Goal: Task Accomplishment & Management: Manage account settings

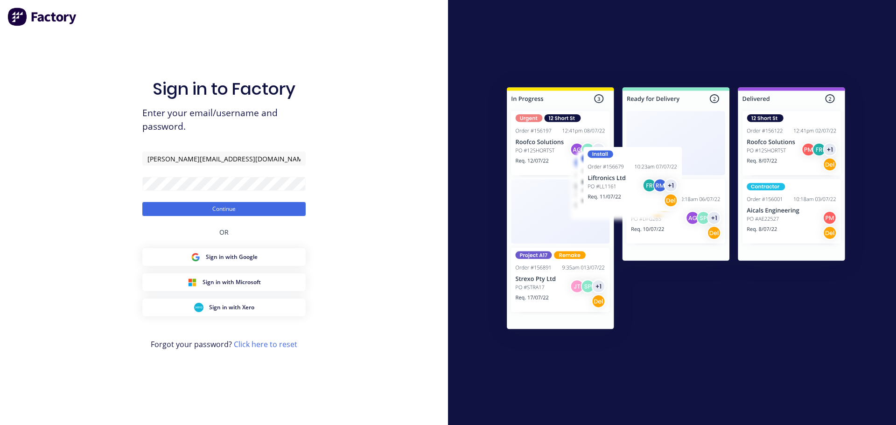
click at [223, 216] on button "Continue" at bounding box center [223, 209] width 163 height 14
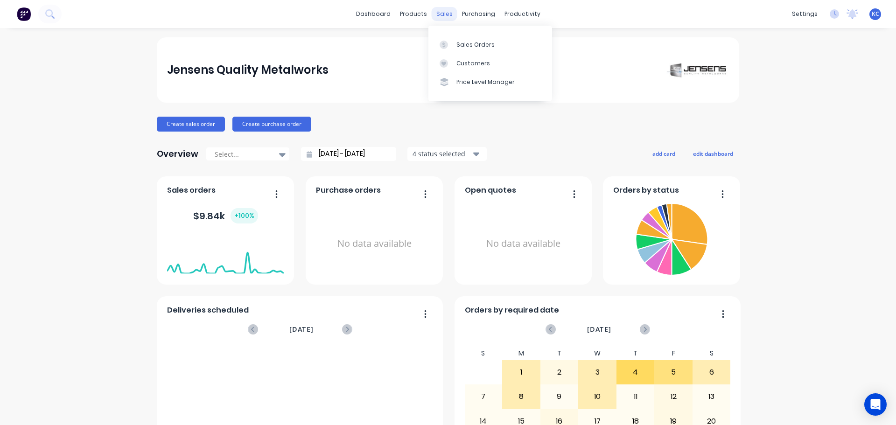
click at [436, 9] on div "sales" at bounding box center [445, 14] width 26 height 14
click at [463, 42] on div "Sales Orders" at bounding box center [475, 45] width 38 height 8
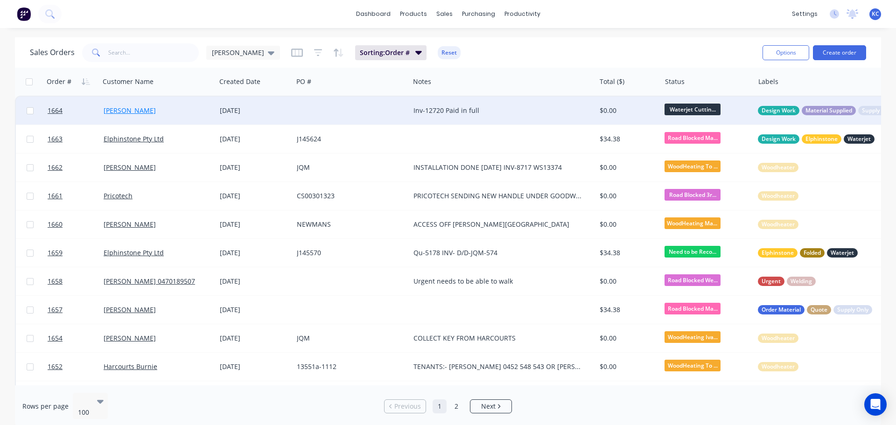
click at [124, 113] on link "[PERSON_NAME]" at bounding box center [130, 110] width 52 height 9
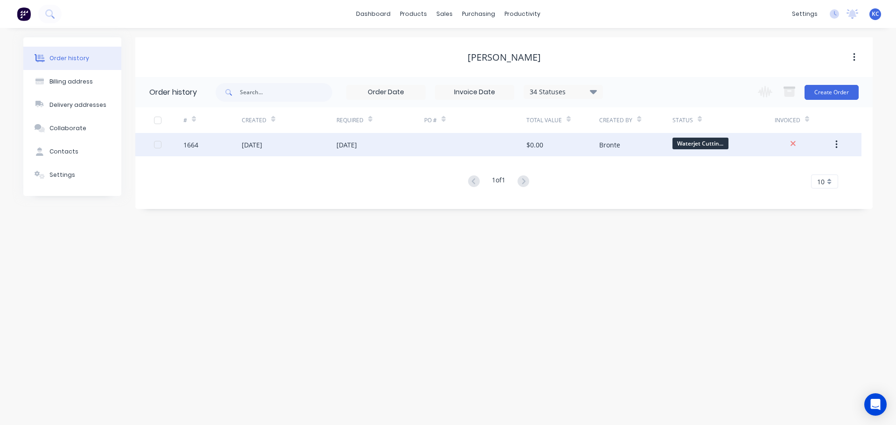
click at [192, 146] on div "1664" at bounding box center [190, 145] width 15 height 10
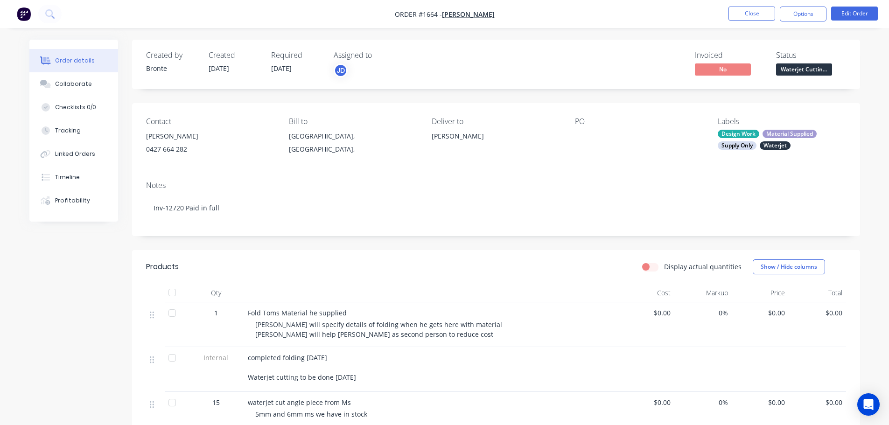
click at [741, 22] on nav "Order #1664 - [PERSON_NAME] Close Options Edit Order" at bounding box center [444, 14] width 889 height 28
click at [740, 14] on button "Close" at bounding box center [751, 14] width 47 height 14
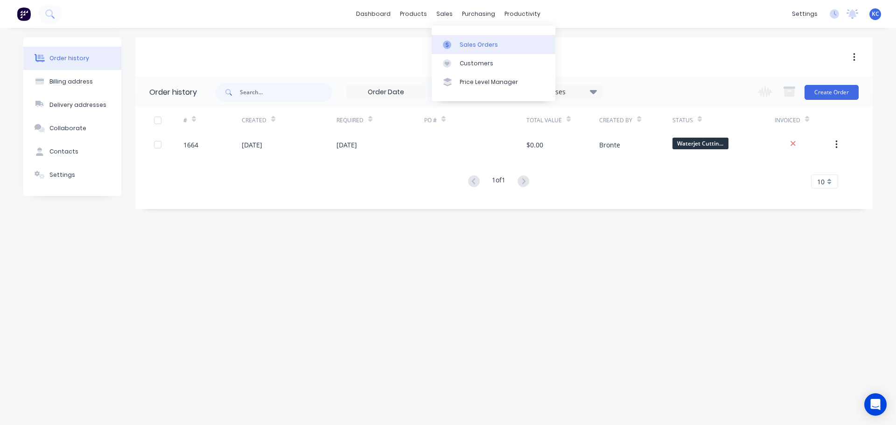
click at [475, 43] on div "Sales Orders" at bounding box center [479, 45] width 38 height 8
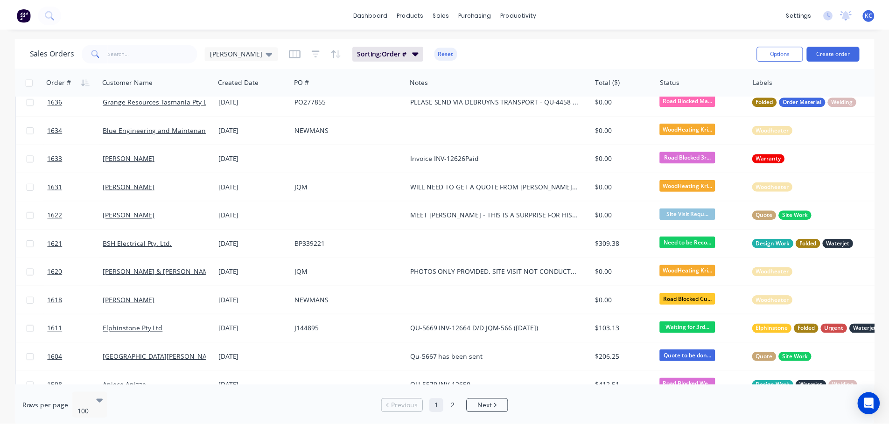
scroll to position [513, 0]
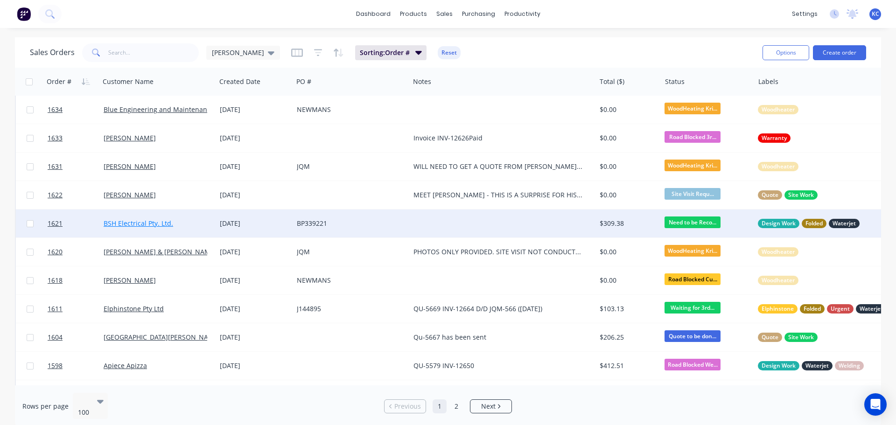
click at [118, 225] on link "BSH Electrical Pty. Ltd." at bounding box center [139, 223] width 70 height 9
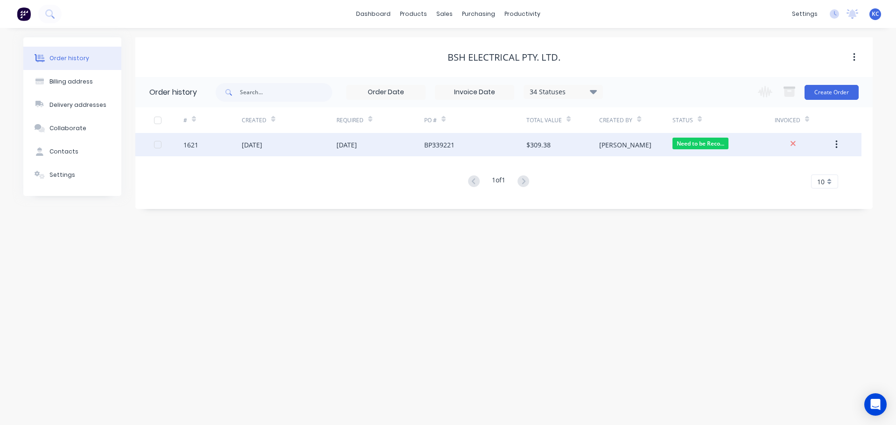
click at [189, 146] on div "1621" at bounding box center [190, 145] width 15 height 10
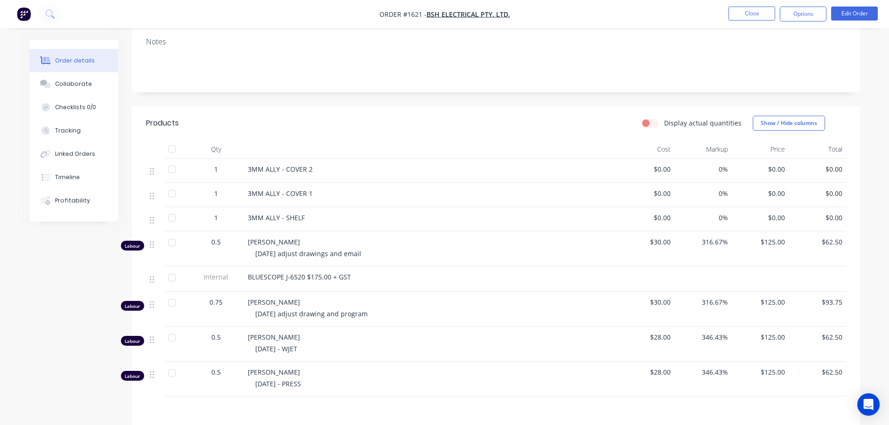
scroll to position [187, 0]
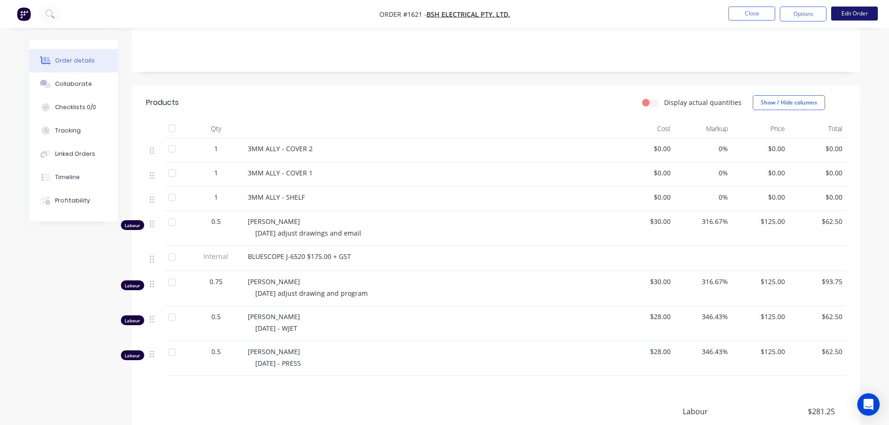
click at [855, 14] on button "Edit Order" at bounding box center [854, 14] width 47 height 14
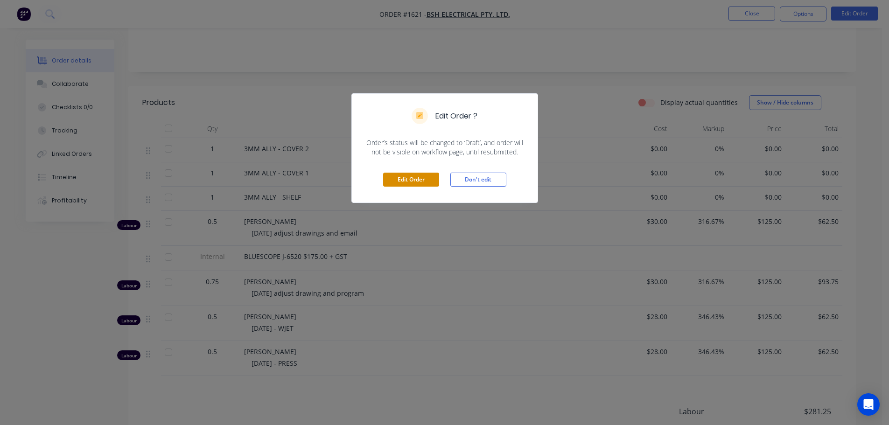
click at [405, 178] on button "Edit Order" at bounding box center [411, 180] width 56 height 14
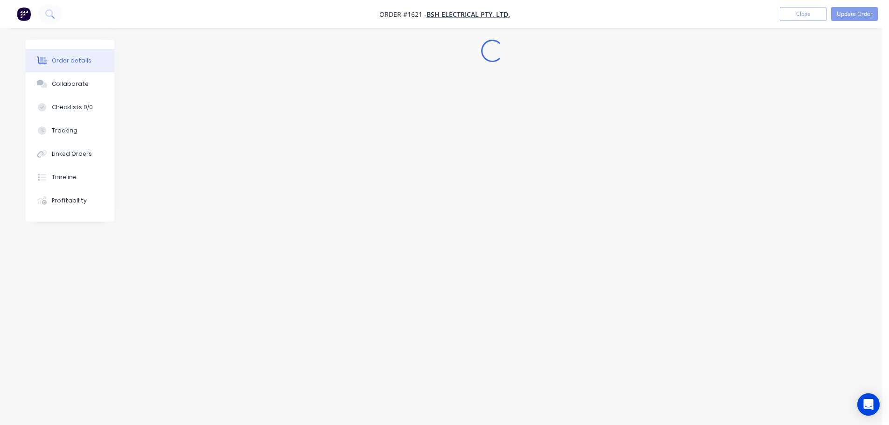
scroll to position [0, 0]
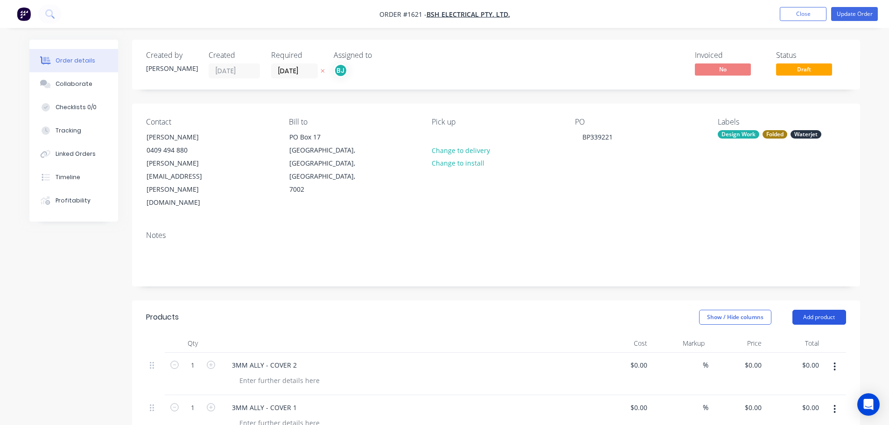
click at [813, 310] on button "Add product" at bounding box center [819, 317] width 54 height 15
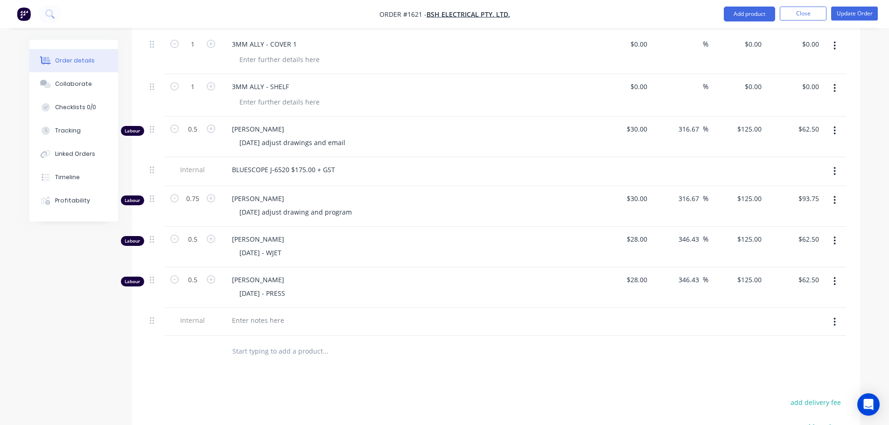
scroll to position [373, 0]
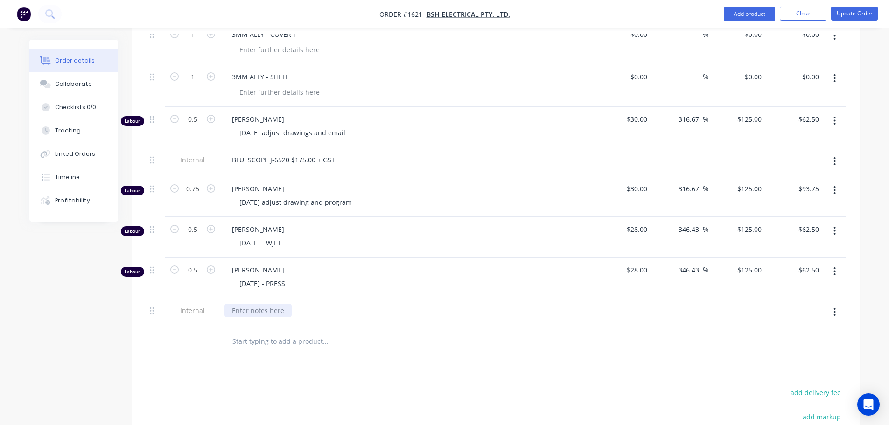
click at [251, 304] on div at bounding box center [257, 311] width 67 height 14
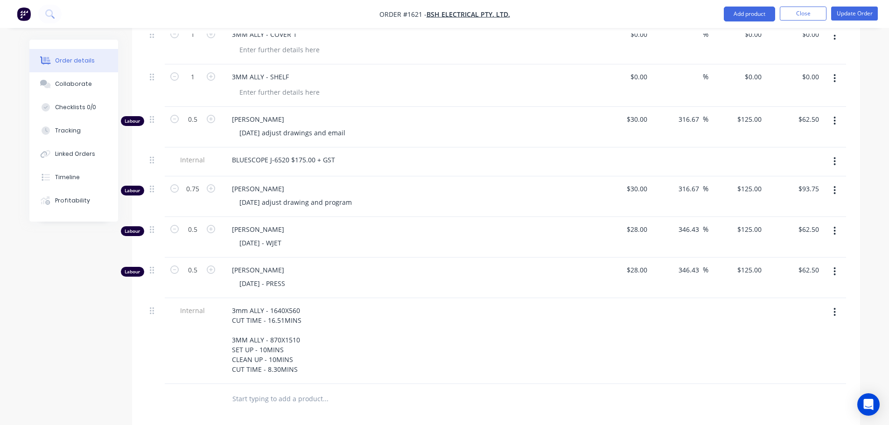
click at [337, 343] on div "3mm ALLY - 1640X560 CUT TIME - 16.51MINS 3MM ALLY - 870X1510 SET UP - 10MINS CL…" at bounding box center [407, 341] width 373 height 86
click at [862, 15] on button "Update Order" at bounding box center [854, 14] width 47 height 14
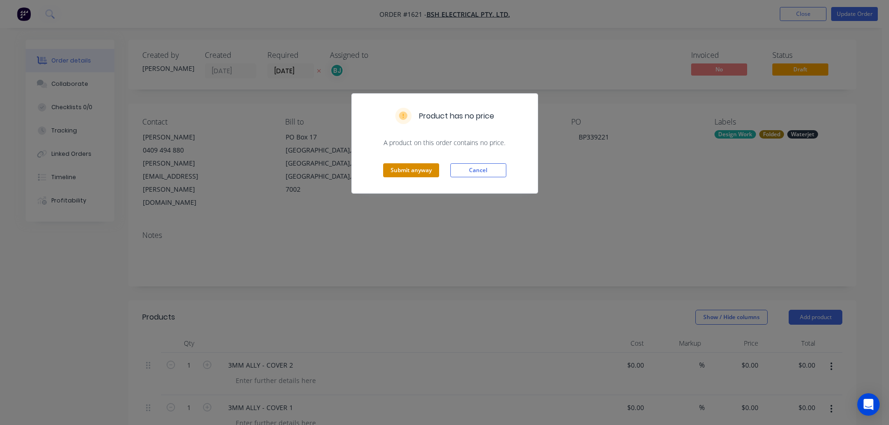
click at [423, 167] on button "Submit anyway" at bounding box center [411, 170] width 56 height 14
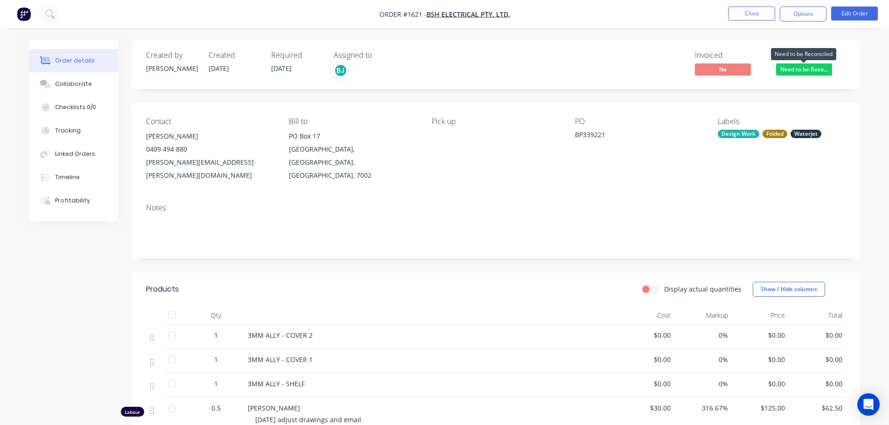
click at [818, 69] on span "Need to be Reco..." at bounding box center [804, 69] width 56 height 12
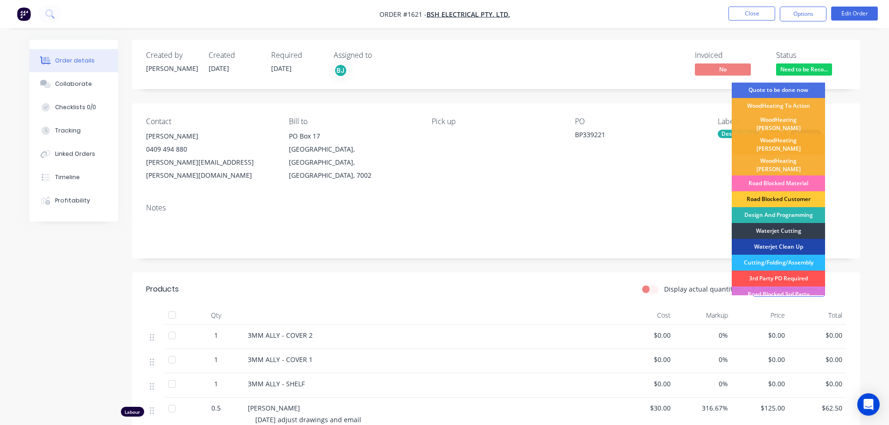
scroll to position [47, 0]
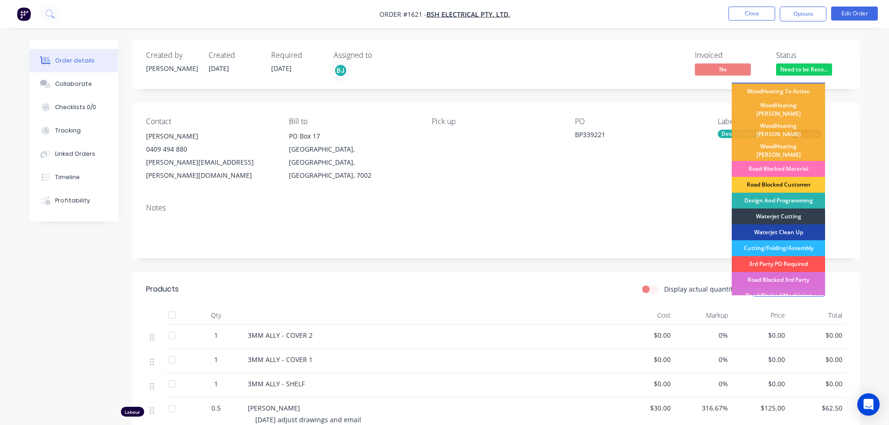
click at [804, 272] on div "Road Blocked 3rd Party" at bounding box center [778, 280] width 93 height 16
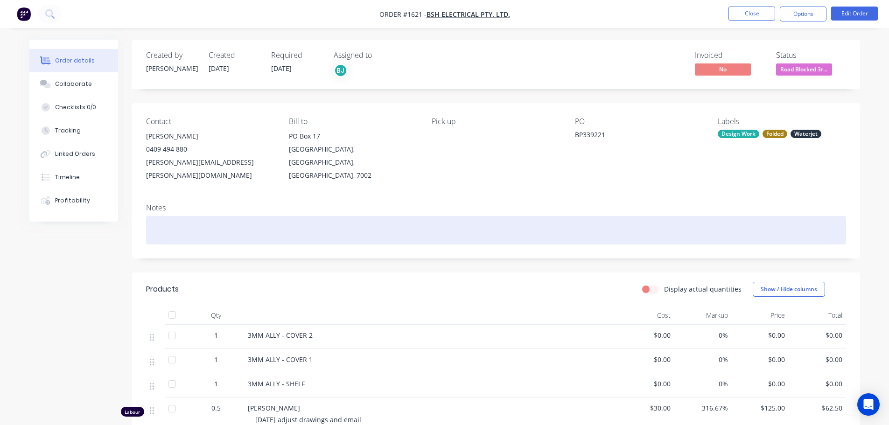
click at [171, 216] on div at bounding box center [496, 230] width 700 height 28
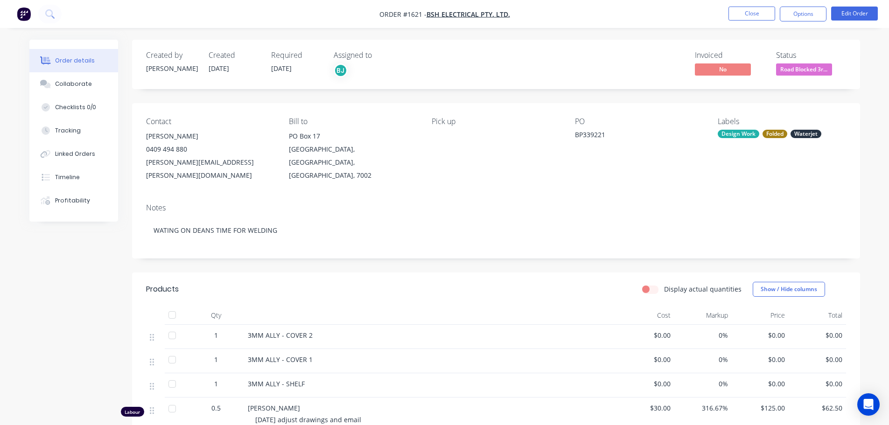
click at [375, 330] on div "3MM ALLY - COVER 2" at bounding box center [431, 335] width 366 height 10
click at [80, 87] on div "Collaborate" at bounding box center [73, 84] width 37 height 8
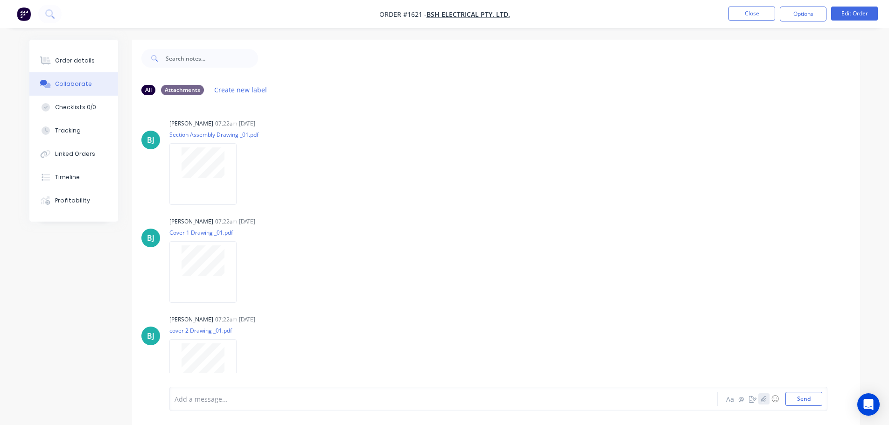
click at [767, 398] on button "button" at bounding box center [763, 398] width 11 height 11
click at [811, 398] on button "Send" at bounding box center [803, 399] width 37 height 14
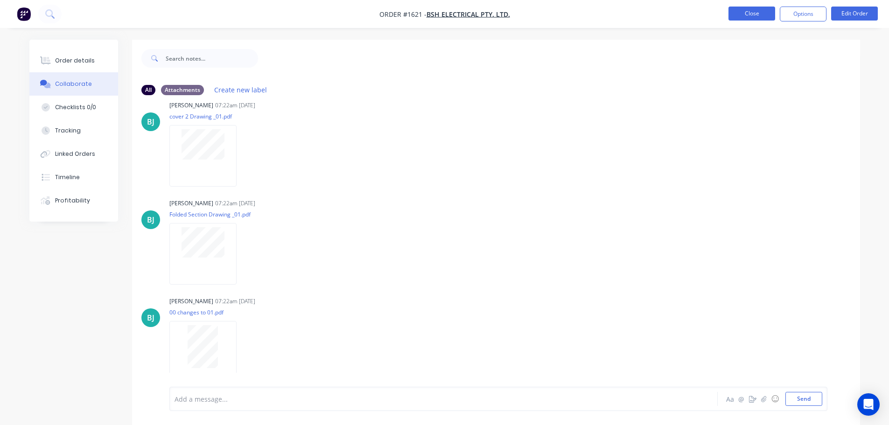
click at [755, 15] on button "Close" at bounding box center [751, 14] width 47 height 14
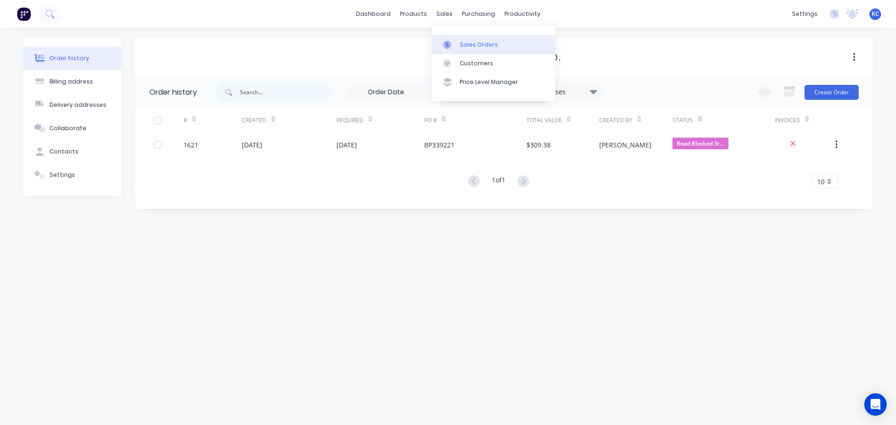
click at [456, 51] on link "Sales Orders" at bounding box center [494, 44] width 124 height 19
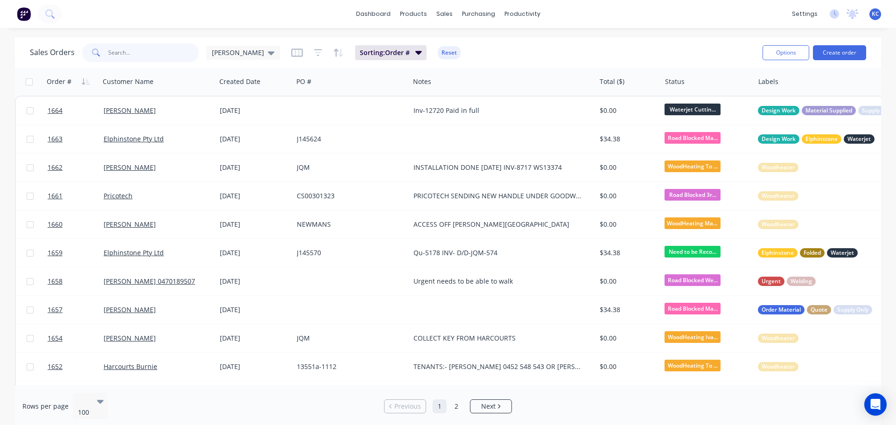
drag, startPoint x: 143, startPoint y: 53, endPoint x: 132, endPoint y: 54, distance: 10.8
click at [134, 53] on input "text" at bounding box center [153, 52] width 91 height 19
type input "1659"
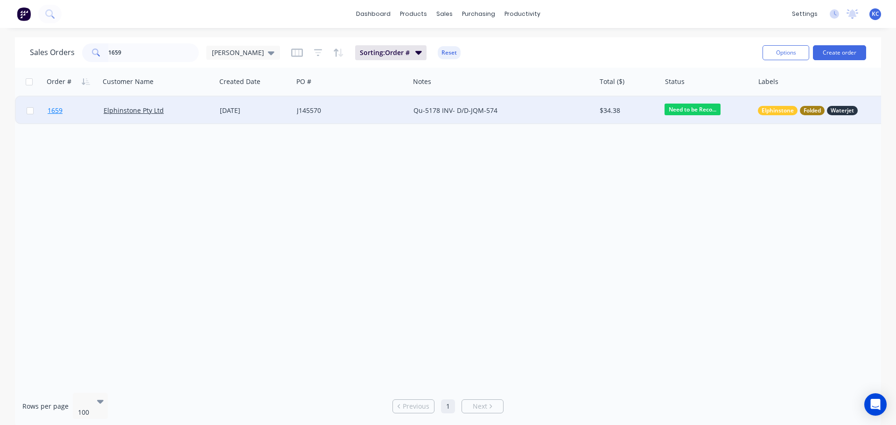
click at [52, 113] on span "1659" at bounding box center [55, 110] width 15 height 9
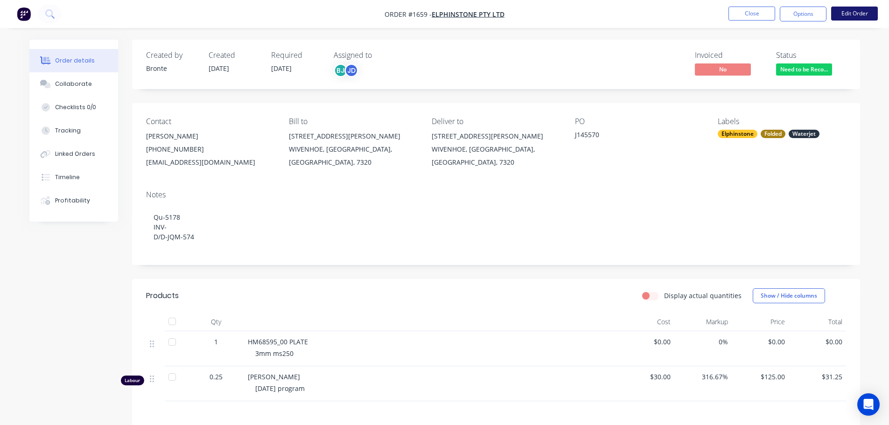
click at [847, 12] on button "Edit Order" at bounding box center [854, 14] width 47 height 14
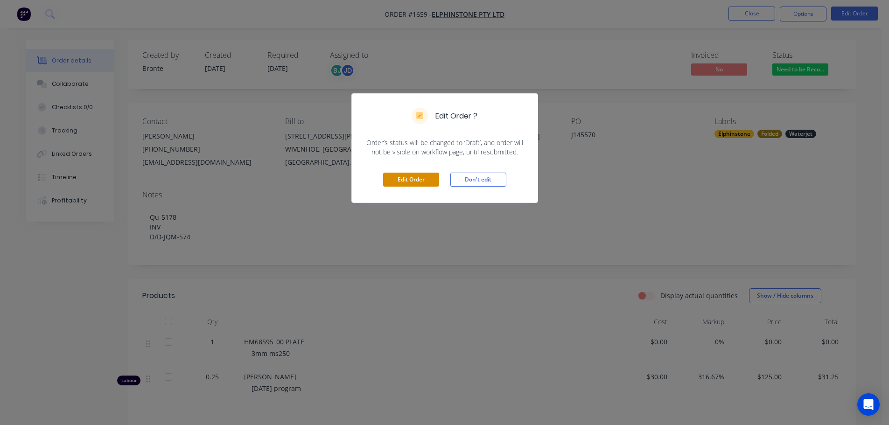
click at [410, 181] on button "Edit Order" at bounding box center [411, 180] width 56 height 14
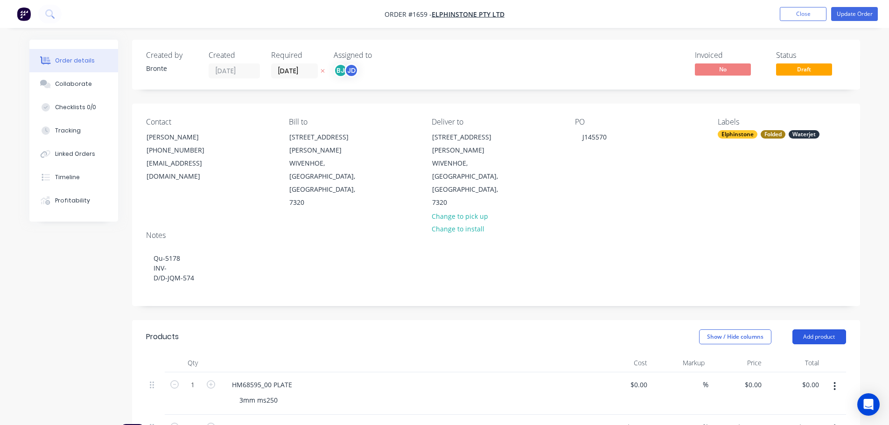
click at [836, 329] on button "Add product" at bounding box center [819, 336] width 54 height 15
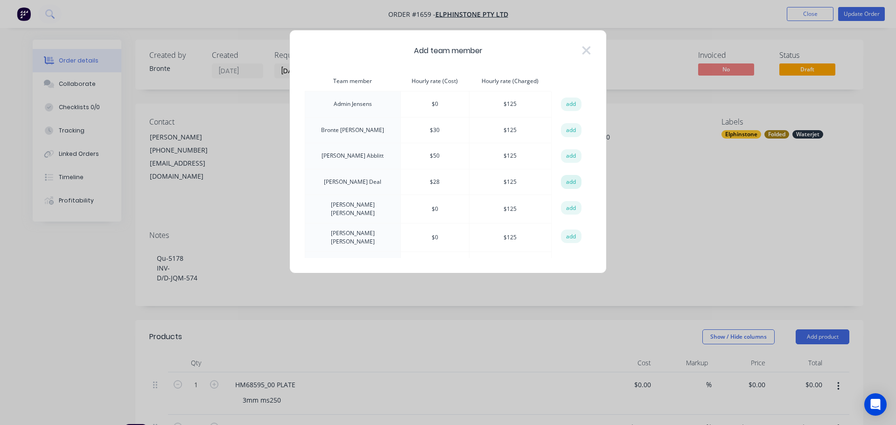
click at [568, 179] on button "add" at bounding box center [571, 182] width 21 height 14
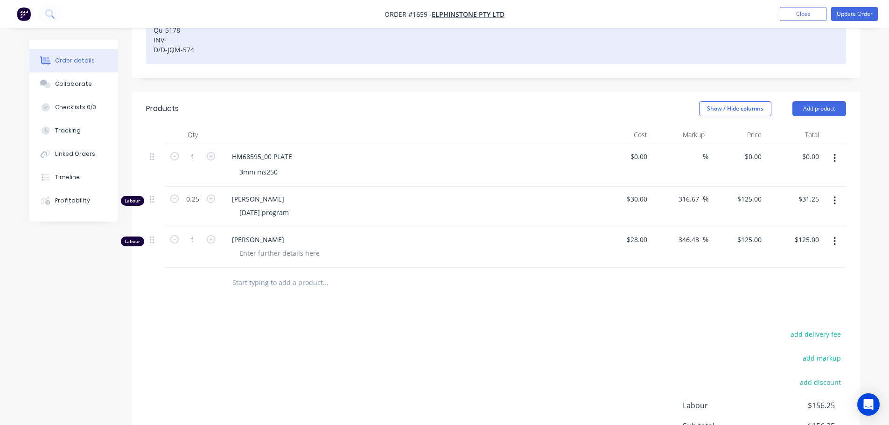
scroll to position [233, 0]
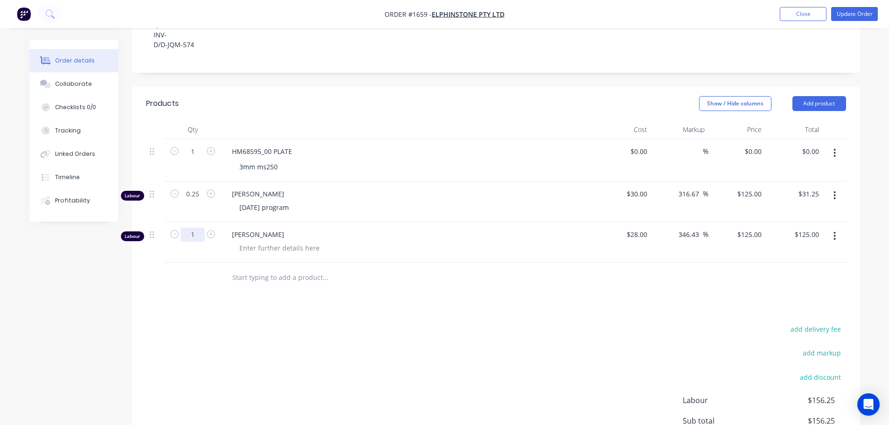
click at [198, 159] on input "1" at bounding box center [193, 152] width 24 height 14
type input "0.5"
type input "$62.50"
click at [253, 241] on div at bounding box center [279, 248] width 95 height 14
type input "$28.00"
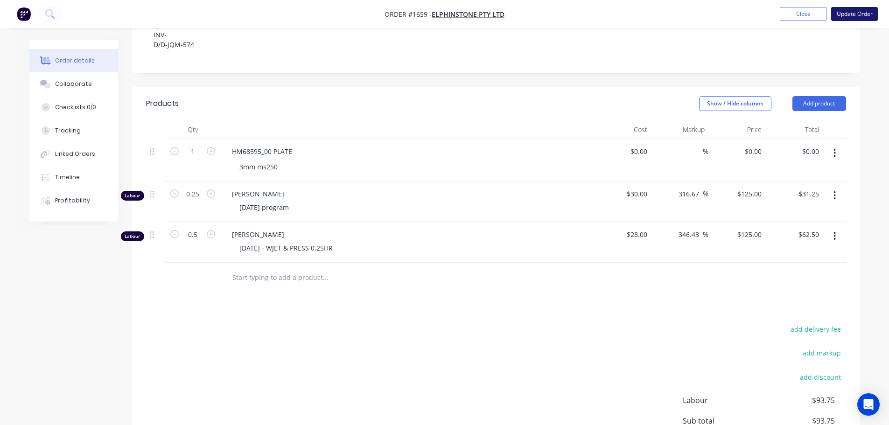
click at [847, 13] on button "Update Order" at bounding box center [854, 14] width 47 height 14
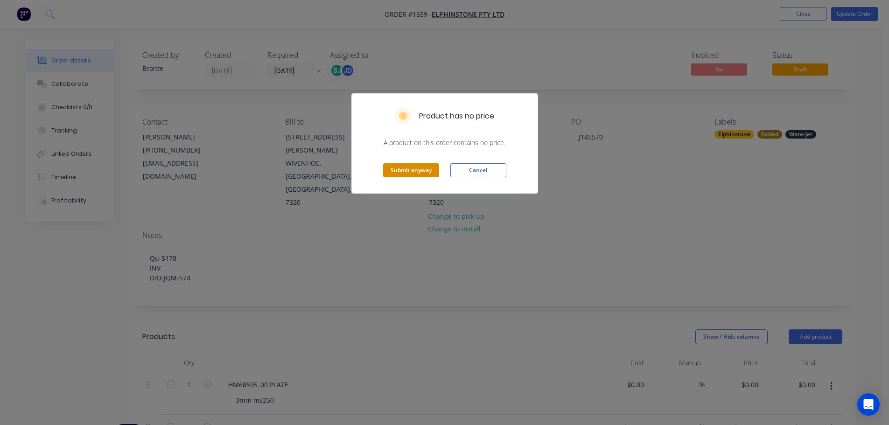
click at [432, 168] on button "Submit anyway" at bounding box center [411, 170] width 56 height 14
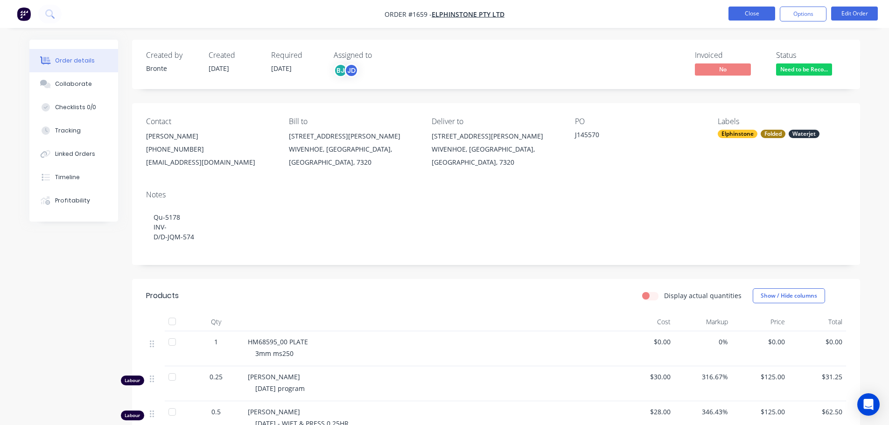
click at [757, 17] on button "Close" at bounding box center [751, 14] width 47 height 14
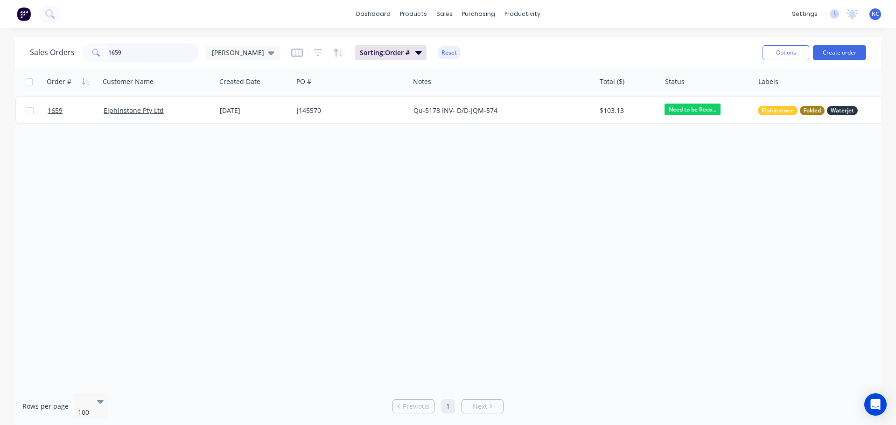
click at [142, 57] on input "1659" at bounding box center [153, 52] width 91 height 19
type input "1"
type input "1526"
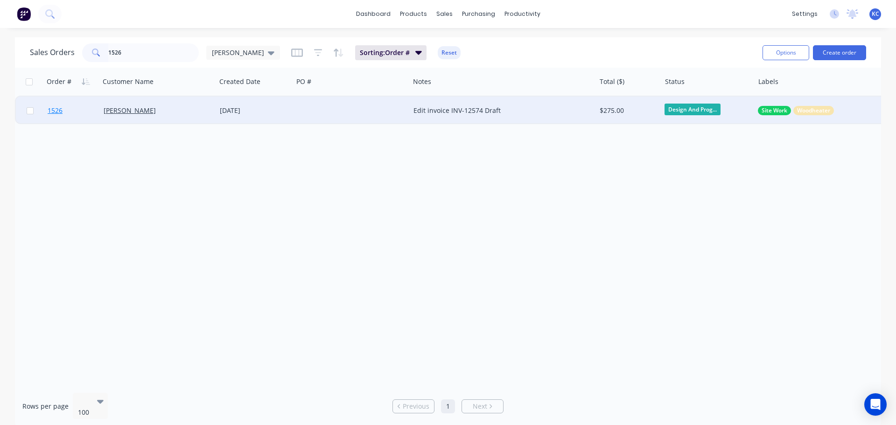
click at [54, 112] on span "1526" at bounding box center [55, 110] width 15 height 9
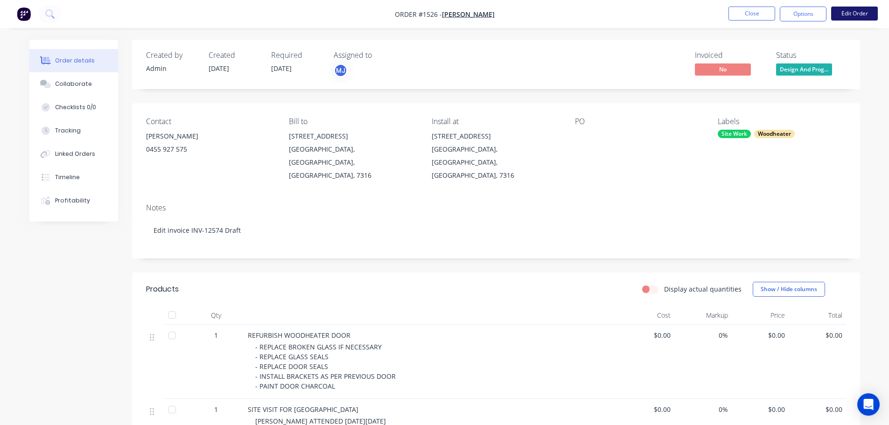
click at [863, 10] on button "Edit Order" at bounding box center [854, 14] width 47 height 14
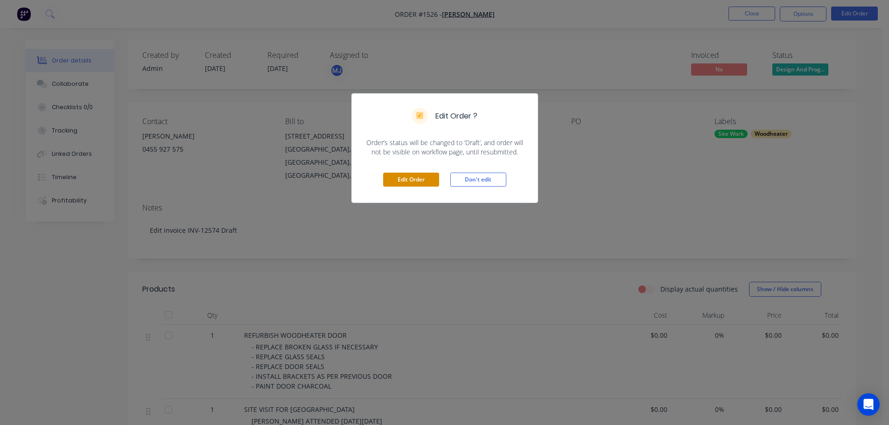
click at [409, 184] on button "Edit Order" at bounding box center [411, 180] width 56 height 14
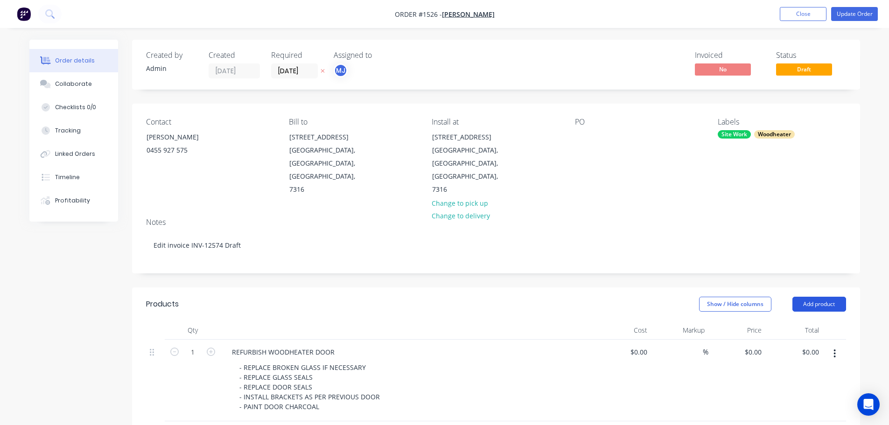
click at [815, 297] on button "Add product" at bounding box center [819, 304] width 54 height 15
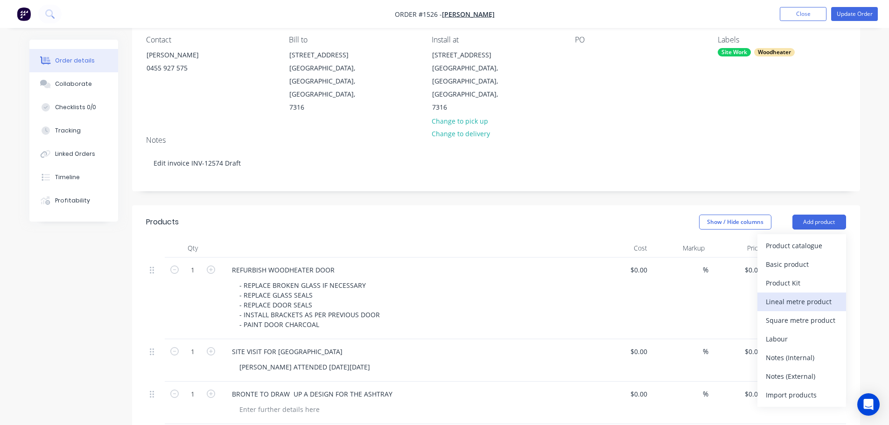
scroll to position [93, 0]
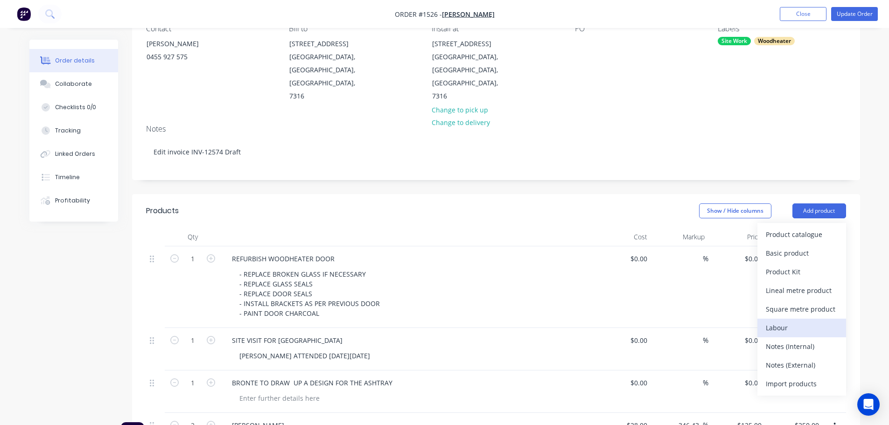
click at [803, 321] on div "Labour" at bounding box center [802, 328] width 72 height 14
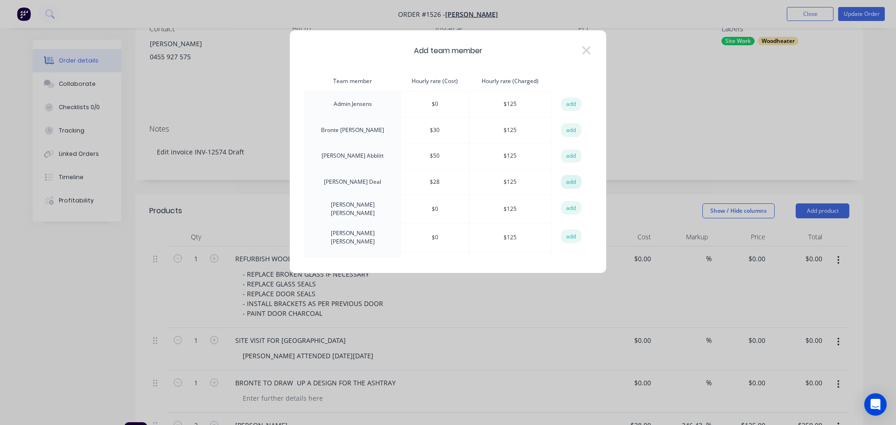
click at [569, 181] on button "add" at bounding box center [571, 182] width 21 height 14
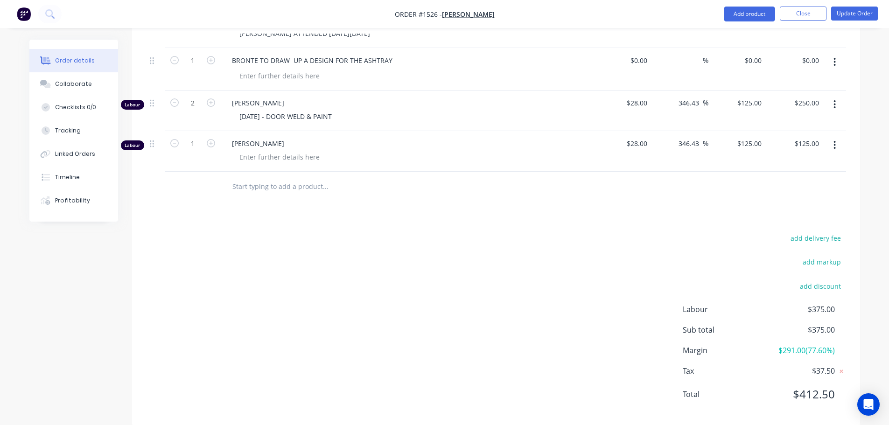
scroll to position [418, 0]
click at [240, 148] on div at bounding box center [279, 155] width 95 height 14
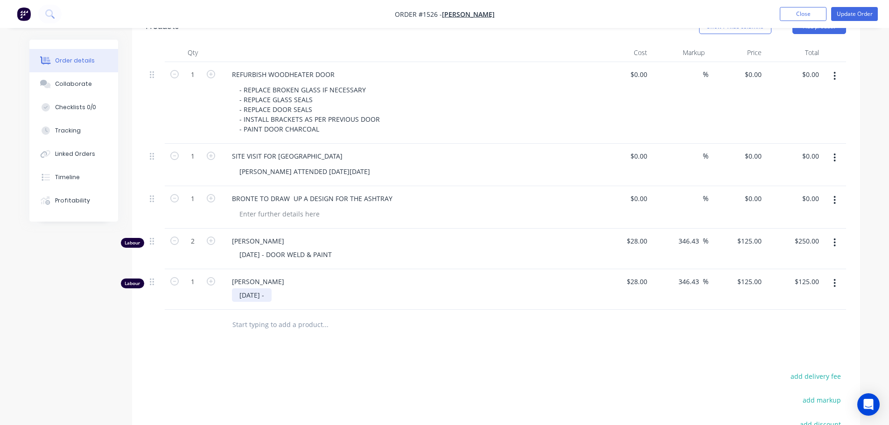
scroll to position [231, 0]
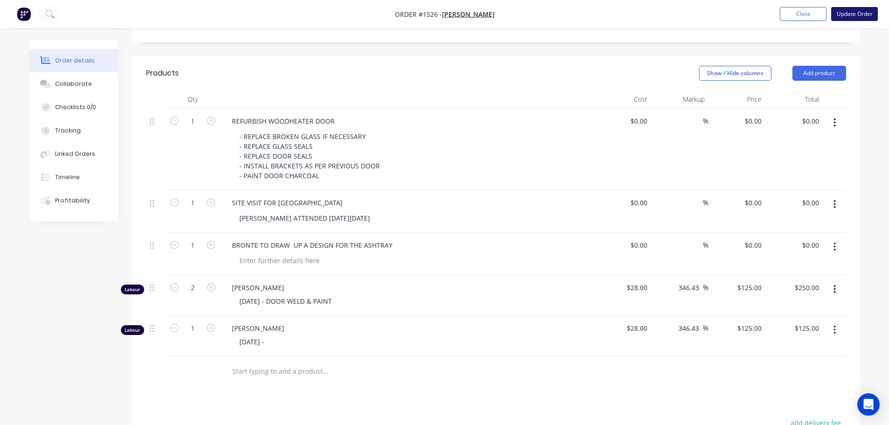
click at [852, 8] on button "Update Order" at bounding box center [854, 14] width 47 height 14
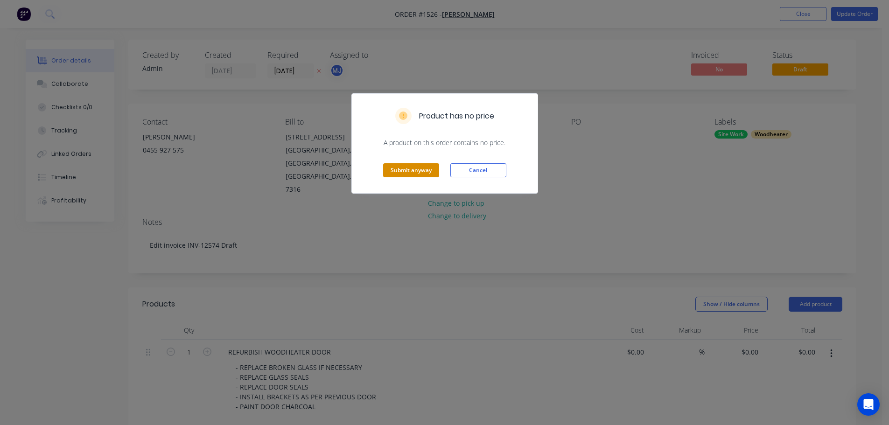
click at [401, 172] on button "Submit anyway" at bounding box center [411, 170] width 56 height 14
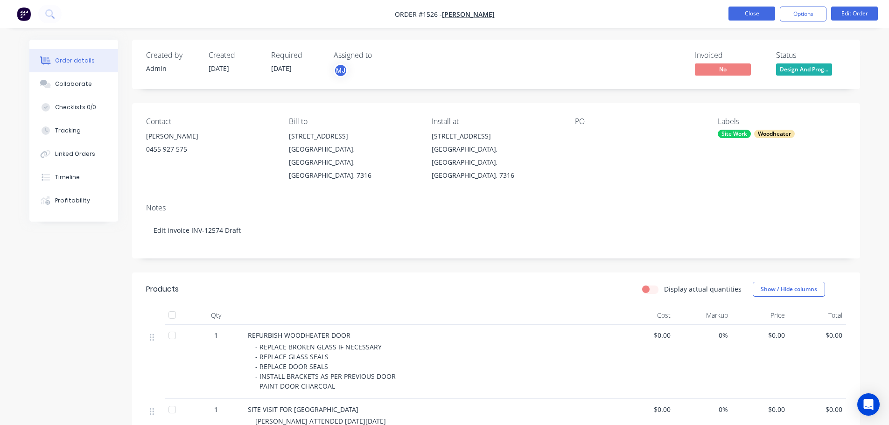
click at [765, 14] on button "Close" at bounding box center [751, 14] width 47 height 14
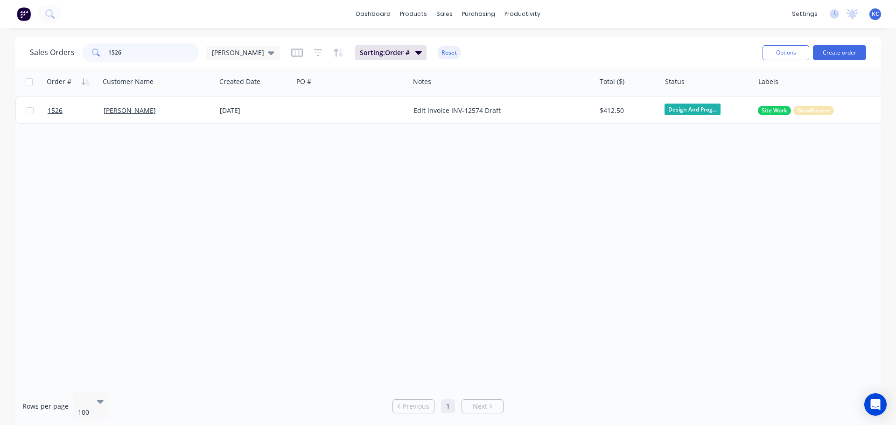
click at [139, 52] on input "1526" at bounding box center [153, 52] width 91 height 19
type input "1"
type input "1665"
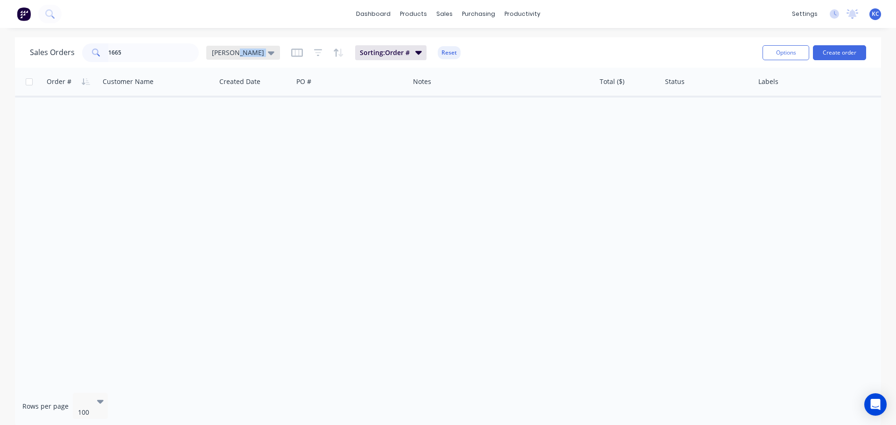
click at [268, 53] on icon at bounding box center [271, 53] width 7 height 10
click at [237, 166] on button "Archived" at bounding box center [262, 169] width 106 height 11
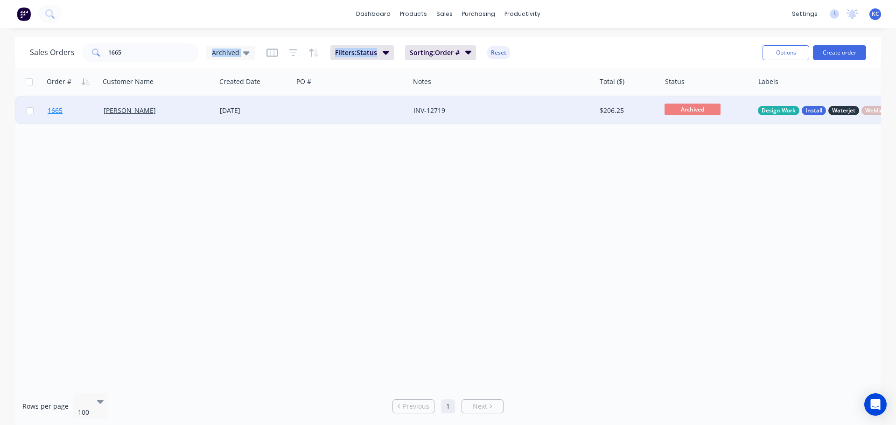
click at [58, 110] on span "1665" at bounding box center [55, 110] width 15 height 9
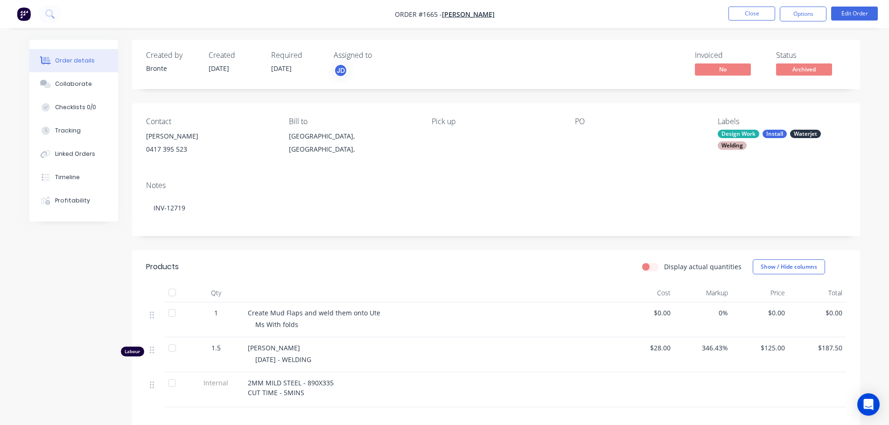
scroll to position [47, 0]
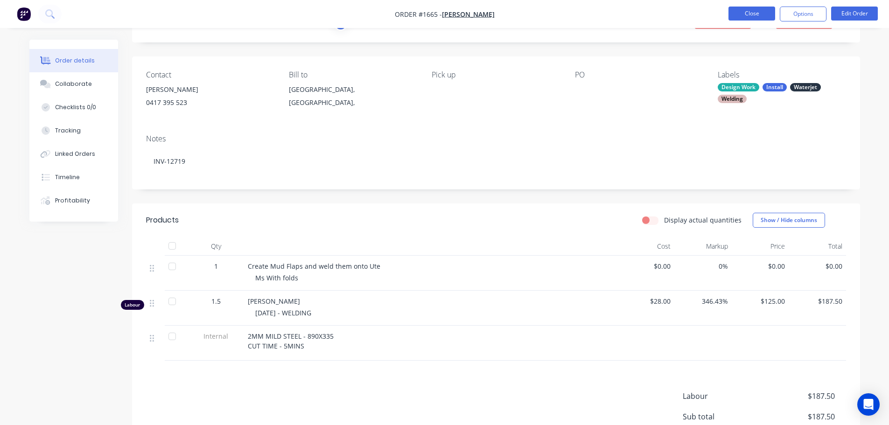
click at [747, 13] on button "Close" at bounding box center [751, 14] width 47 height 14
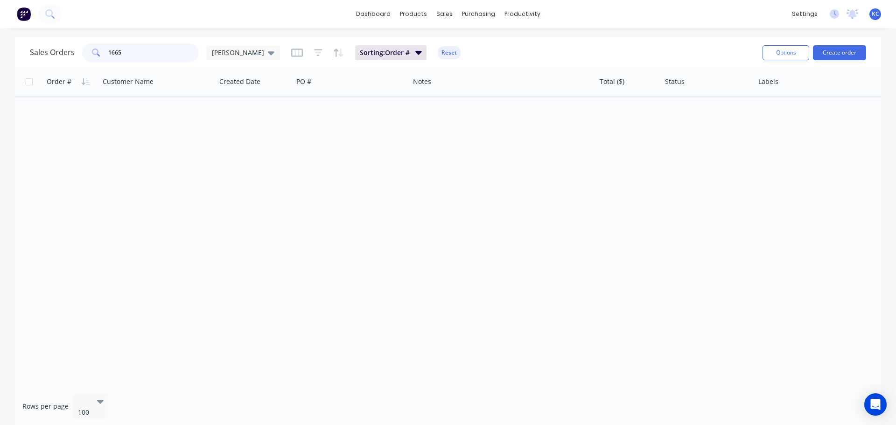
click at [130, 55] on input "1665" at bounding box center [153, 52] width 91 height 19
type input "1664"
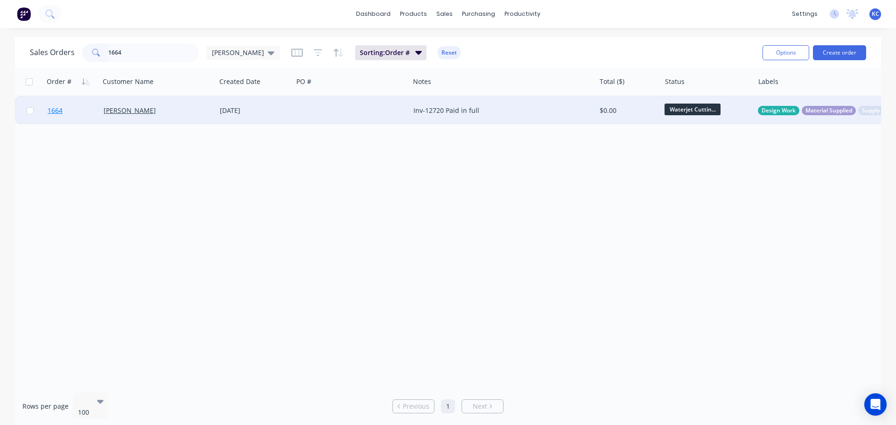
click at [60, 111] on span "1664" at bounding box center [55, 110] width 15 height 9
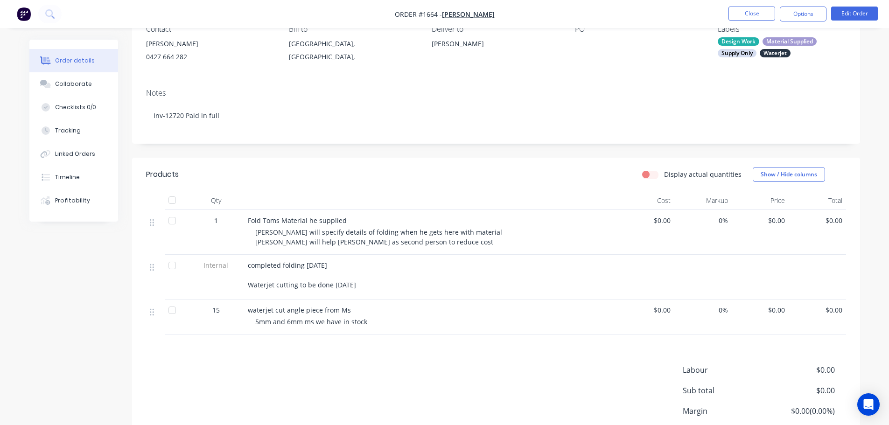
scroll to position [93, 0]
click at [861, 14] on button "Edit Order" at bounding box center [854, 14] width 47 height 14
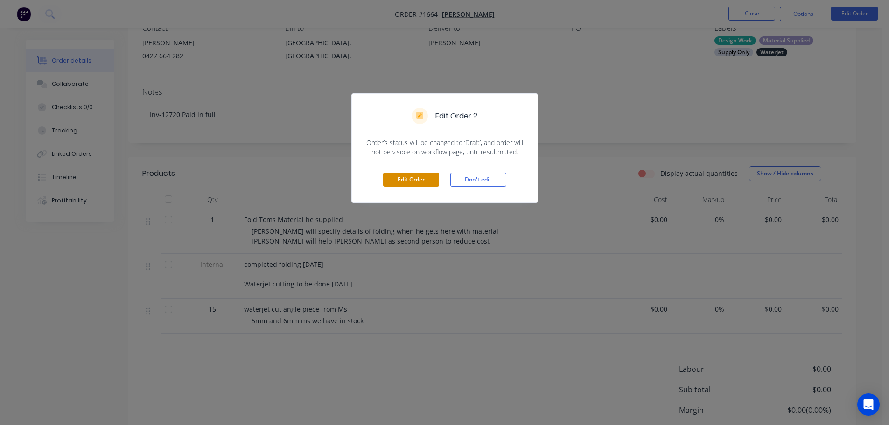
click at [431, 180] on button "Edit Order" at bounding box center [411, 180] width 56 height 14
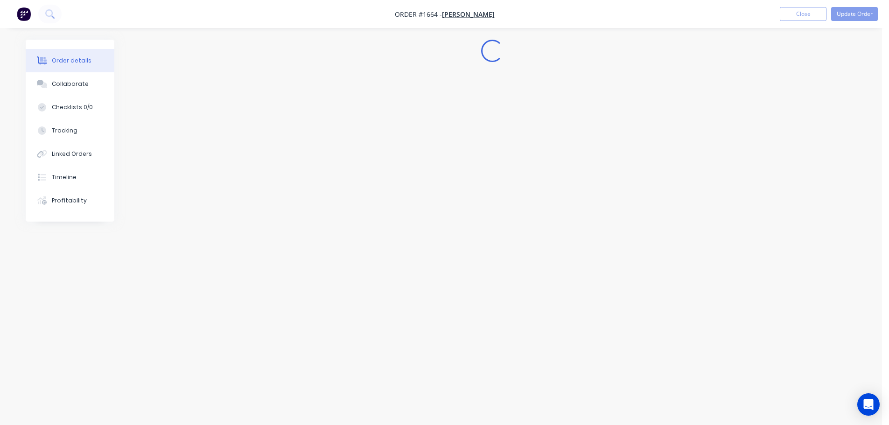
scroll to position [0, 0]
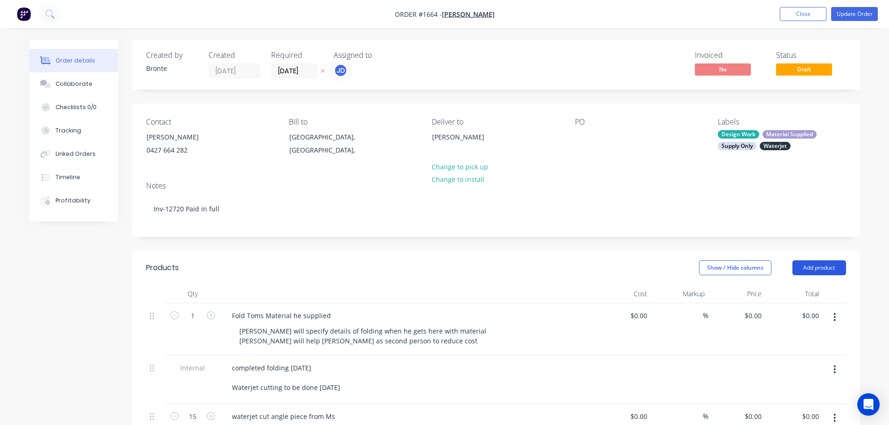
click at [807, 265] on button "Add product" at bounding box center [819, 267] width 54 height 15
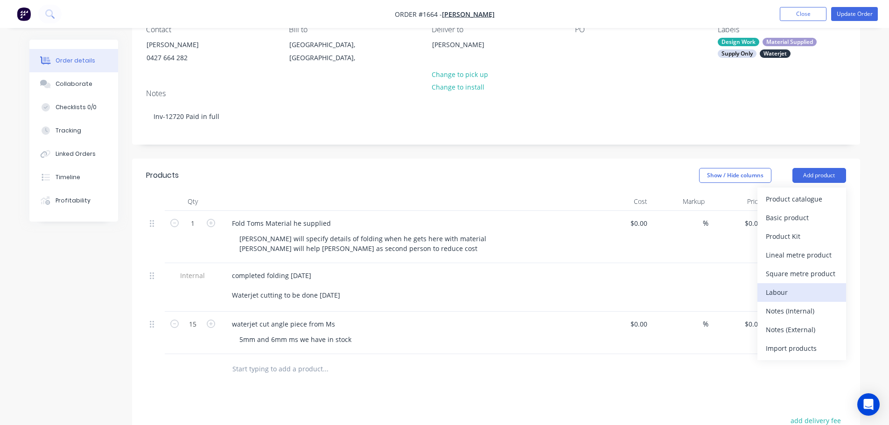
scroll to position [93, 0]
click at [772, 296] on div "Labour" at bounding box center [802, 292] width 72 height 14
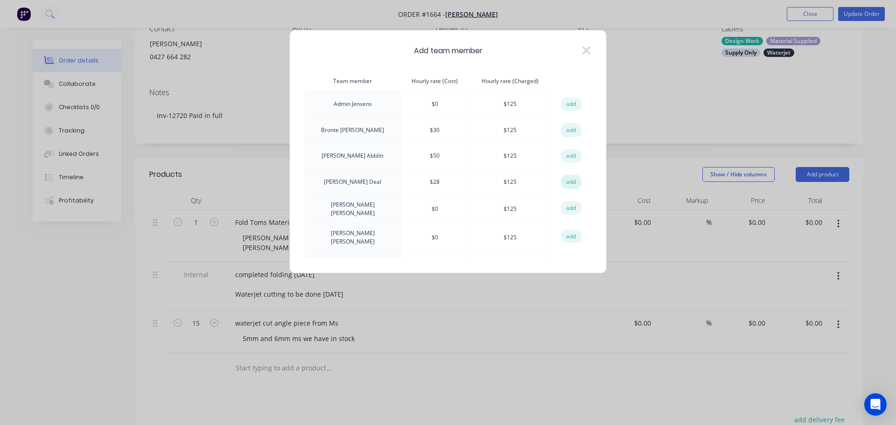
click at [565, 178] on button "add" at bounding box center [571, 182] width 21 height 14
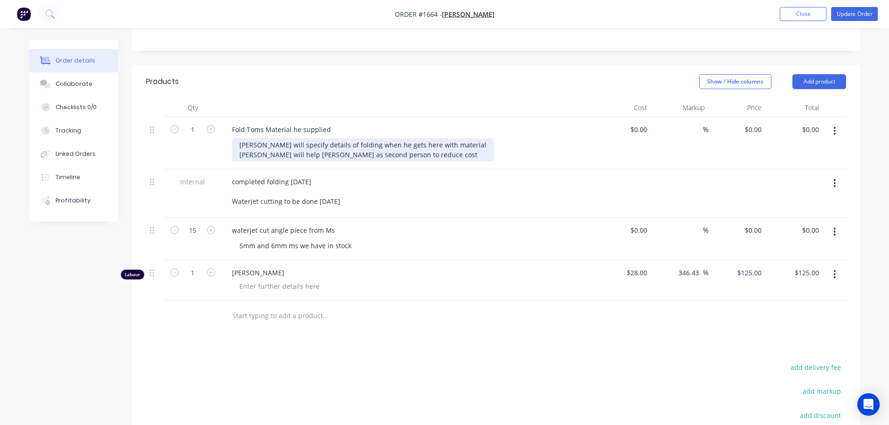
scroll to position [187, 0]
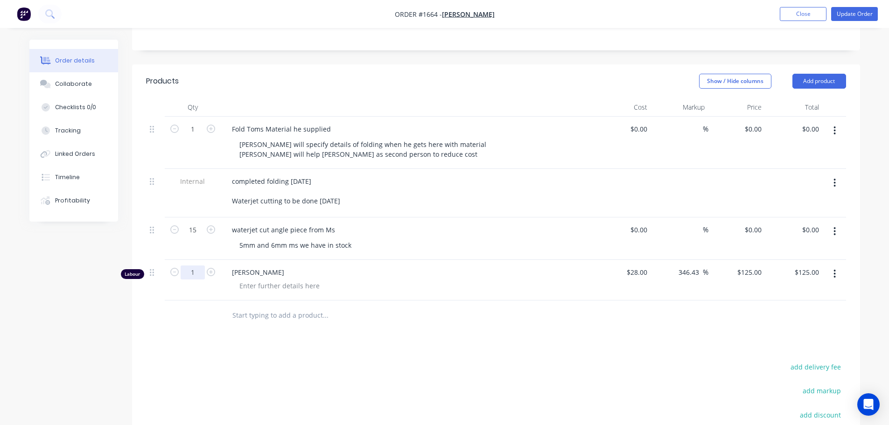
click at [192, 136] on input "1" at bounding box center [193, 129] width 24 height 14
type input "0.5"
type input "$62.50"
click at [241, 289] on div at bounding box center [279, 286] width 95 height 14
click at [339, 285] on div "[DATE] - PRESS MATERIAL" at bounding box center [411, 286] width 358 height 14
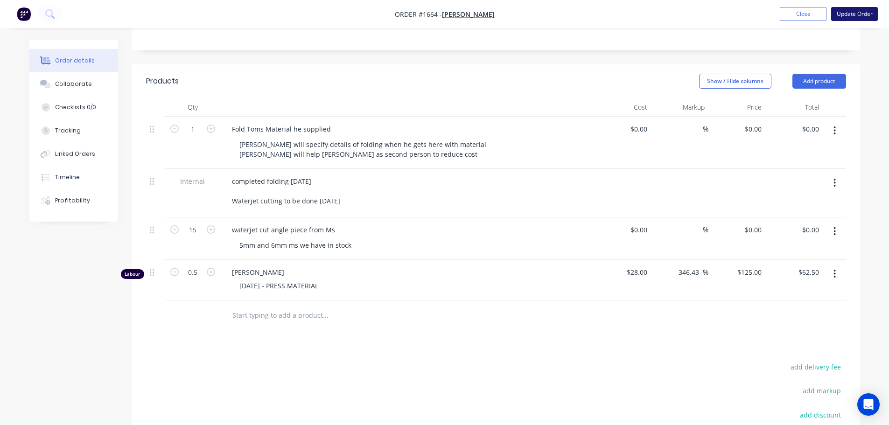
click at [855, 19] on button "Update Order" at bounding box center [854, 14] width 47 height 14
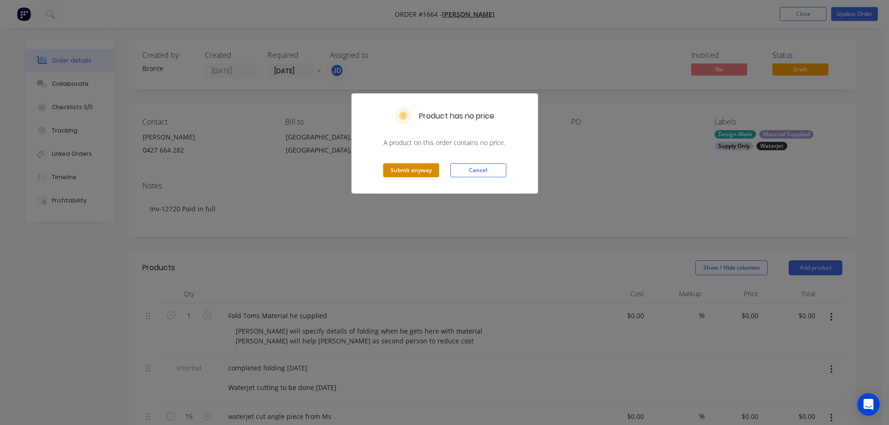
click at [411, 172] on button "Submit anyway" at bounding box center [411, 170] width 56 height 14
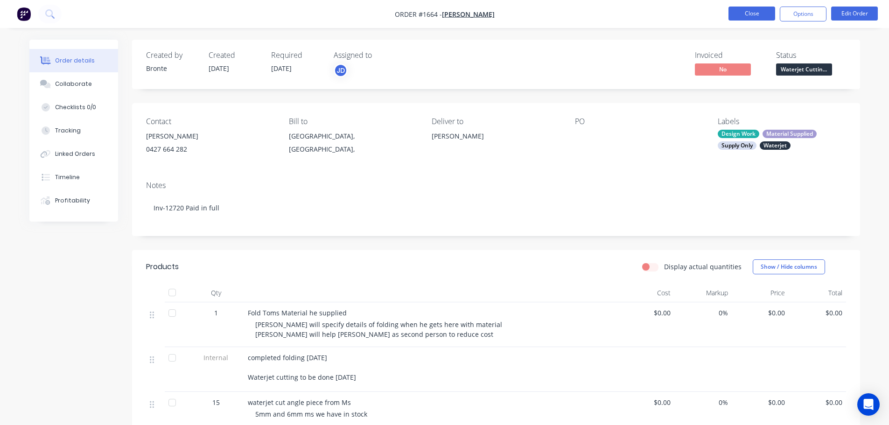
click at [753, 13] on button "Close" at bounding box center [751, 14] width 47 height 14
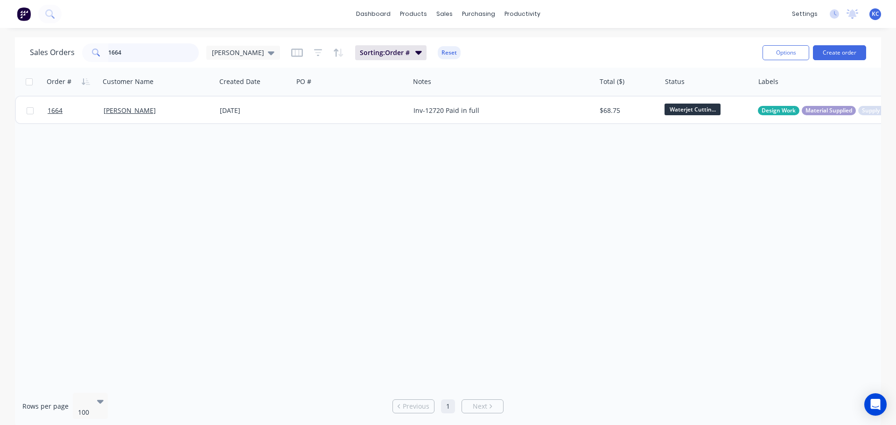
click at [126, 56] on input "1664" at bounding box center [153, 52] width 91 height 19
type input "1650"
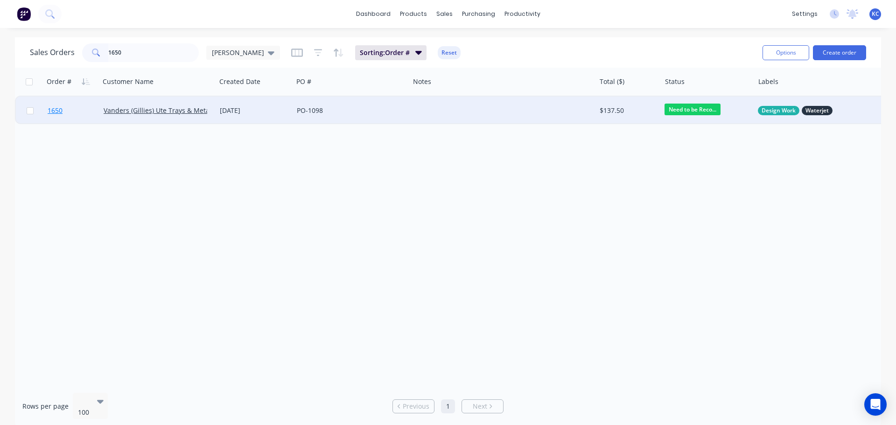
click at [60, 109] on span "1650" at bounding box center [55, 110] width 15 height 9
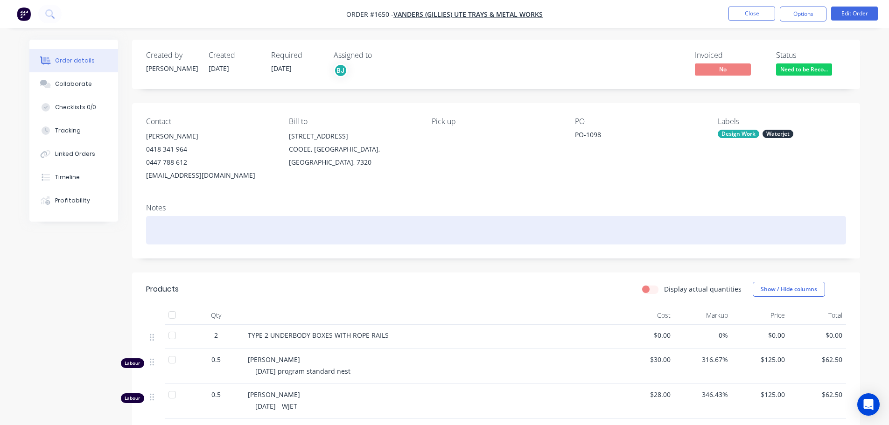
click at [191, 230] on div at bounding box center [496, 230] width 700 height 28
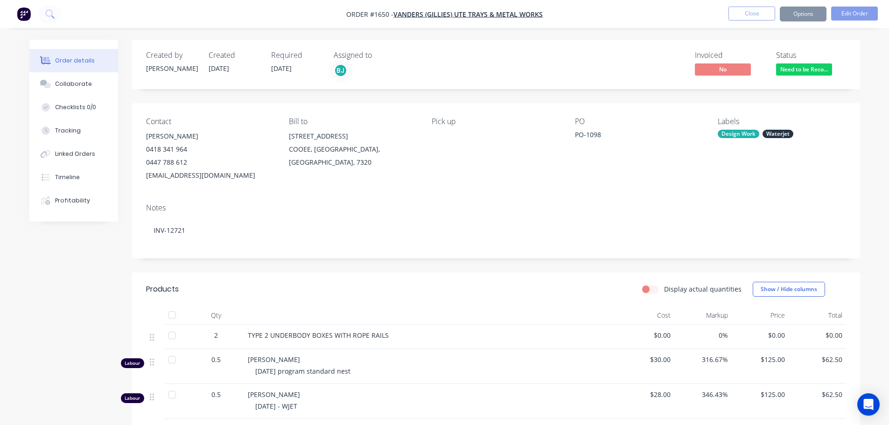
click at [411, 316] on div at bounding box center [430, 315] width 373 height 19
click at [60, 88] on button "Collaborate" at bounding box center [73, 83] width 89 height 23
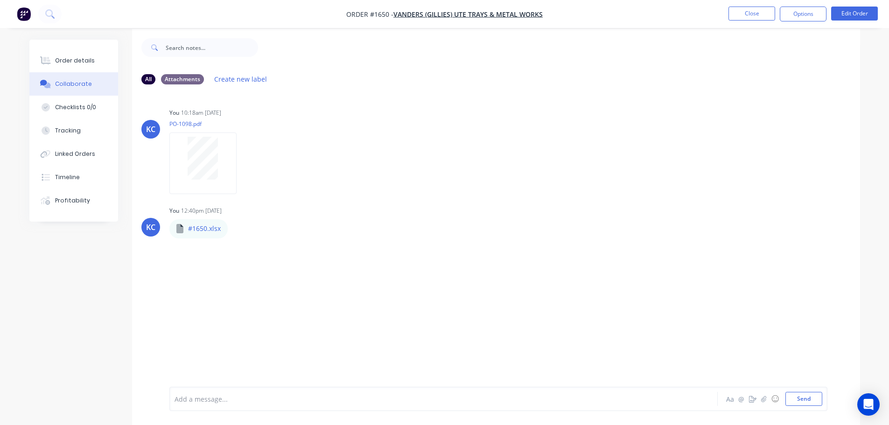
scroll to position [14, 0]
click at [761, 397] on icon "button" at bounding box center [763, 399] width 6 height 7
click at [794, 397] on button "Send" at bounding box center [803, 399] width 37 height 14
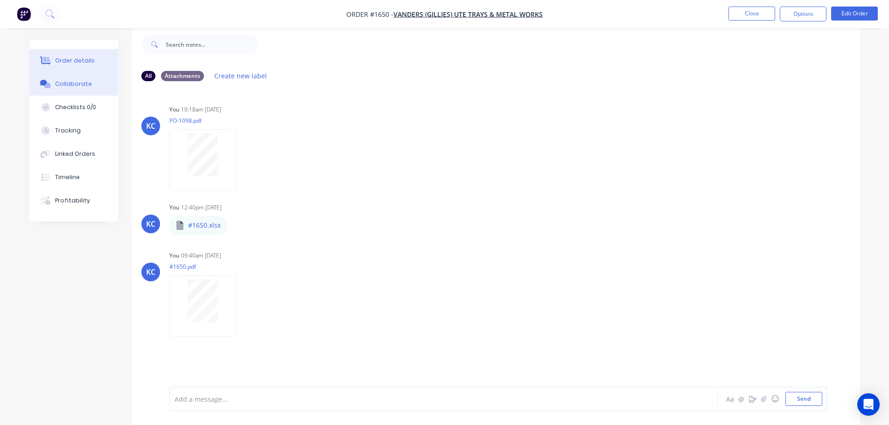
click at [82, 53] on button "Order details" at bounding box center [73, 60] width 89 height 23
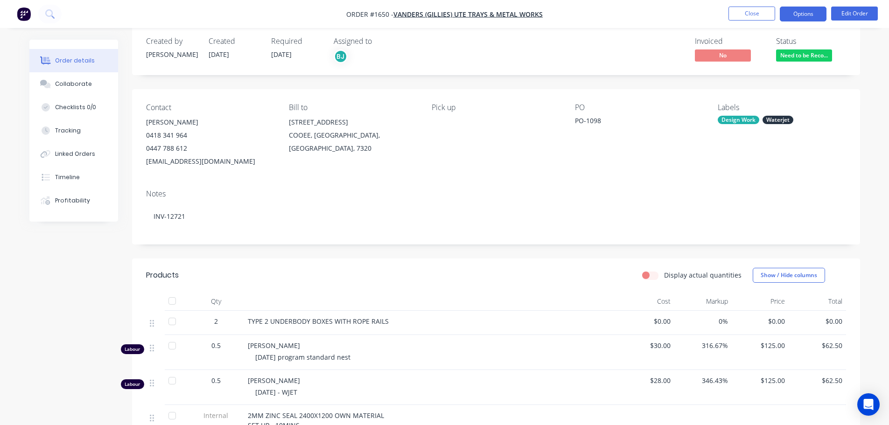
click at [801, 16] on button "Options" at bounding box center [803, 14] width 47 height 15
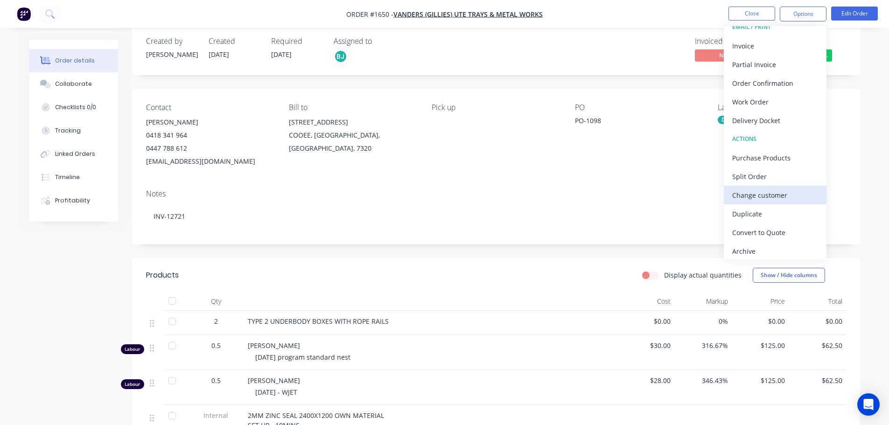
scroll to position [14, 0]
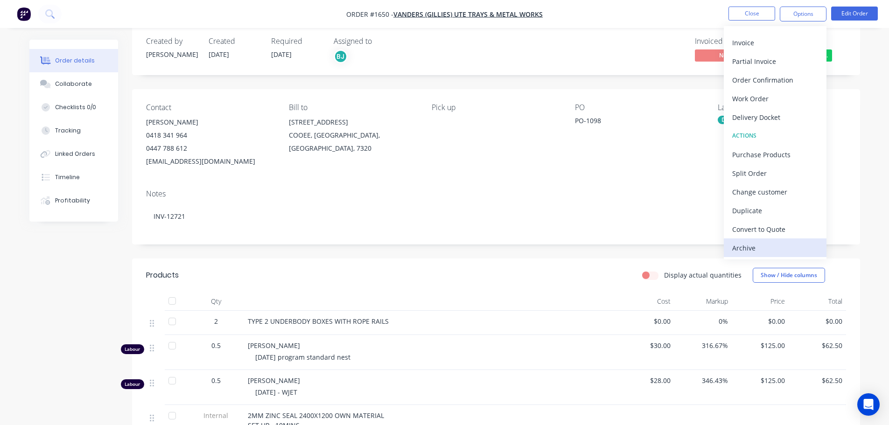
click at [763, 240] on button "Archive" at bounding box center [775, 247] width 103 height 19
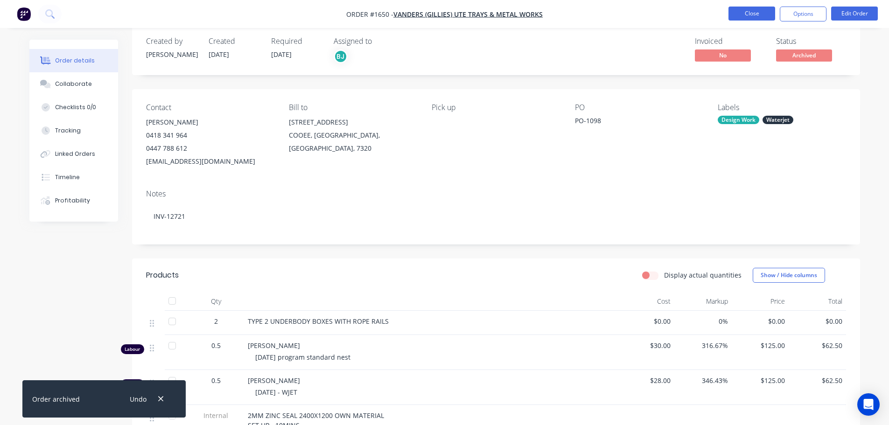
click at [754, 16] on button "Close" at bounding box center [751, 14] width 47 height 14
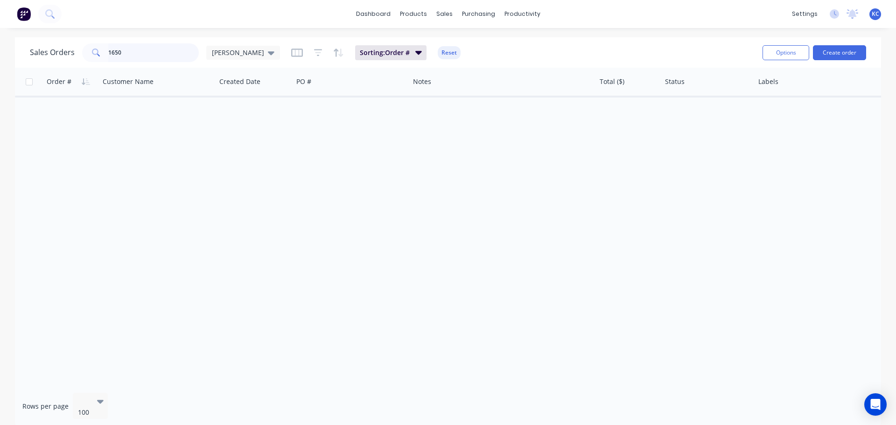
click at [125, 53] on input "1650" at bounding box center [153, 52] width 91 height 19
type input "1651"
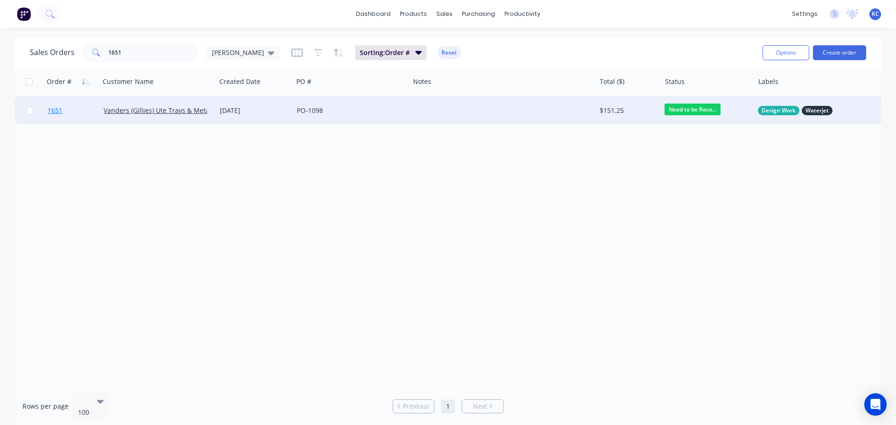
click at [61, 106] on span "1651" at bounding box center [55, 110] width 15 height 9
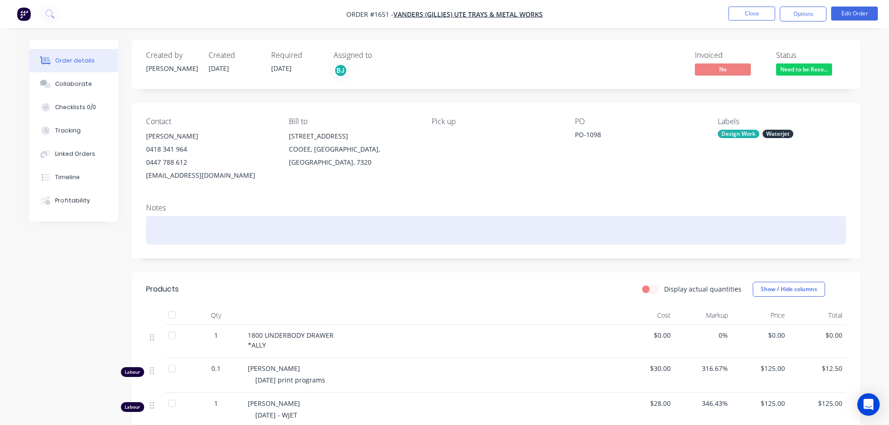
click at [198, 233] on div at bounding box center [496, 230] width 700 height 28
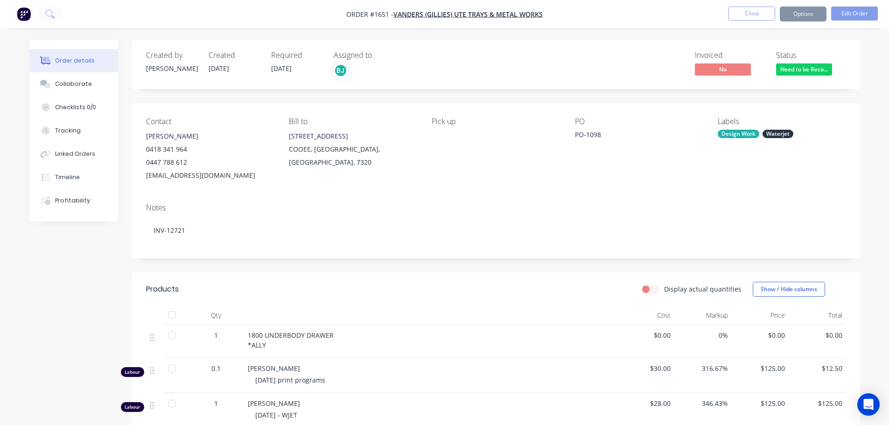
click at [348, 270] on div "Created by [PERSON_NAME] Created [DATE] Required [DATE] Assigned to BJ Invoiced…" at bounding box center [496, 386] width 728 height 693
click at [100, 87] on button "Collaborate" at bounding box center [73, 83] width 89 height 23
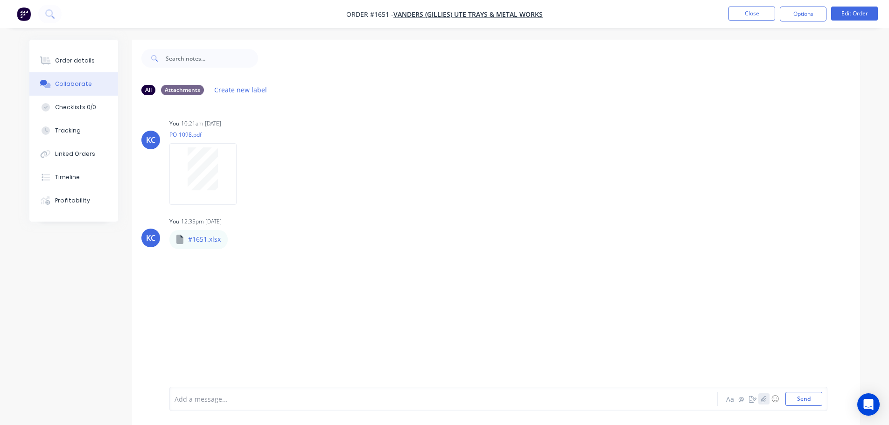
click at [768, 399] on button "button" at bounding box center [763, 398] width 11 height 11
click at [805, 402] on button "Send" at bounding box center [803, 399] width 37 height 14
click at [746, 10] on button "Close" at bounding box center [751, 14] width 47 height 14
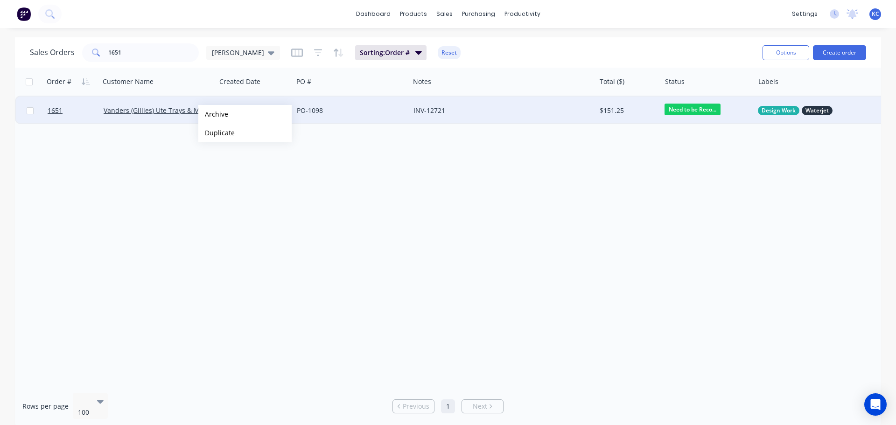
click at [213, 114] on button "Archive" at bounding box center [244, 114] width 93 height 19
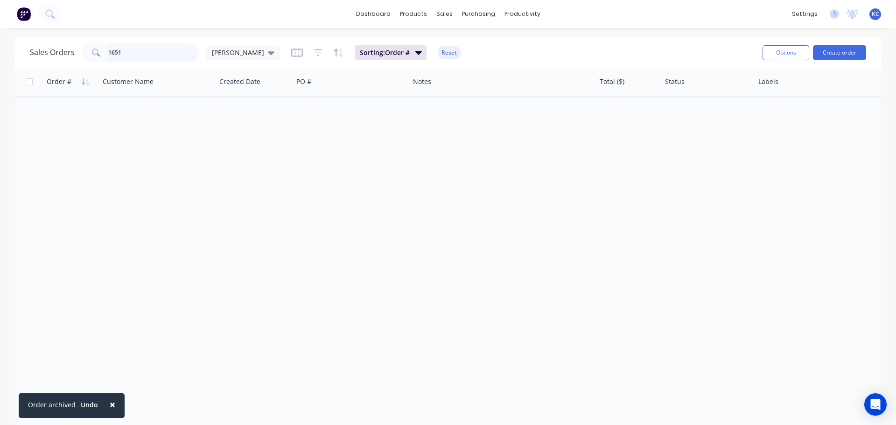
click at [141, 53] on input "1651" at bounding box center [153, 52] width 91 height 19
type input "1"
type input "BSH"
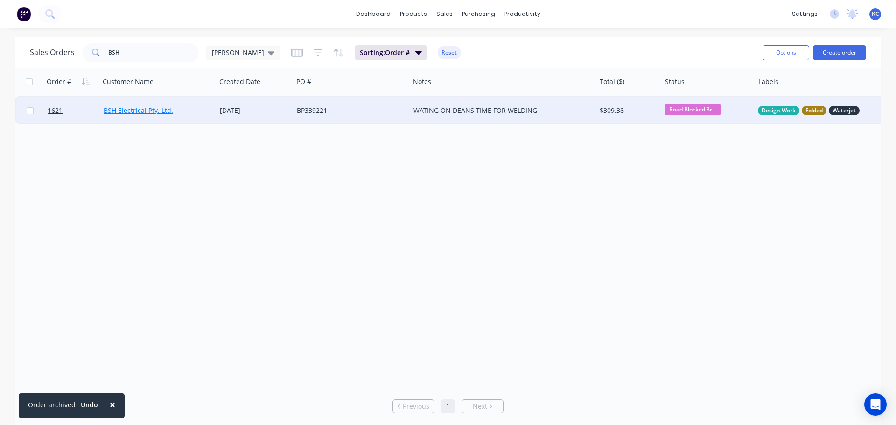
click at [114, 111] on link "BSH Electrical Pty. Ltd." at bounding box center [139, 110] width 70 height 9
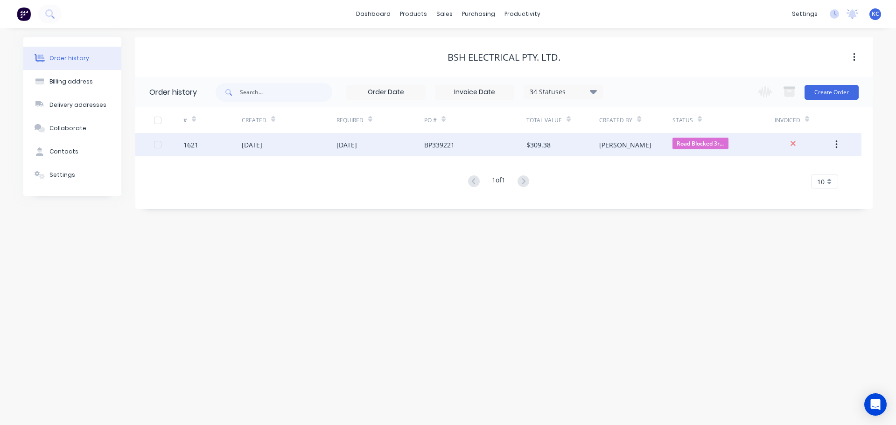
click at [193, 144] on div "1621" at bounding box center [190, 145] width 15 height 10
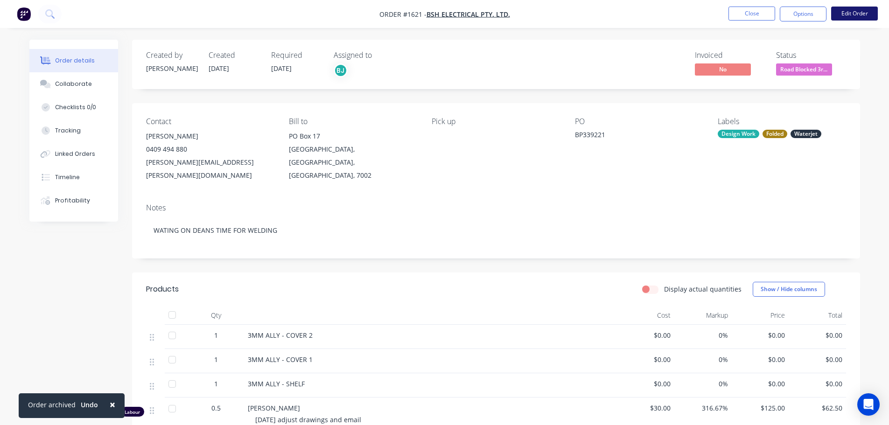
click at [850, 13] on button "Edit Order" at bounding box center [854, 14] width 47 height 14
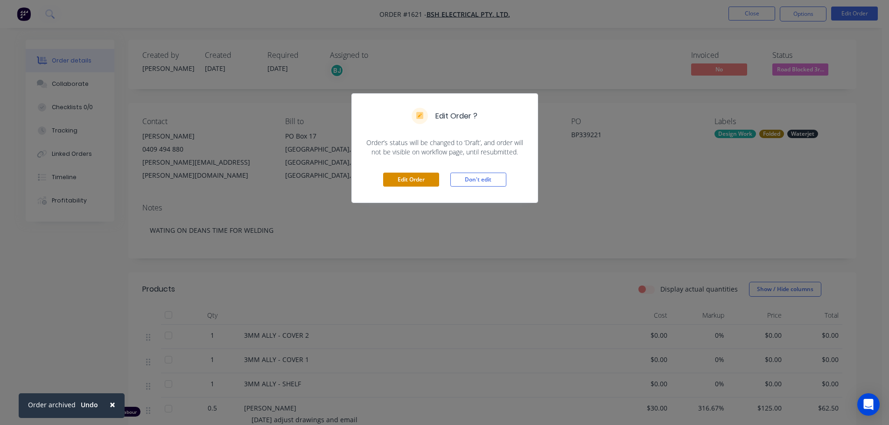
click at [404, 177] on button "Edit Order" at bounding box center [411, 180] width 56 height 14
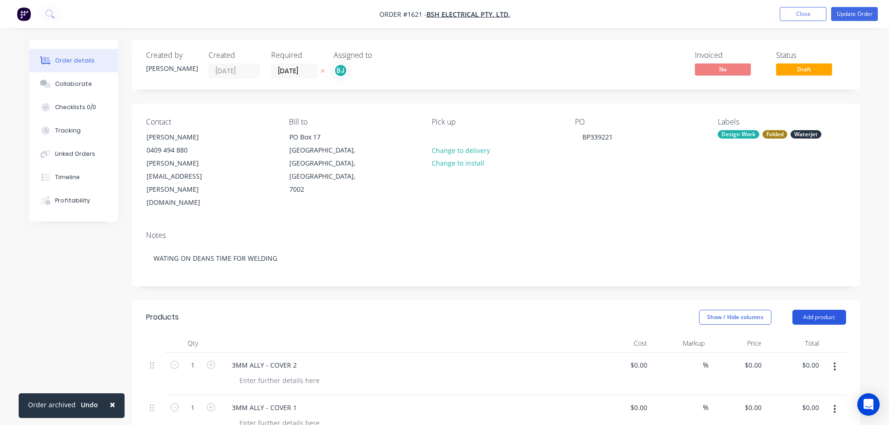
click at [817, 310] on button "Add product" at bounding box center [819, 317] width 54 height 15
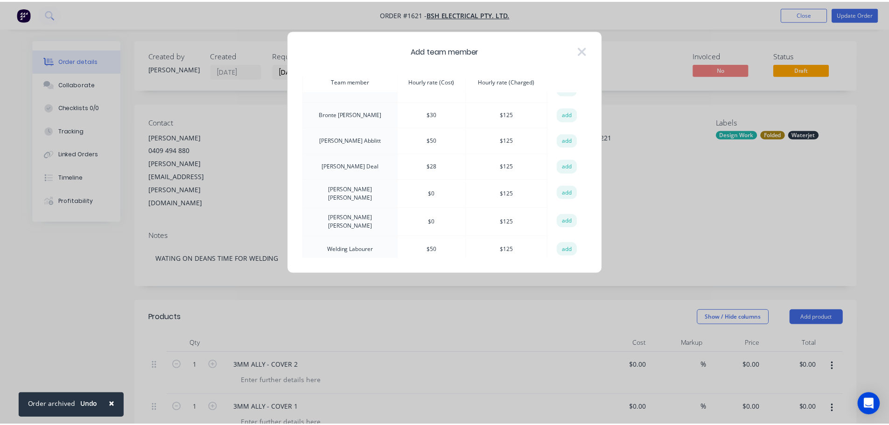
scroll to position [41, 0]
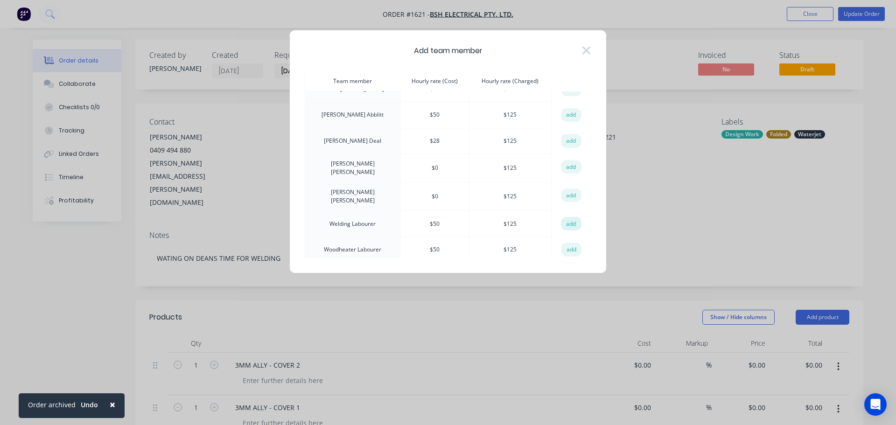
click at [569, 220] on button "add" at bounding box center [571, 224] width 21 height 14
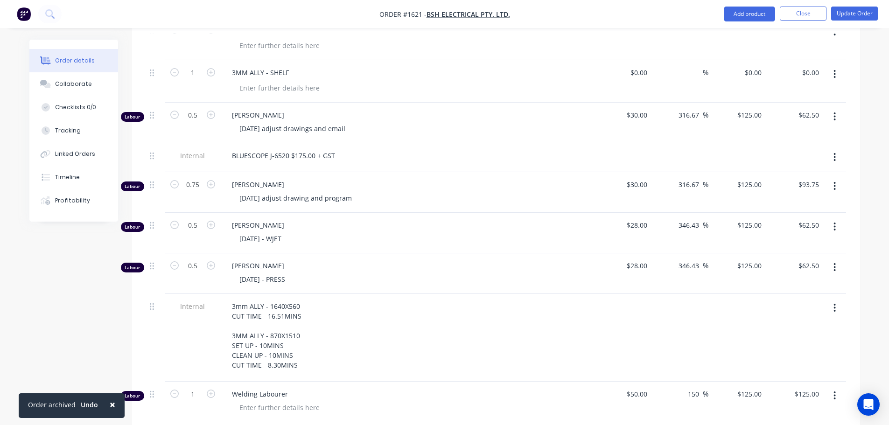
scroll to position [420, 0]
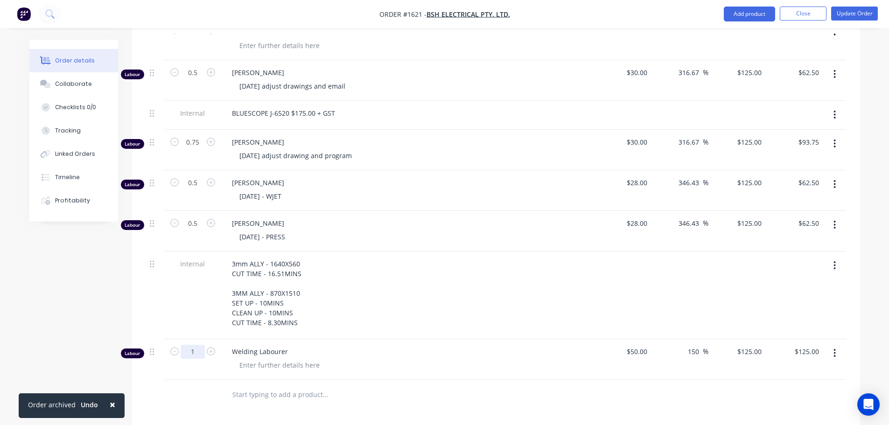
type input "1.25"
type input "$156.25"
click at [247, 358] on div at bounding box center [279, 365] width 95 height 14
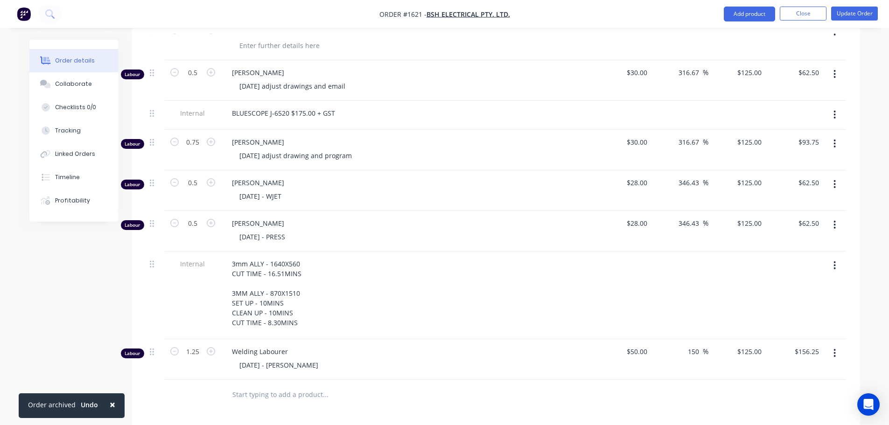
click at [523, 358] on div "[DATE] - [PERSON_NAME]" at bounding box center [411, 365] width 358 height 14
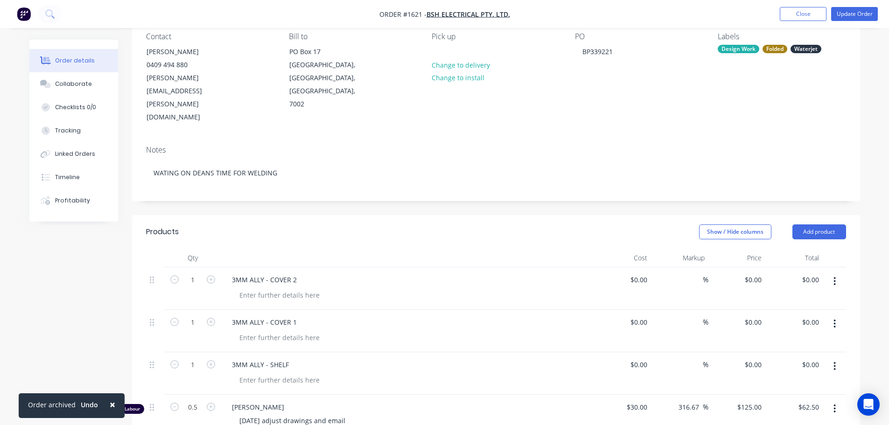
scroll to position [47, 0]
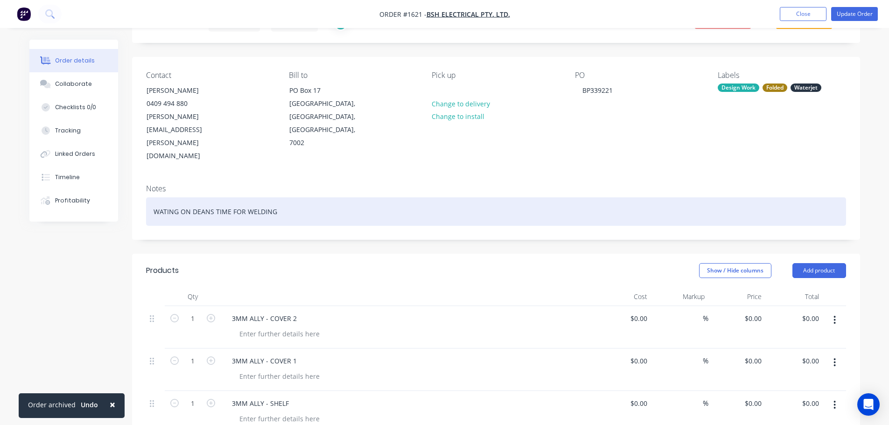
click at [308, 197] on div "WATING ON DEANS TIME FOR WELDING" at bounding box center [496, 211] width 700 height 28
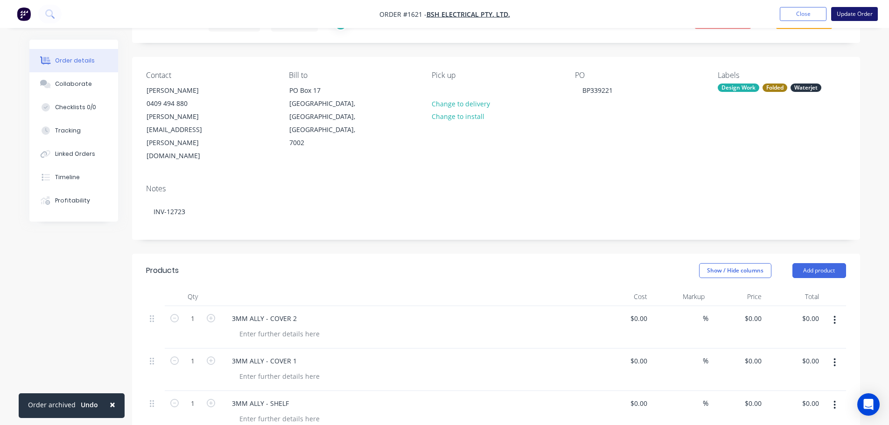
click at [838, 15] on button "Update Order" at bounding box center [854, 14] width 47 height 14
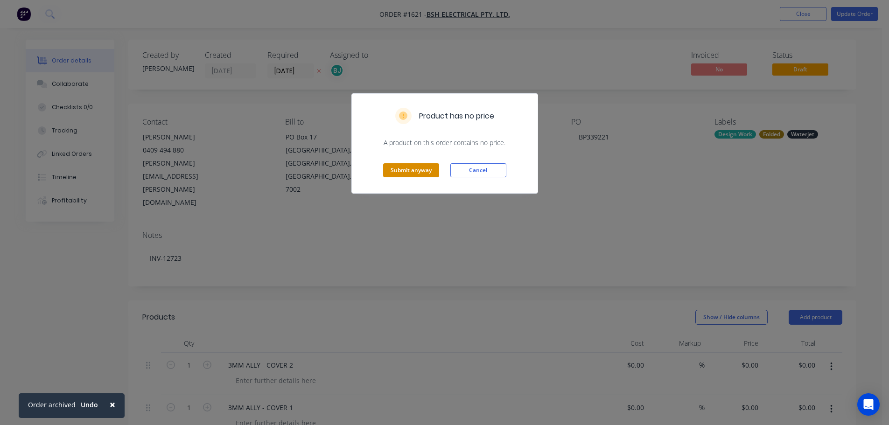
click at [411, 165] on button "Submit anyway" at bounding box center [411, 170] width 56 height 14
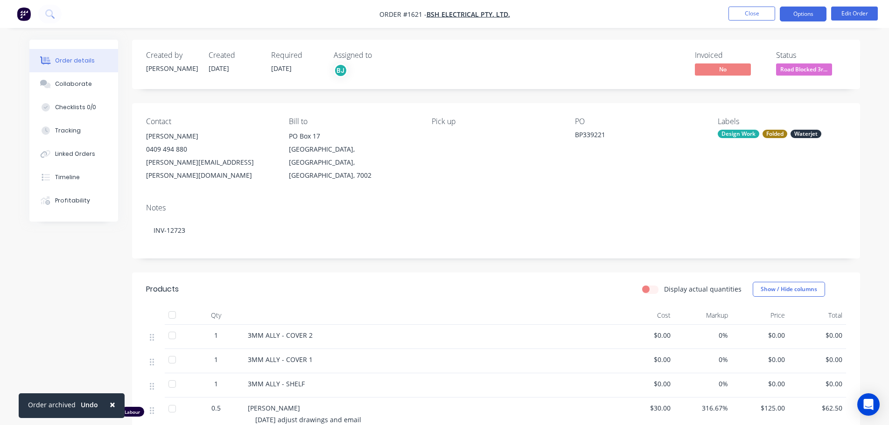
click at [810, 19] on button "Options" at bounding box center [803, 14] width 47 height 15
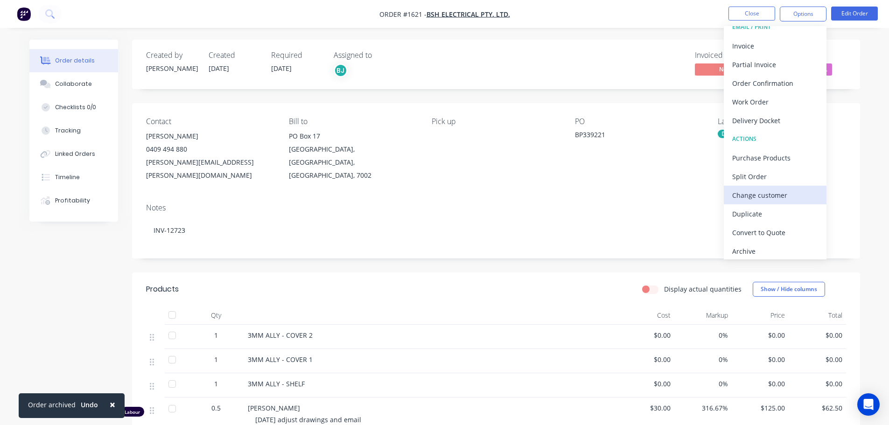
scroll to position [14, 0]
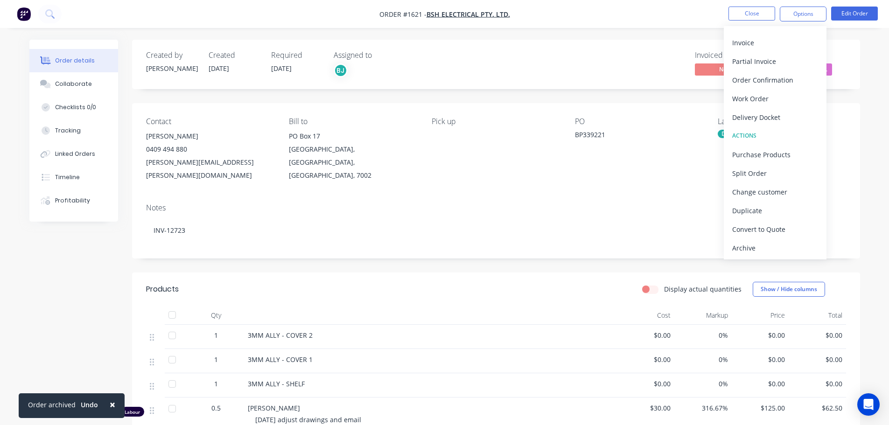
click at [780, 241] on div "Archive" at bounding box center [775, 248] width 86 height 14
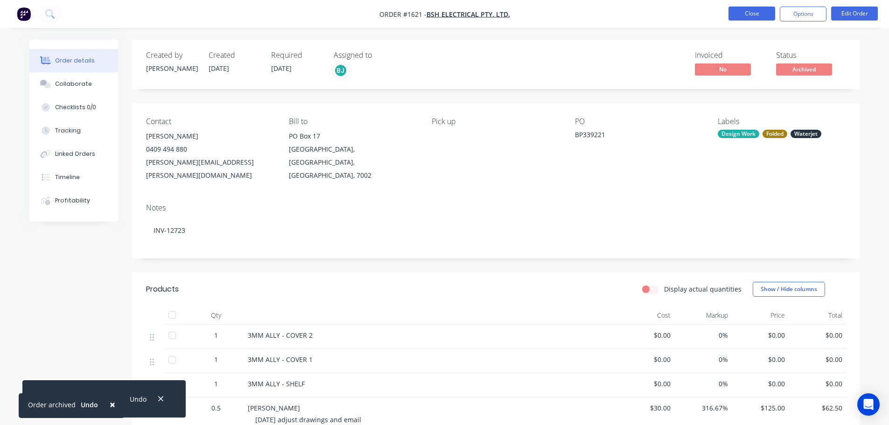
click at [744, 18] on button "Close" at bounding box center [751, 14] width 47 height 14
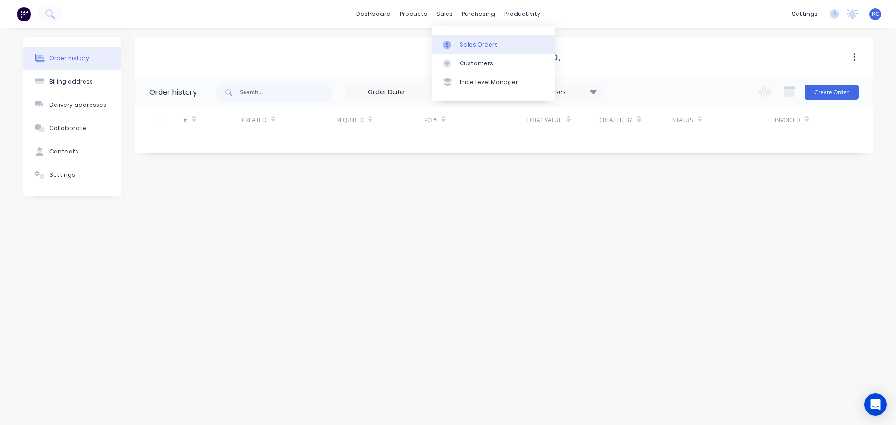
click at [467, 45] on div "Sales Orders" at bounding box center [479, 45] width 38 height 8
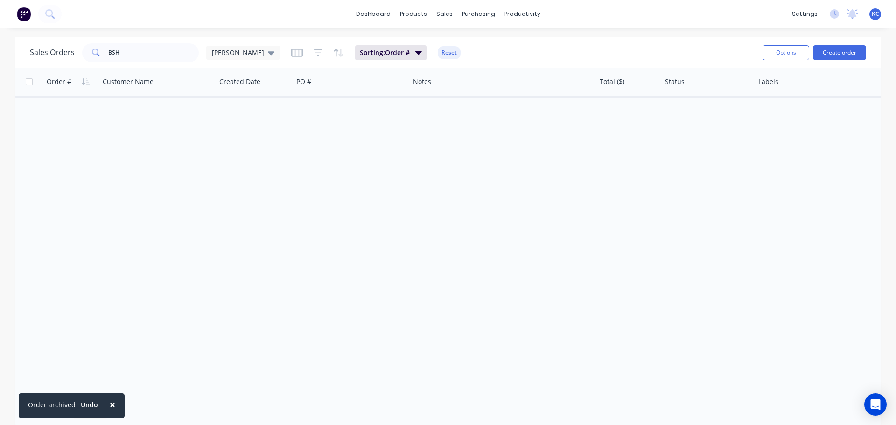
click at [110, 407] on span "×" at bounding box center [113, 404] width 6 height 13
click at [129, 55] on input "BSH" at bounding box center [153, 52] width 91 height 19
type input "B"
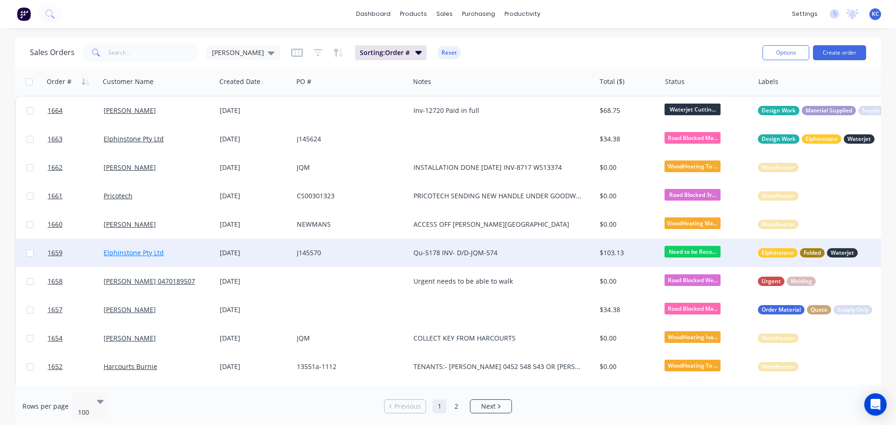
click at [153, 255] on link "Elphinstone Pty Ltd" at bounding box center [134, 252] width 60 height 9
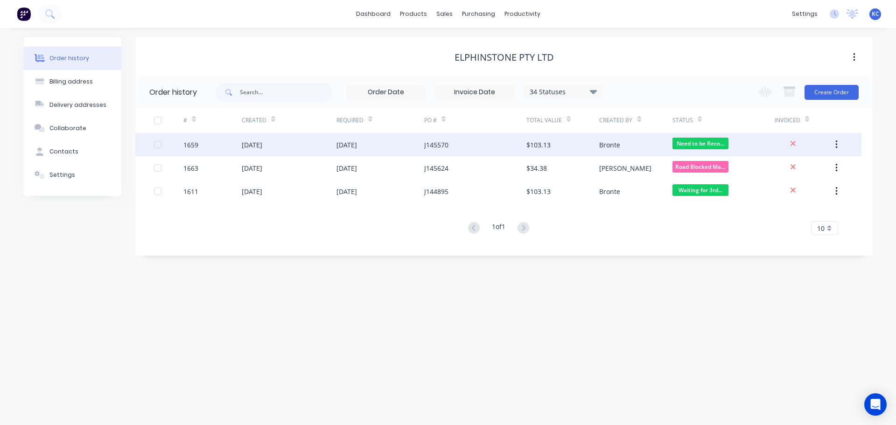
click at [247, 146] on div "[DATE]" at bounding box center [252, 145] width 21 height 10
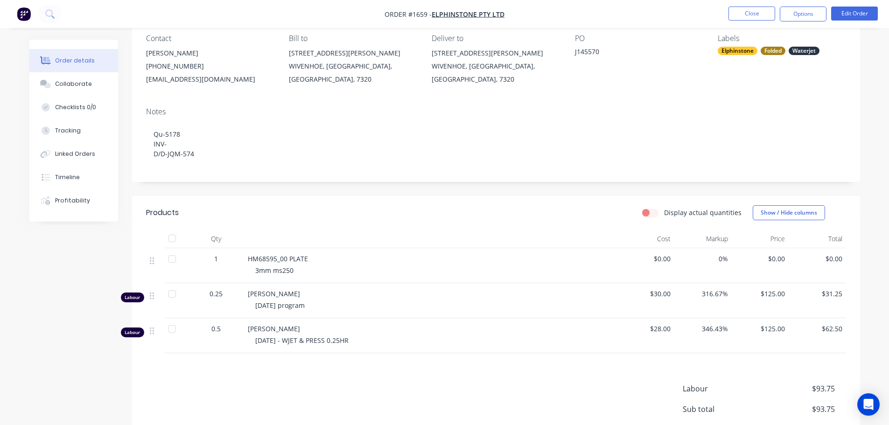
scroll to position [93, 0]
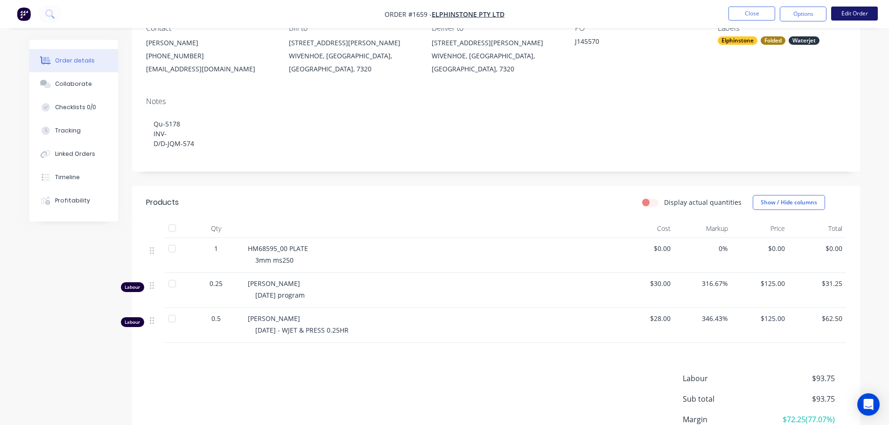
click at [863, 15] on button "Edit Order" at bounding box center [854, 14] width 47 height 14
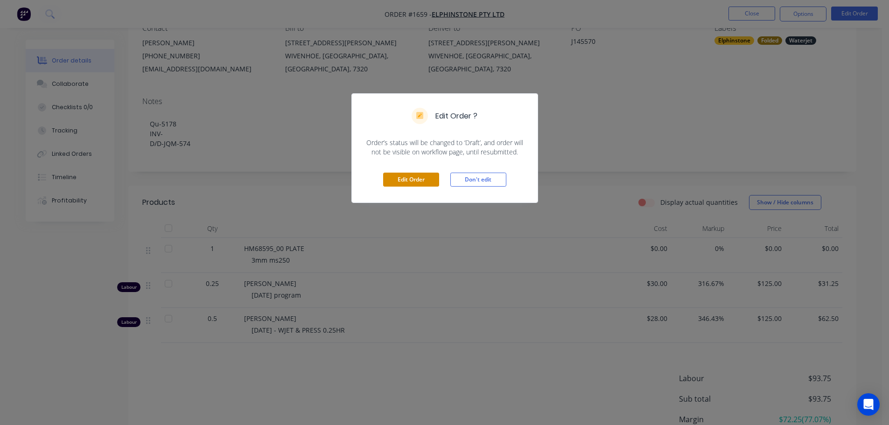
click at [427, 174] on button "Edit Order" at bounding box center [411, 180] width 56 height 14
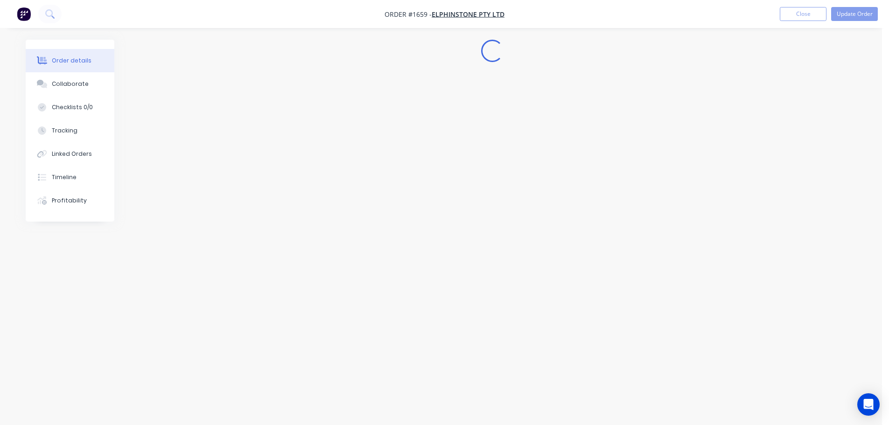
scroll to position [0, 0]
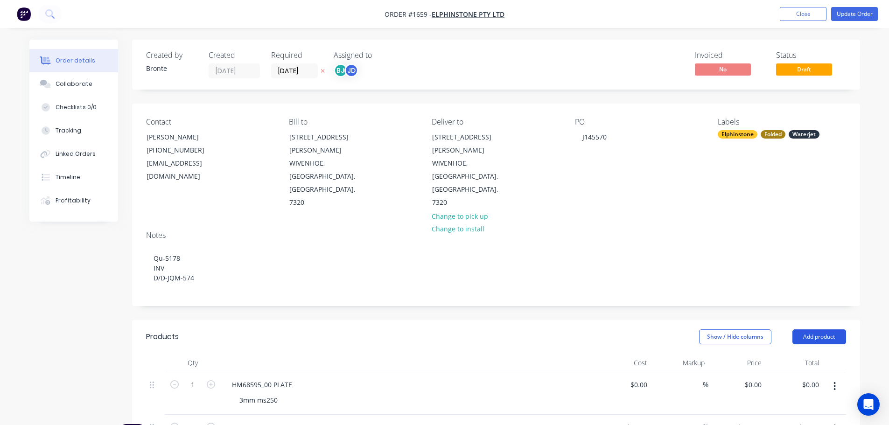
click at [810, 329] on button "Add product" at bounding box center [819, 336] width 54 height 15
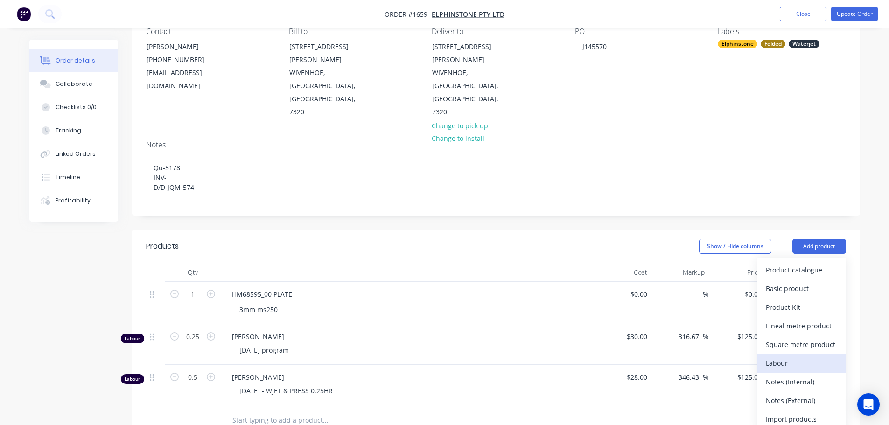
scroll to position [93, 0]
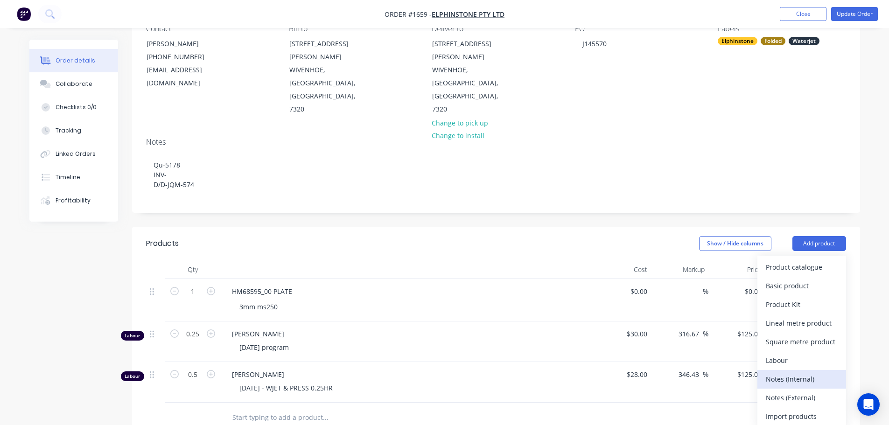
click at [800, 370] on button "Notes (Internal)" at bounding box center [801, 379] width 89 height 19
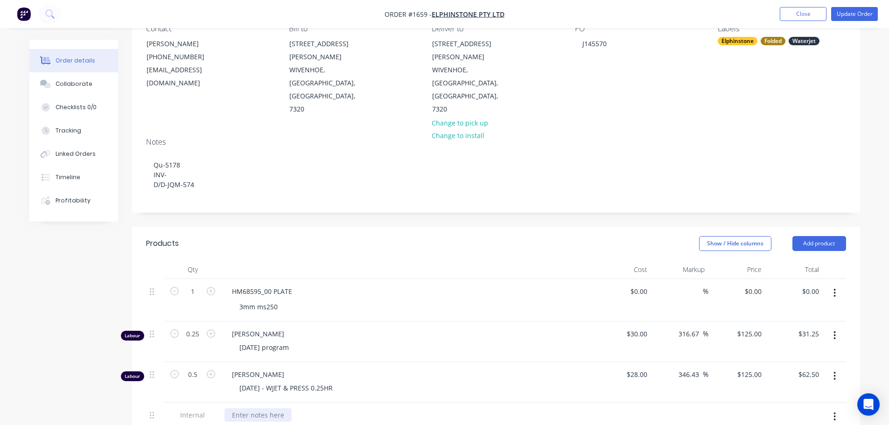
click at [273, 408] on div at bounding box center [257, 415] width 67 height 14
click at [395, 408] on div "3MM MILD STEEL - 360X995 SET UP - 10MINS CLEAN UP - 5MINS CUT TIME - 15.45MINS" at bounding box center [407, 429] width 366 height 43
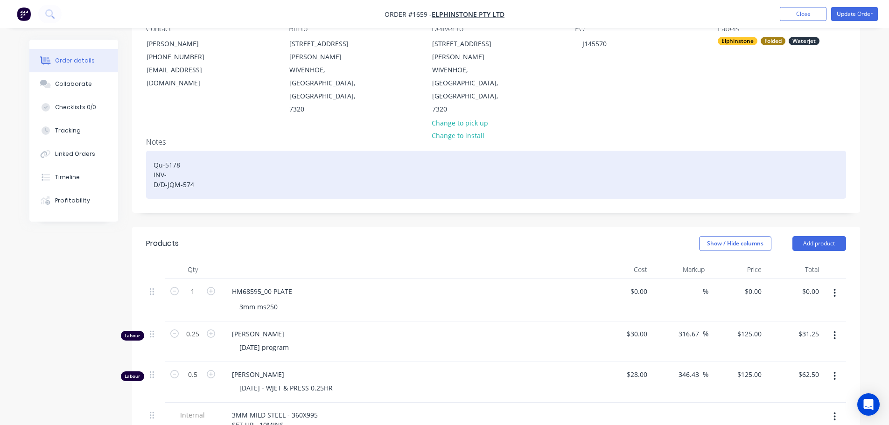
click at [172, 151] on div "Qu-5178 INV- D/D-JQM-574" at bounding box center [496, 175] width 700 height 48
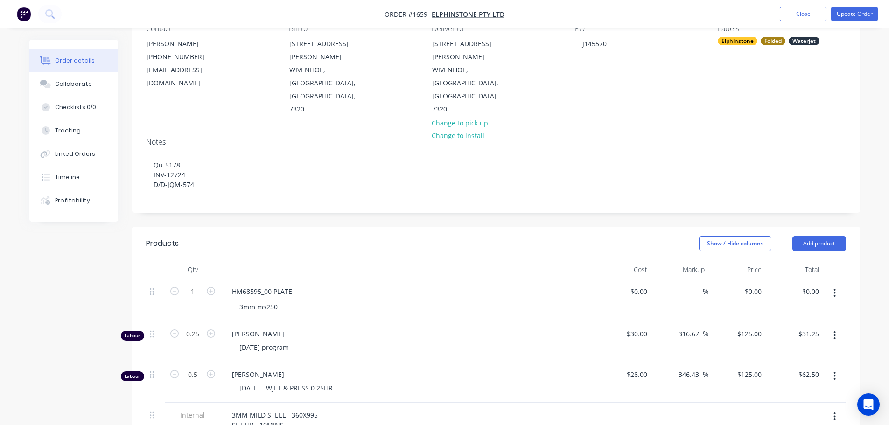
click at [312, 300] on div "3mm ms250" at bounding box center [411, 307] width 358 height 14
click at [57, 84] on div "Collaborate" at bounding box center [73, 84] width 37 height 8
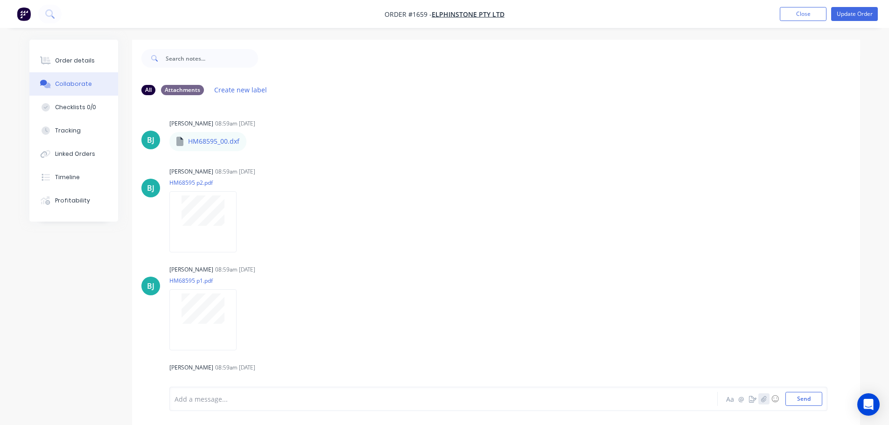
click at [763, 402] on button "button" at bounding box center [763, 398] width 11 height 11
click at [800, 399] on button "Send" at bounding box center [803, 399] width 37 height 14
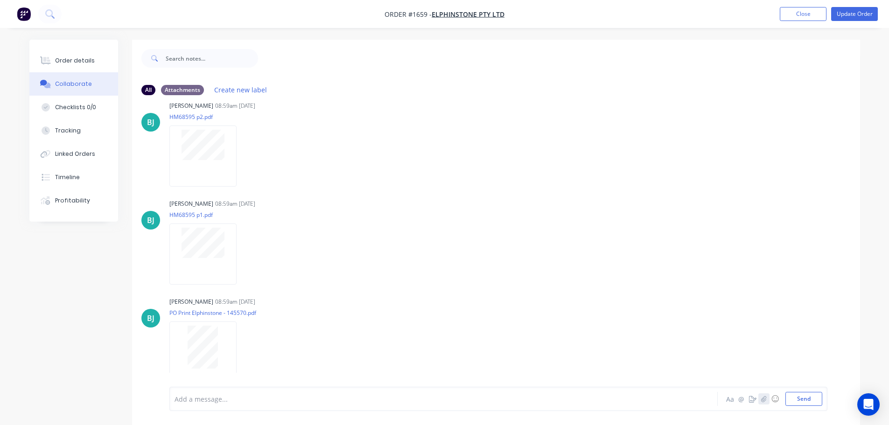
click at [764, 400] on icon "button" at bounding box center [763, 399] width 6 height 7
click at [804, 394] on button "Send" at bounding box center [803, 399] width 37 height 14
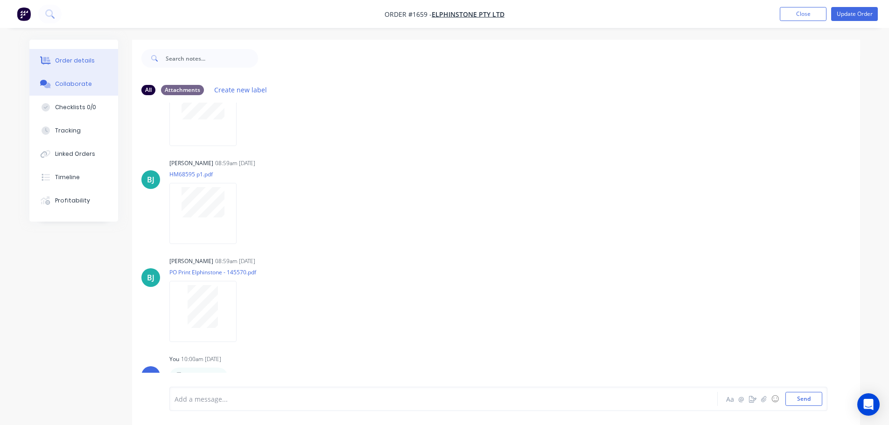
click at [87, 59] on div "Order details" at bounding box center [75, 60] width 40 height 8
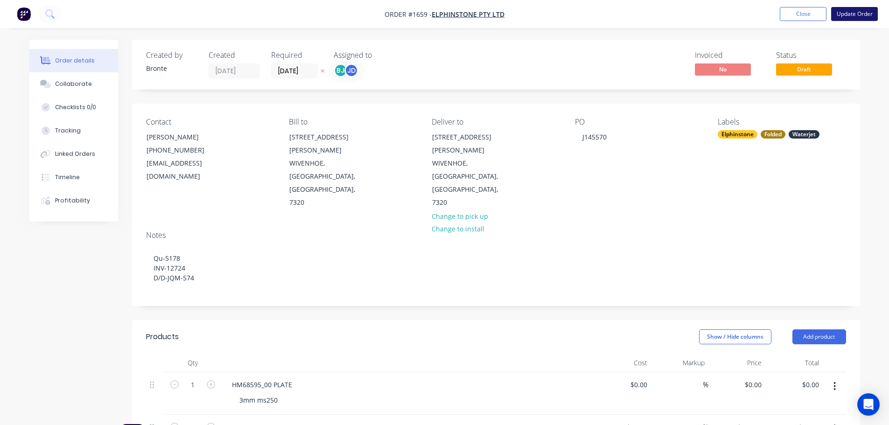
click at [854, 14] on button "Update Order" at bounding box center [854, 14] width 47 height 14
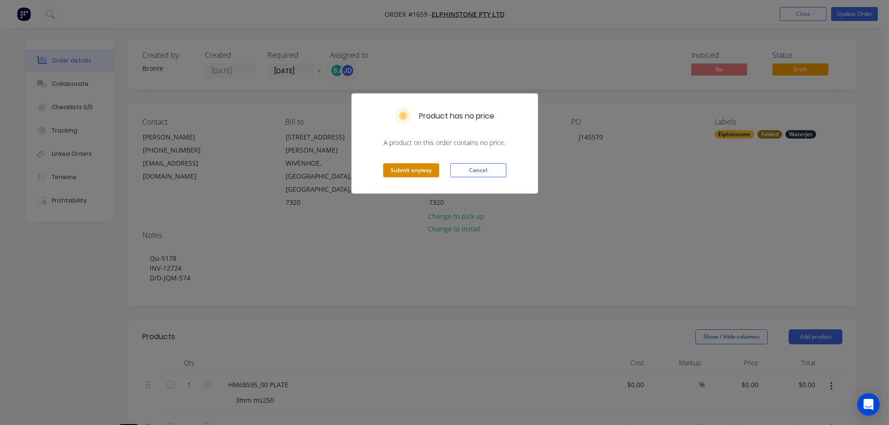
click at [426, 165] on button "Submit anyway" at bounding box center [411, 170] width 56 height 14
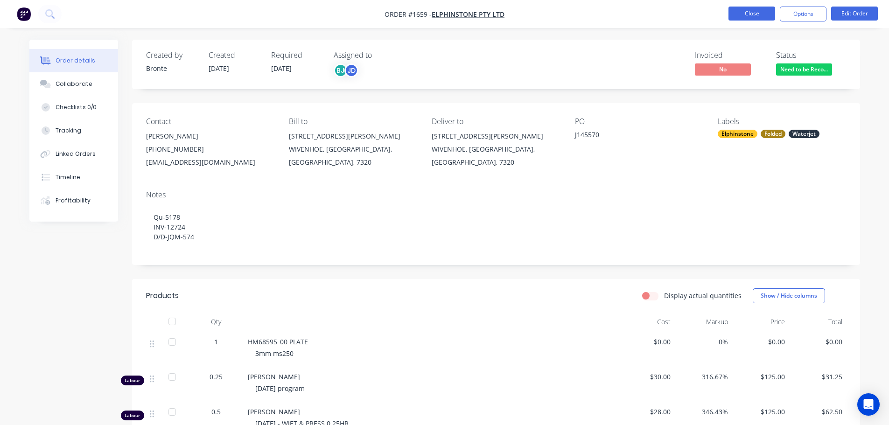
click at [753, 10] on button "Close" at bounding box center [751, 14] width 47 height 14
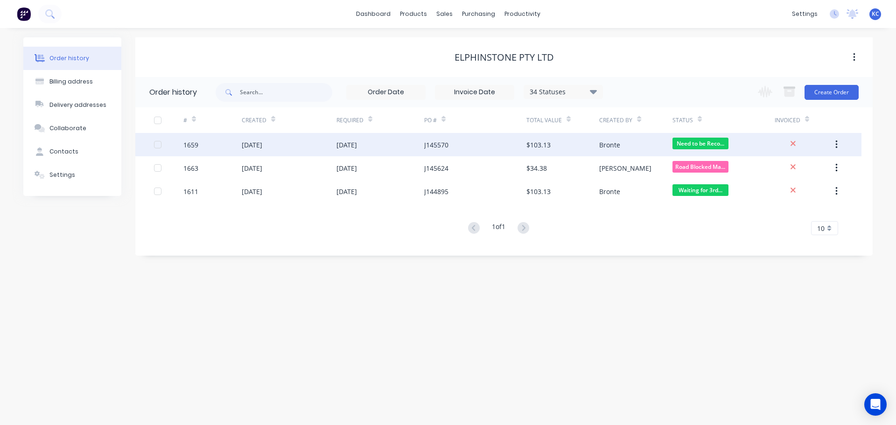
drag, startPoint x: 284, startPoint y: 148, endPoint x: 192, endPoint y: 146, distance: 92.4
click at [192, 146] on div "1659" at bounding box center [190, 145] width 15 height 10
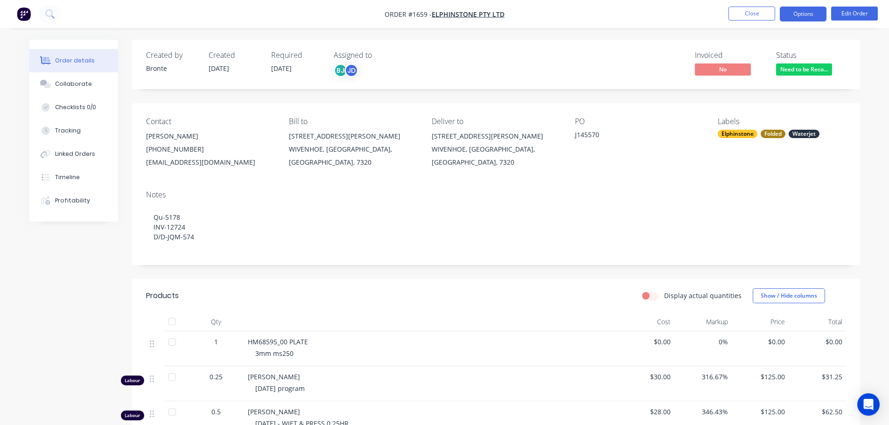
click at [807, 17] on button "Options" at bounding box center [803, 14] width 47 height 15
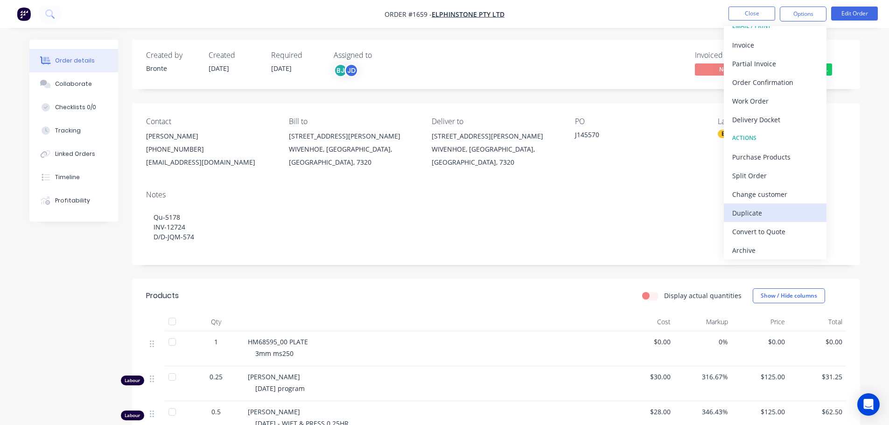
scroll to position [14, 0]
click at [779, 253] on div "Archive" at bounding box center [775, 248] width 86 height 14
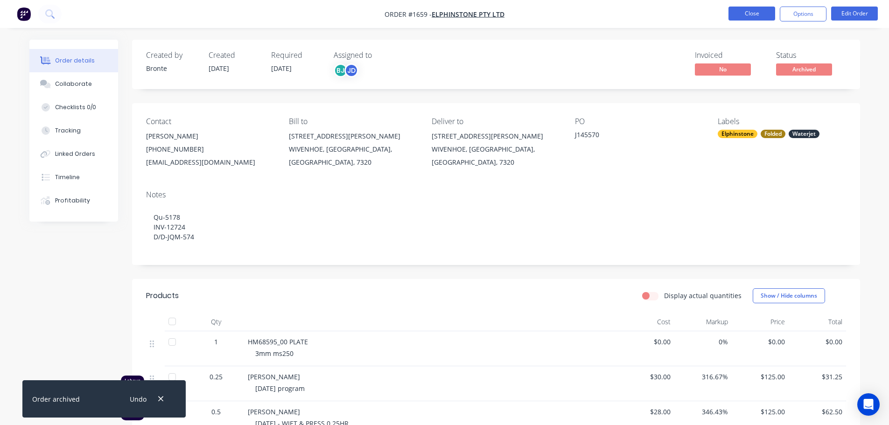
click at [764, 14] on button "Close" at bounding box center [751, 14] width 47 height 14
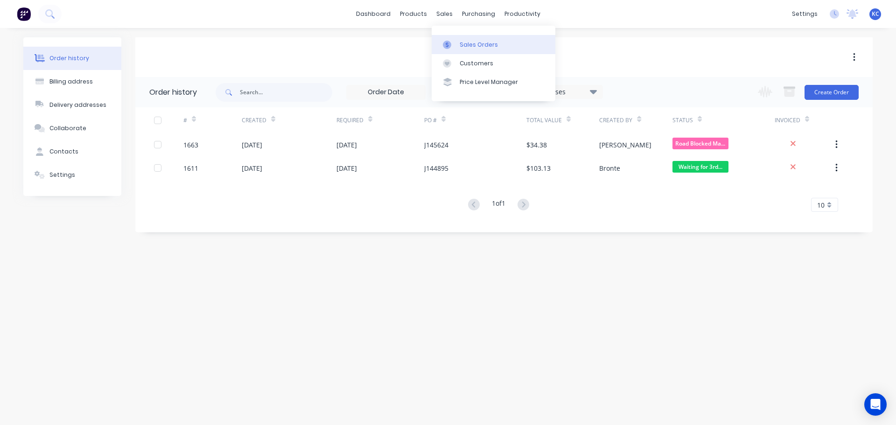
click at [484, 47] on div "Sales Orders" at bounding box center [479, 45] width 38 height 8
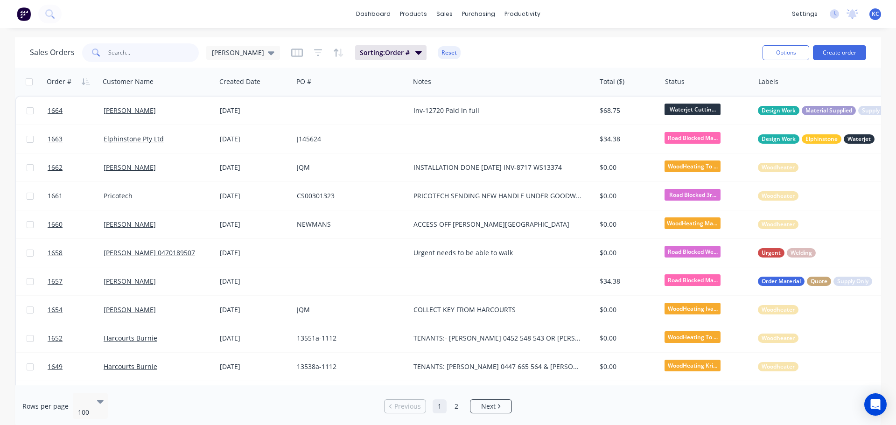
click at [155, 53] on input "text" at bounding box center [153, 52] width 91 height 19
type input "[PERSON_NAME] DURING"
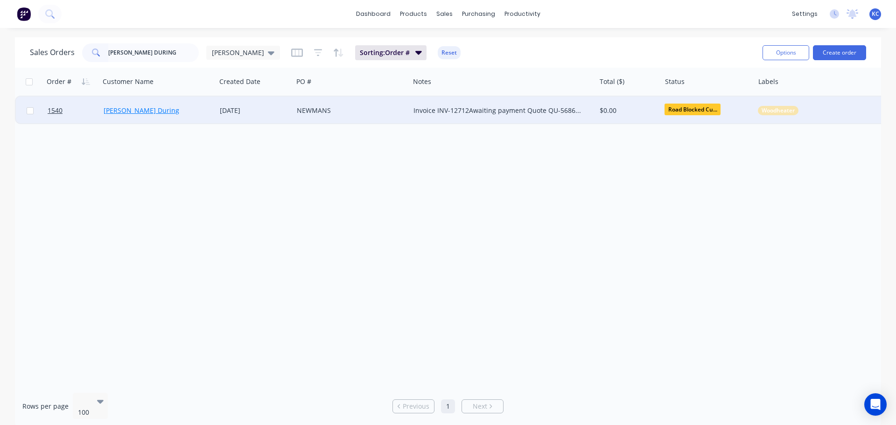
click at [132, 109] on link "[PERSON_NAME] During" at bounding box center [142, 110] width 76 height 9
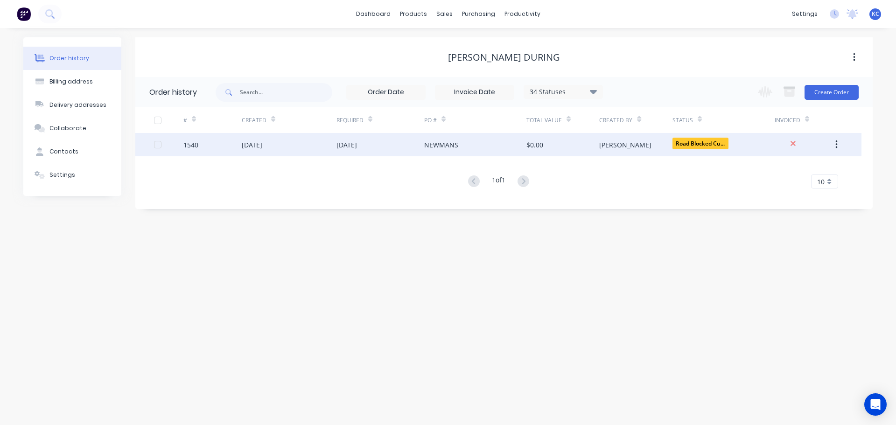
click at [255, 146] on div "[DATE]" at bounding box center [252, 145] width 21 height 10
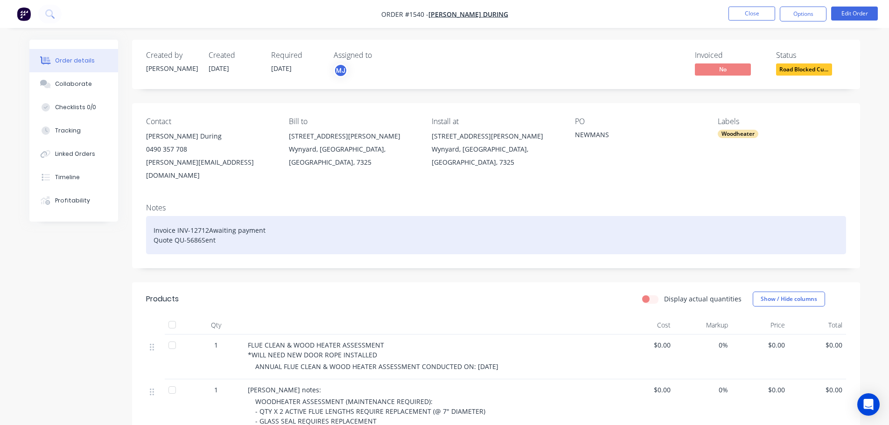
click at [224, 229] on div "Invoice INV-12712Awaiting payment Quote QU-5686Sent" at bounding box center [496, 235] width 700 height 38
click at [291, 228] on div "Invoice INV-12712Awaiting payment Quote QU-5686Sent - ACCEPTED [DATE]" at bounding box center [496, 235] width 700 height 38
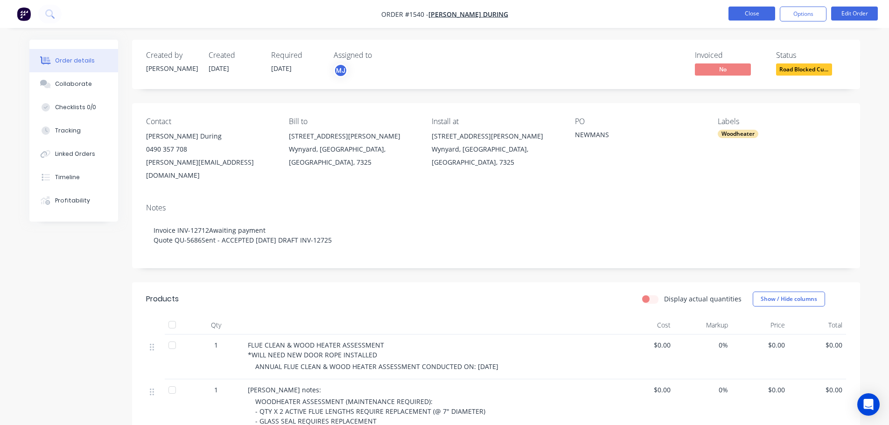
click at [753, 15] on button "Close" at bounding box center [751, 14] width 47 height 14
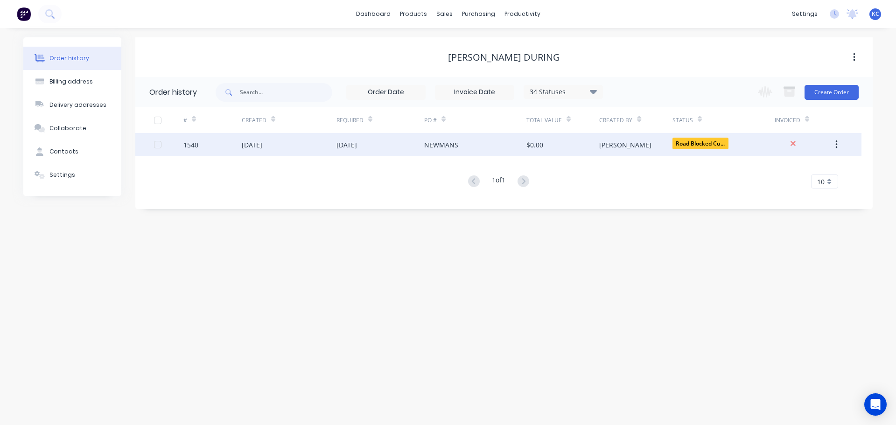
click at [247, 146] on div "[DATE]" at bounding box center [252, 145] width 21 height 10
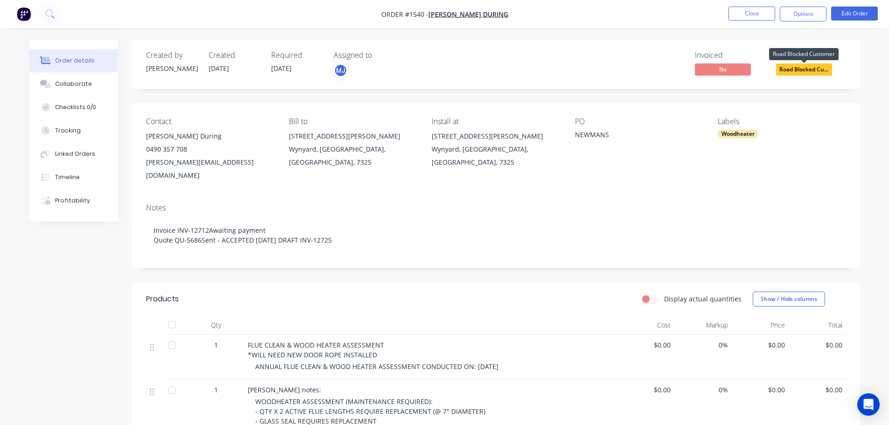
click at [801, 69] on span "Road Blocked Cu..." at bounding box center [804, 69] width 56 height 12
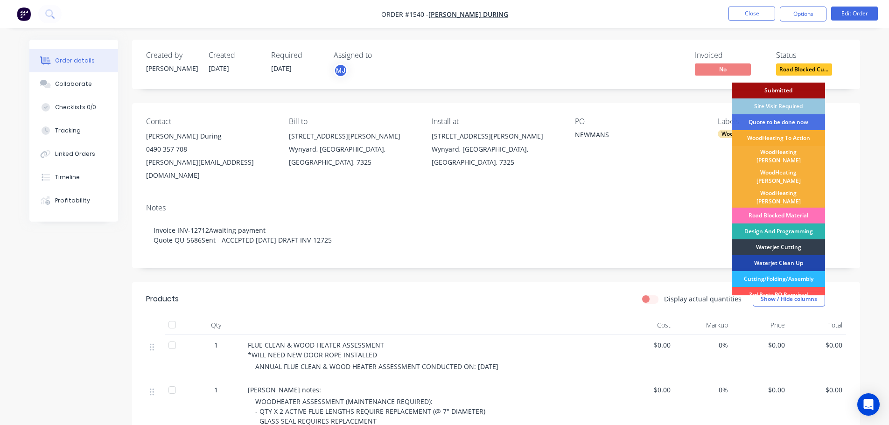
click at [804, 139] on div "WoodHeating To Action" at bounding box center [778, 138] width 93 height 16
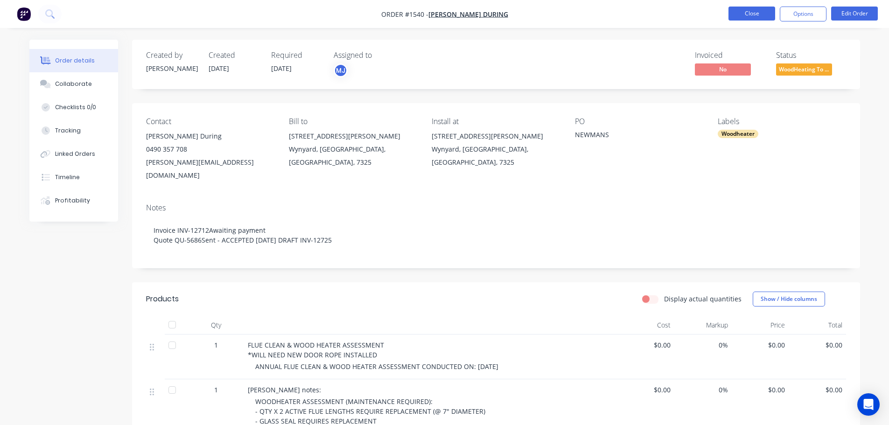
click at [758, 13] on button "Close" at bounding box center [751, 14] width 47 height 14
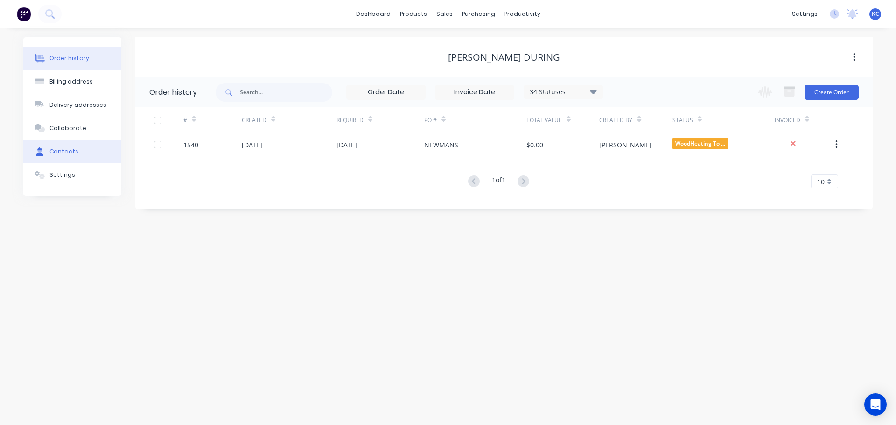
click at [75, 153] on button "Contacts" at bounding box center [72, 151] width 98 height 23
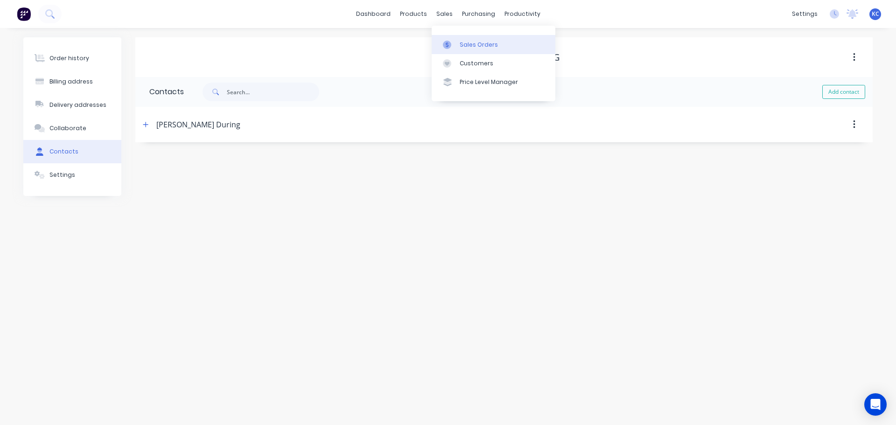
click at [463, 37] on link "Sales Orders" at bounding box center [494, 44] width 124 height 19
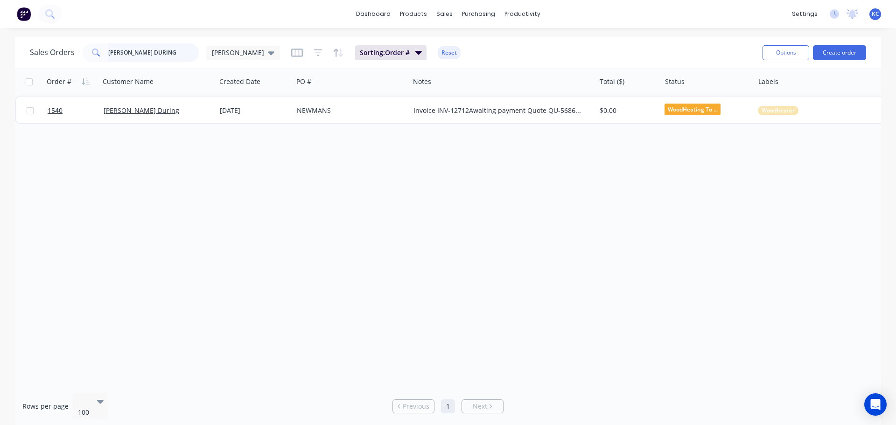
click at [105, 60] on div "[PERSON_NAME] DURING" at bounding box center [140, 52] width 117 height 19
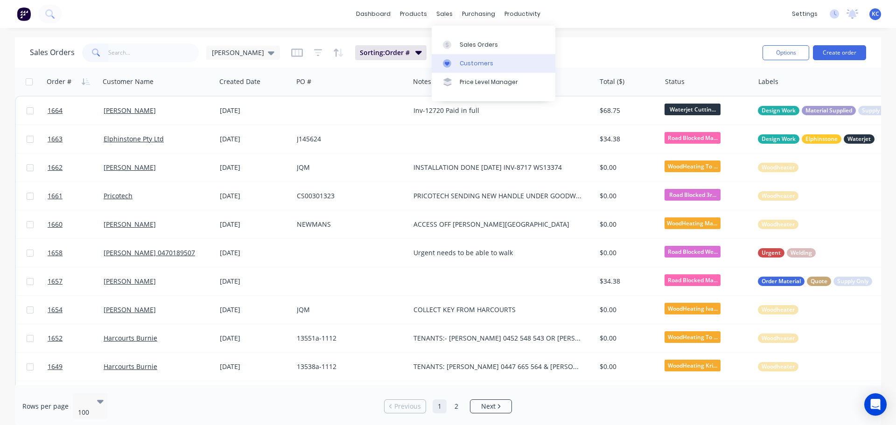
click at [467, 60] on div "Customers" at bounding box center [477, 63] width 34 height 8
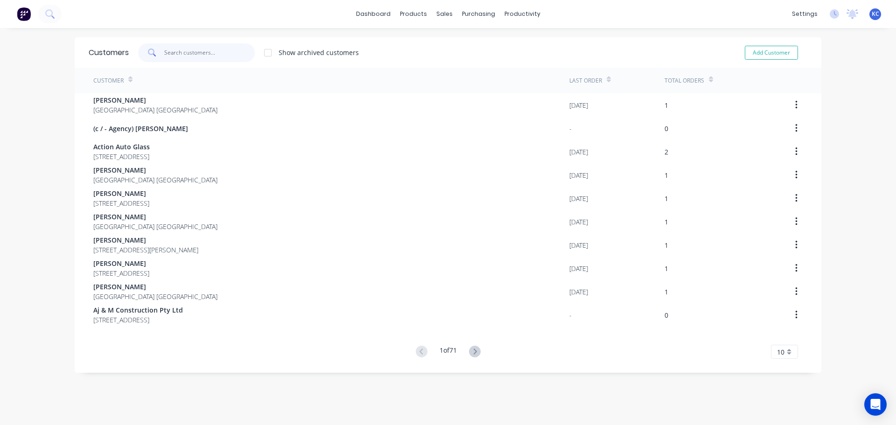
click at [196, 49] on input "text" at bounding box center [209, 52] width 91 height 19
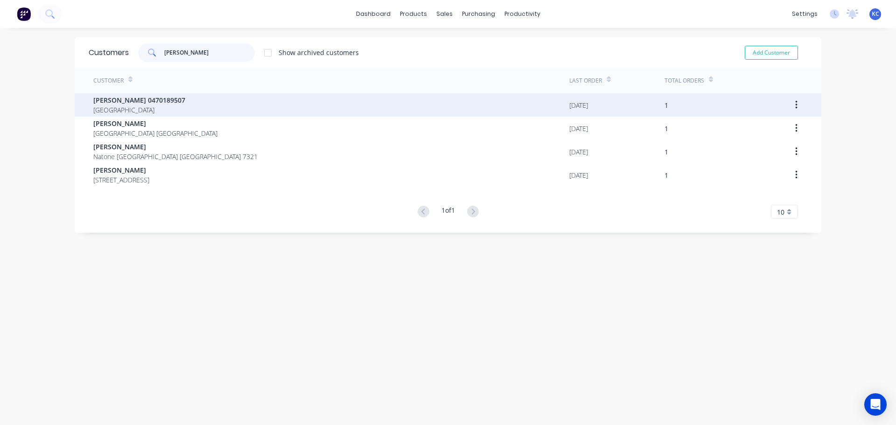
type input "[PERSON_NAME]"
click at [795, 105] on icon "button" at bounding box center [796, 105] width 2 height 10
click at [112, 100] on span "[PERSON_NAME] 0470189507" at bounding box center [139, 100] width 92 height 10
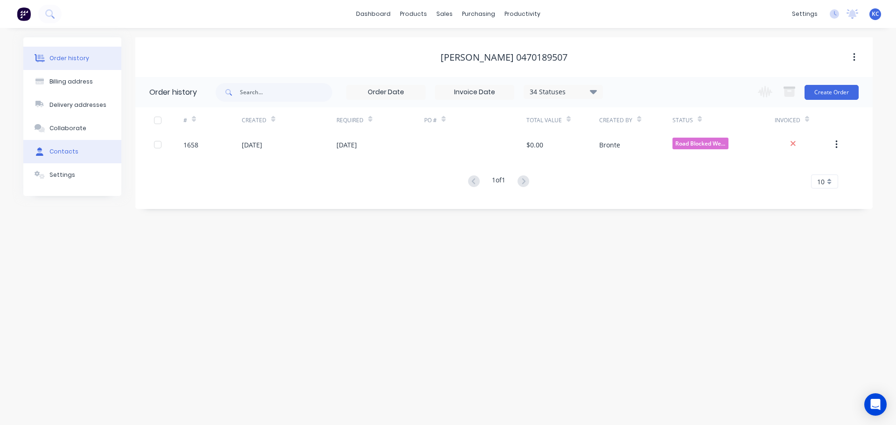
click at [70, 150] on div "Contacts" at bounding box center [63, 151] width 29 height 8
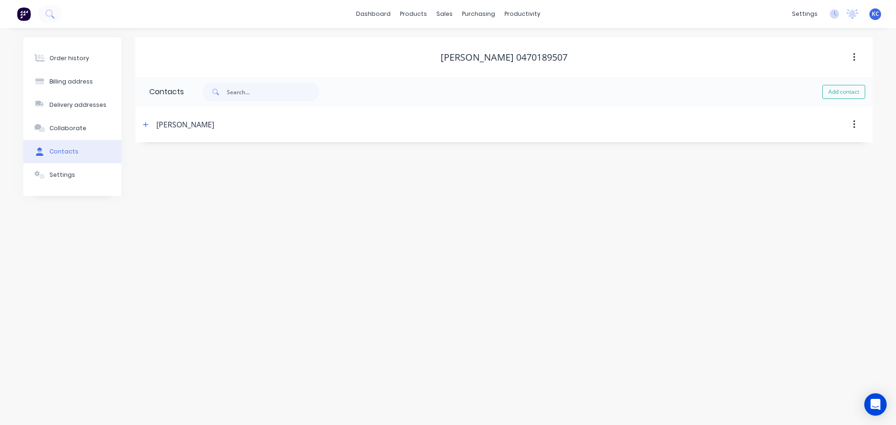
click at [159, 121] on div "[PERSON_NAME]" at bounding box center [185, 124] width 58 height 11
click at [146, 123] on icon "button" at bounding box center [145, 124] width 5 height 5
click at [851, 57] on button "button" at bounding box center [854, 57] width 22 height 17
click at [577, 58] on div "[PERSON_NAME] 0470189507" at bounding box center [503, 57] width 737 height 11
click at [80, 59] on div "Order history" at bounding box center [69, 58] width 40 height 8
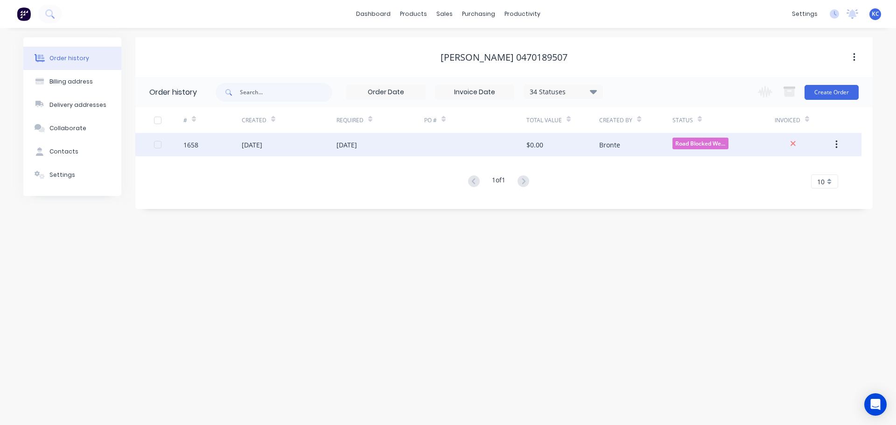
click at [197, 145] on div "1658" at bounding box center [190, 145] width 15 height 10
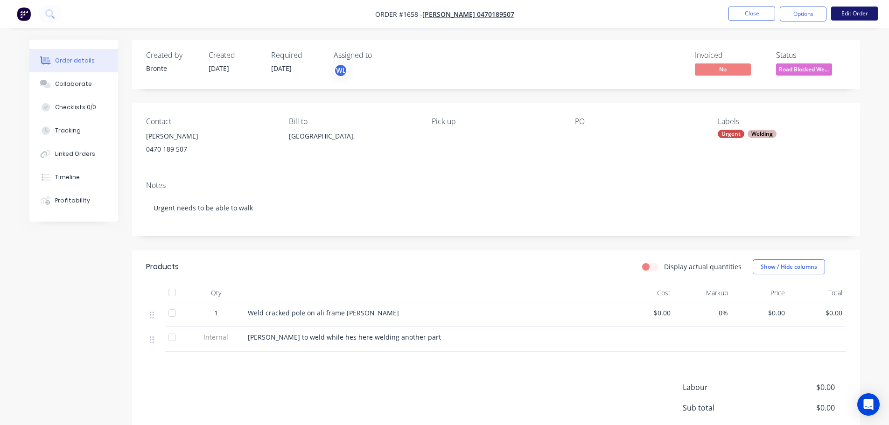
click at [853, 11] on button "Edit Order" at bounding box center [854, 14] width 47 height 14
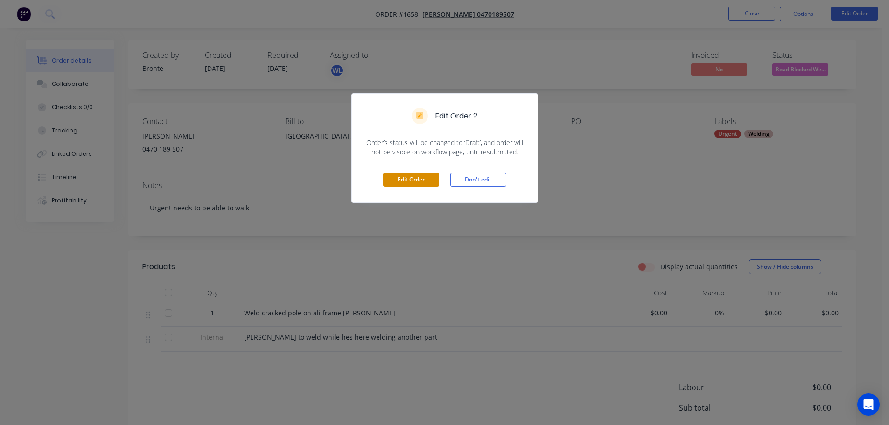
click at [413, 176] on button "Edit Order" at bounding box center [411, 180] width 56 height 14
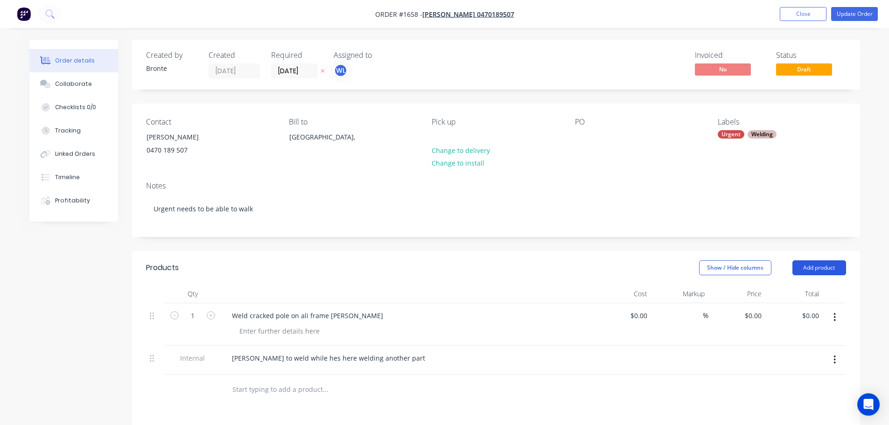
click at [819, 262] on button "Add product" at bounding box center [819, 267] width 54 height 15
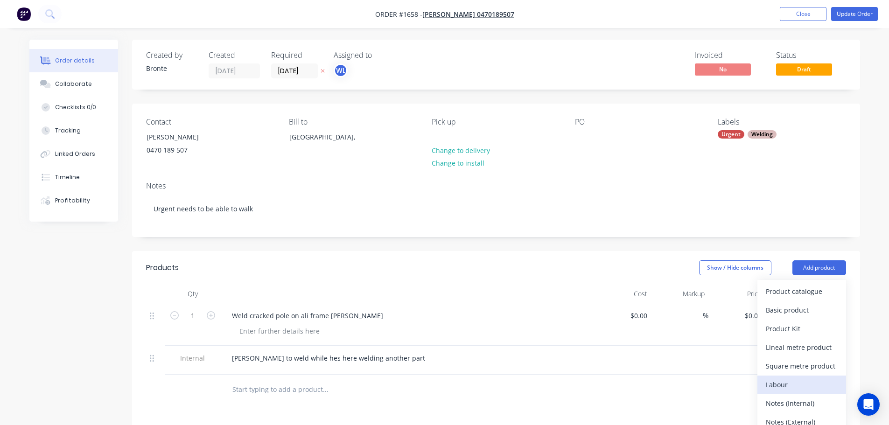
click at [794, 388] on div "Labour" at bounding box center [802, 385] width 72 height 14
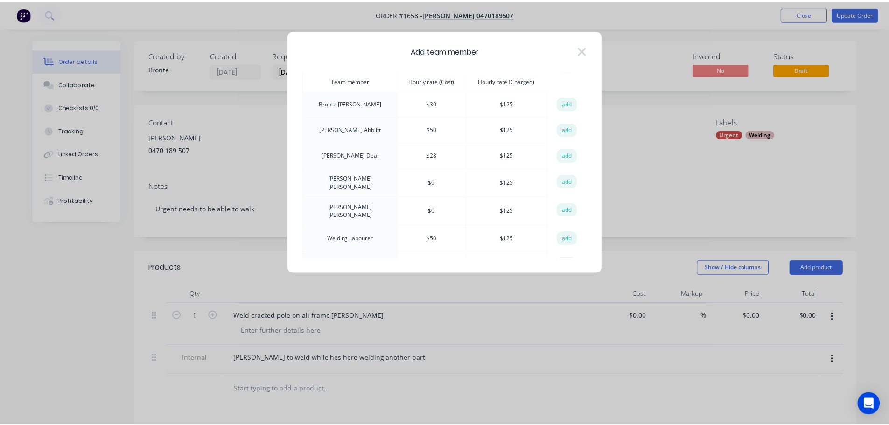
scroll to position [41, 0]
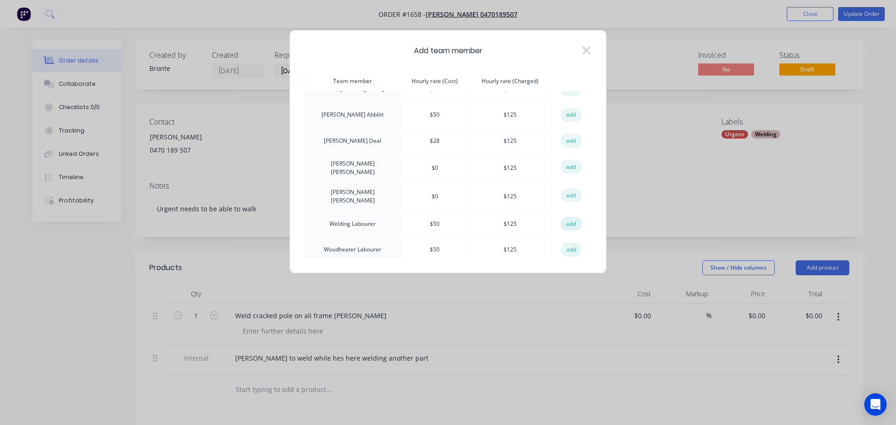
click at [567, 217] on button "add" at bounding box center [571, 224] width 21 height 14
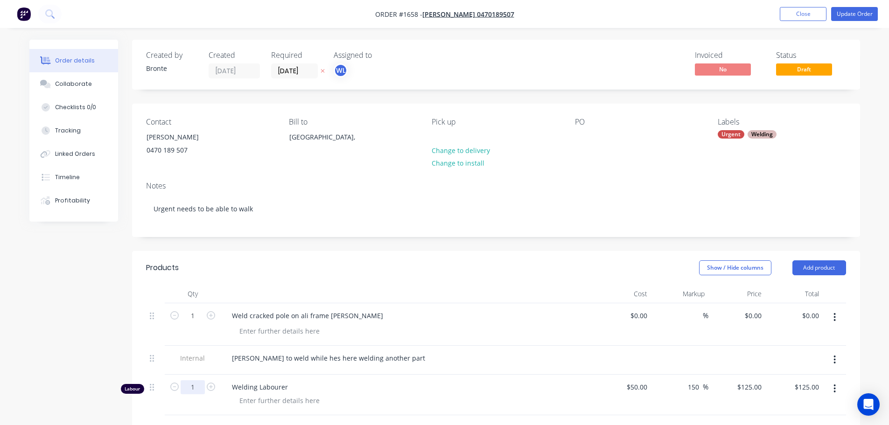
click at [193, 323] on input "1" at bounding box center [193, 316] width 24 height 14
type input "0.5"
type input "$62.50"
click at [262, 398] on div at bounding box center [279, 401] width 95 height 14
click at [266, 398] on div at bounding box center [279, 401] width 95 height 14
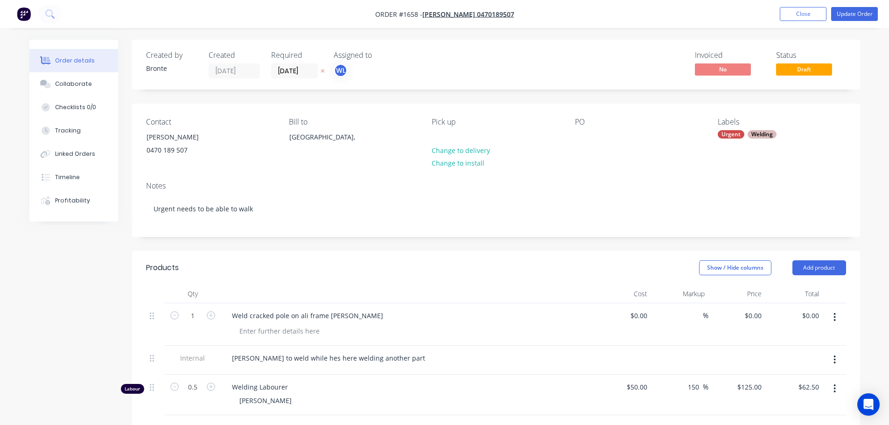
click at [348, 413] on div "Welding Labourer [PERSON_NAME]" at bounding box center [407, 395] width 373 height 41
click at [845, 14] on button "Update Order" at bounding box center [854, 14] width 47 height 14
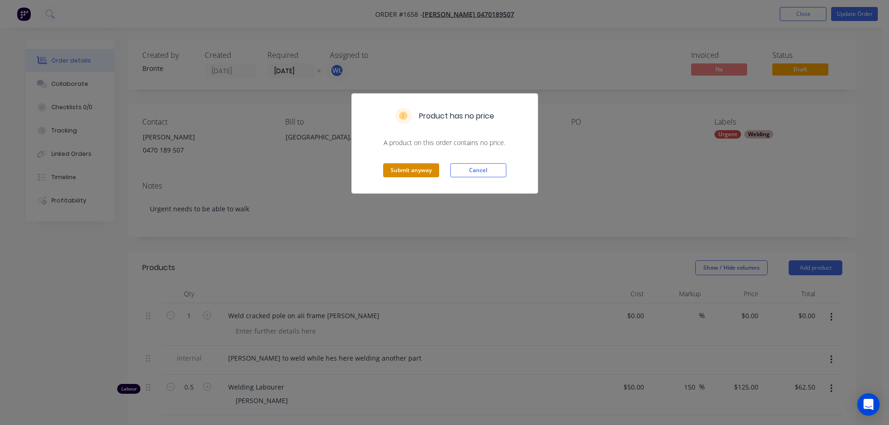
click at [423, 171] on button "Submit anyway" at bounding box center [411, 170] width 56 height 14
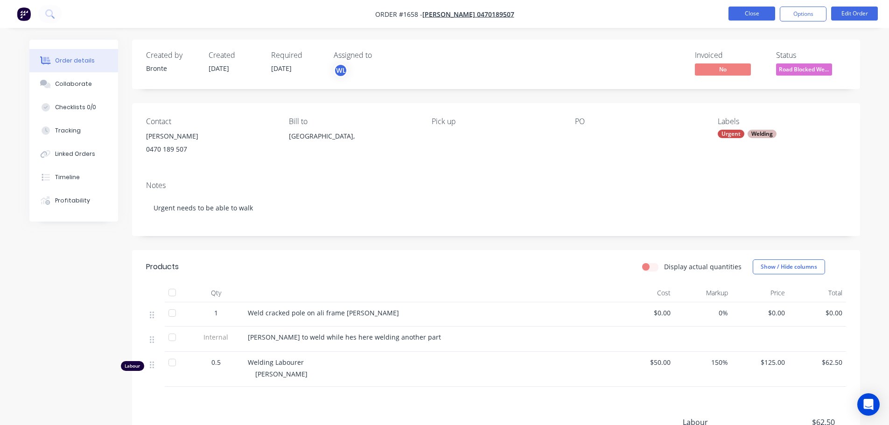
click at [754, 12] on button "Close" at bounding box center [751, 14] width 47 height 14
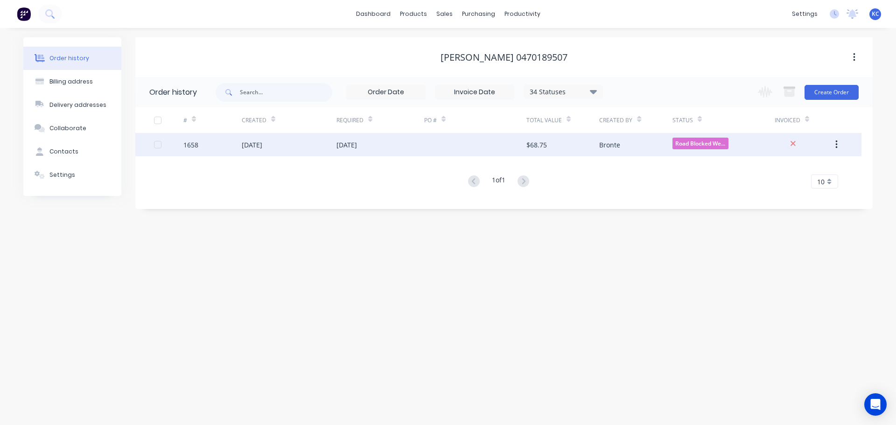
click at [197, 145] on div "1658" at bounding box center [190, 145] width 15 height 10
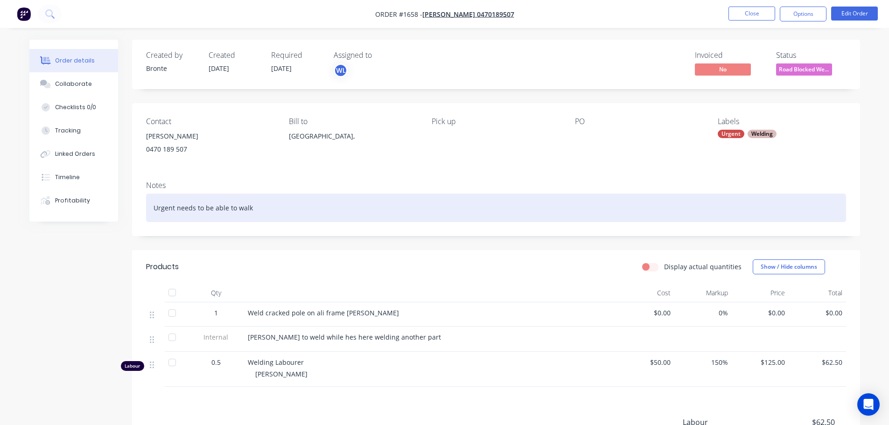
click at [259, 210] on div "Urgent needs to be able to walk" at bounding box center [496, 208] width 700 height 28
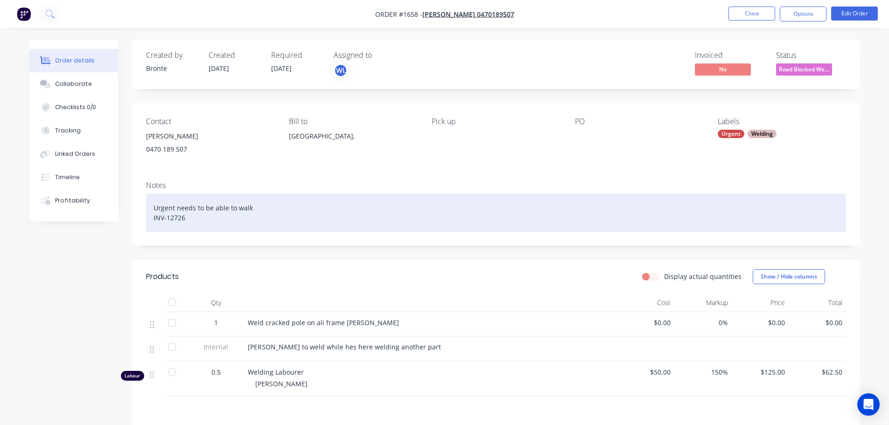
click at [507, 194] on div "[PERSON_NAME] needs to be able to walk INV-12726" at bounding box center [496, 213] width 700 height 38
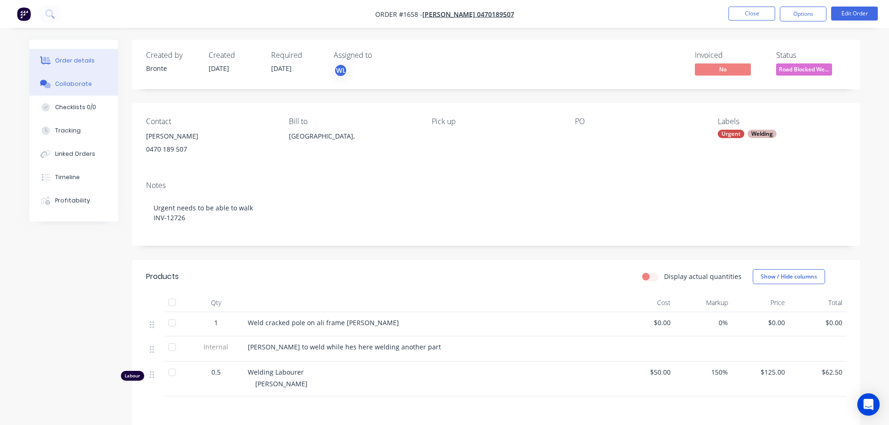
click at [84, 83] on div "Collaborate" at bounding box center [73, 84] width 37 height 8
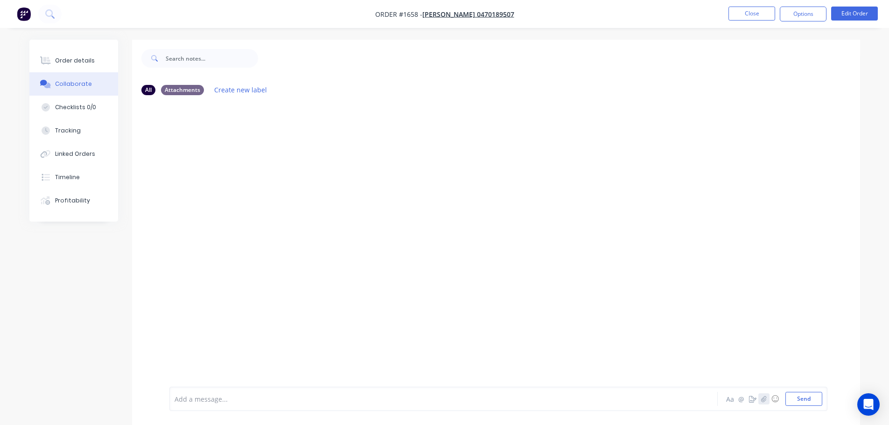
click at [766, 397] on icon "button" at bounding box center [763, 399] width 6 height 7
click at [813, 397] on button "Send" at bounding box center [803, 399] width 37 height 14
click at [763, 10] on button "Close" at bounding box center [751, 14] width 47 height 14
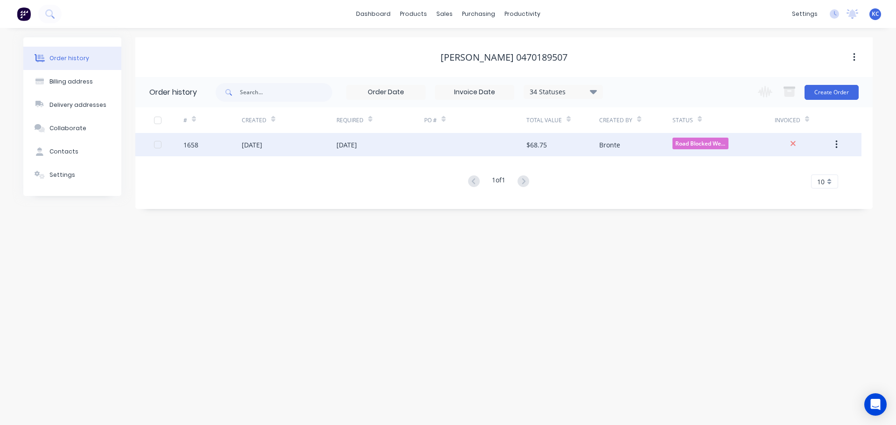
drag, startPoint x: 298, startPoint y: 144, endPoint x: 188, endPoint y: 139, distance: 110.7
click at [188, 140] on div "1658" at bounding box center [190, 145] width 15 height 10
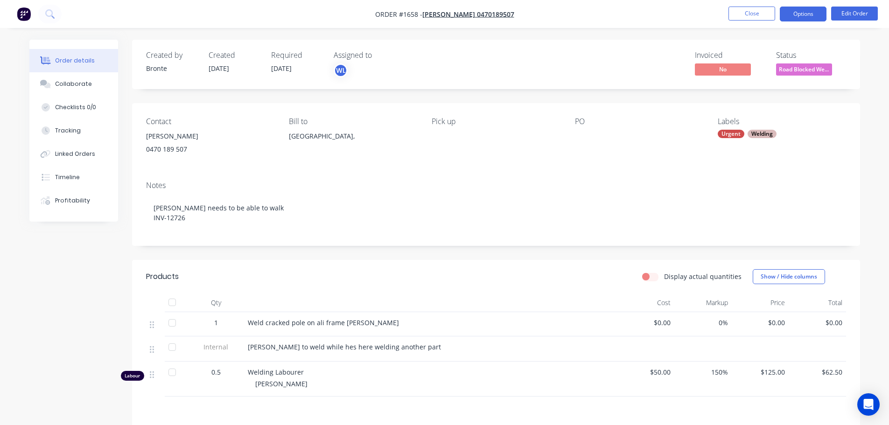
click at [801, 11] on button "Options" at bounding box center [803, 14] width 47 height 15
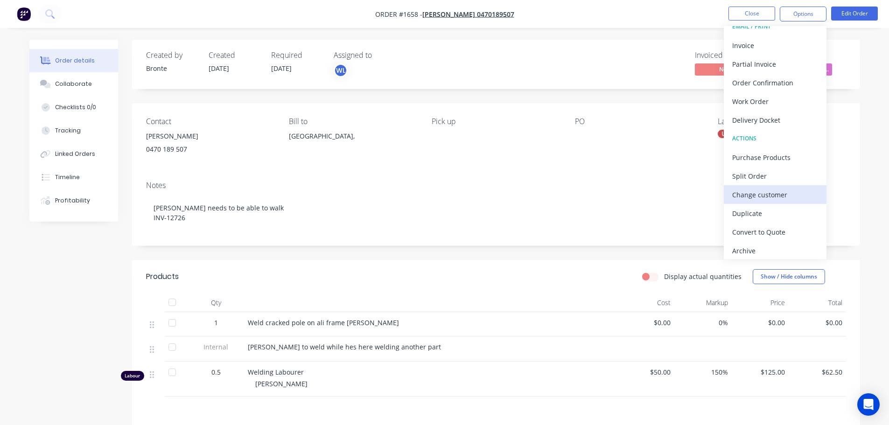
scroll to position [14, 0]
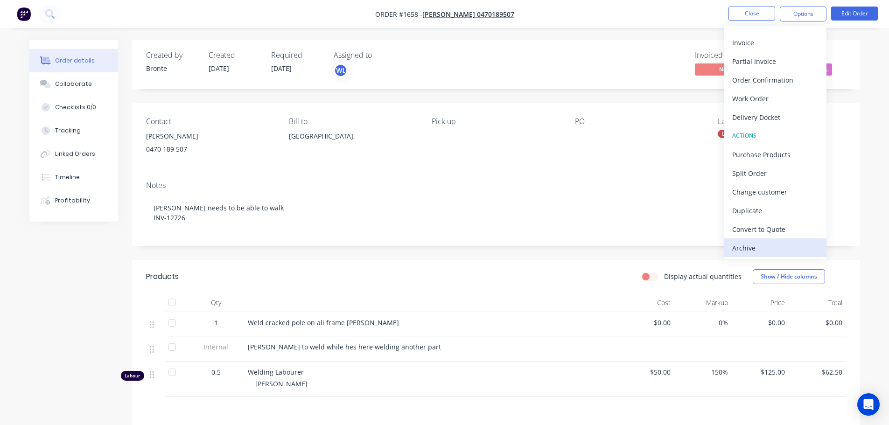
click at [776, 251] on div "Archive" at bounding box center [775, 248] width 86 height 14
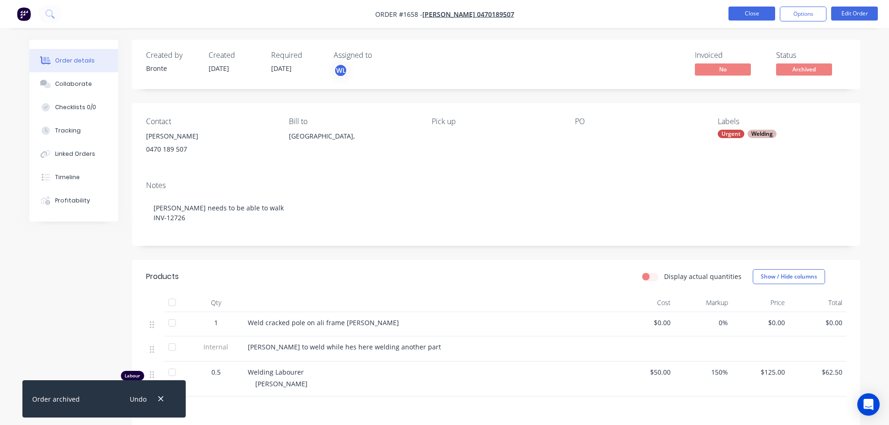
click at [733, 14] on button "Close" at bounding box center [751, 14] width 47 height 14
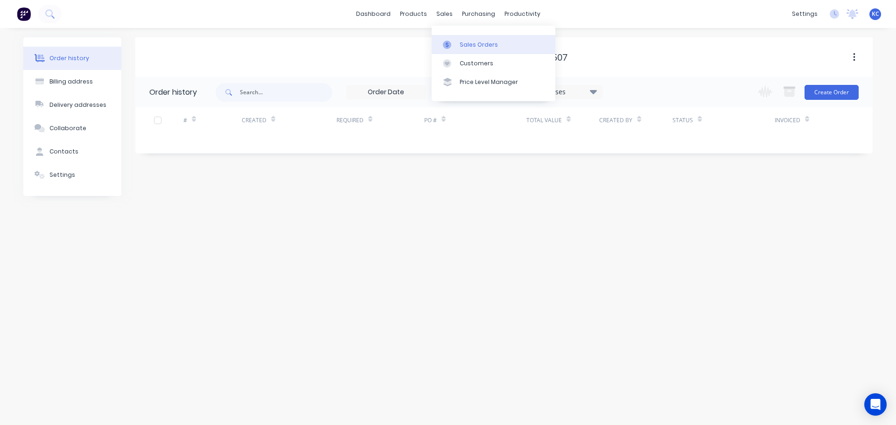
click at [461, 42] on div "Sales Orders" at bounding box center [479, 45] width 38 height 8
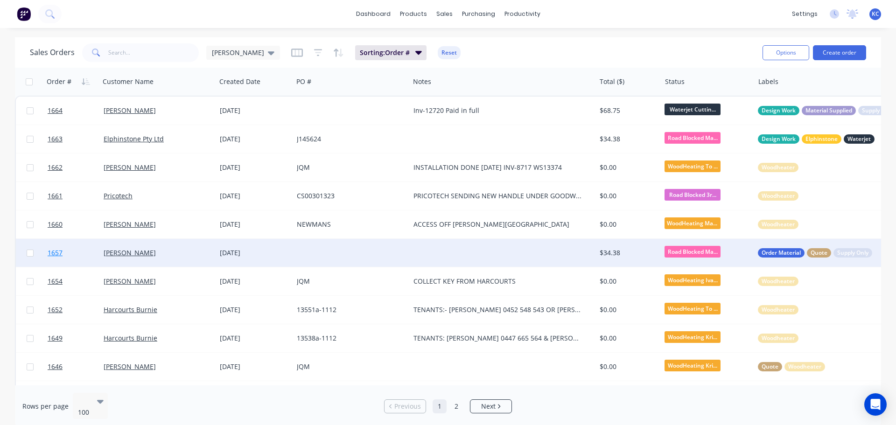
click at [51, 254] on span "1657" at bounding box center [55, 252] width 15 height 9
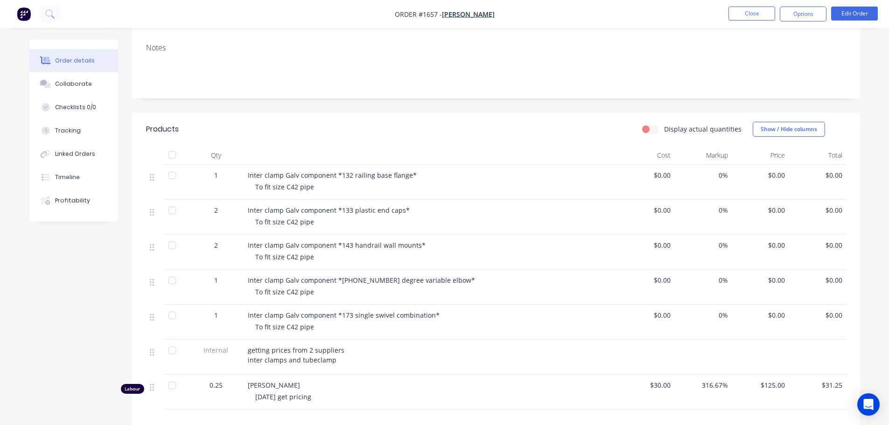
scroll to position [187, 0]
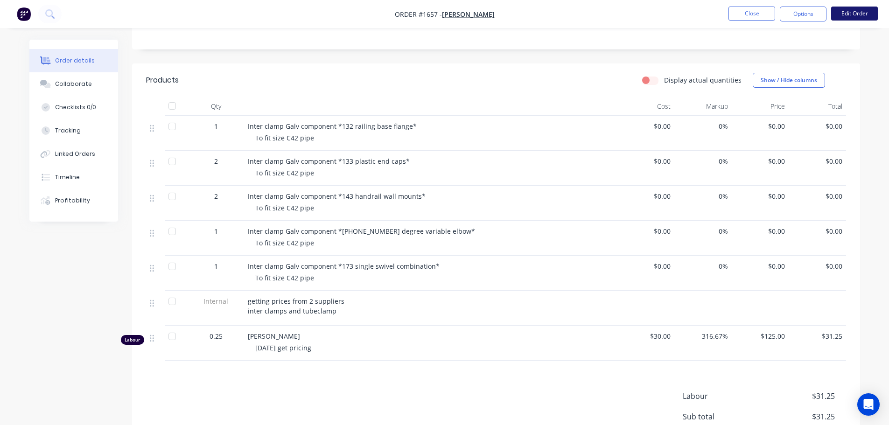
click at [856, 12] on button "Edit Order" at bounding box center [854, 14] width 47 height 14
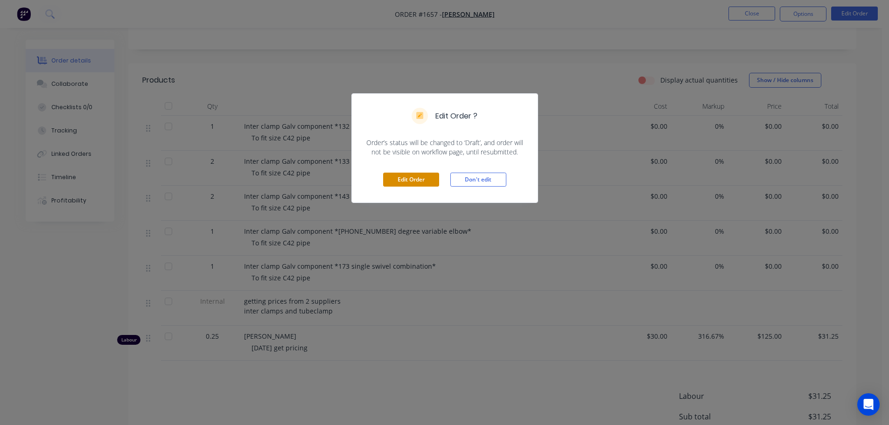
click at [425, 183] on button "Edit Order" at bounding box center [411, 180] width 56 height 14
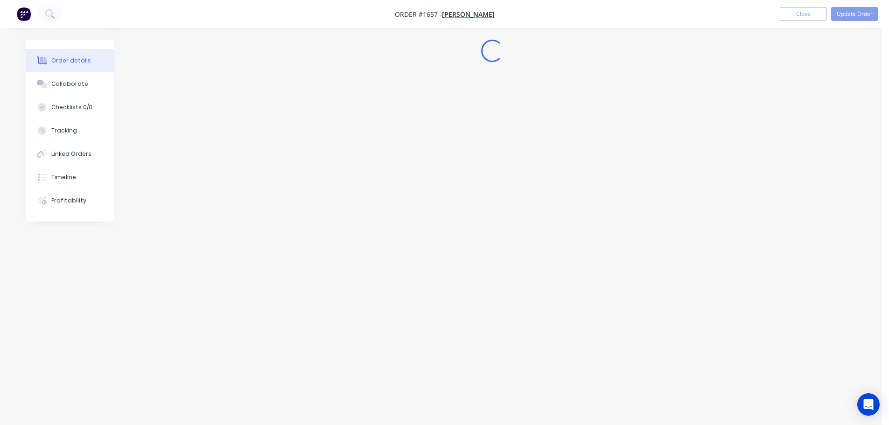
scroll to position [0, 0]
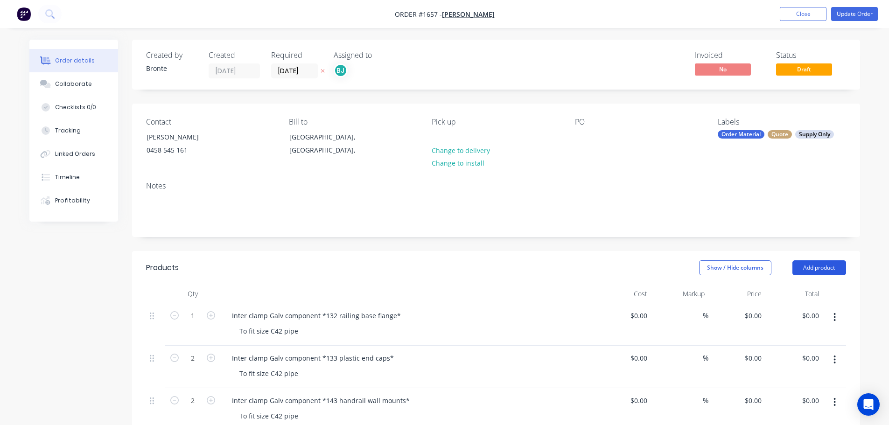
click at [809, 266] on button "Add product" at bounding box center [819, 267] width 54 height 15
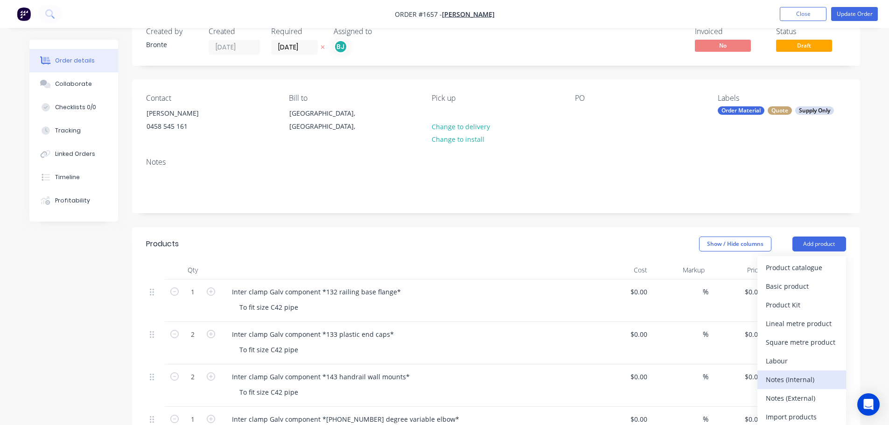
scroll to position [47, 0]
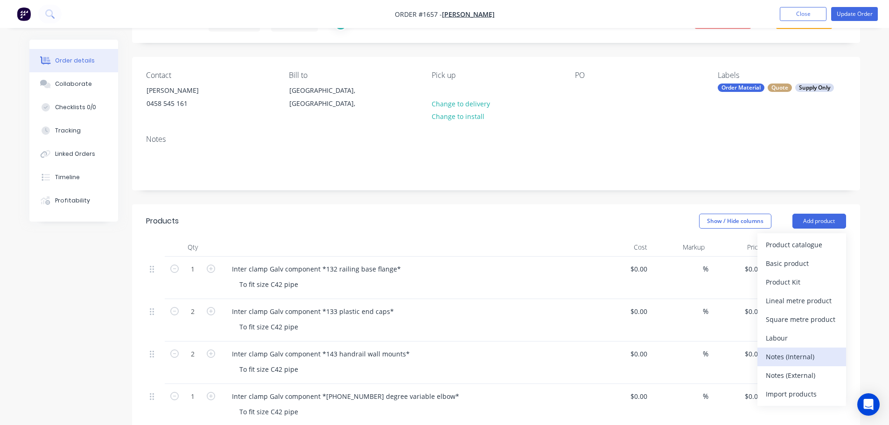
click at [787, 353] on div "Notes (Internal)" at bounding box center [802, 357] width 72 height 14
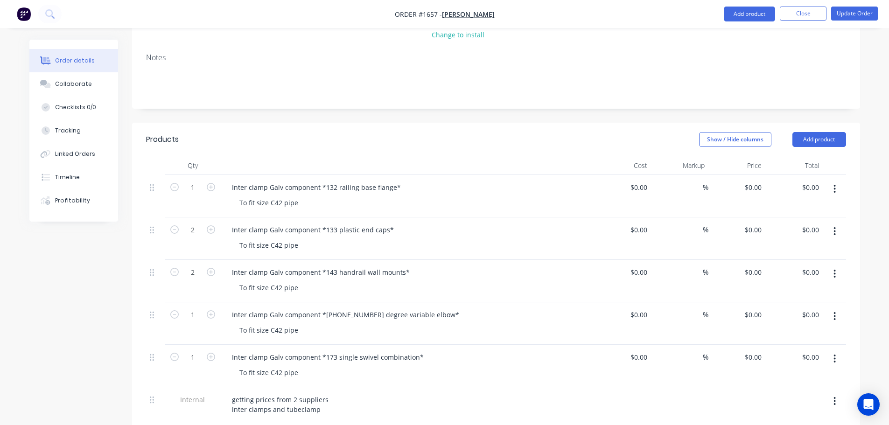
scroll to position [280, 0]
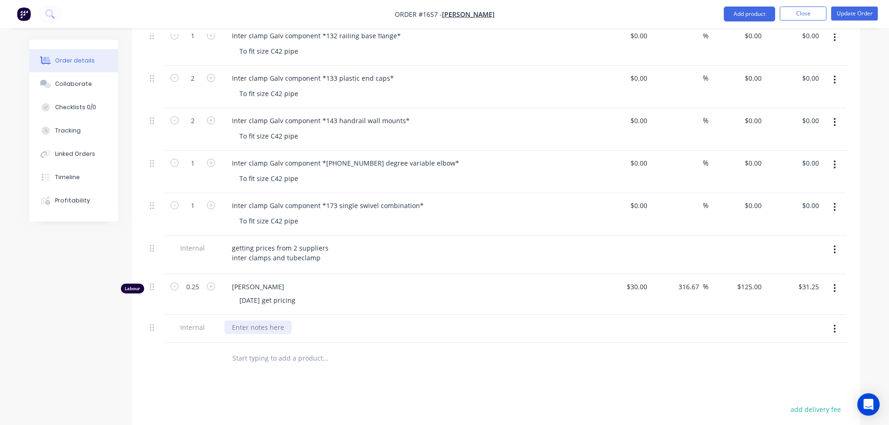
click at [236, 331] on div at bounding box center [257, 328] width 67 height 14
click at [387, 339] on div "INTERCLAMP J-6532 $135.22 + GST" at bounding box center [407, 329] width 373 height 28
click at [871, 14] on button "Update Order" at bounding box center [854, 14] width 47 height 14
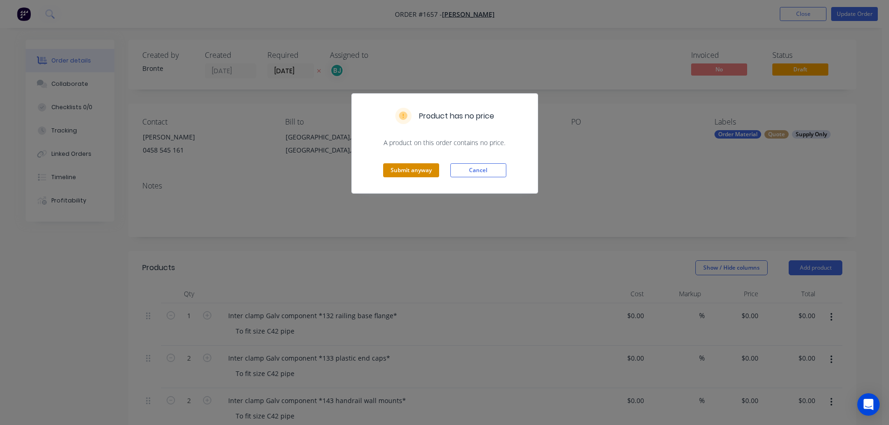
click at [409, 171] on button "Submit anyway" at bounding box center [411, 170] width 56 height 14
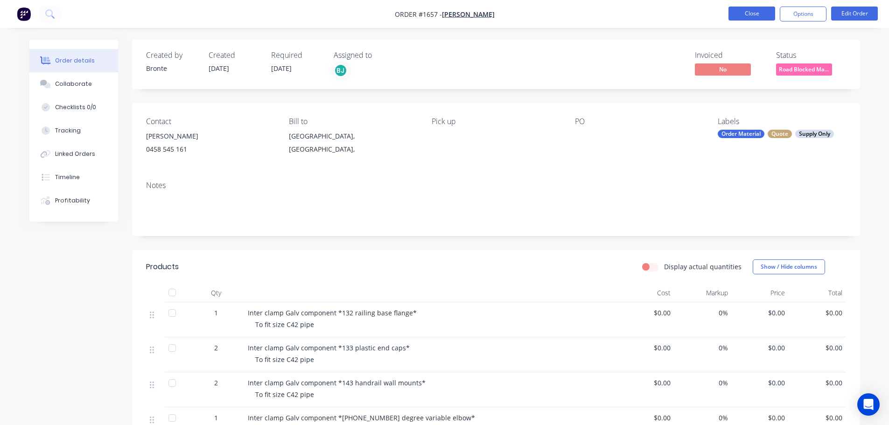
click at [765, 9] on button "Close" at bounding box center [751, 14] width 47 height 14
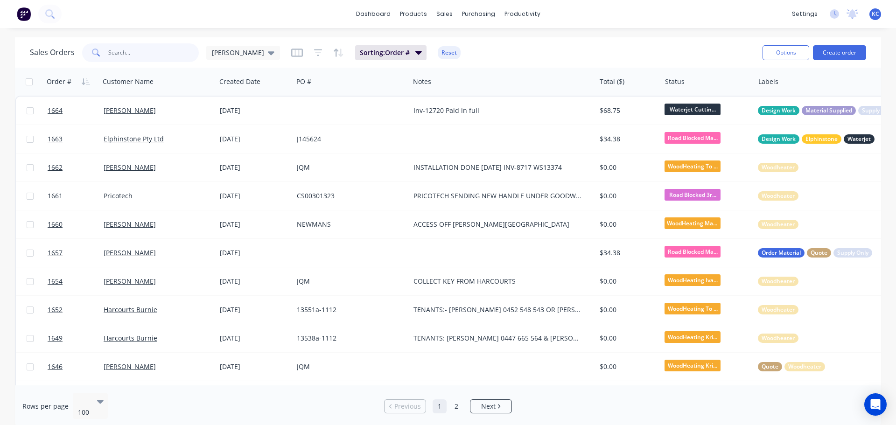
click at [154, 49] on input "text" at bounding box center [153, 52] width 91 height 19
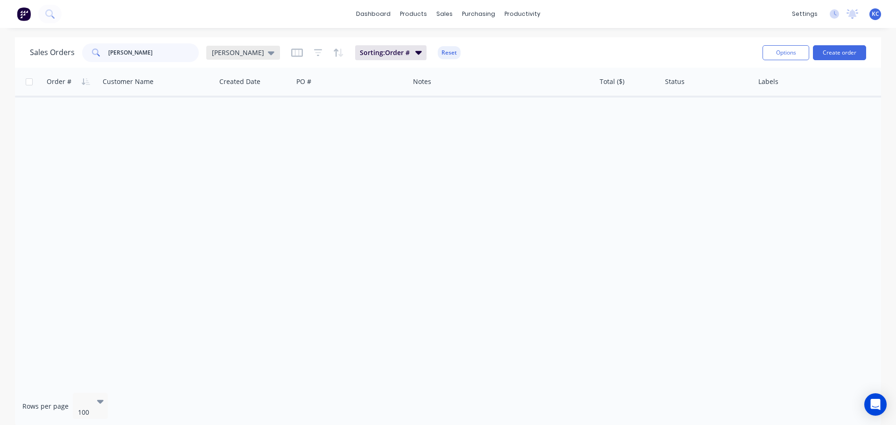
type input "[PERSON_NAME]"
click at [232, 54] on span "[PERSON_NAME]" at bounding box center [238, 53] width 52 height 10
click at [247, 168] on button "Archived" at bounding box center [262, 169] width 106 height 11
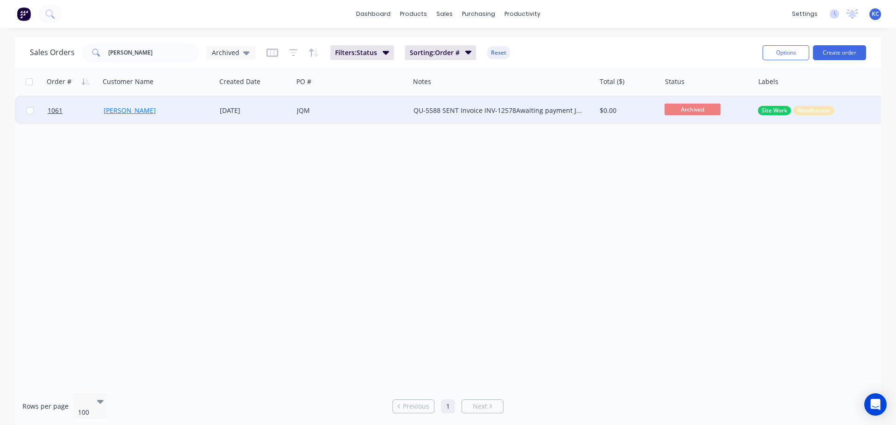
click at [117, 110] on link "[PERSON_NAME]" at bounding box center [130, 110] width 52 height 9
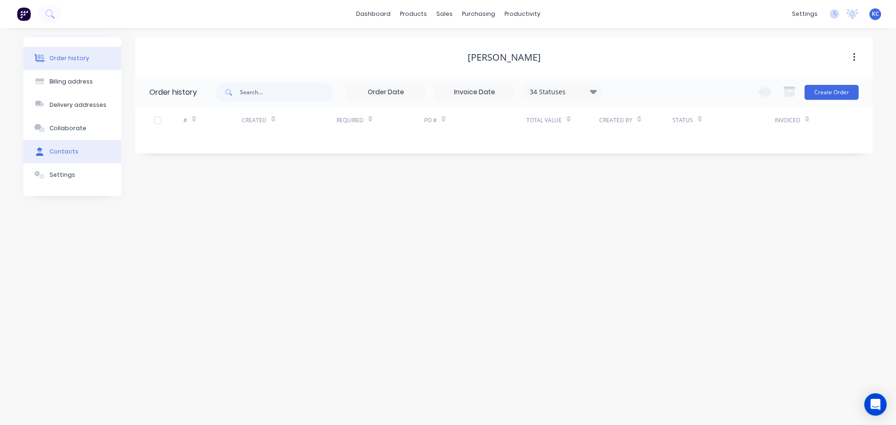
click at [76, 150] on button "Contacts" at bounding box center [72, 151] width 98 height 23
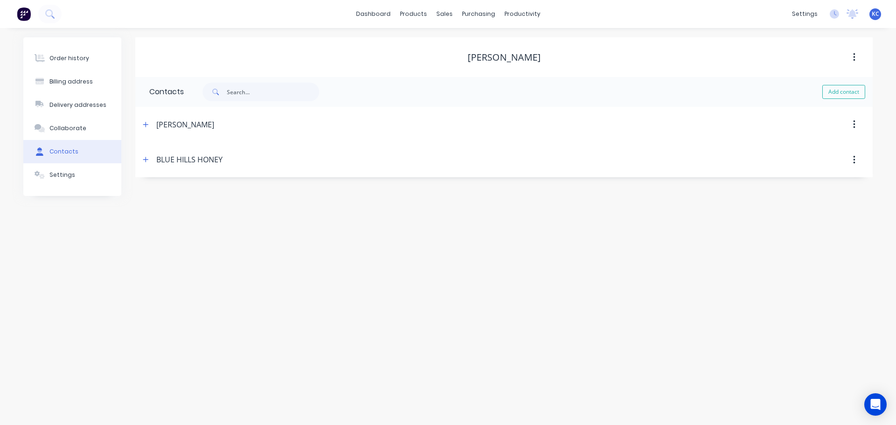
click at [856, 121] on button "button" at bounding box center [854, 124] width 22 height 17
click at [164, 125] on div "[PERSON_NAME]" at bounding box center [185, 124] width 58 height 11
click at [467, 48] on div "Sales Orders" at bounding box center [479, 45] width 38 height 8
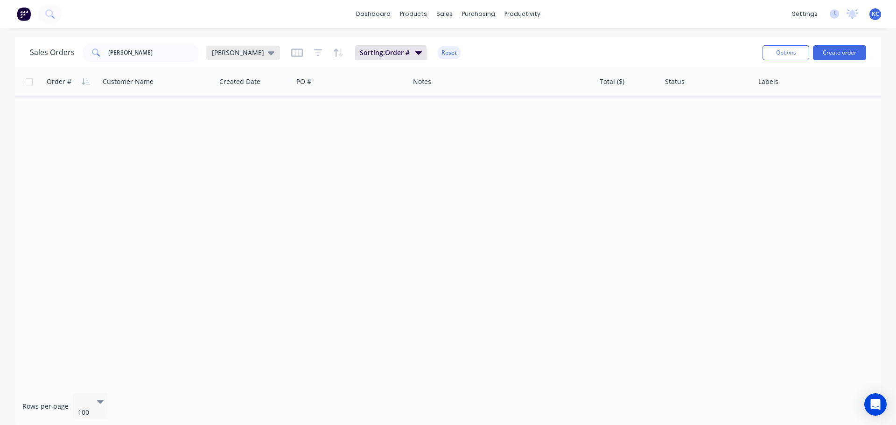
click at [268, 54] on icon at bounding box center [271, 53] width 7 height 10
click at [241, 166] on button "Archived" at bounding box center [262, 169] width 106 height 11
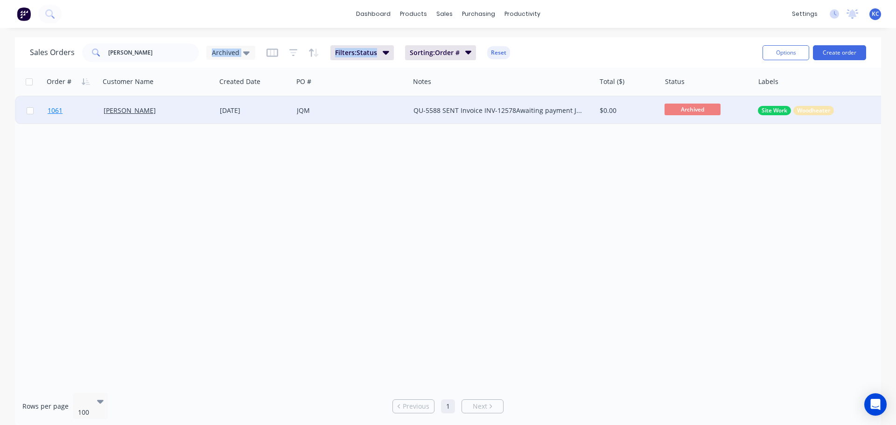
click at [52, 110] on span "1061" at bounding box center [55, 110] width 15 height 9
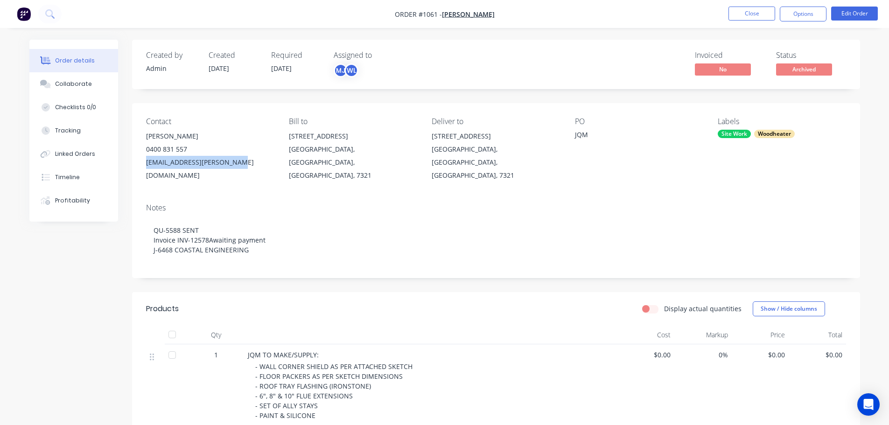
drag, startPoint x: 231, startPoint y: 160, endPoint x: 146, endPoint y: 160, distance: 85.4
click at [146, 160] on div "[EMAIL_ADDRESS][PERSON_NAME][DOMAIN_NAME]" at bounding box center [210, 169] width 128 height 26
copy div "[EMAIL_ADDRESS][PERSON_NAME][DOMAIN_NAME]"
click at [759, 13] on button "Close" at bounding box center [751, 14] width 47 height 14
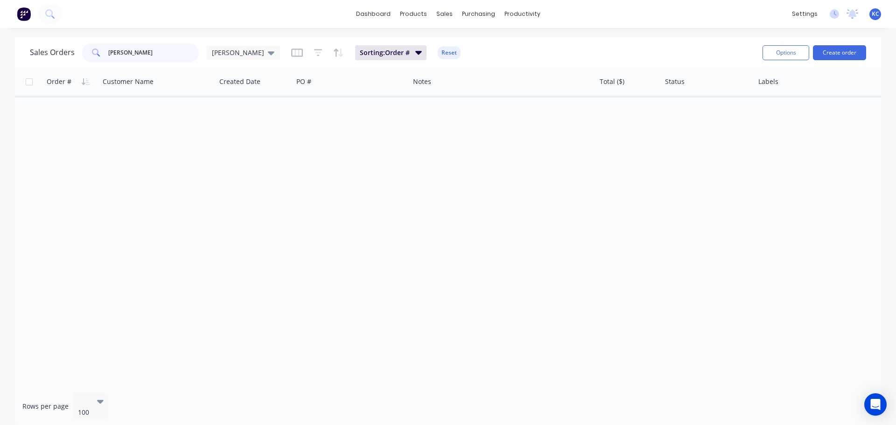
drag, startPoint x: 144, startPoint y: 56, endPoint x: 0, endPoint y: 66, distance: 144.5
click at [86, 49] on div "[PERSON_NAME]" at bounding box center [140, 52] width 117 height 19
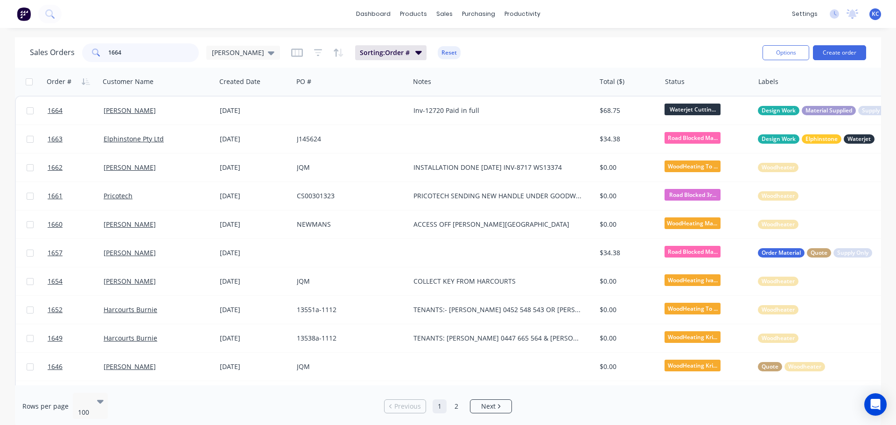
type input "1664"
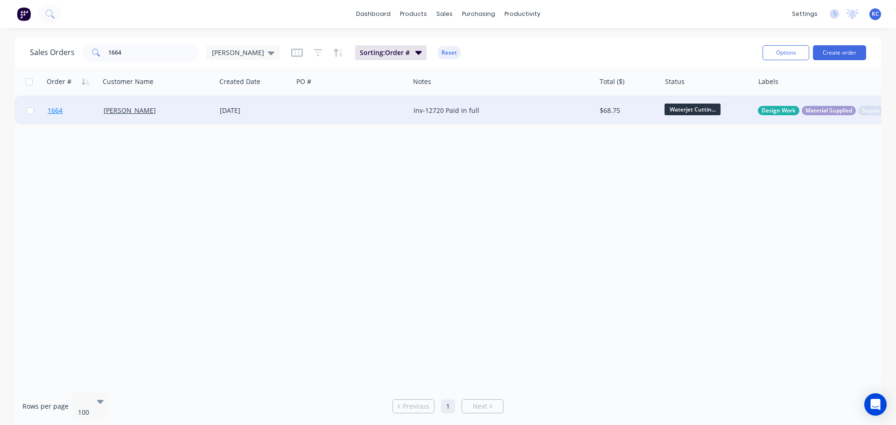
click at [59, 112] on span "1664" at bounding box center [55, 110] width 15 height 9
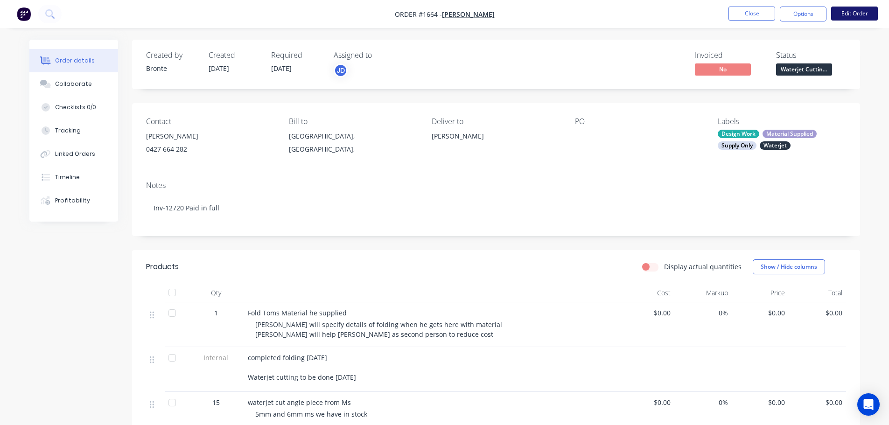
click at [866, 11] on button "Edit Order" at bounding box center [854, 14] width 47 height 14
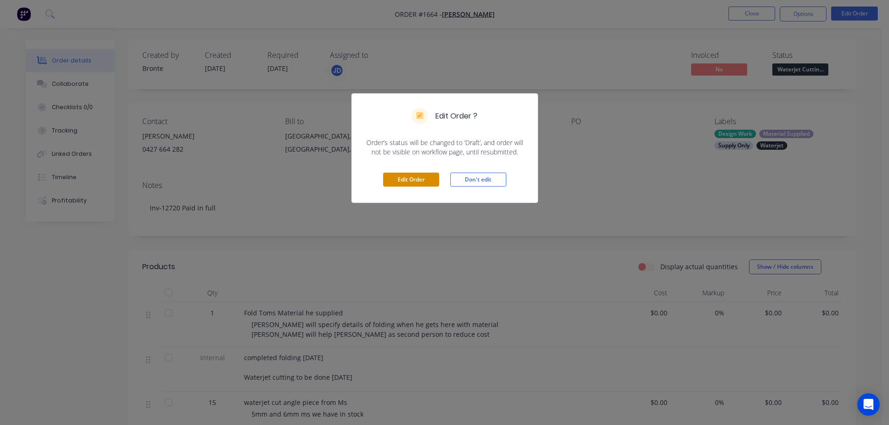
click at [415, 175] on button "Edit Order" at bounding box center [411, 180] width 56 height 14
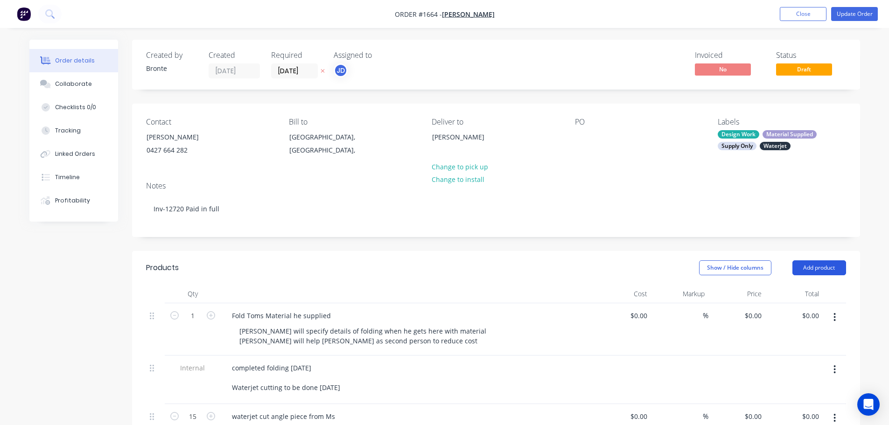
click at [824, 271] on button "Add product" at bounding box center [819, 267] width 54 height 15
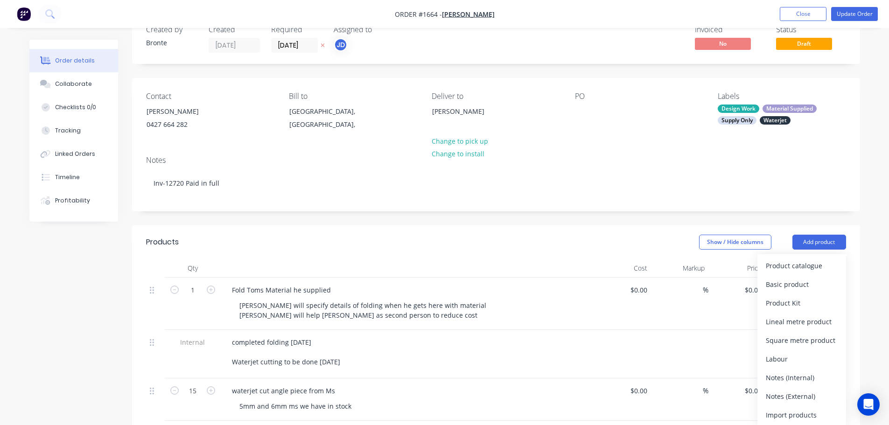
scroll to position [47, 0]
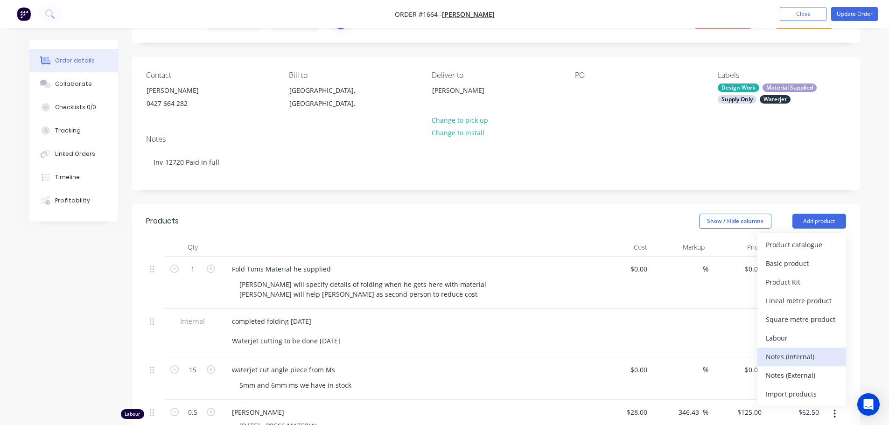
click at [796, 352] on div "Notes (Internal)" at bounding box center [802, 357] width 72 height 14
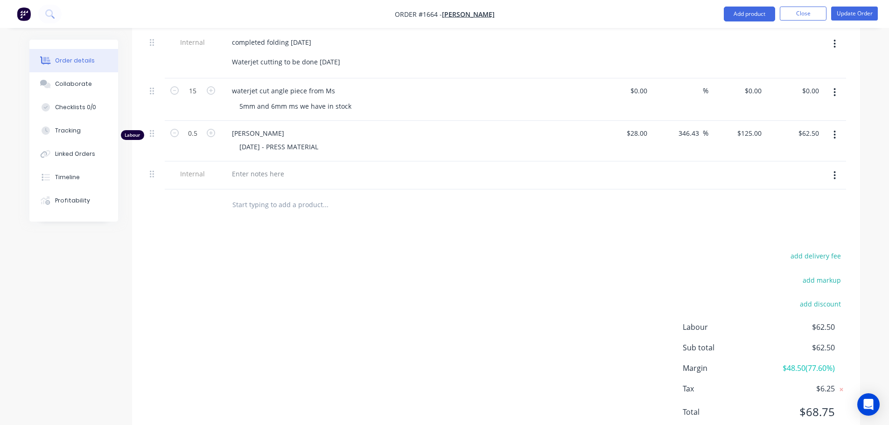
scroll to position [327, 0]
click at [268, 178] on div at bounding box center [257, 173] width 67 height 14
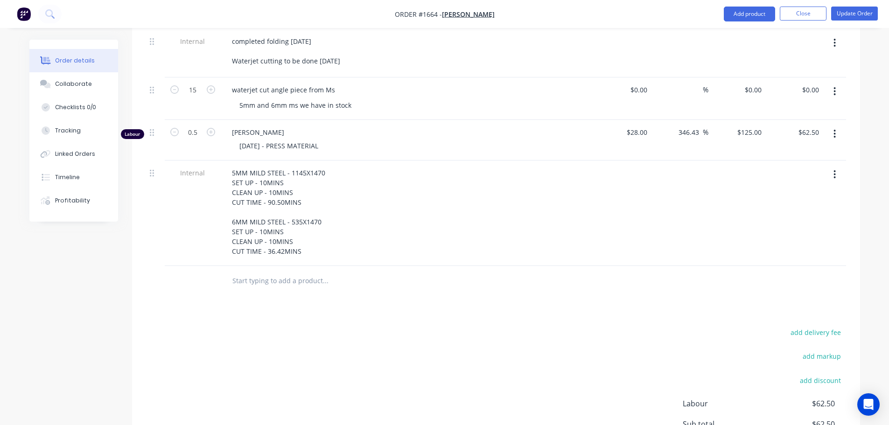
click at [476, 228] on div "5MM MILD STEEL - 1145X1470 SET UP - 10MINS CLEAN UP - 10MINS CUT TIME - 90.50MI…" at bounding box center [407, 212] width 366 height 92
click at [858, 15] on button "Update Order" at bounding box center [854, 14] width 47 height 14
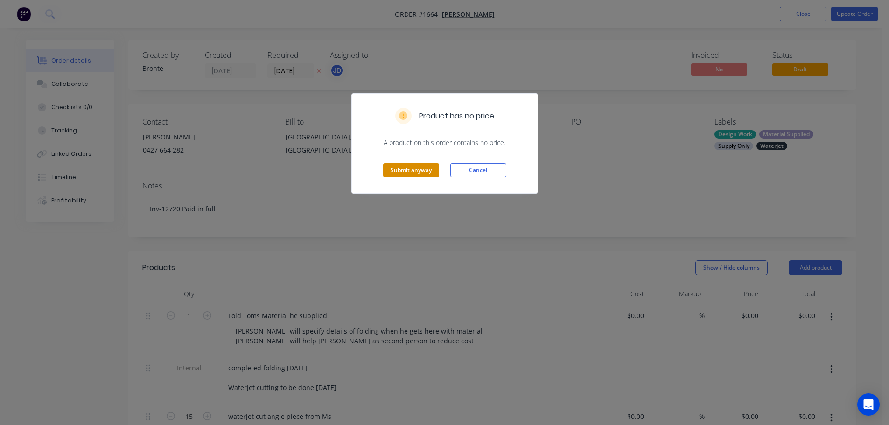
click at [393, 173] on button "Submit anyway" at bounding box center [411, 170] width 56 height 14
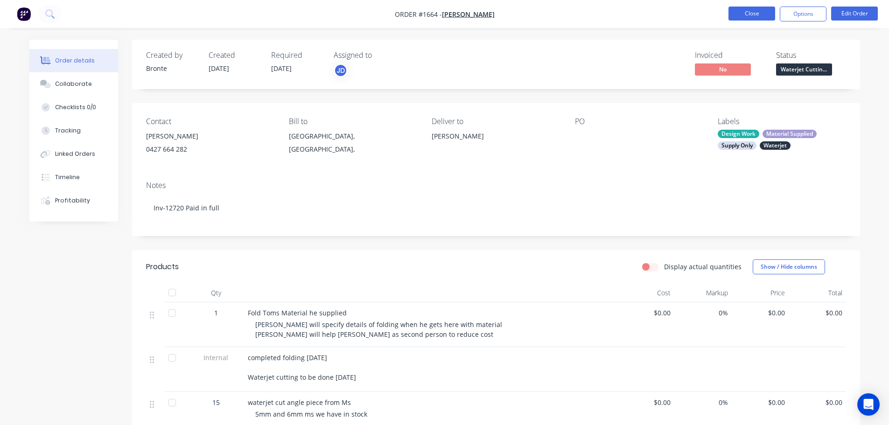
click at [754, 18] on button "Close" at bounding box center [751, 14] width 47 height 14
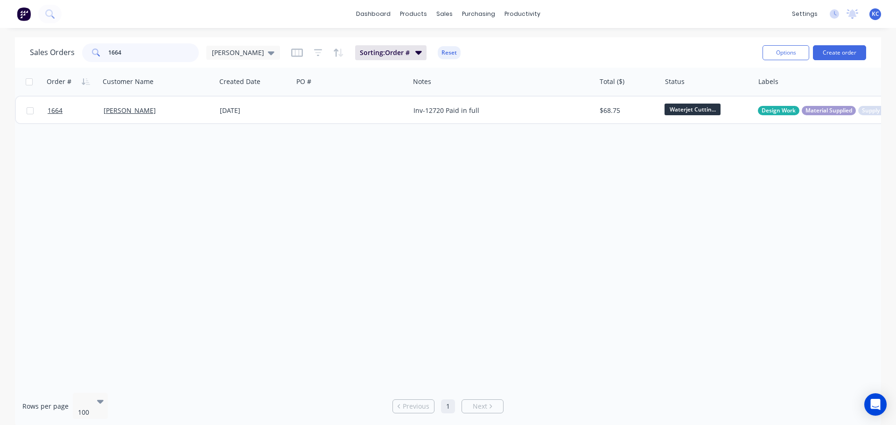
click at [156, 53] on input "1664" at bounding box center [153, 52] width 91 height 19
type input "1"
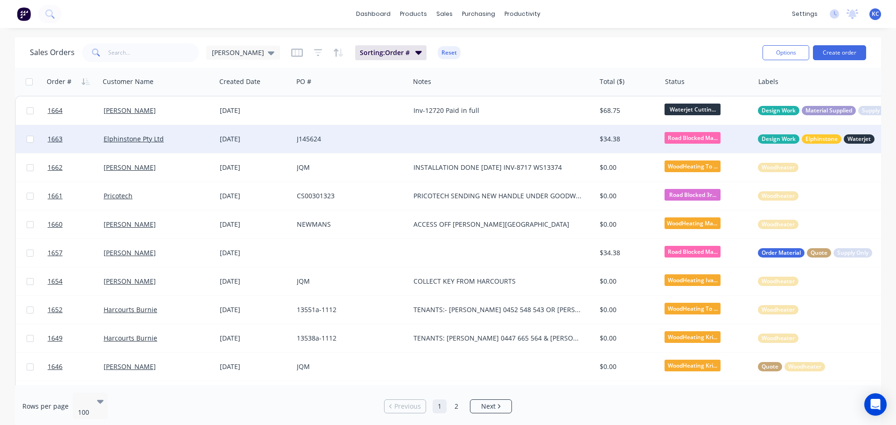
click at [148, 143] on div "Elphinstone Pty Ltd" at bounding box center [158, 139] width 116 height 28
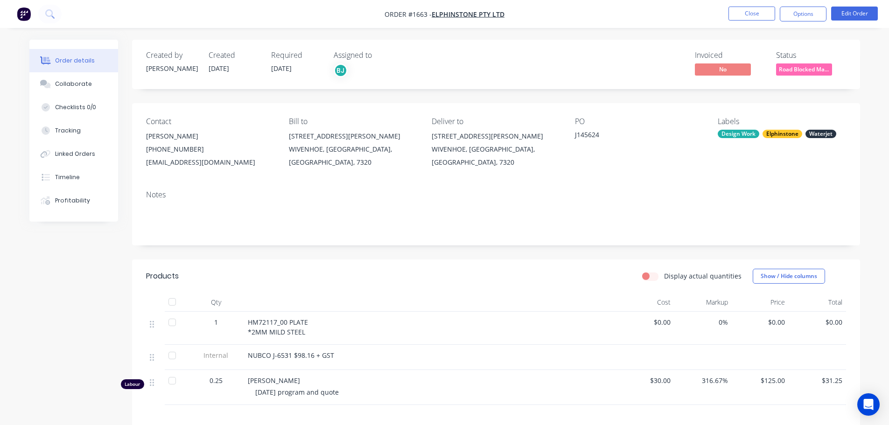
click at [768, 137] on div "Elphinstone" at bounding box center [782, 134] width 40 height 8
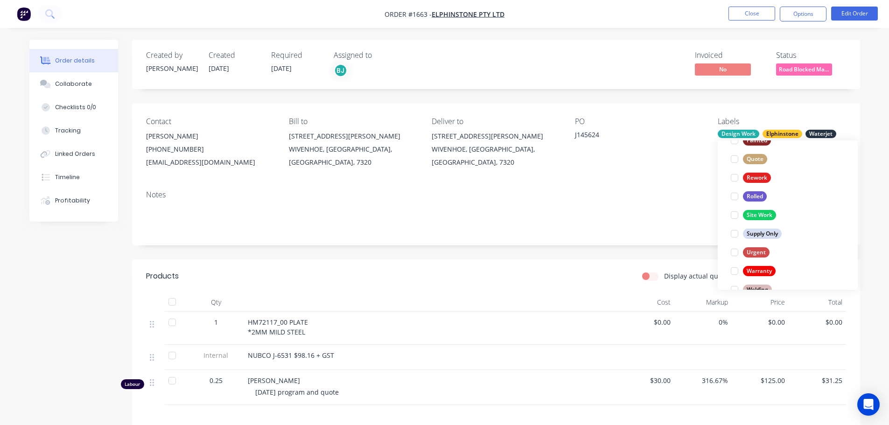
scroll to position [420, 0]
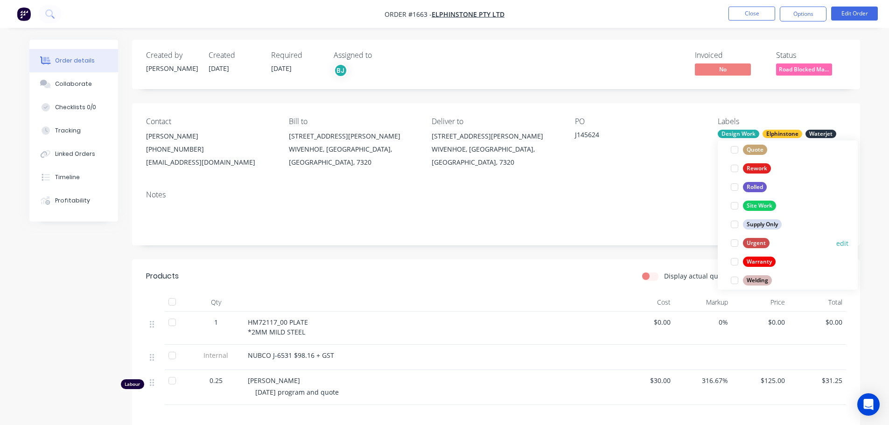
click at [734, 244] on div at bounding box center [734, 243] width 19 height 19
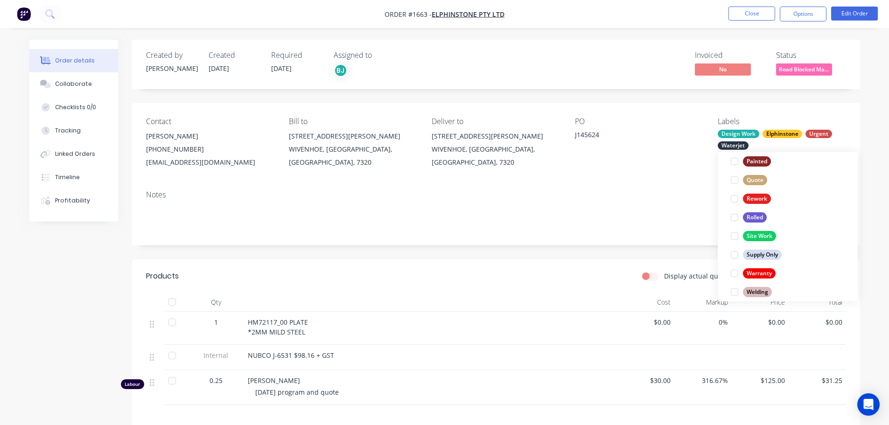
scroll to position [9, 0]
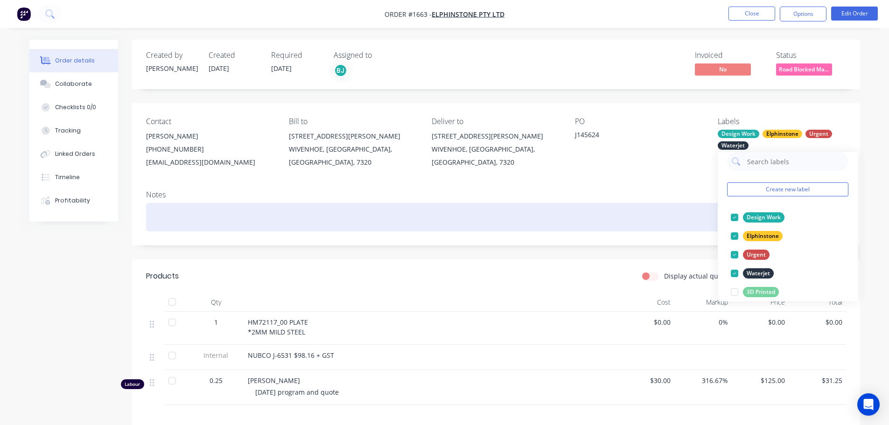
click at [633, 204] on div at bounding box center [496, 217] width 700 height 28
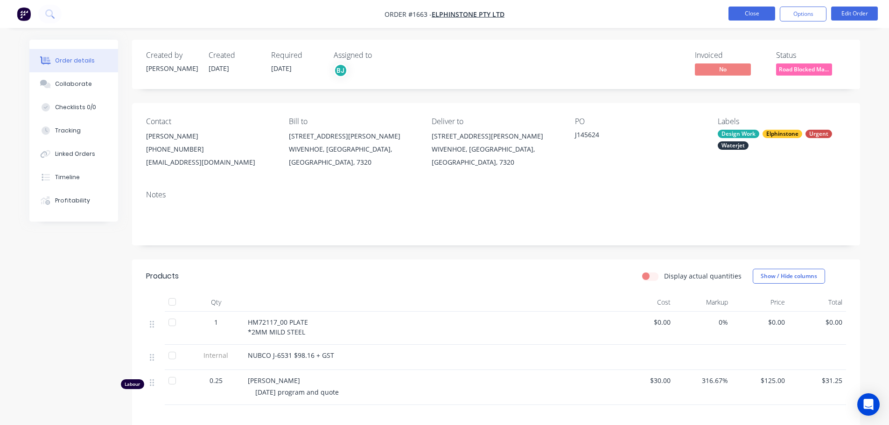
click at [750, 18] on button "Close" at bounding box center [751, 14] width 47 height 14
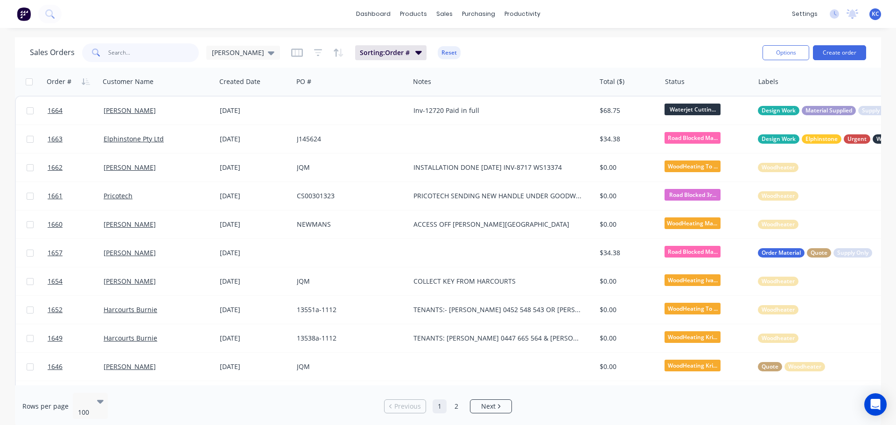
click at [161, 49] on input "text" at bounding box center [153, 52] width 91 height 19
type input "1449"
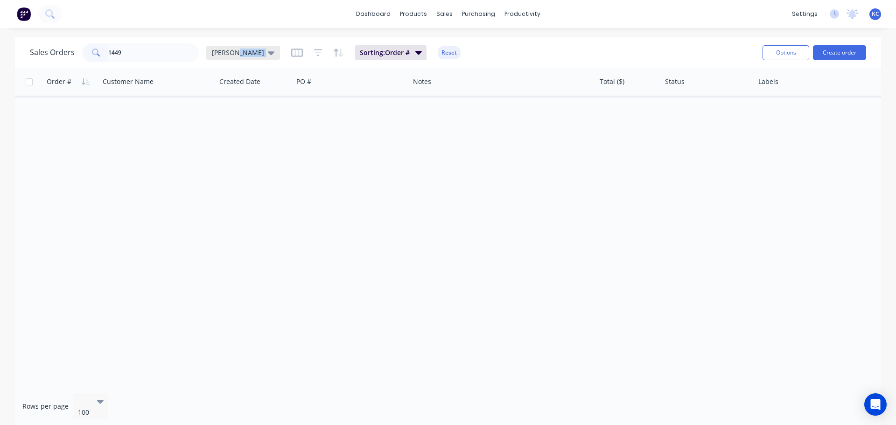
click at [242, 52] on div "[PERSON_NAME]" at bounding box center [243, 53] width 74 height 14
click at [235, 172] on button "Archived" at bounding box center [262, 169] width 106 height 11
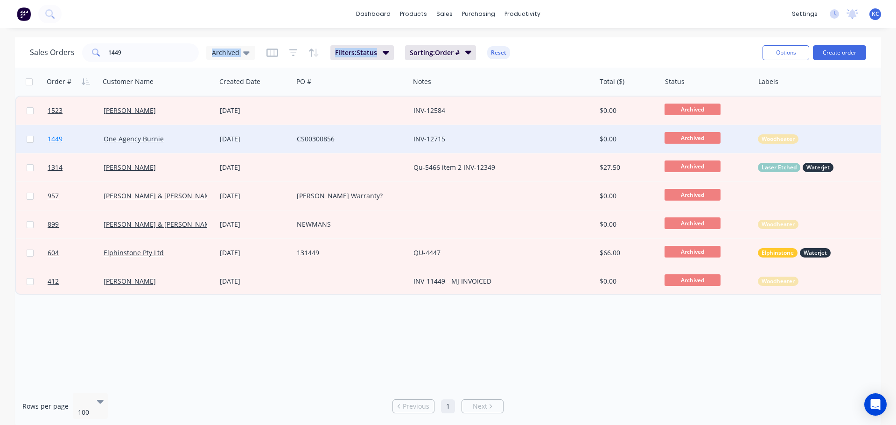
click at [58, 139] on span "1449" at bounding box center [55, 138] width 15 height 9
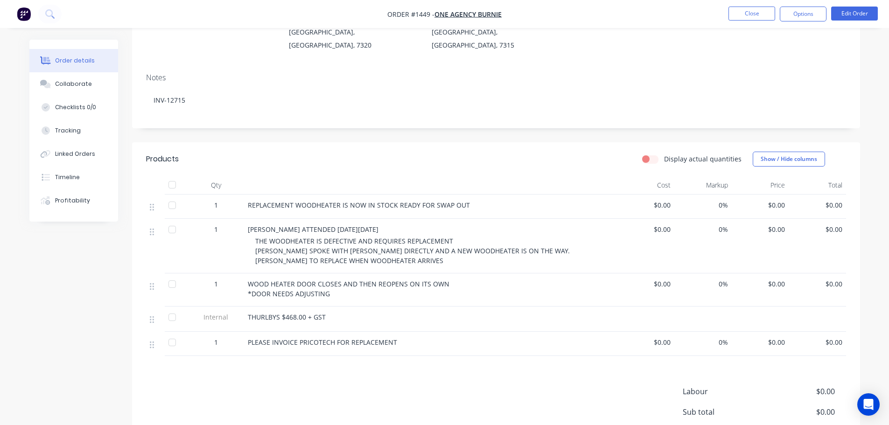
scroll to position [140, 0]
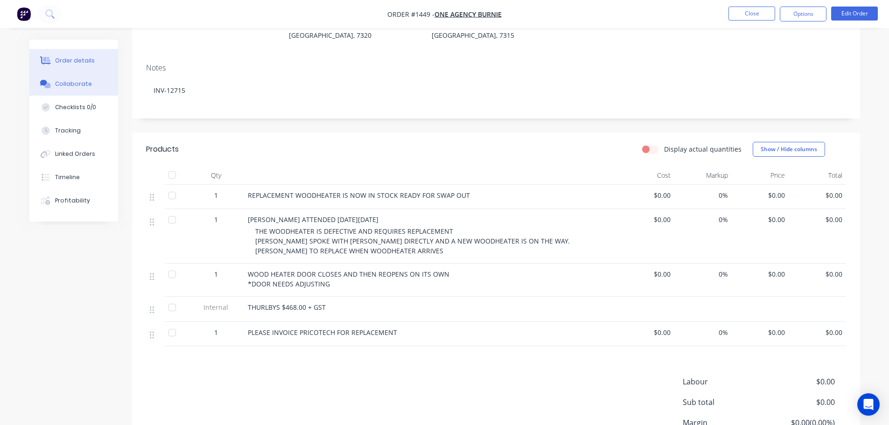
click at [80, 89] on button "Collaborate" at bounding box center [73, 83] width 89 height 23
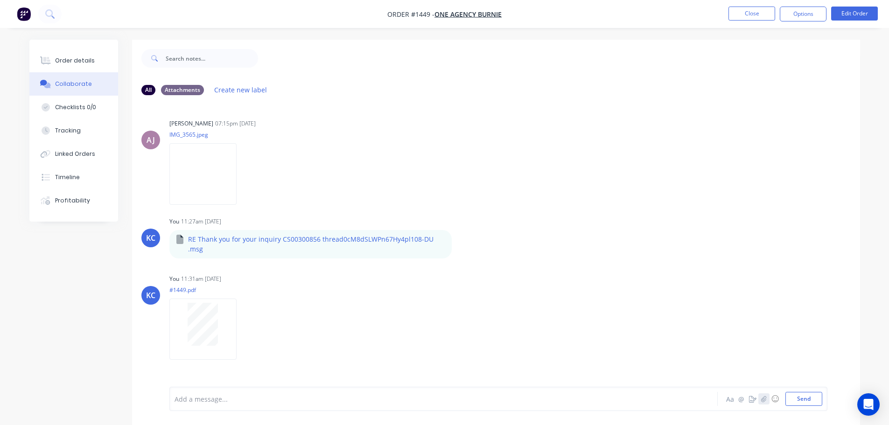
click at [762, 397] on icon "button" at bounding box center [763, 399] width 6 height 7
click at [757, 12] on button "Close" at bounding box center [751, 14] width 47 height 14
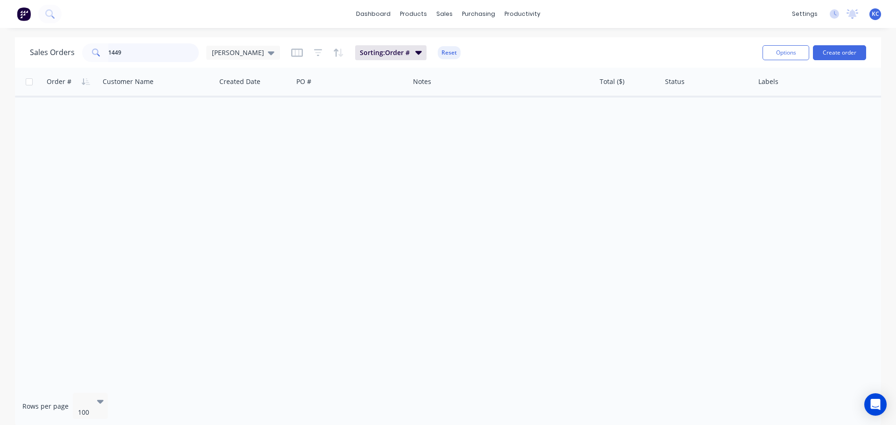
click at [139, 55] on input "1449" at bounding box center [153, 52] width 91 height 19
type input "1"
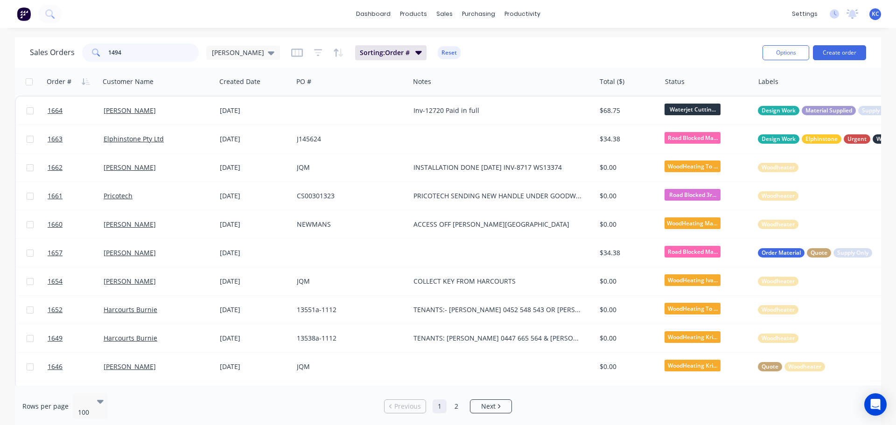
type input "1494"
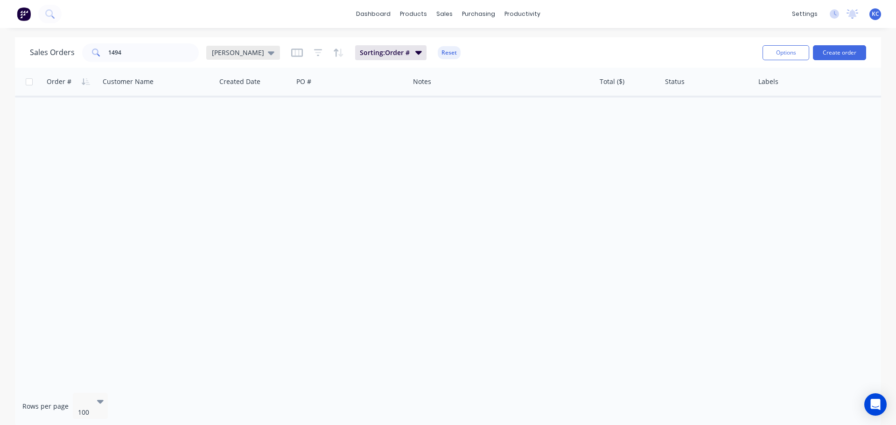
click at [235, 55] on div "[PERSON_NAME]" at bounding box center [243, 53] width 63 height 8
click at [234, 166] on button "Archived" at bounding box center [262, 169] width 106 height 11
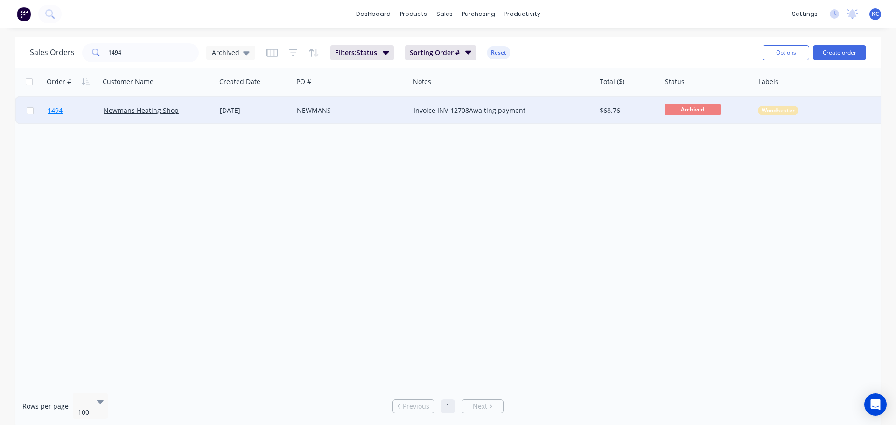
click at [55, 108] on span "1494" at bounding box center [55, 110] width 15 height 9
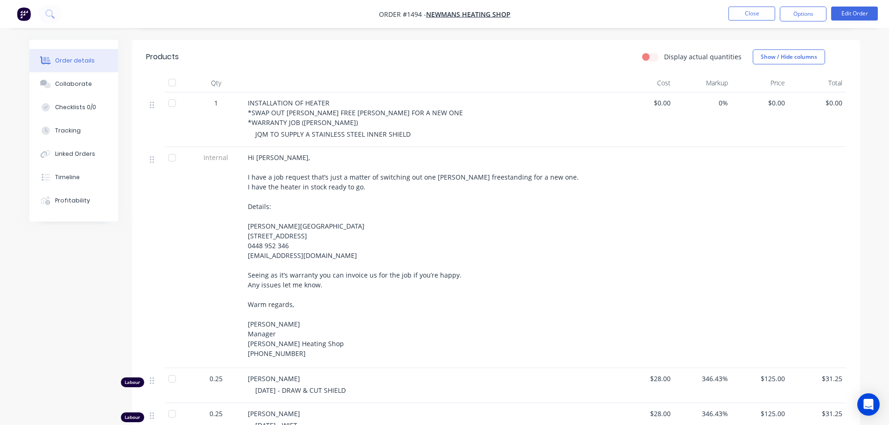
scroll to position [280, 0]
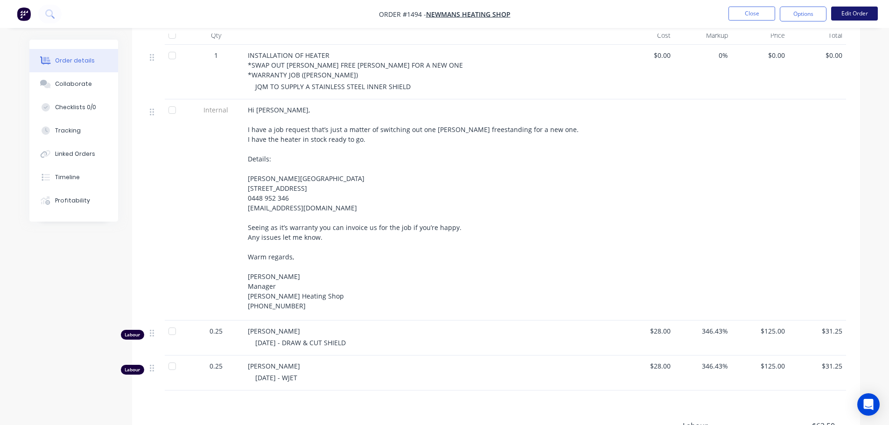
click at [848, 15] on button "Edit Order" at bounding box center [854, 14] width 47 height 14
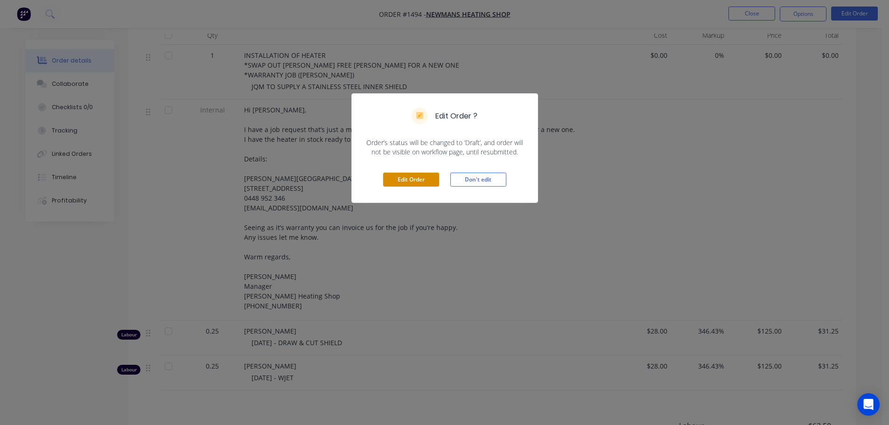
click at [423, 180] on button "Edit Order" at bounding box center [411, 180] width 56 height 14
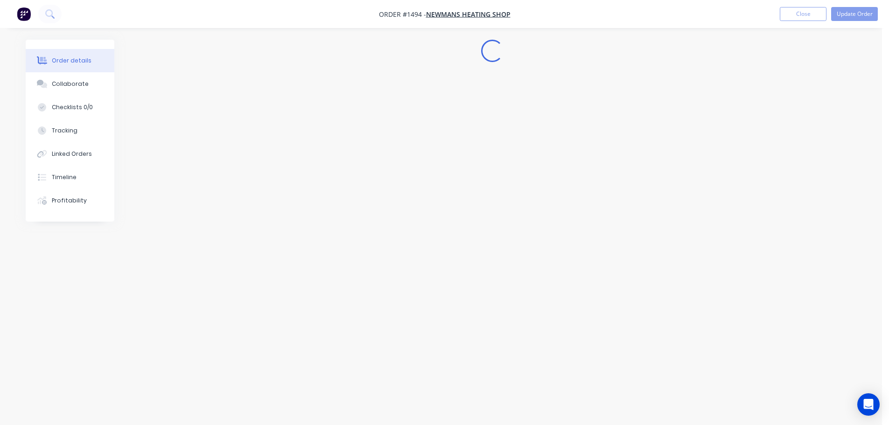
scroll to position [0, 0]
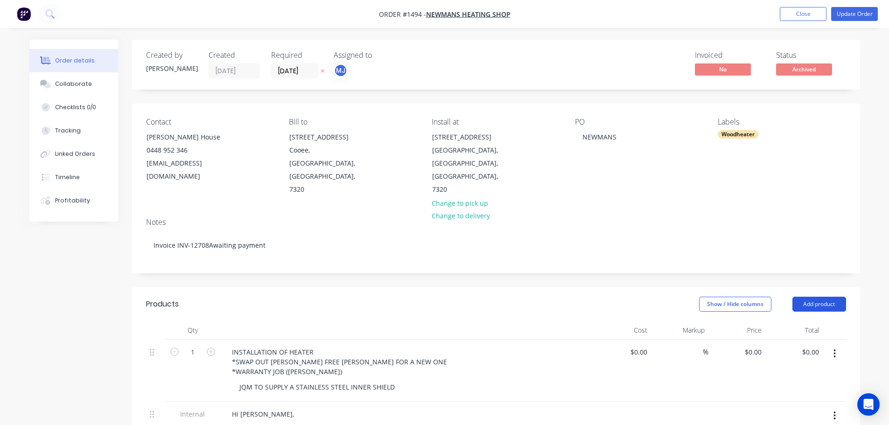
click at [819, 297] on button "Add product" at bounding box center [819, 304] width 54 height 15
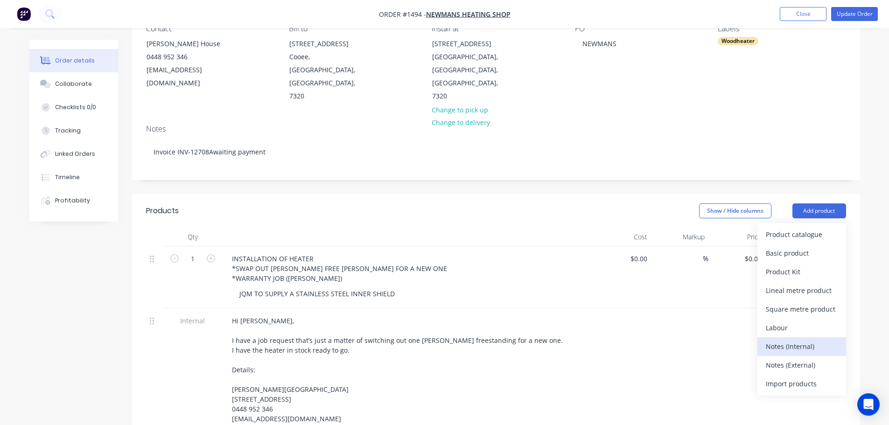
click at [772, 340] on div "Notes (Internal)" at bounding box center [802, 347] width 72 height 14
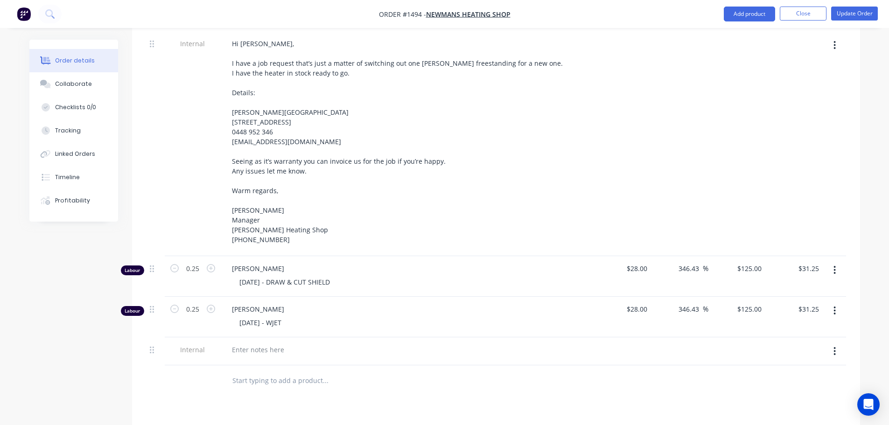
scroll to position [373, 0]
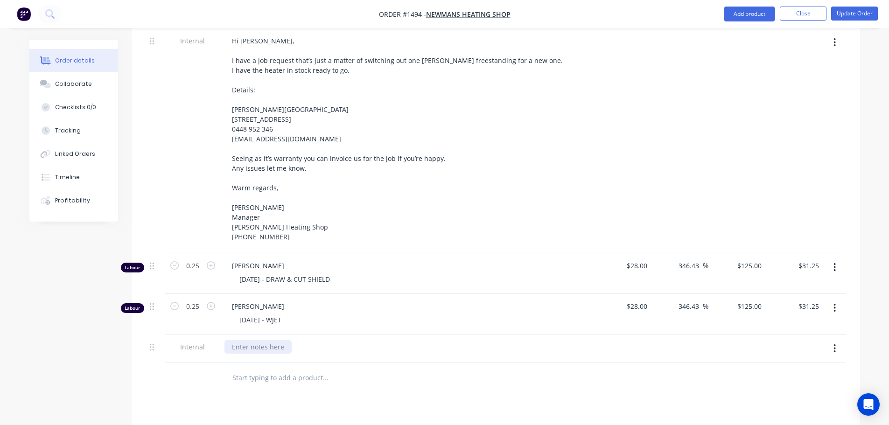
click at [260, 334] on div at bounding box center [407, 348] width 373 height 28
click at [258, 340] on div at bounding box center [257, 347] width 67 height 14
click at [257, 340] on div at bounding box center [257, 347] width 67 height 14
click at [537, 304] on div "[PERSON_NAME] [DATE] - WJET" at bounding box center [407, 314] width 373 height 41
click at [81, 77] on button "Collaborate" at bounding box center [73, 83] width 89 height 23
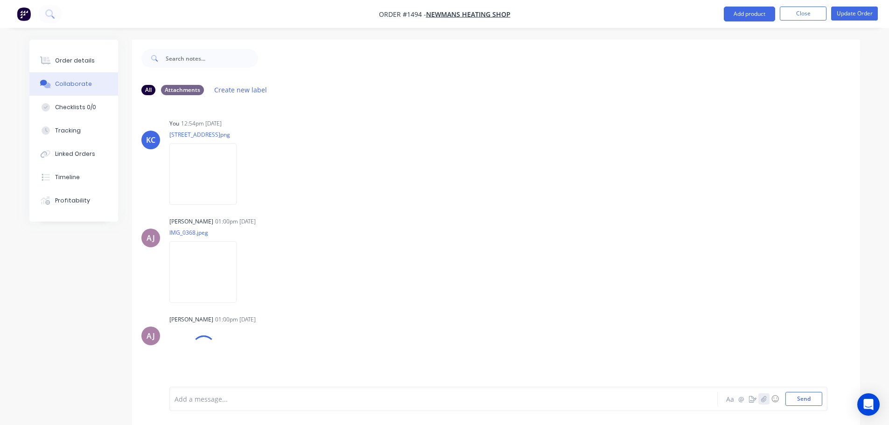
click at [760, 398] on icon "button" at bounding box center [763, 399] width 6 height 7
click at [813, 391] on div at bounding box center [498, 368] width 648 height 48
click at [817, 406] on div "Add a message... Aa @ ☺ Send" at bounding box center [498, 375] width 658 height 72
click at [816, 399] on button "Send" at bounding box center [803, 399] width 37 height 14
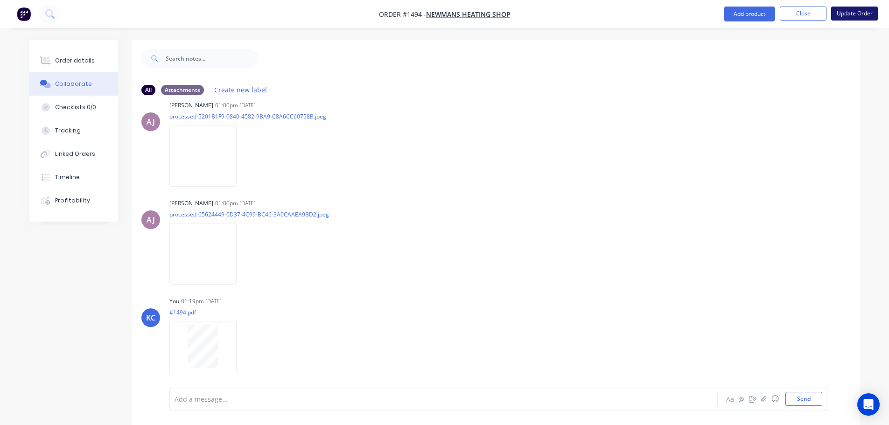
click at [872, 9] on button "Update Order" at bounding box center [854, 14] width 47 height 14
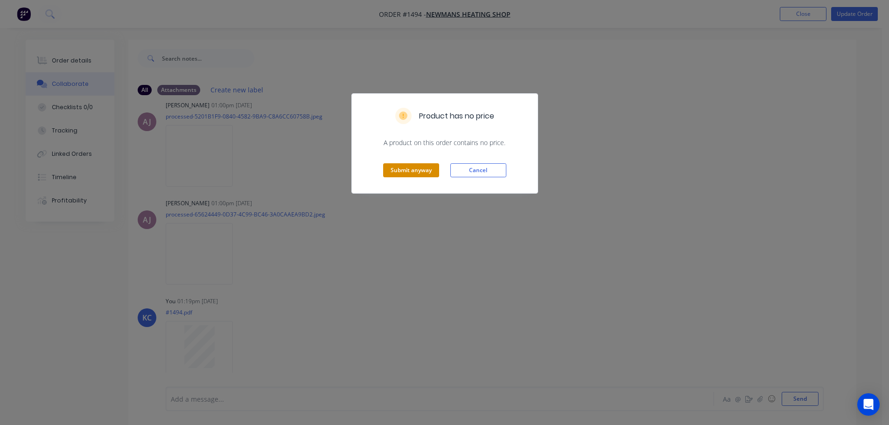
click at [428, 164] on button "Submit anyway" at bounding box center [411, 170] width 56 height 14
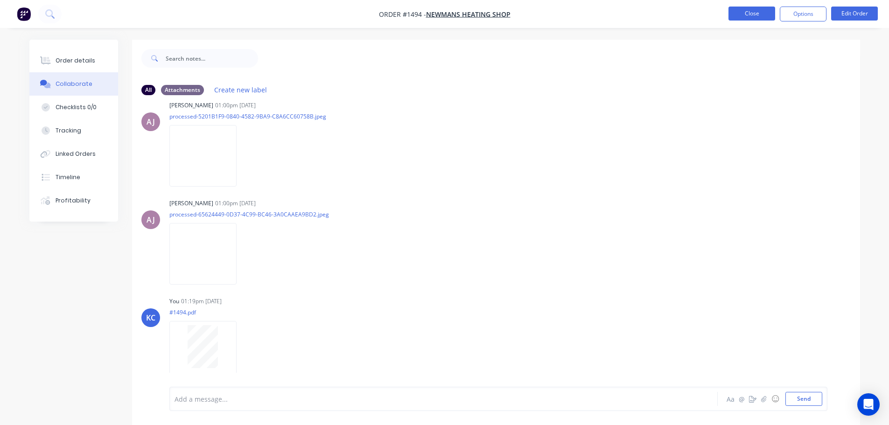
click at [760, 16] on button "Close" at bounding box center [751, 14] width 47 height 14
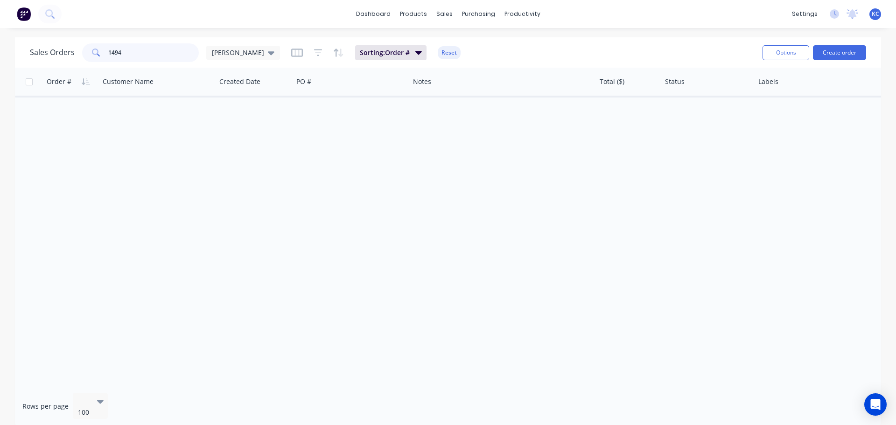
drag, startPoint x: 125, startPoint y: 55, endPoint x: 30, endPoint y: 79, distance: 97.8
click at [37, 74] on div "Sales Orders 1494 [PERSON_NAME] Sorting: Order # Reset Options Create order Ord…" at bounding box center [448, 232] width 866 height 390
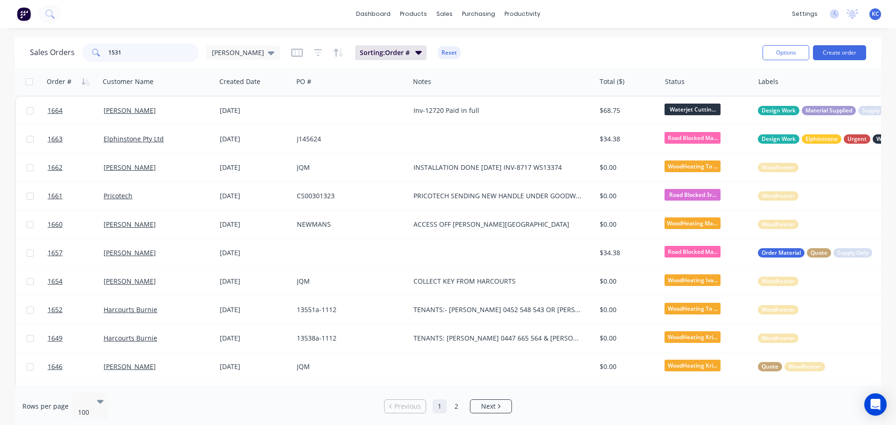
type input "1531"
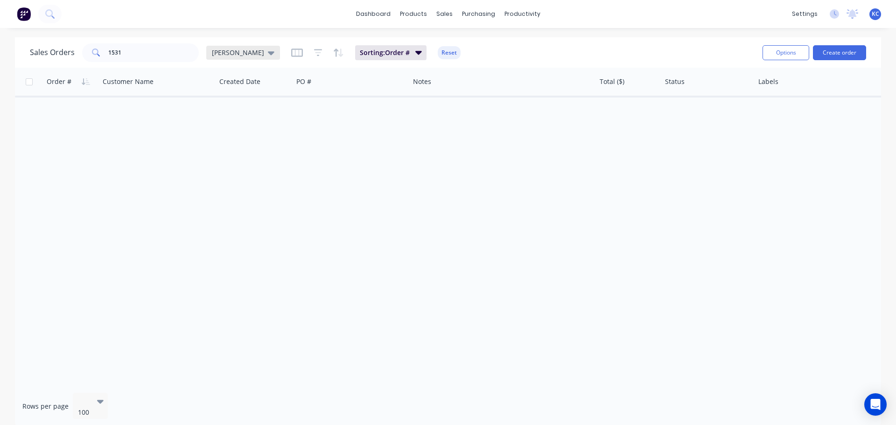
click at [235, 59] on div "[PERSON_NAME]" at bounding box center [243, 53] width 74 height 14
click at [234, 176] on div "Archived edit" at bounding box center [271, 169] width 125 height 19
click at [230, 168] on button "Archived" at bounding box center [262, 169] width 106 height 11
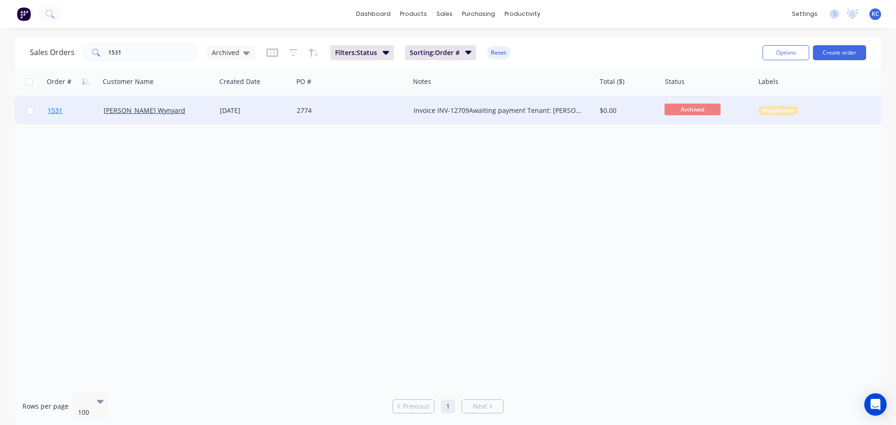
click at [53, 107] on span "1531" at bounding box center [55, 110] width 15 height 9
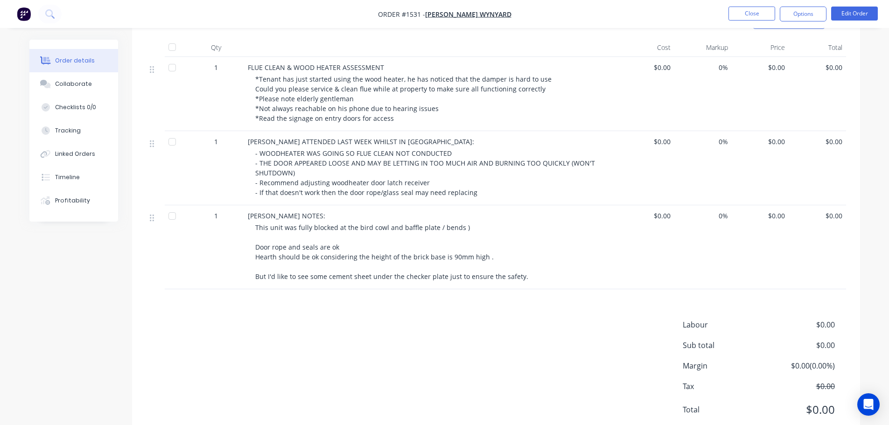
scroll to position [280, 0]
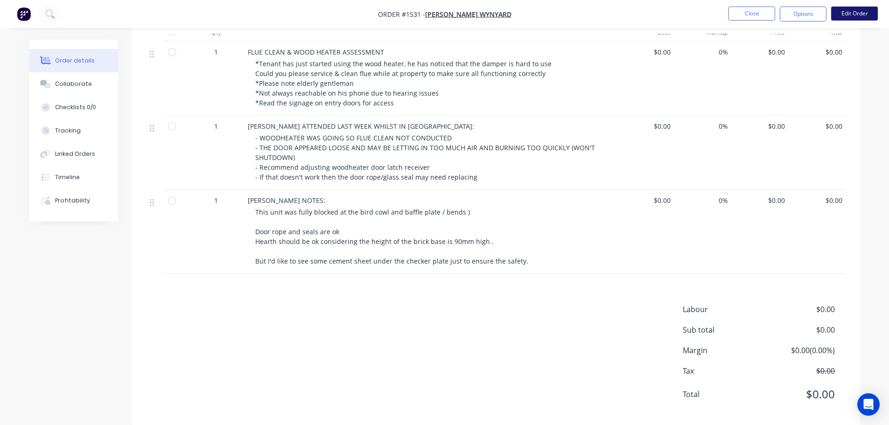
click at [866, 15] on button "Edit Order" at bounding box center [854, 14] width 47 height 14
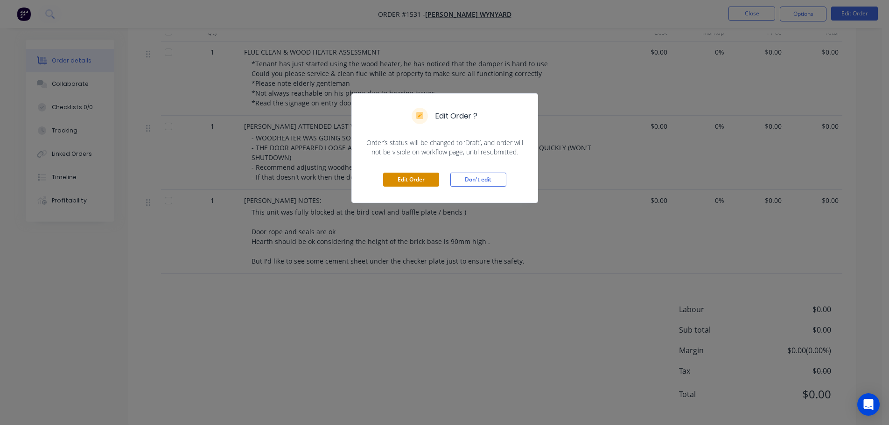
click at [424, 177] on button "Edit Order" at bounding box center [411, 180] width 56 height 14
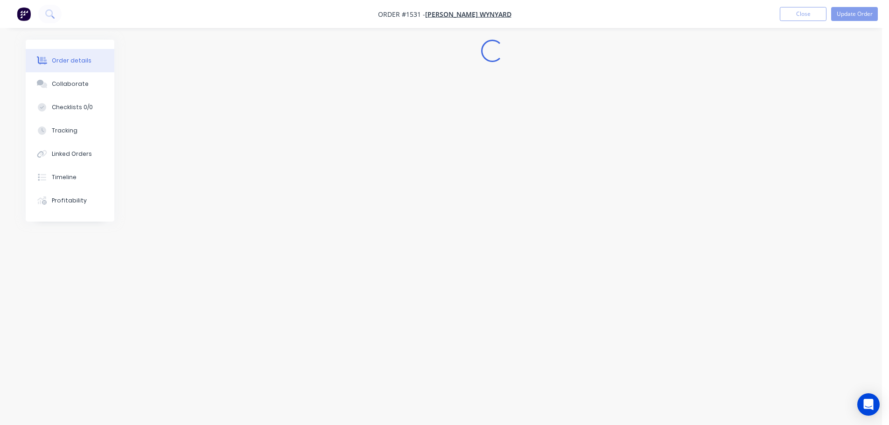
scroll to position [0, 0]
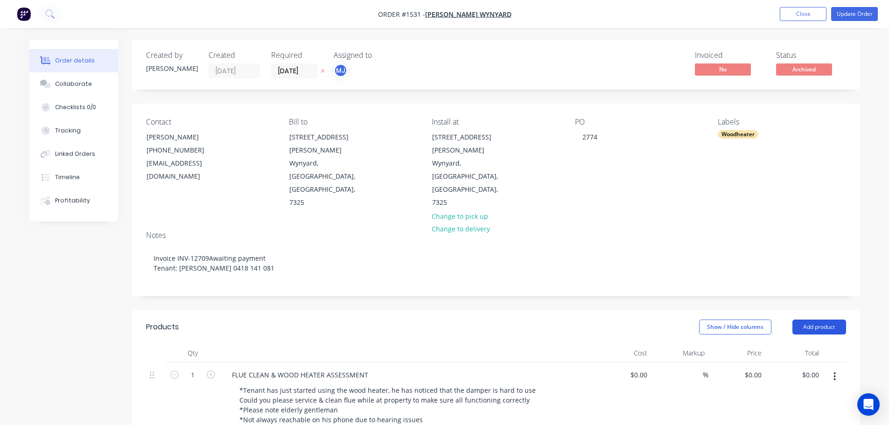
click at [822, 320] on button "Add product" at bounding box center [819, 327] width 54 height 15
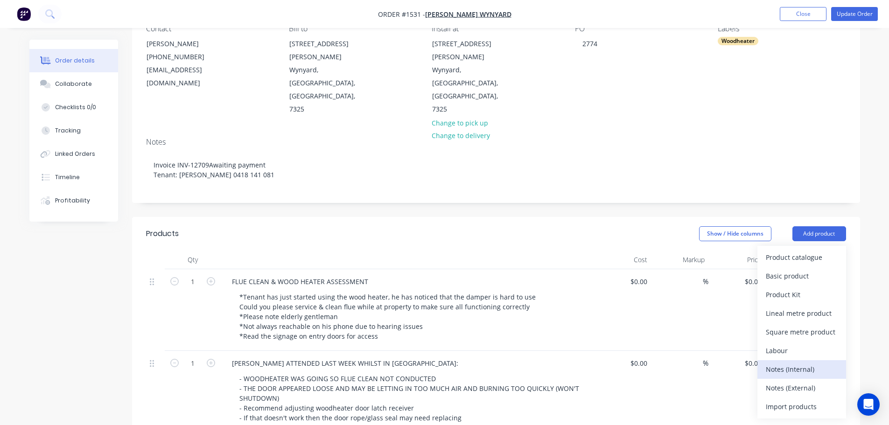
click at [783, 362] on div "Notes (Internal)" at bounding box center [802, 369] width 72 height 14
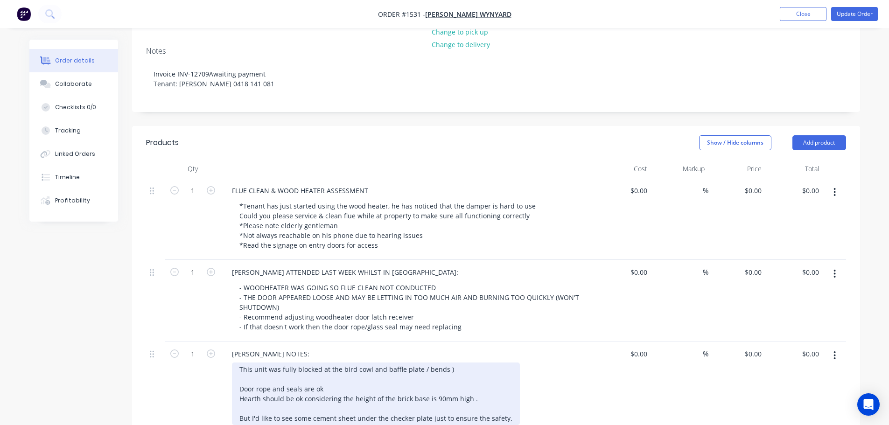
scroll to position [280, 0]
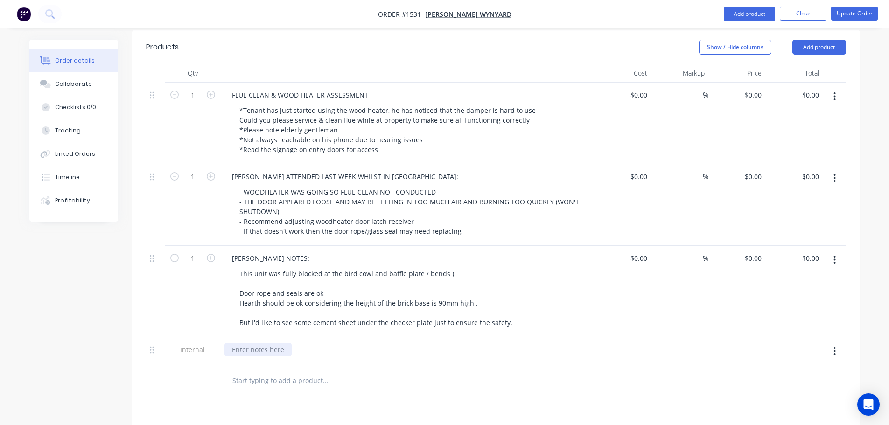
click at [270, 343] on div at bounding box center [257, 350] width 67 height 14
click at [373, 290] on div "[PERSON_NAME] NOTES: This unit was fully blocked at the bird cowl and baffle pl…" at bounding box center [407, 291] width 373 height 91
click at [78, 83] on div "Collaborate" at bounding box center [73, 84] width 37 height 8
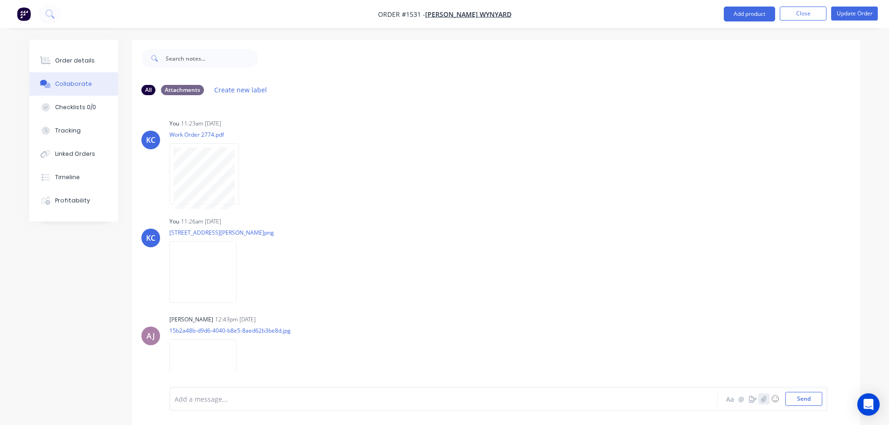
click at [766, 399] on icon "button" at bounding box center [763, 399] width 5 height 6
click at [810, 403] on button "Send" at bounding box center [803, 399] width 37 height 14
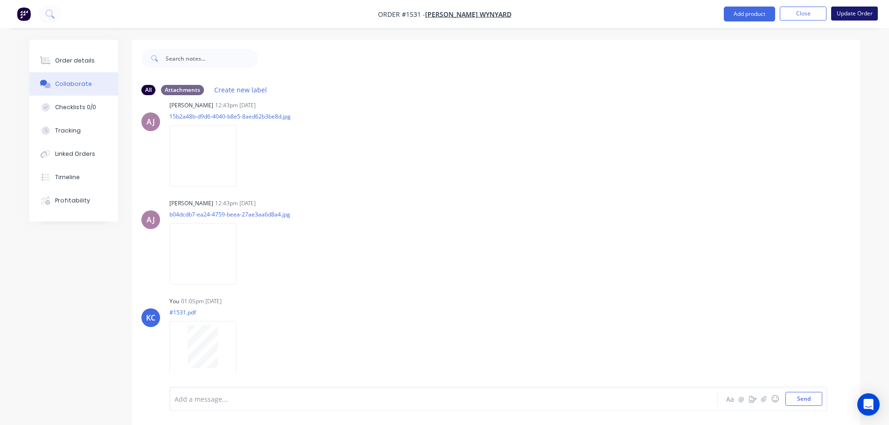
click at [838, 15] on button "Update Order" at bounding box center [854, 14] width 47 height 14
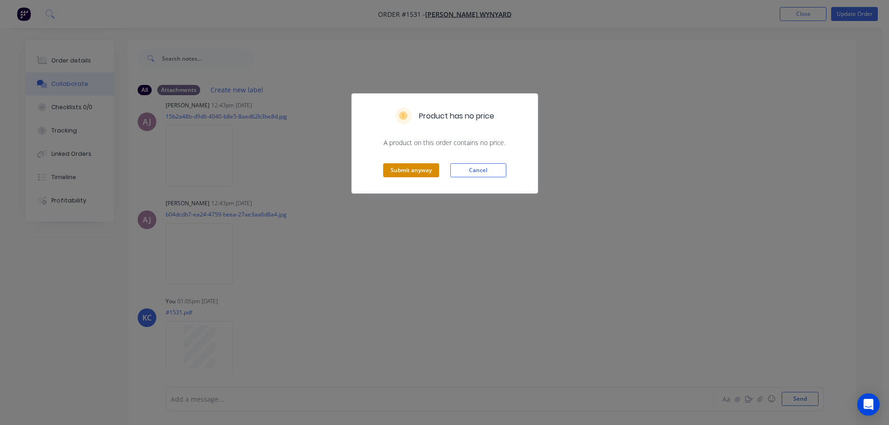
click at [418, 165] on button "Submit anyway" at bounding box center [411, 170] width 56 height 14
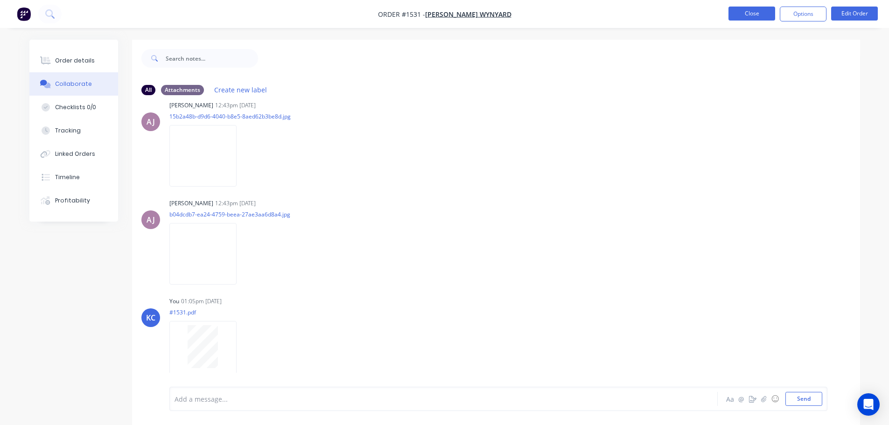
click at [767, 11] on button "Close" at bounding box center [751, 14] width 47 height 14
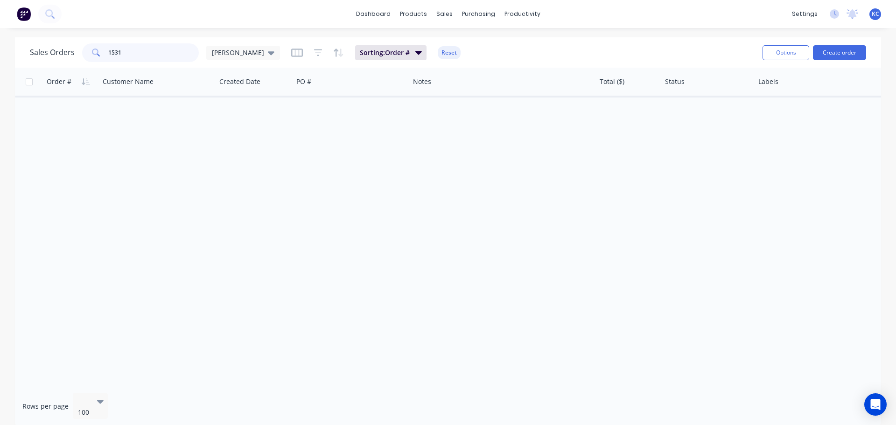
click at [130, 56] on input "1531" at bounding box center [153, 52] width 91 height 19
type input "1543"
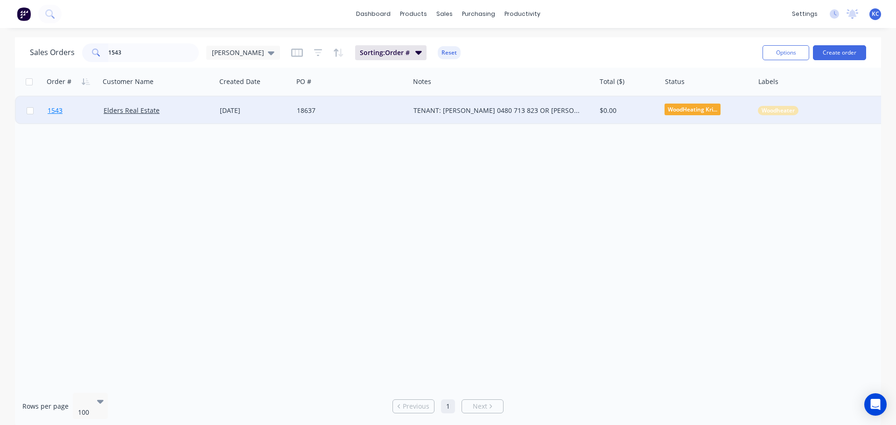
click at [56, 113] on span "1543" at bounding box center [55, 110] width 15 height 9
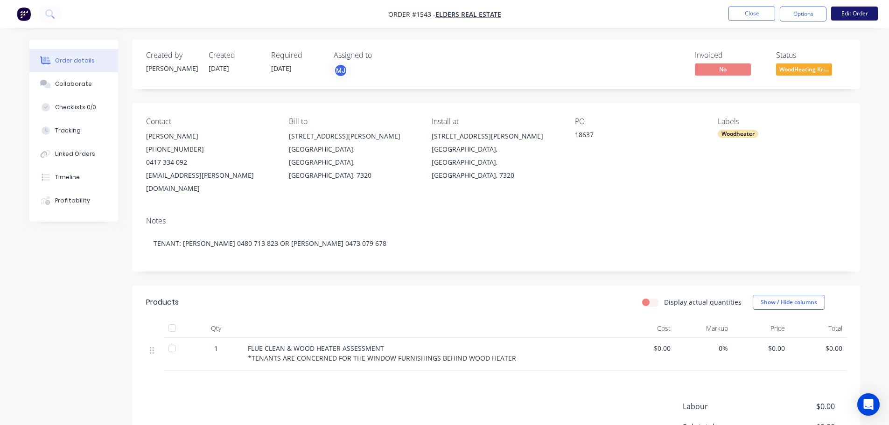
click at [850, 12] on button "Edit Order" at bounding box center [854, 14] width 47 height 14
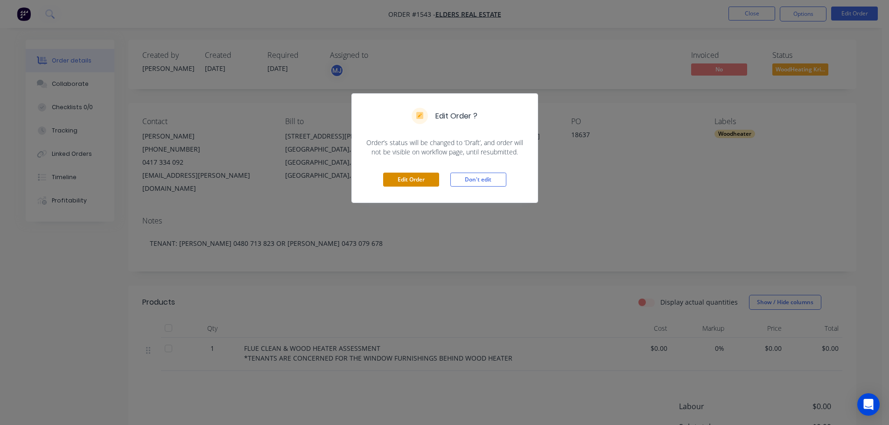
click at [411, 184] on button "Edit Order" at bounding box center [411, 180] width 56 height 14
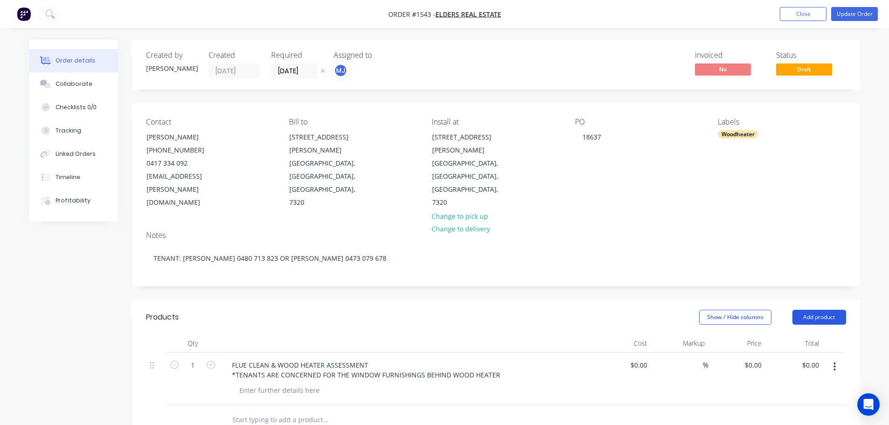
click at [820, 310] on button "Add product" at bounding box center [819, 317] width 54 height 15
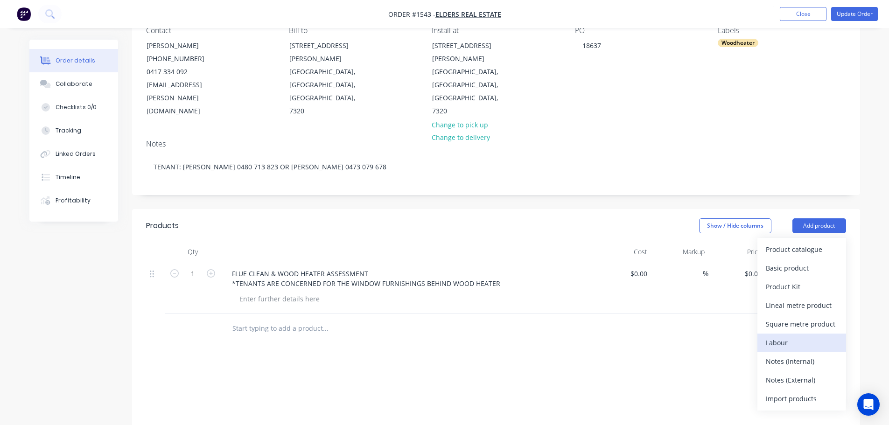
scroll to position [93, 0]
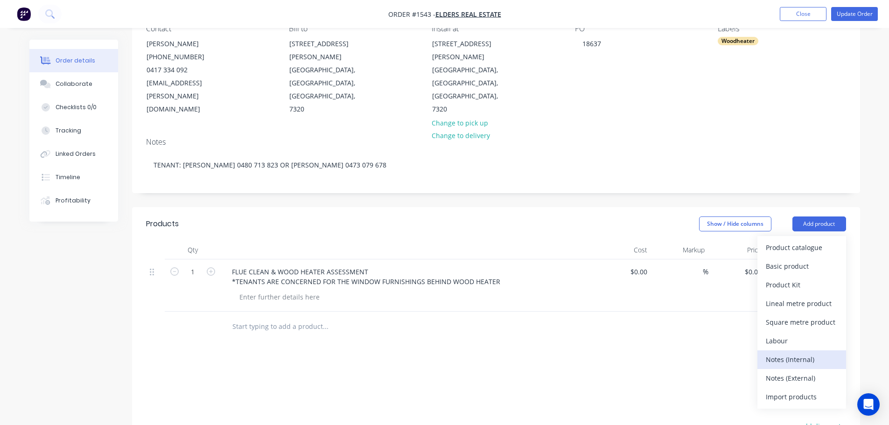
click at [806, 353] on div "Notes (Internal)" at bounding box center [802, 360] width 72 height 14
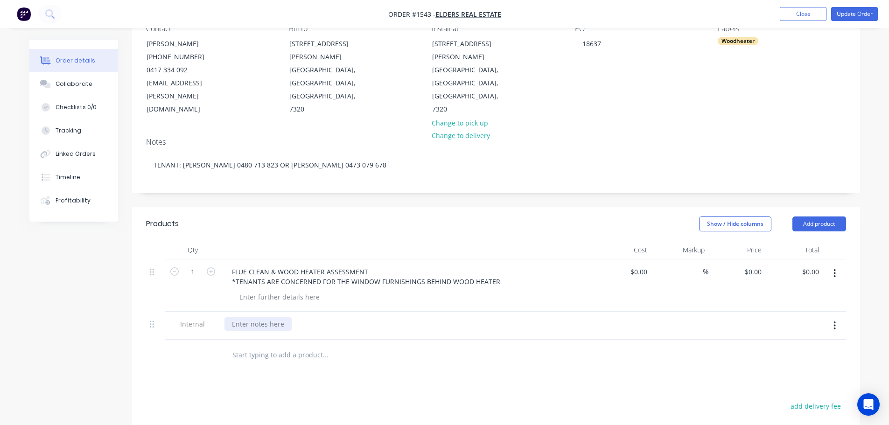
click at [273, 317] on div at bounding box center [257, 324] width 67 height 14
click at [366, 317] on div "THURLBYS $88.00 + GST" at bounding box center [407, 324] width 366 height 14
click at [828, 216] on button "Add product" at bounding box center [819, 223] width 54 height 15
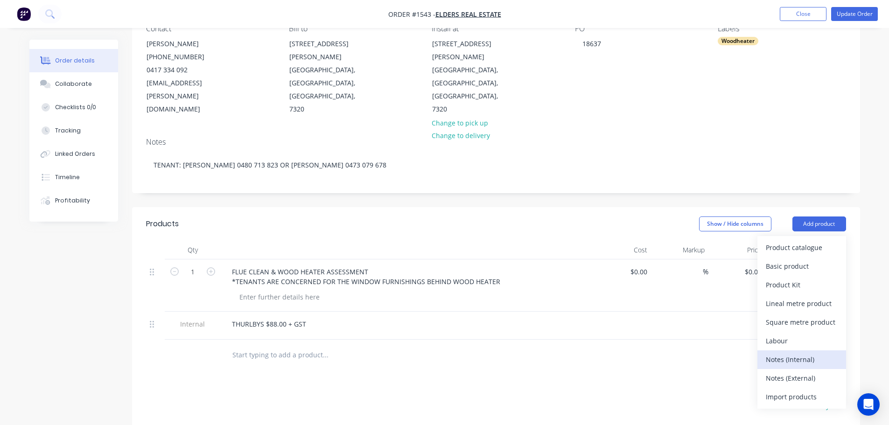
click at [803, 353] on div "Notes (Internal)" at bounding box center [802, 360] width 72 height 14
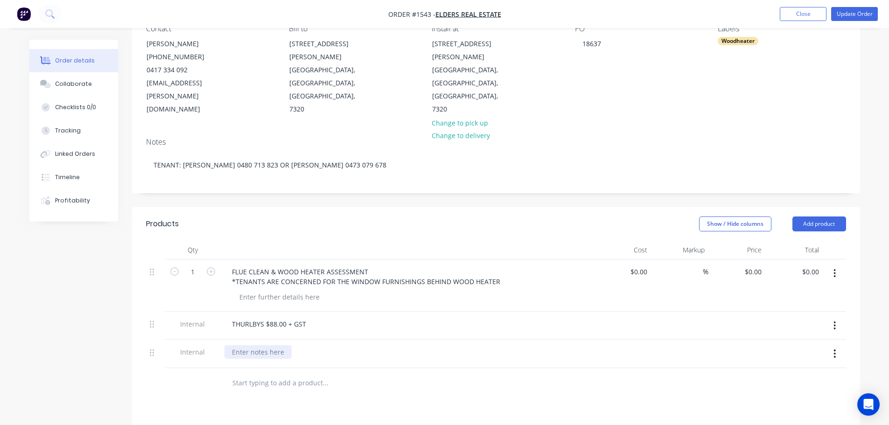
click at [273, 345] on div at bounding box center [257, 352] width 67 height 14
click at [534, 345] on div "[PERSON_NAME] NOTES: *REFLUE NEEDED *CURTAIN PIN NEEDED - CURTAIN IS TOO CLOSE …" at bounding box center [407, 361] width 366 height 33
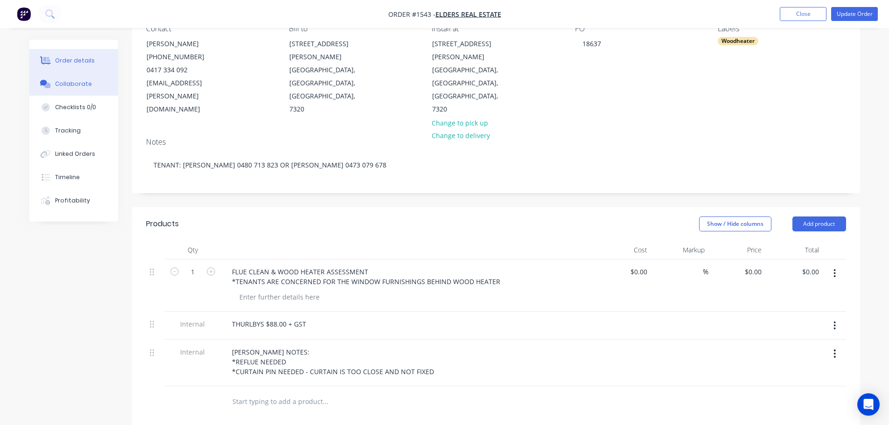
click at [78, 80] on div "Collaborate" at bounding box center [73, 84] width 37 height 8
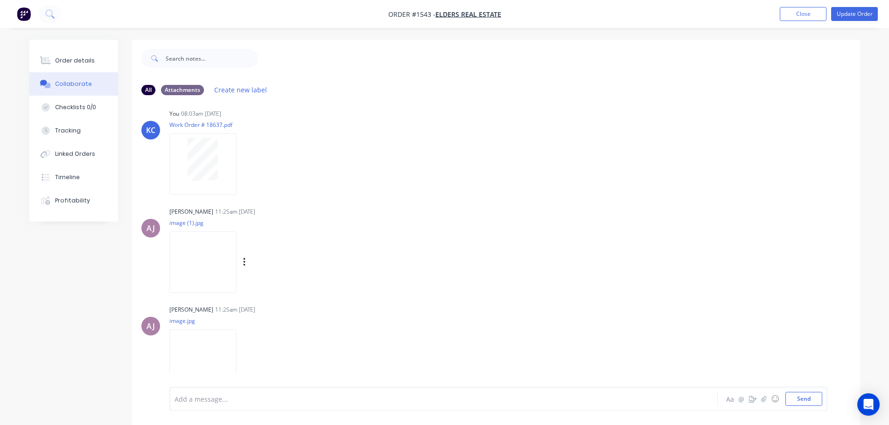
scroll to position [18, 0]
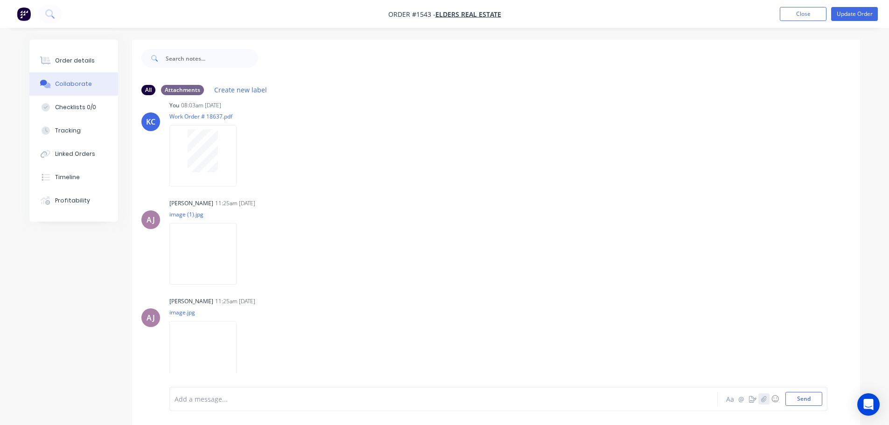
click at [765, 397] on icon "button" at bounding box center [763, 399] width 6 height 7
click at [808, 402] on button "Send" at bounding box center [803, 399] width 37 height 14
click at [88, 64] on div "Order details" at bounding box center [75, 60] width 40 height 8
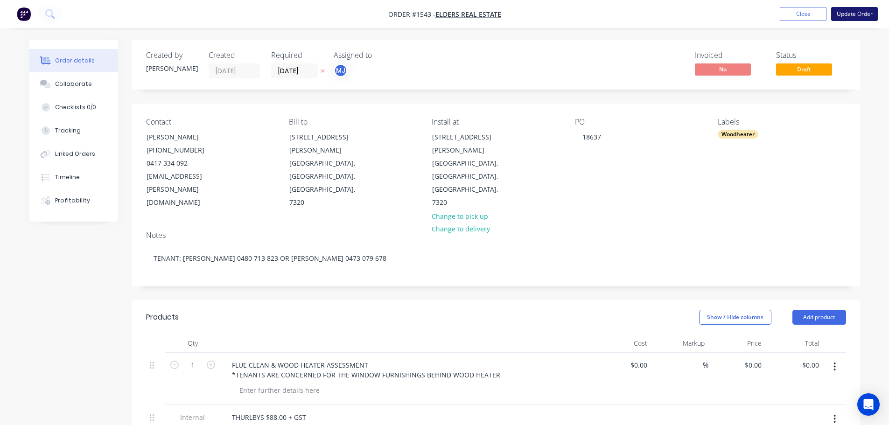
click at [842, 14] on button "Update Order" at bounding box center [854, 14] width 47 height 14
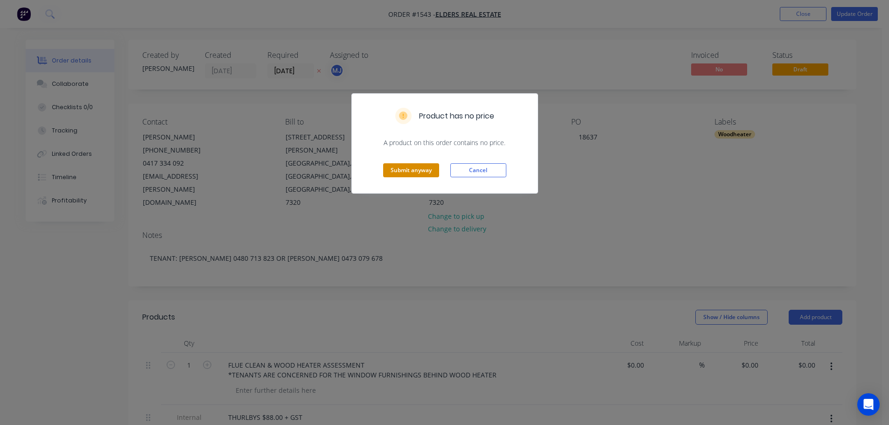
click at [421, 169] on button "Submit anyway" at bounding box center [411, 170] width 56 height 14
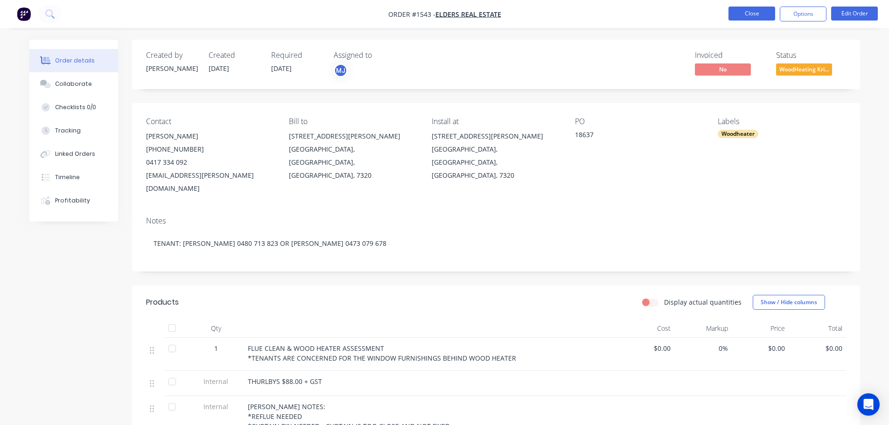
click at [747, 12] on button "Close" at bounding box center [751, 14] width 47 height 14
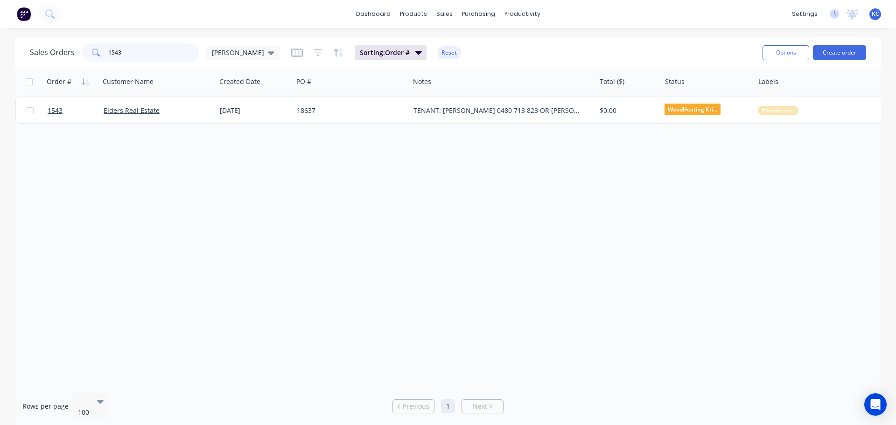
drag, startPoint x: 127, startPoint y: 59, endPoint x: 14, endPoint y: 67, distance: 112.7
click at [53, 63] on div "Sales Orders 1543 [PERSON_NAME]: Order # Reset" at bounding box center [392, 52] width 725 height 23
type input "1537"
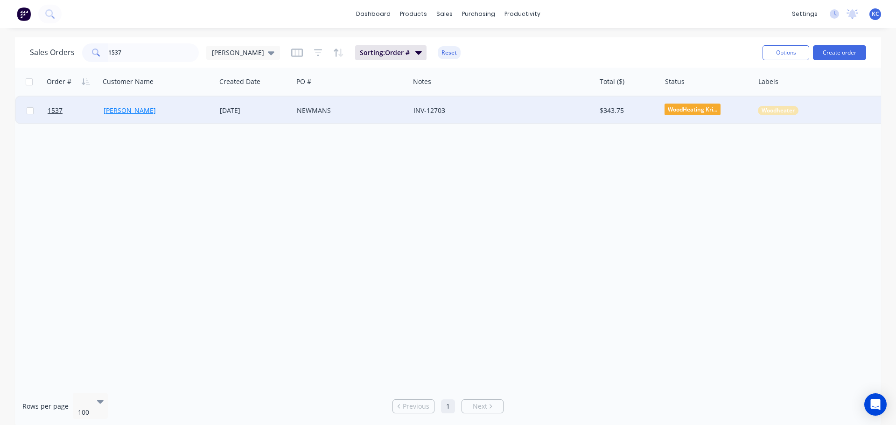
click at [139, 109] on link "[PERSON_NAME]" at bounding box center [130, 110] width 52 height 9
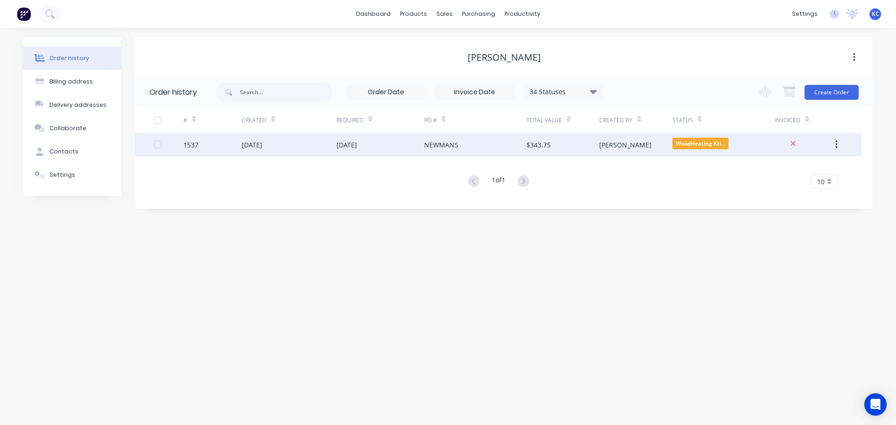
click at [188, 140] on div "1537" at bounding box center [190, 145] width 15 height 10
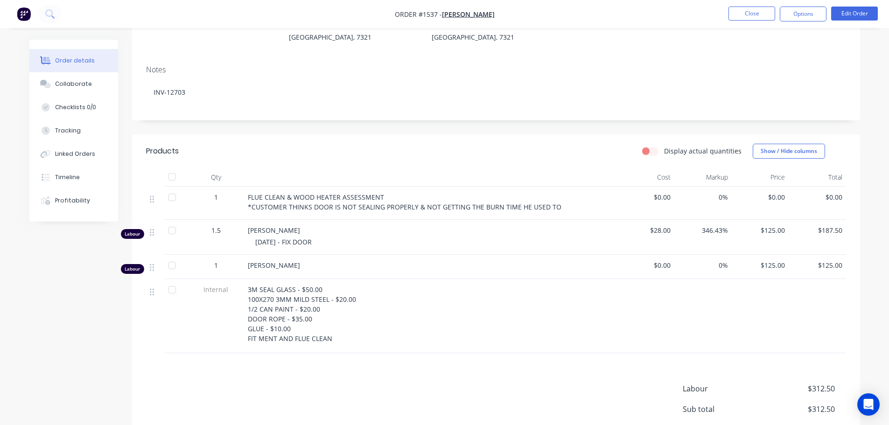
scroll to position [140, 0]
click at [856, 16] on button "Edit Order" at bounding box center [854, 14] width 47 height 14
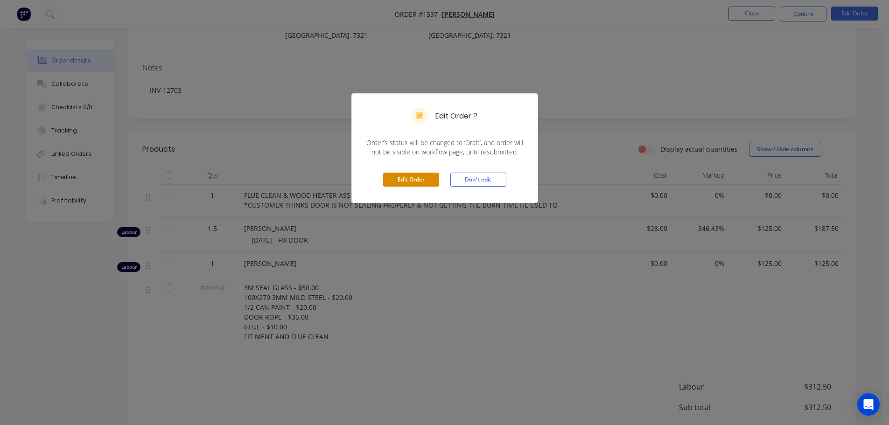
click at [415, 178] on button "Edit Order" at bounding box center [411, 180] width 56 height 14
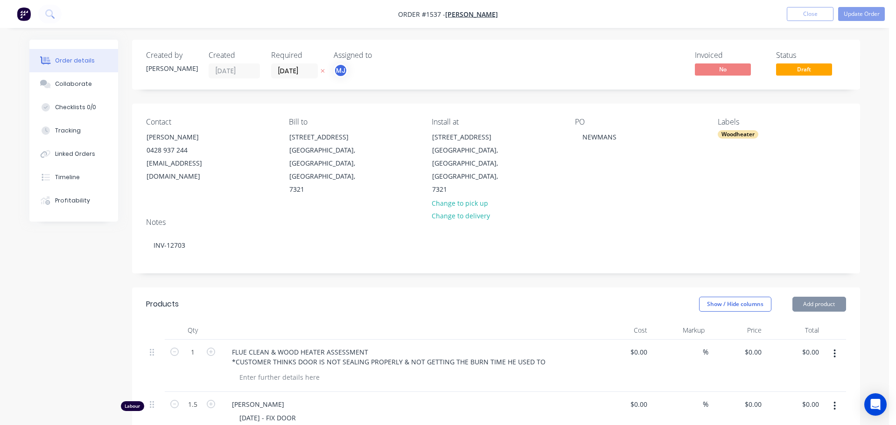
type input "$28.00"
type input "346.43"
type input "$125.00"
type input "$187.50"
type input "$125.00"
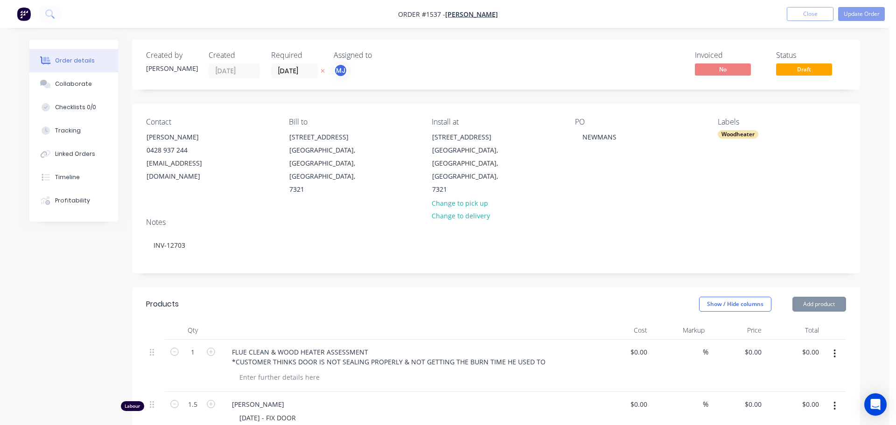
type input "$125.00"
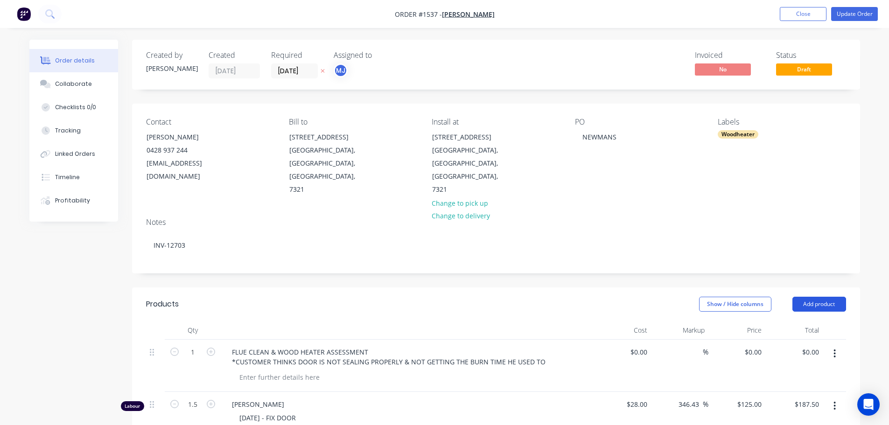
click at [818, 297] on button "Add product" at bounding box center [819, 304] width 54 height 15
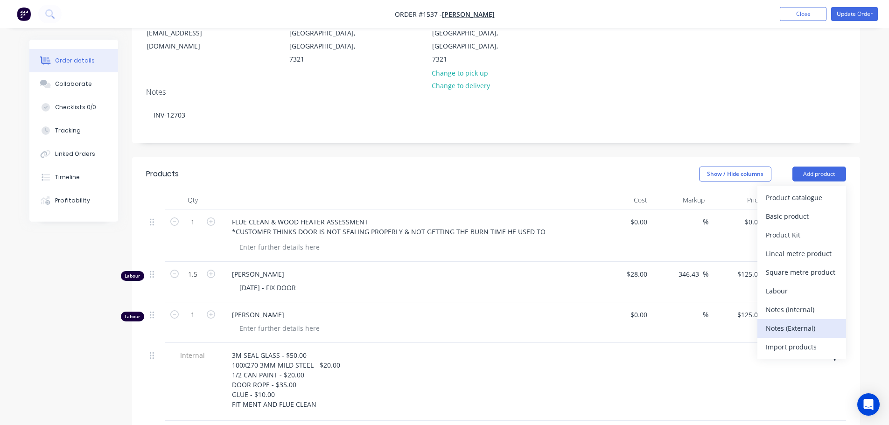
scroll to position [140, 0]
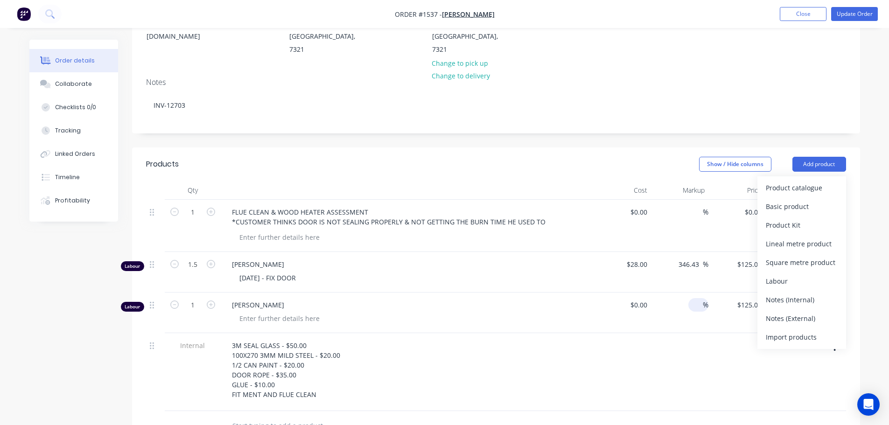
click at [802, 293] on div "Notes (Internal)" at bounding box center [802, 300] width 72 height 14
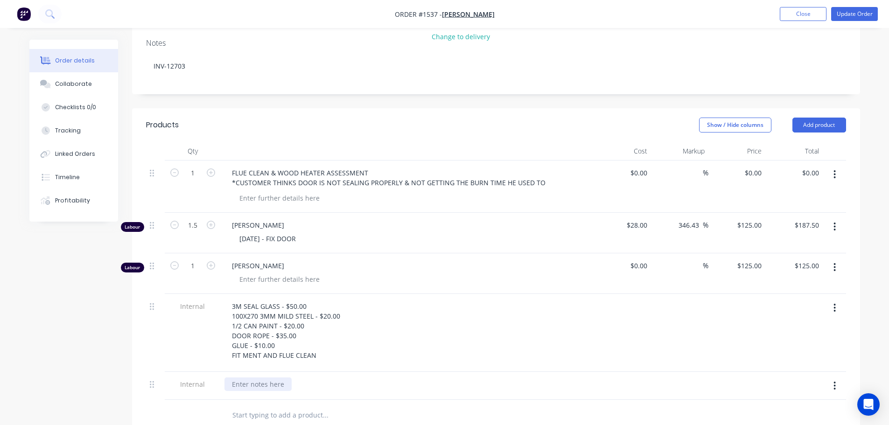
scroll to position [233, 0]
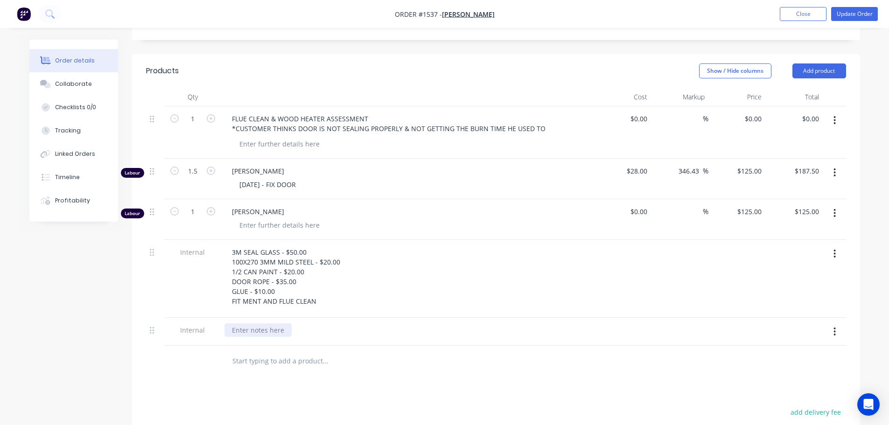
click at [276, 323] on div at bounding box center [257, 330] width 67 height 14
click at [361, 325] on div "THURLBYS $125.00 + GST" at bounding box center [407, 332] width 373 height 28
click at [83, 79] on button "Collaborate" at bounding box center [73, 83] width 89 height 23
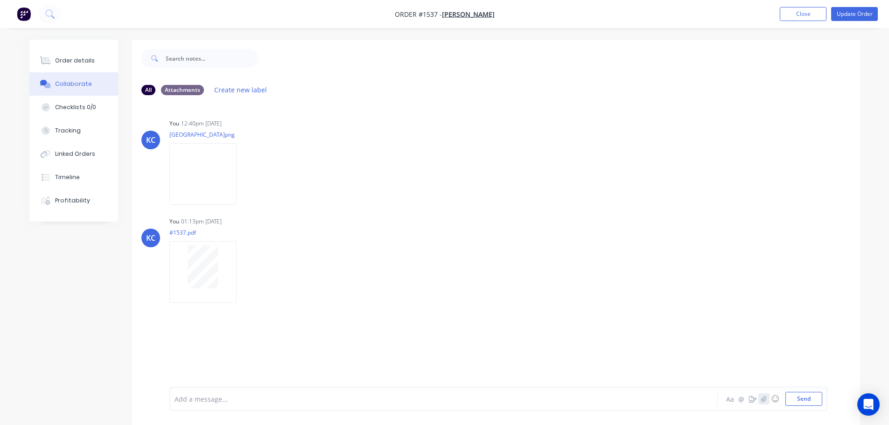
click at [762, 397] on icon "button" at bounding box center [763, 399] width 6 height 7
click at [796, 401] on button "Send" at bounding box center [803, 399] width 37 height 14
click at [77, 60] on div "Order details" at bounding box center [75, 60] width 40 height 8
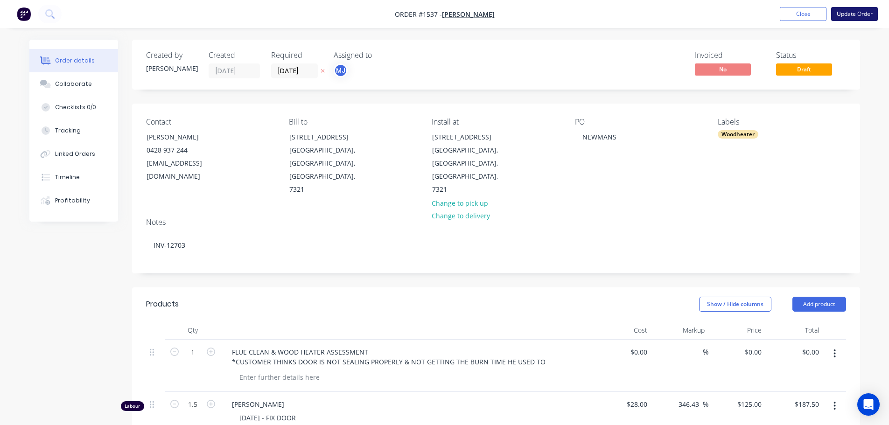
click at [847, 12] on button "Update Order" at bounding box center [854, 14] width 47 height 14
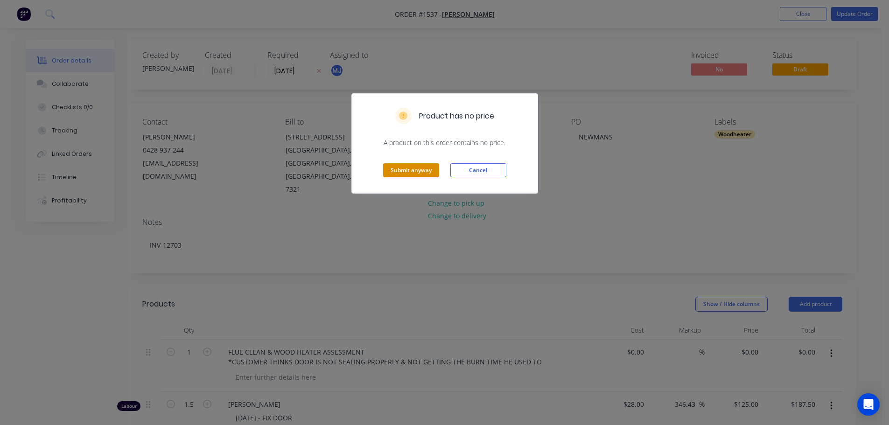
click at [409, 175] on button "Submit anyway" at bounding box center [411, 170] width 56 height 14
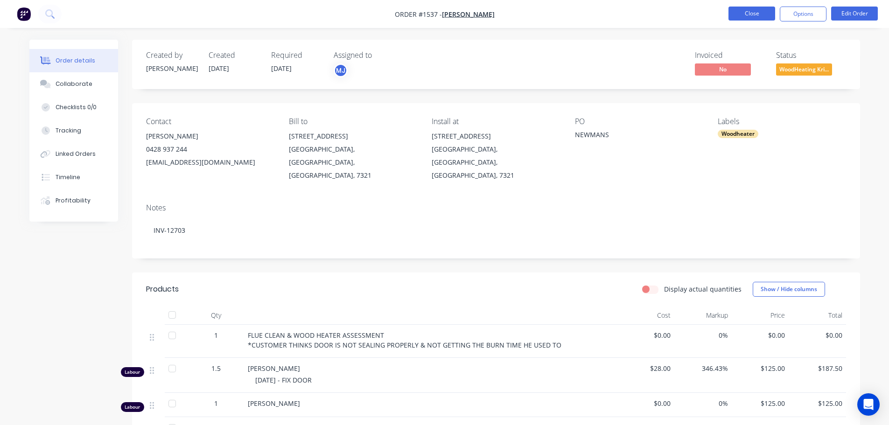
click at [742, 20] on button "Close" at bounding box center [751, 14] width 47 height 14
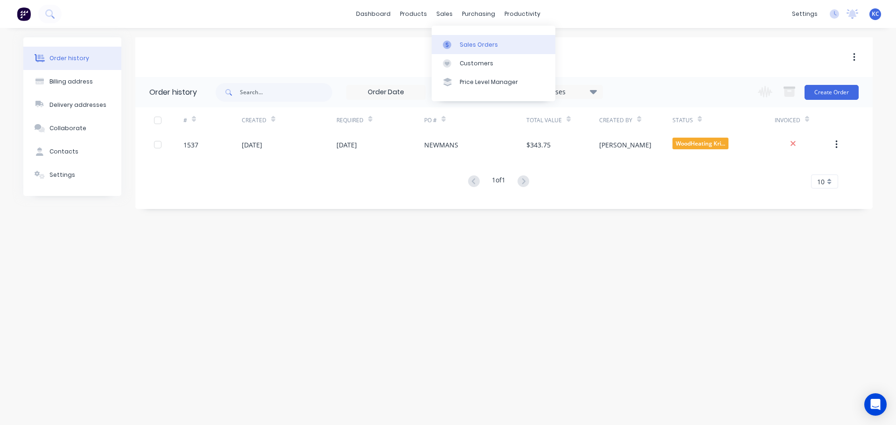
click at [461, 41] on div "Sales Orders" at bounding box center [479, 45] width 38 height 8
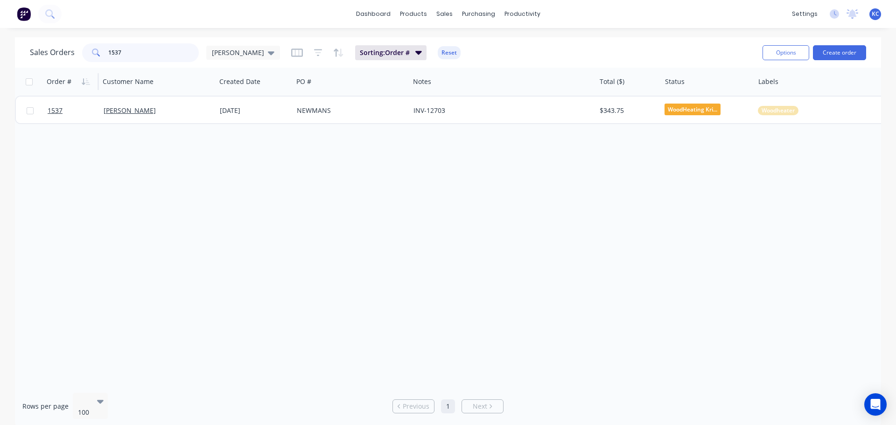
drag, startPoint x: 153, startPoint y: 51, endPoint x: 45, endPoint y: 70, distance: 110.0
click at [69, 66] on div "Sales Orders 1537 [PERSON_NAME]: Order # Reset Options Create order" at bounding box center [448, 52] width 866 height 30
type input "1538"
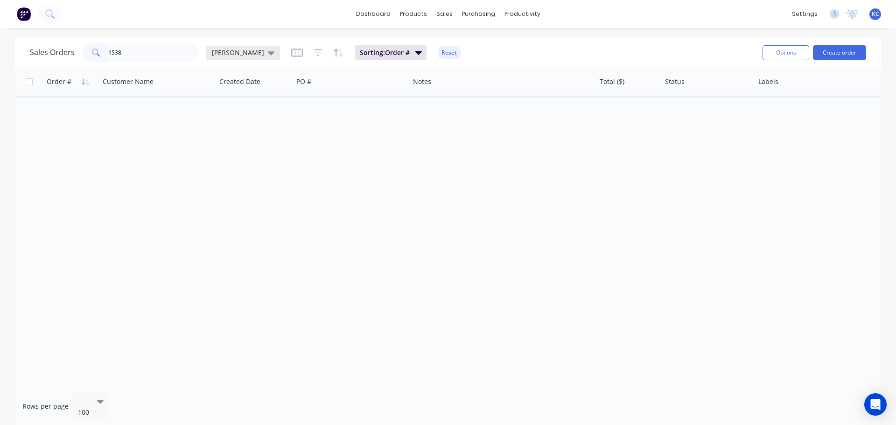
click at [235, 55] on div "[PERSON_NAME]" at bounding box center [243, 53] width 63 height 8
click at [219, 168] on button "Archived" at bounding box center [262, 169] width 106 height 11
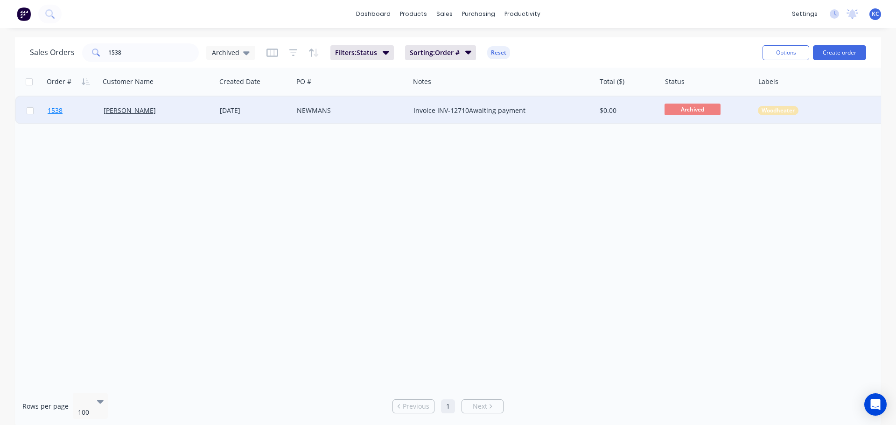
click at [63, 109] on link "1538" at bounding box center [76, 111] width 56 height 28
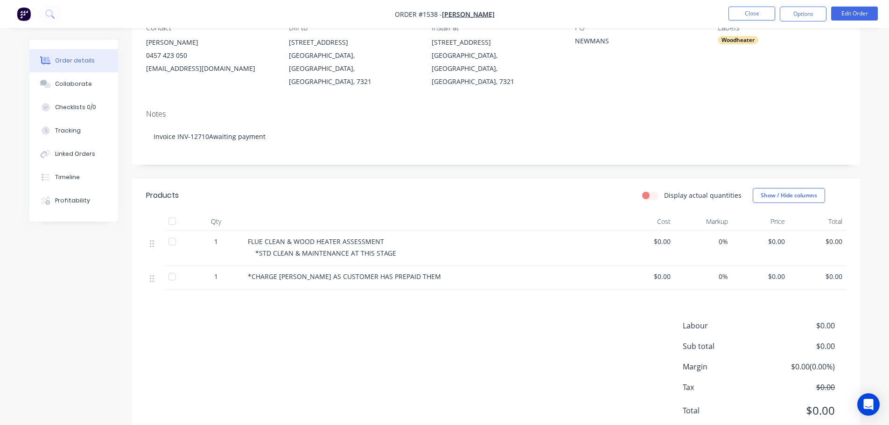
scroll to position [112, 0]
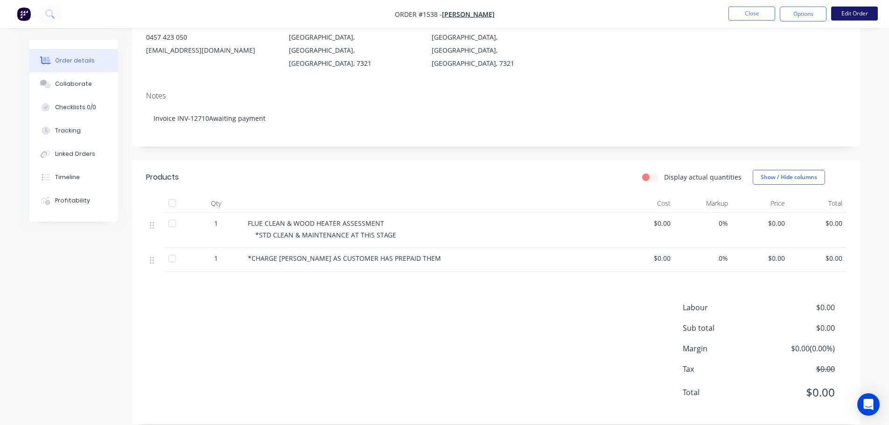
click at [873, 16] on button "Edit Order" at bounding box center [854, 14] width 47 height 14
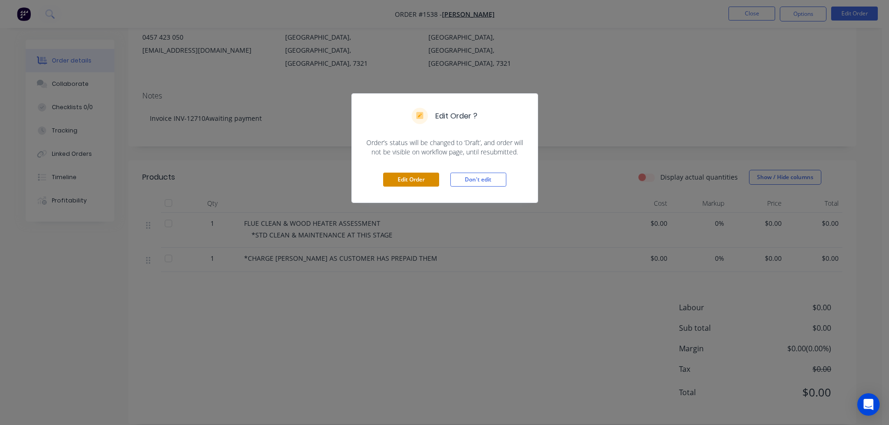
click at [421, 177] on button "Edit Order" at bounding box center [411, 180] width 56 height 14
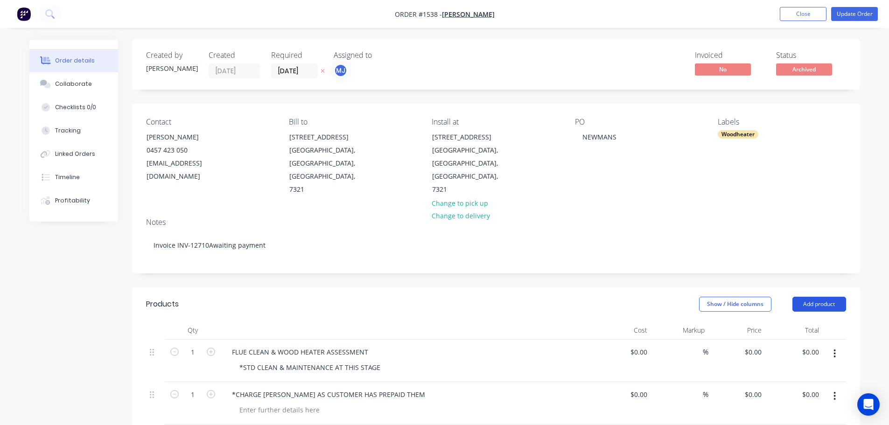
click at [812, 297] on button "Add product" at bounding box center [819, 304] width 54 height 15
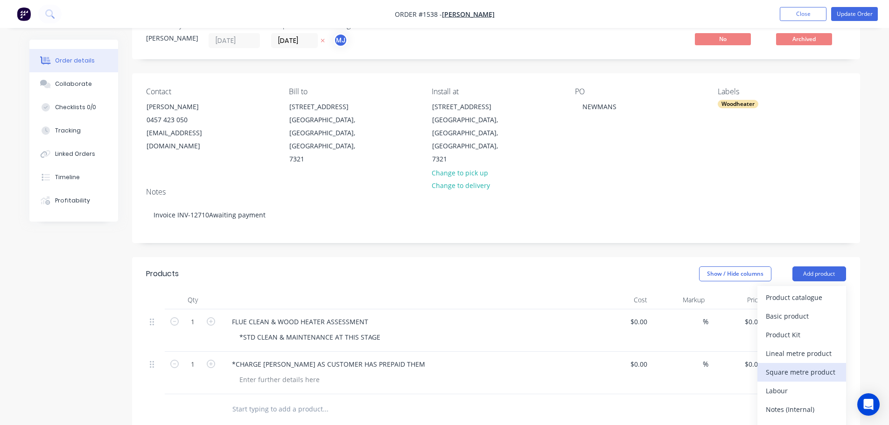
scroll to position [47, 0]
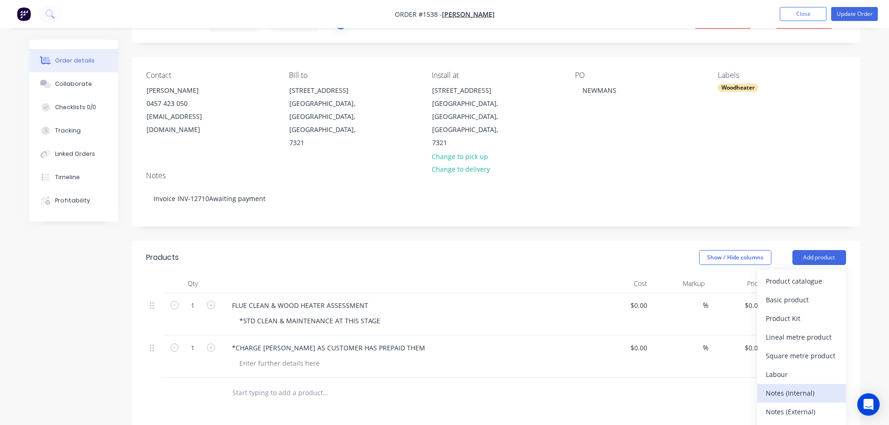
click at [780, 386] on div "Notes (Internal)" at bounding box center [802, 393] width 72 height 14
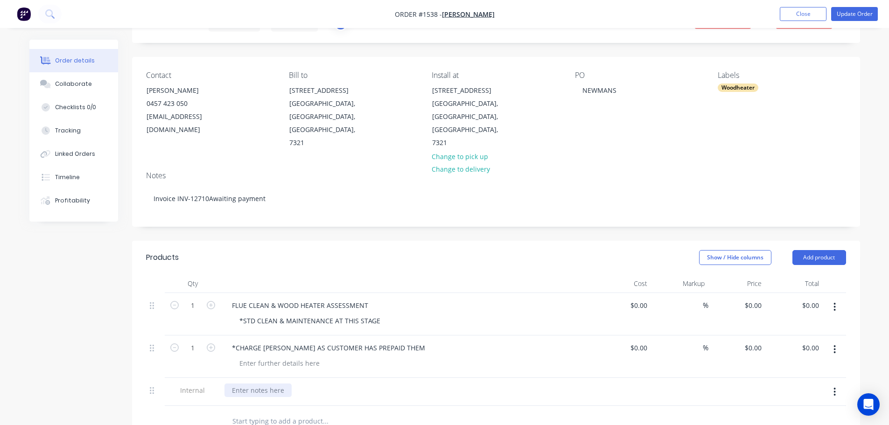
click at [244, 383] on div at bounding box center [257, 390] width 67 height 14
click at [410, 406] on div at bounding box center [389, 421] width 336 height 30
click at [58, 87] on div "Collaborate" at bounding box center [73, 84] width 37 height 8
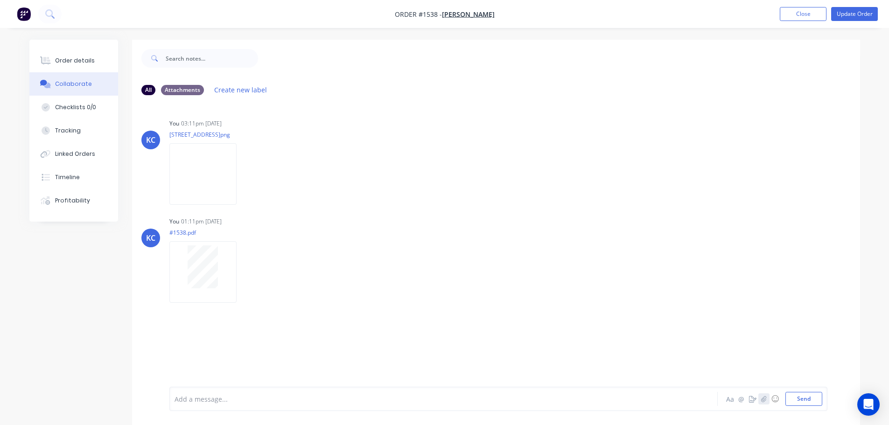
click at [764, 395] on button "button" at bounding box center [763, 398] width 11 height 11
click at [805, 398] on button "Send" at bounding box center [803, 399] width 37 height 14
click at [852, 18] on button "Update Order" at bounding box center [854, 14] width 47 height 14
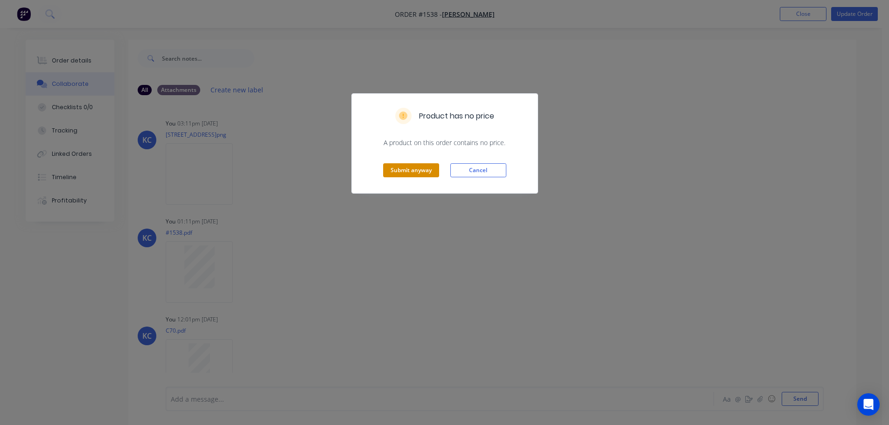
click at [412, 173] on button "Submit anyway" at bounding box center [411, 170] width 56 height 14
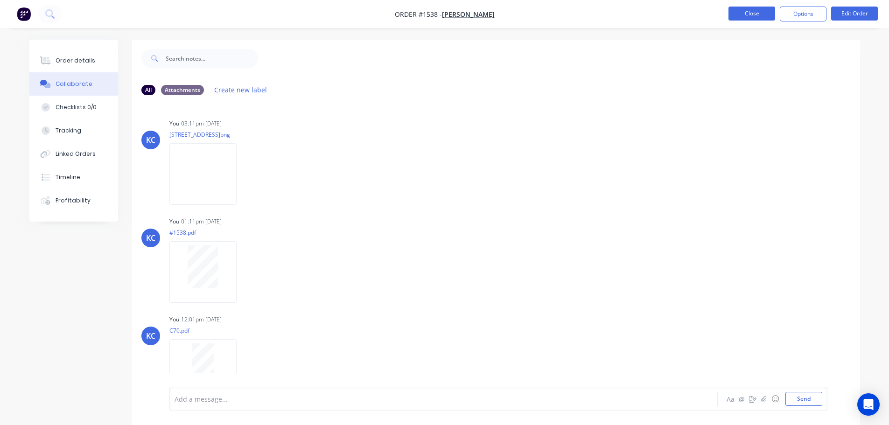
click at [761, 12] on button "Close" at bounding box center [751, 14] width 47 height 14
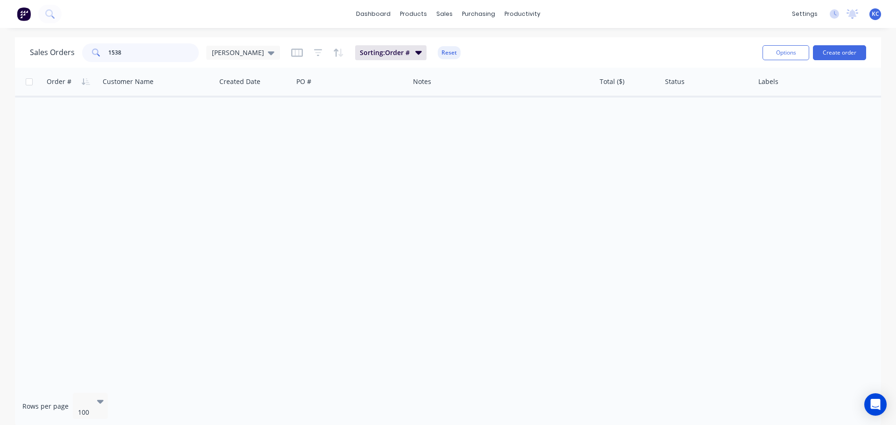
drag, startPoint x: 154, startPoint y: 52, endPoint x: 35, endPoint y: 65, distance: 119.7
click at [42, 63] on div "Sales Orders 1538 [PERSON_NAME]: Order # Reset" at bounding box center [392, 52] width 725 height 23
type input "1541"
click at [268, 55] on icon at bounding box center [271, 53] width 7 height 10
click at [225, 170] on button "Archived" at bounding box center [262, 169] width 106 height 11
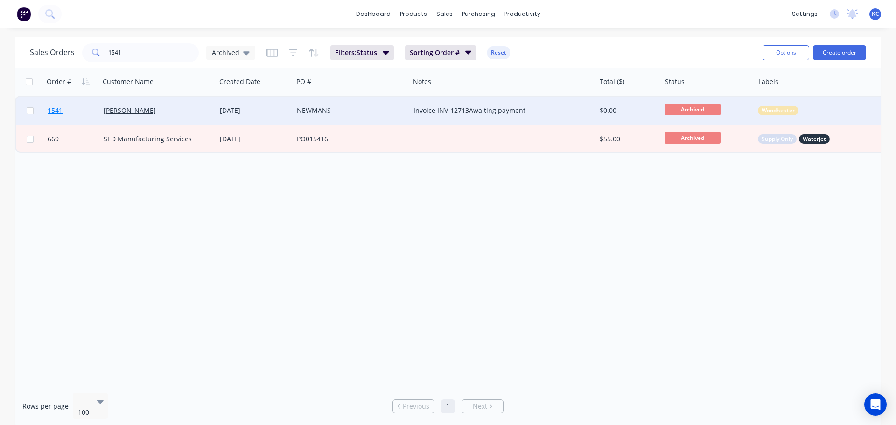
click at [59, 110] on span "1541" at bounding box center [55, 110] width 15 height 9
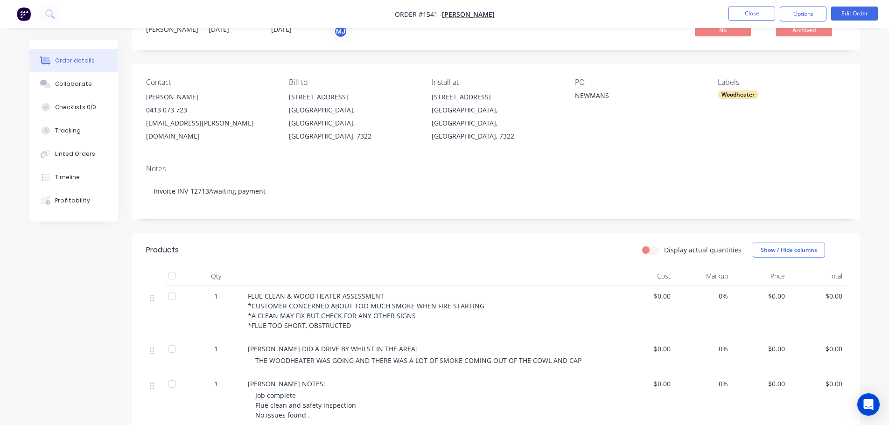
scroll to position [93, 0]
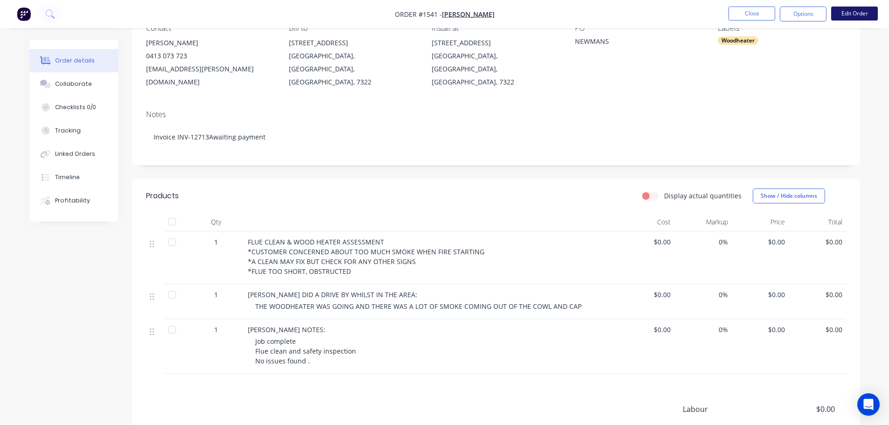
click at [868, 9] on button "Edit Order" at bounding box center [854, 14] width 47 height 14
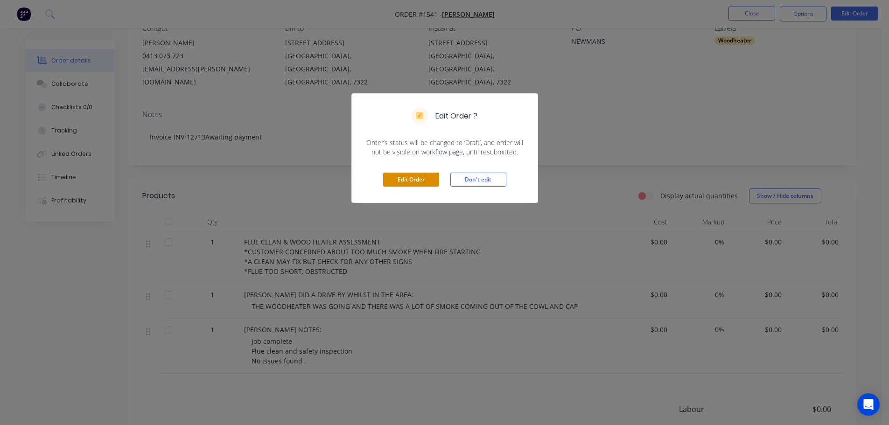
click at [404, 174] on button "Edit Order" at bounding box center [411, 180] width 56 height 14
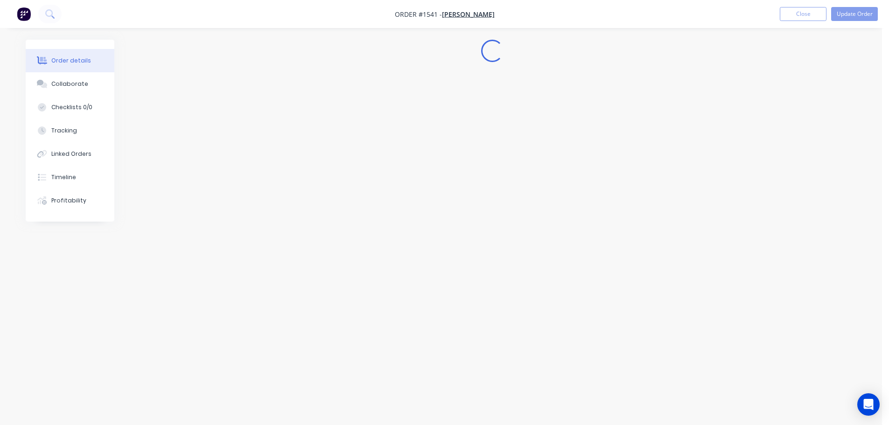
scroll to position [0, 0]
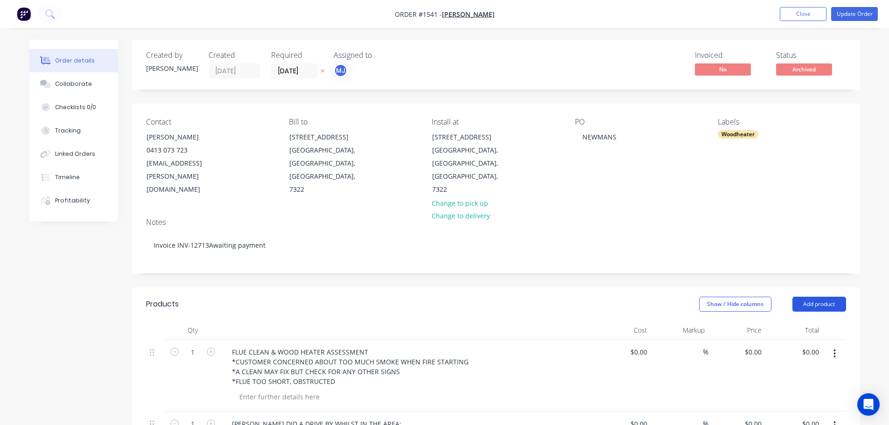
click at [824, 297] on button "Add product" at bounding box center [819, 304] width 54 height 15
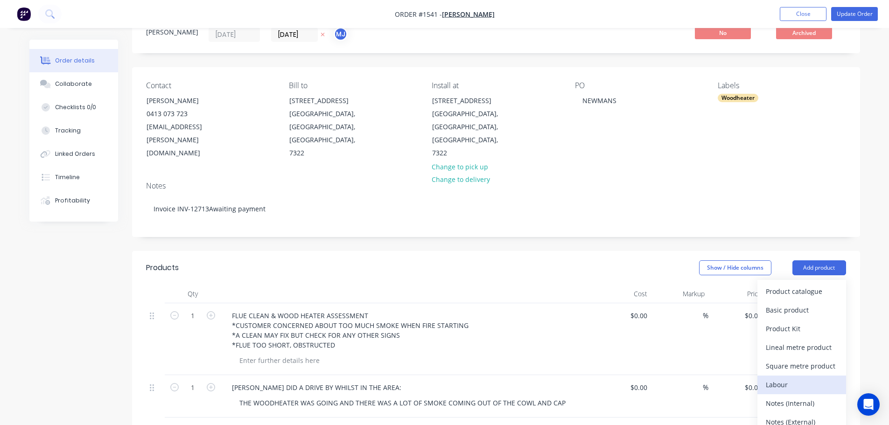
scroll to position [47, 0]
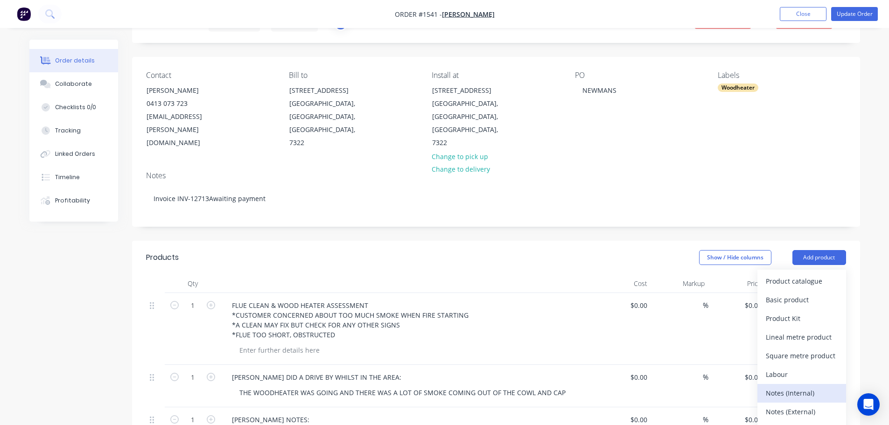
click at [805, 386] on div "Notes (Internal)" at bounding box center [802, 393] width 72 height 14
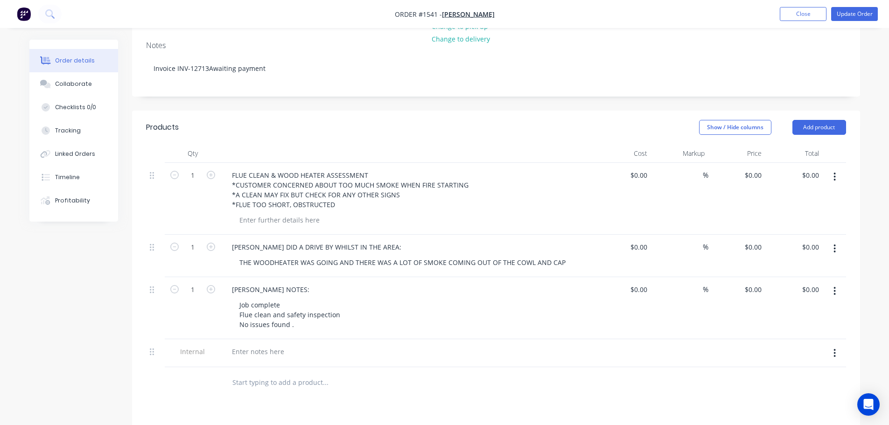
scroll to position [187, 0]
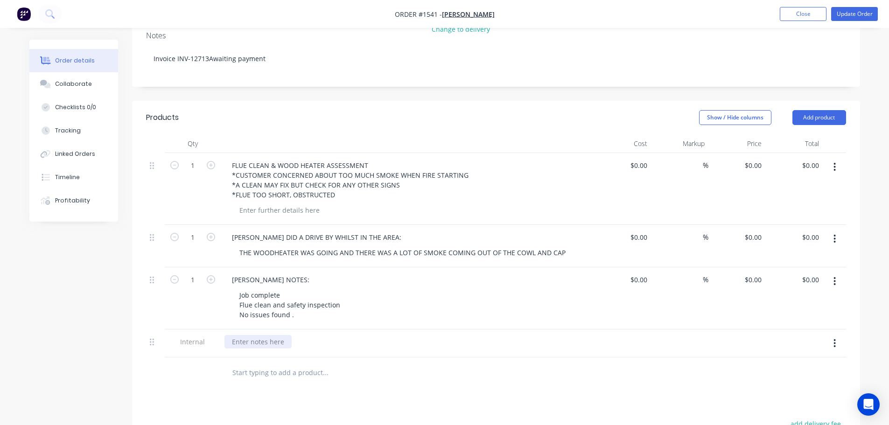
click at [258, 335] on div at bounding box center [257, 342] width 67 height 14
click at [349, 363] on input "text" at bounding box center [325, 372] width 187 height 19
click at [70, 80] on div "Collaborate" at bounding box center [73, 84] width 37 height 8
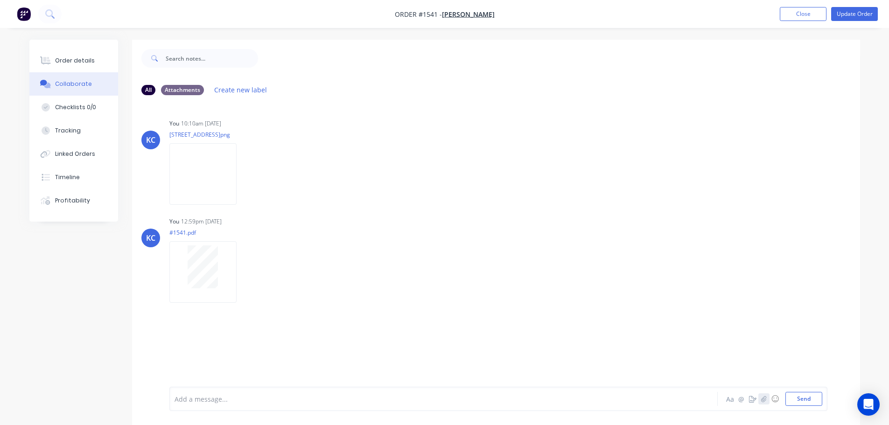
click at [762, 400] on icon "button" at bounding box center [763, 399] width 5 height 6
click at [801, 401] on button "Send" at bounding box center [803, 399] width 37 height 14
click at [864, 12] on button "Update Order" at bounding box center [854, 14] width 47 height 14
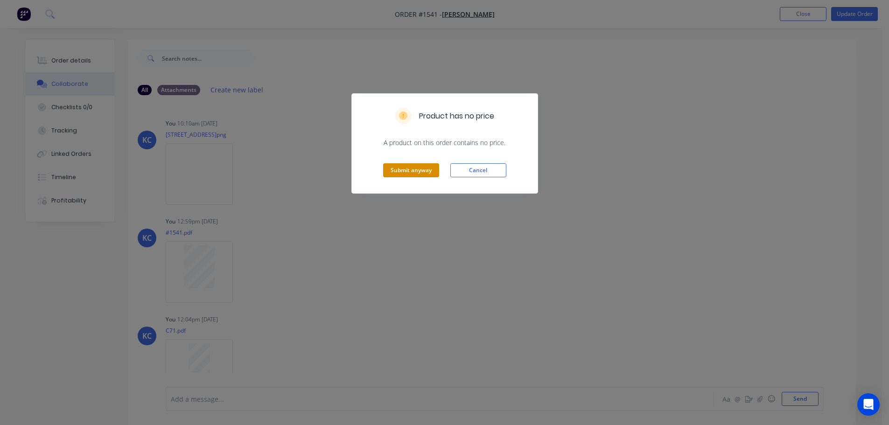
click at [414, 166] on button "Submit anyway" at bounding box center [411, 170] width 56 height 14
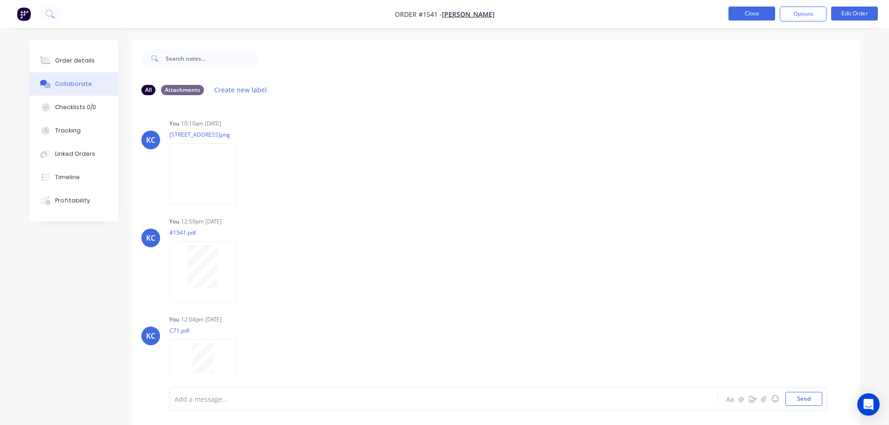
click at [749, 14] on button "Close" at bounding box center [751, 14] width 47 height 14
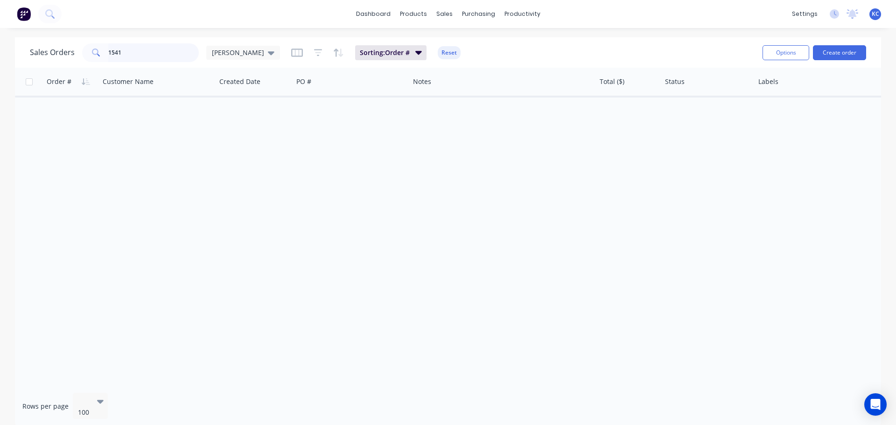
drag, startPoint x: 155, startPoint y: 50, endPoint x: 19, endPoint y: 72, distance: 137.9
click at [29, 71] on div "Sales Orders 1541 [PERSON_NAME] Sorting: Order # Reset Options Create order Ord…" at bounding box center [448, 232] width 866 height 390
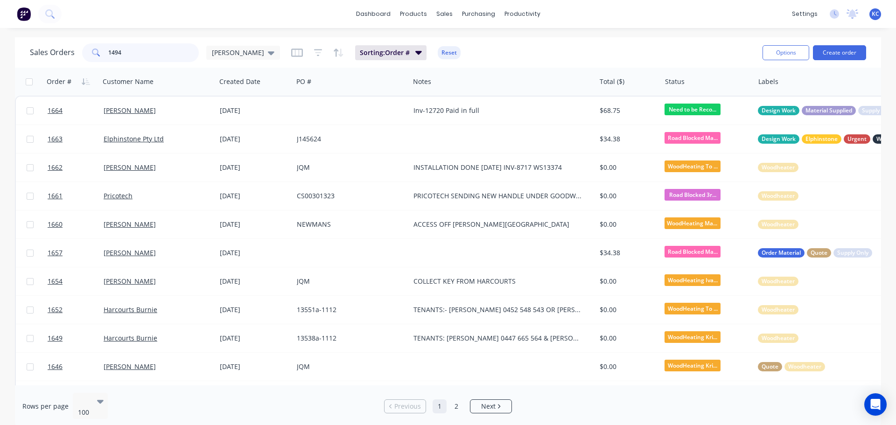
type input "1494"
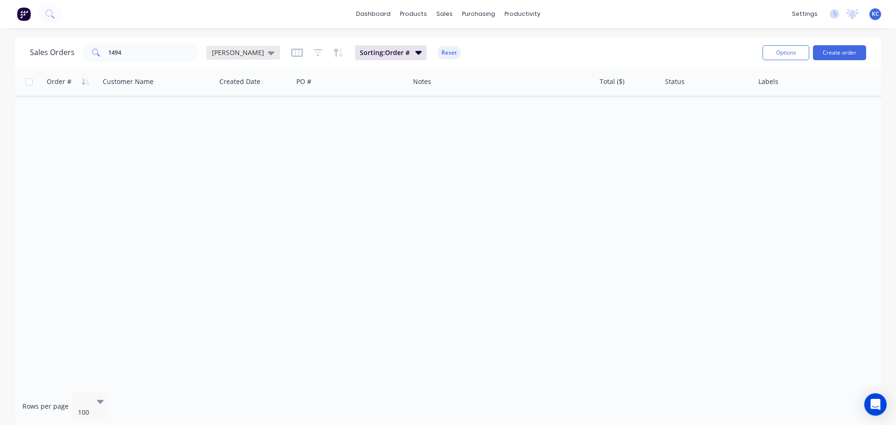
click at [268, 55] on icon at bounding box center [271, 53] width 7 height 10
click at [229, 166] on button "Archived" at bounding box center [262, 169] width 106 height 11
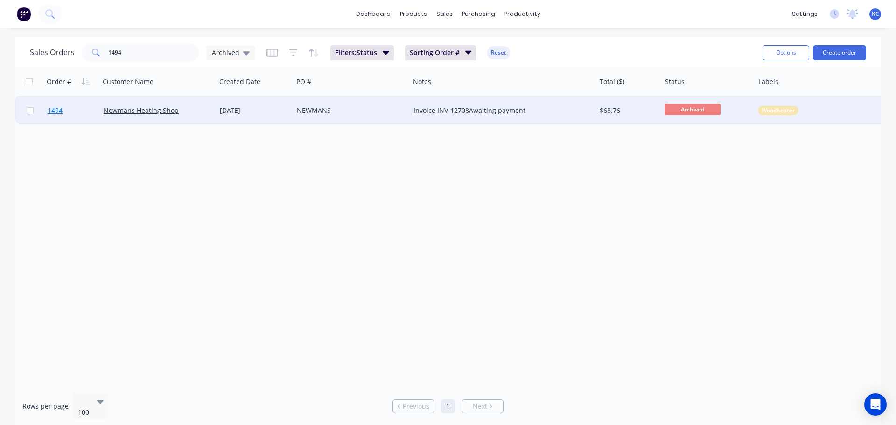
click at [57, 109] on span "1494" at bounding box center [55, 110] width 15 height 9
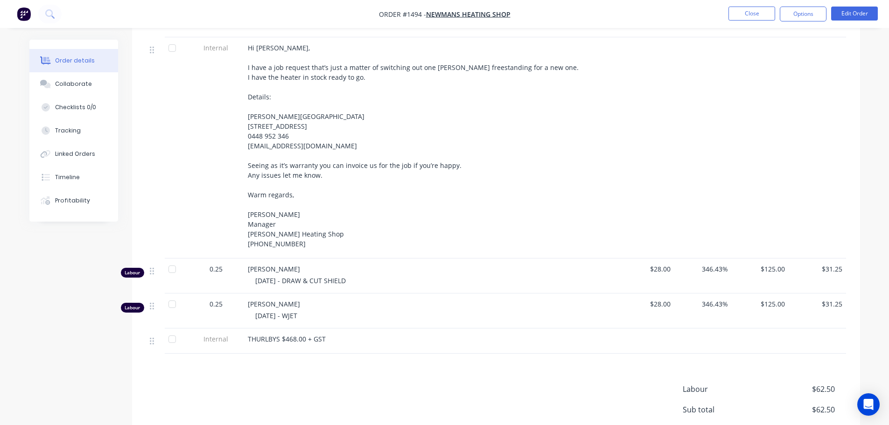
scroll to position [373, 0]
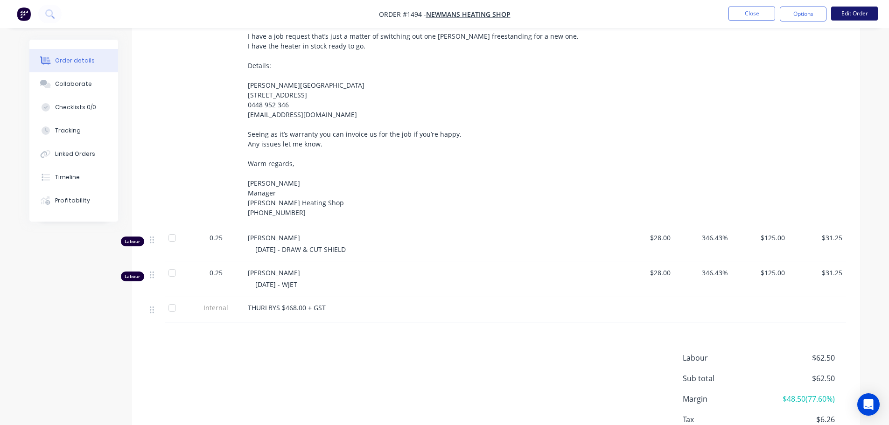
click at [864, 10] on button "Edit Order" at bounding box center [854, 14] width 47 height 14
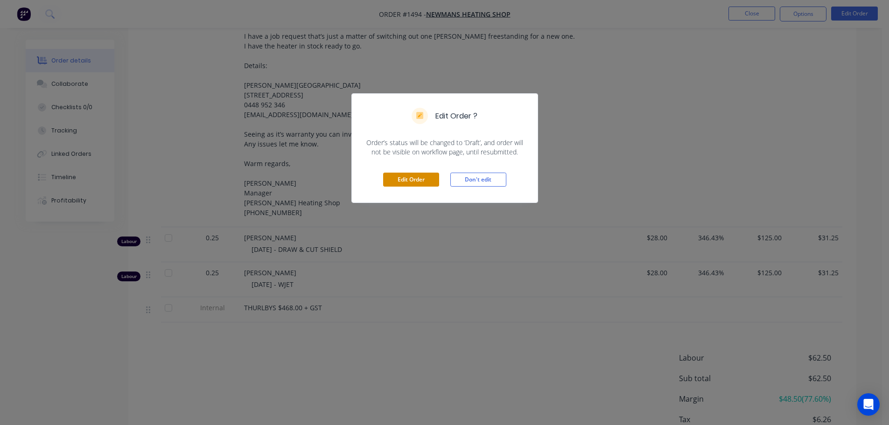
click at [422, 181] on button "Edit Order" at bounding box center [411, 180] width 56 height 14
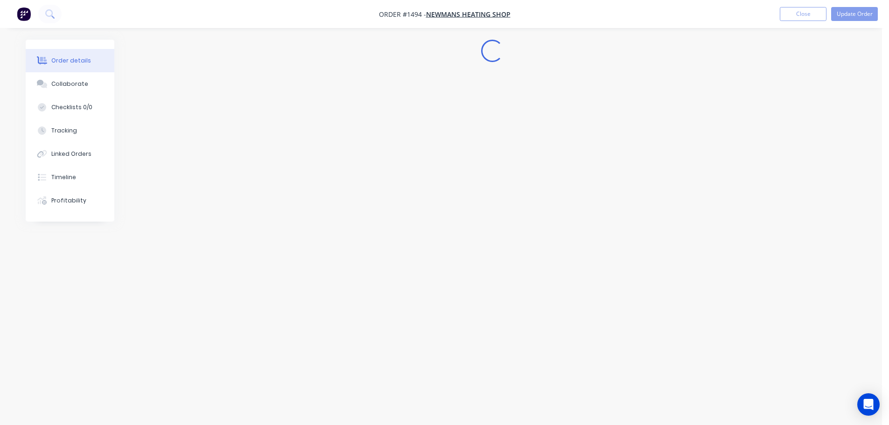
scroll to position [0, 0]
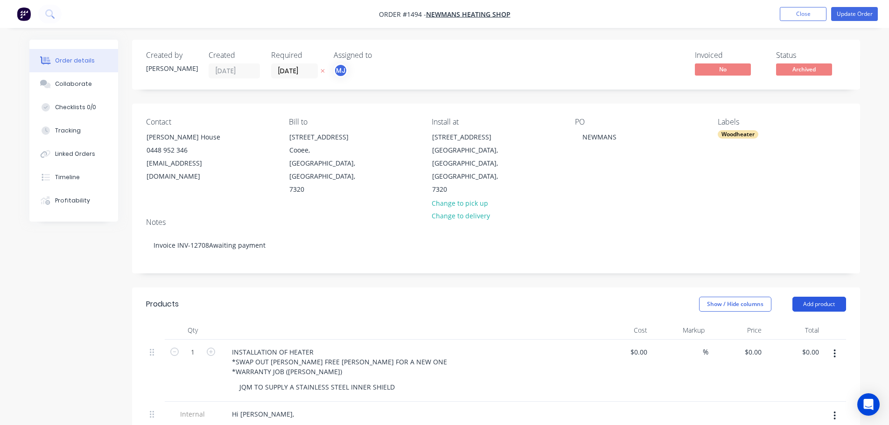
click at [816, 297] on button "Add product" at bounding box center [819, 304] width 54 height 15
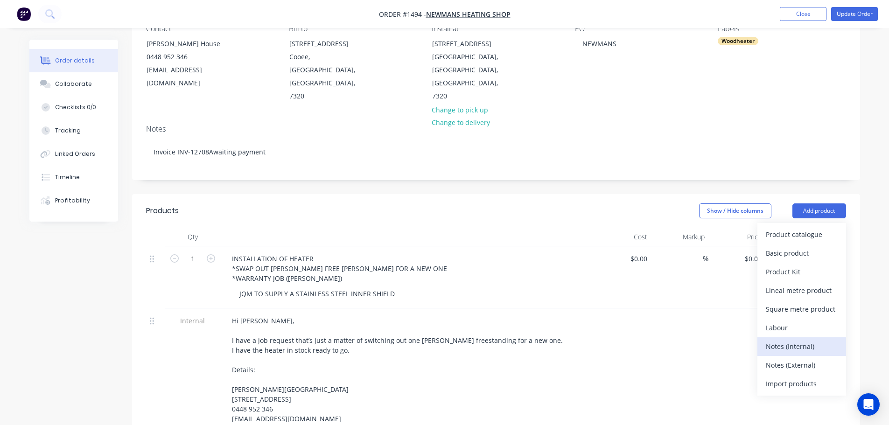
click at [781, 340] on div "Notes (Internal)" at bounding box center [802, 347] width 72 height 14
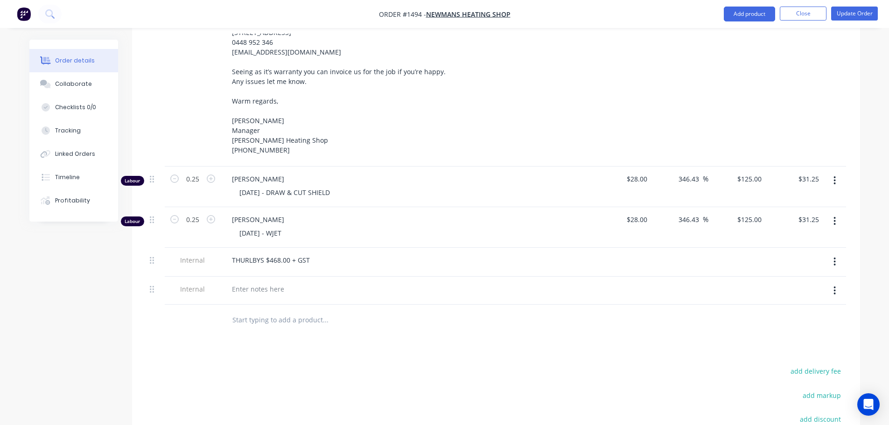
scroll to position [467, 0]
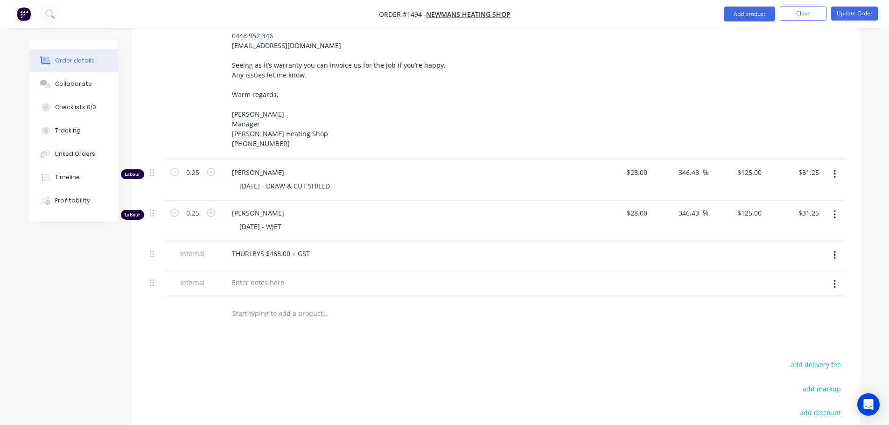
click at [259, 270] on div at bounding box center [407, 284] width 373 height 28
click at [255, 276] on div at bounding box center [257, 283] width 67 height 14
click at [449, 276] on div "THURLBYS $88.00 + GST" at bounding box center [407, 283] width 366 height 14
click at [93, 86] on button "Collaborate" at bounding box center [73, 83] width 89 height 23
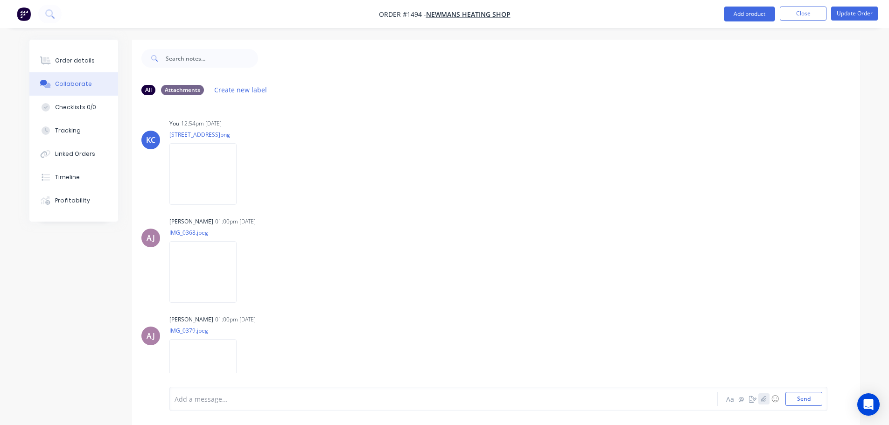
click at [761, 398] on icon "button" at bounding box center [763, 399] width 6 height 7
click at [808, 402] on button "Send" at bounding box center [803, 399] width 37 height 14
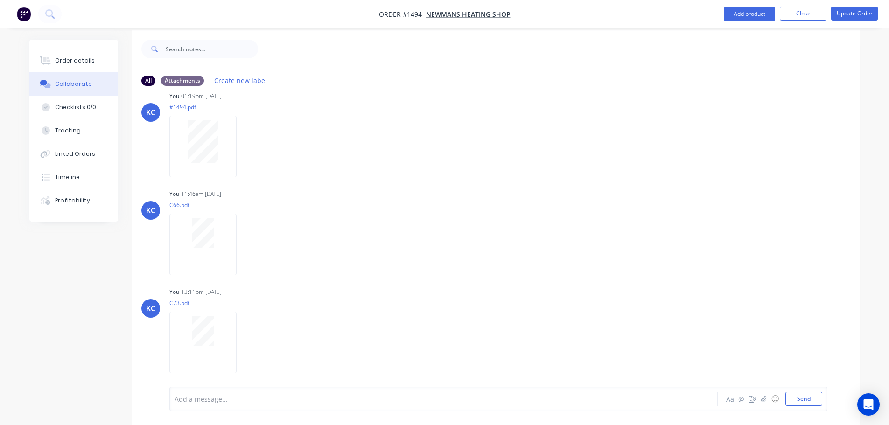
scroll to position [14, 0]
click at [853, 16] on button "Update Order" at bounding box center [854, 14] width 47 height 14
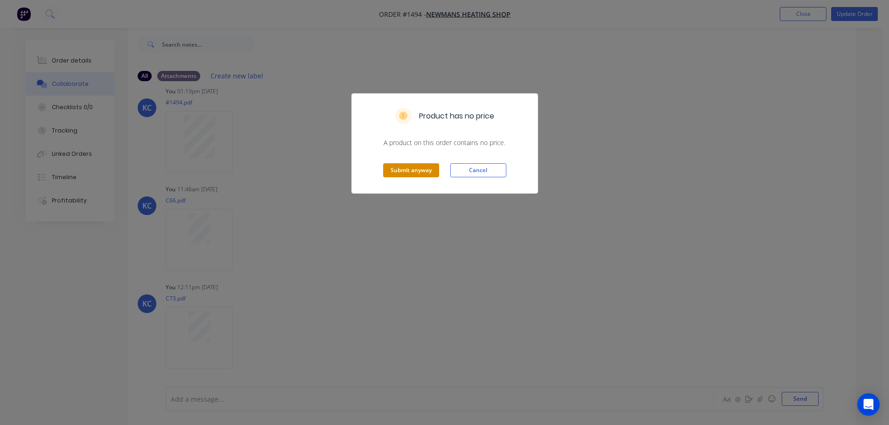
click at [430, 172] on button "Submit anyway" at bounding box center [411, 170] width 56 height 14
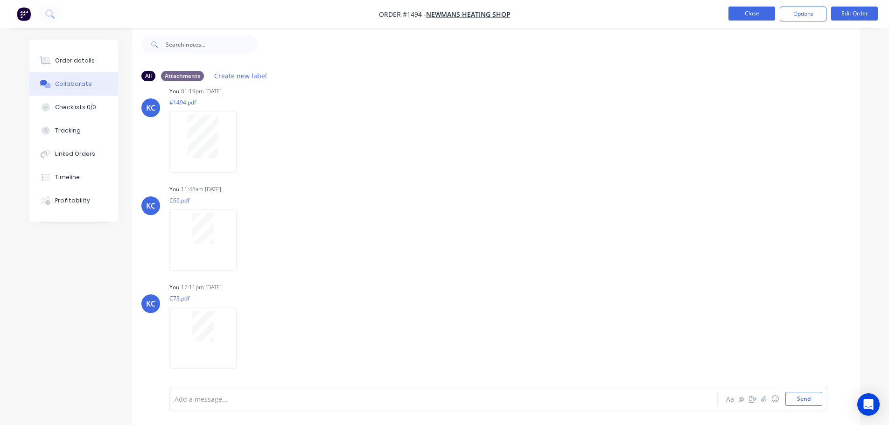
click at [759, 17] on button "Close" at bounding box center [751, 14] width 47 height 14
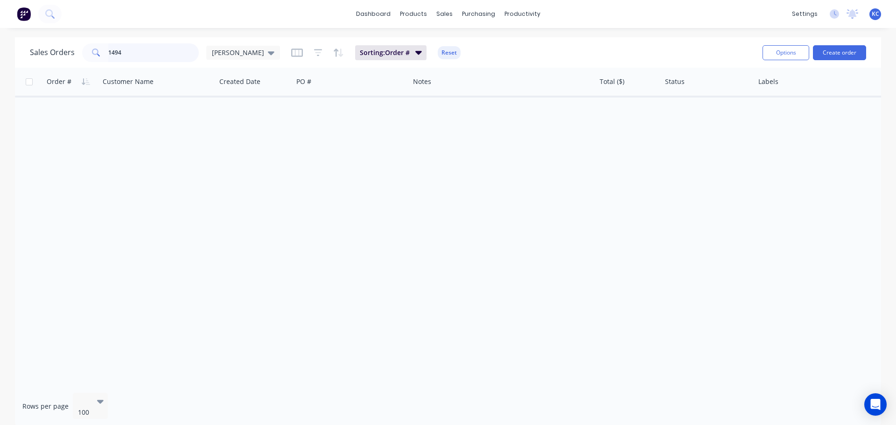
drag, startPoint x: 142, startPoint y: 56, endPoint x: 136, endPoint y: 55, distance: 6.5
click at [137, 55] on input "1494" at bounding box center [153, 52] width 91 height 19
type input "1"
type input "1595"
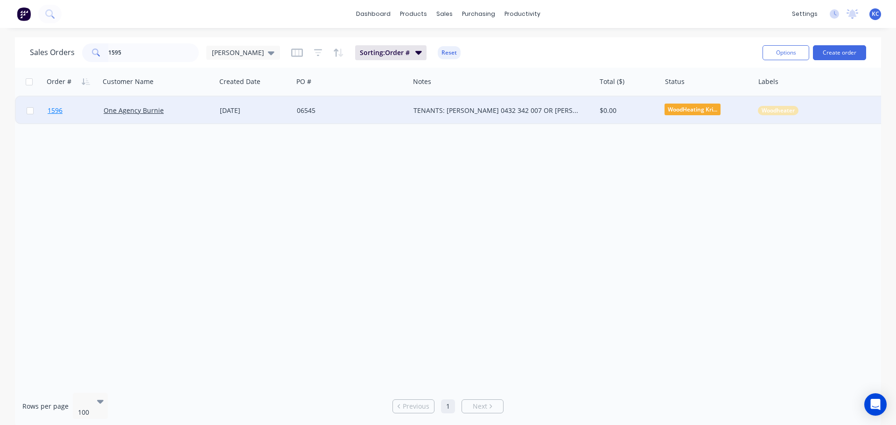
click at [56, 110] on span "1596" at bounding box center [55, 110] width 15 height 9
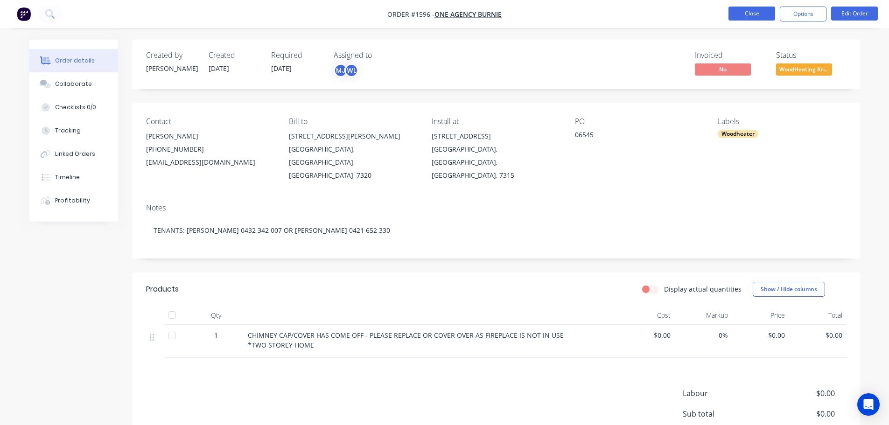
click at [735, 11] on button "Close" at bounding box center [751, 14] width 47 height 14
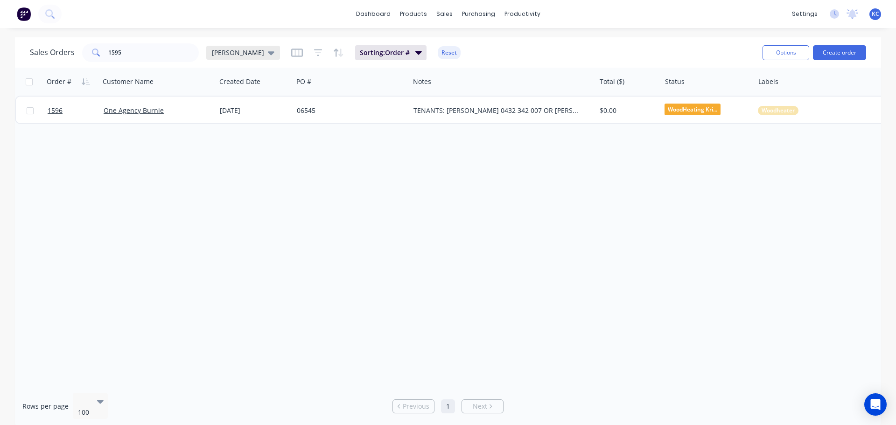
click at [231, 57] on div "[PERSON_NAME]" at bounding box center [243, 53] width 74 height 14
click at [236, 170] on button "Archived" at bounding box center [262, 169] width 106 height 11
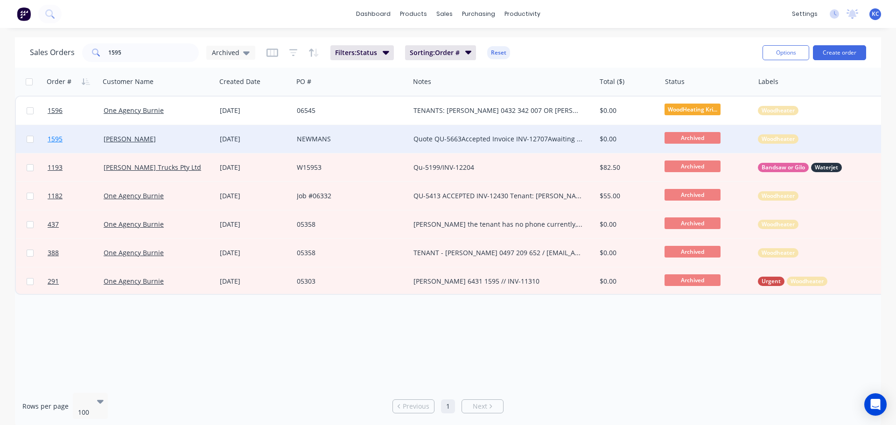
click at [57, 137] on span "1595" at bounding box center [55, 138] width 15 height 9
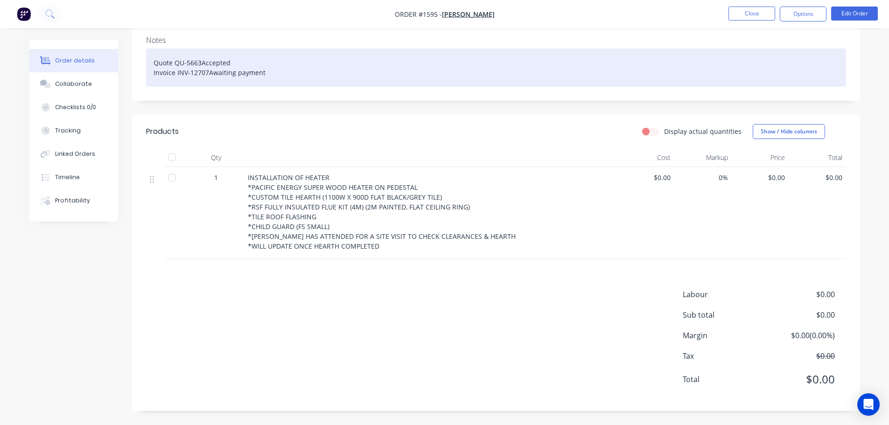
scroll to position [164, 0]
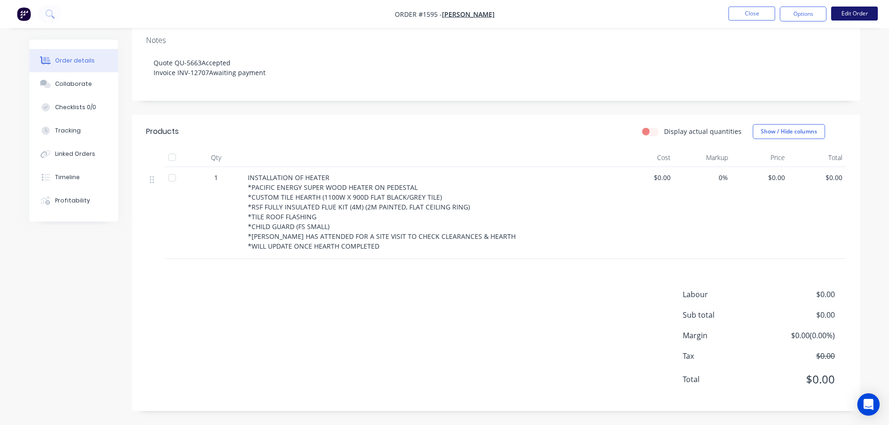
click at [854, 10] on button "Edit Order" at bounding box center [854, 14] width 47 height 14
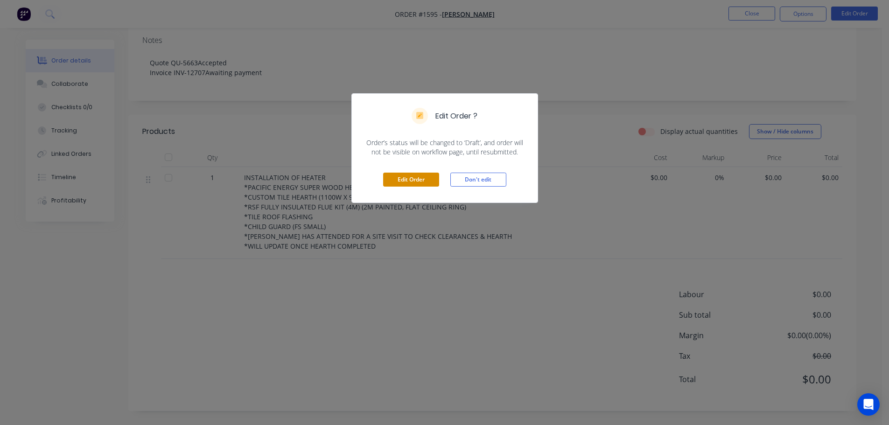
click at [415, 178] on button "Edit Order" at bounding box center [411, 180] width 56 height 14
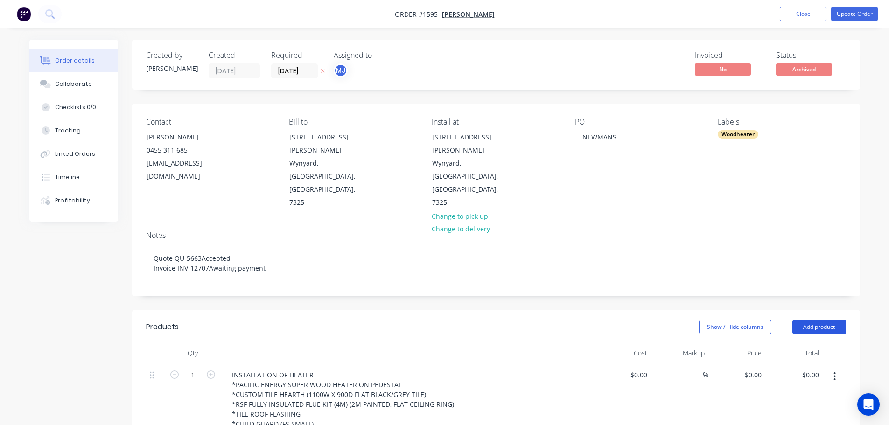
click at [809, 320] on button "Add product" at bounding box center [819, 327] width 54 height 15
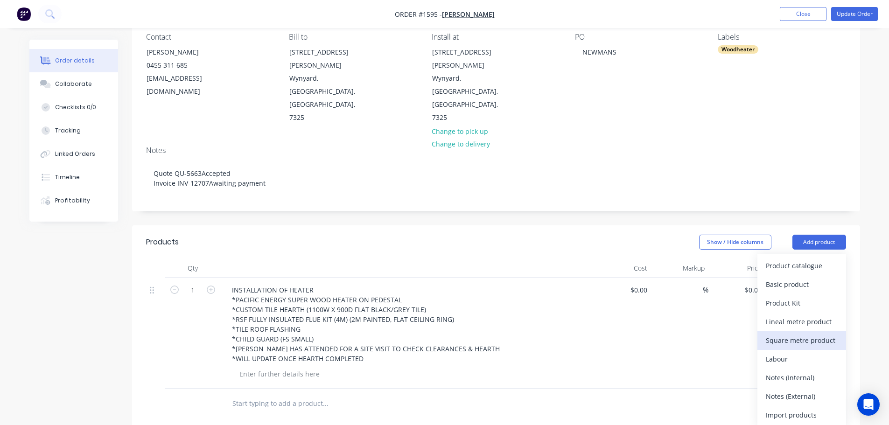
scroll to position [93, 0]
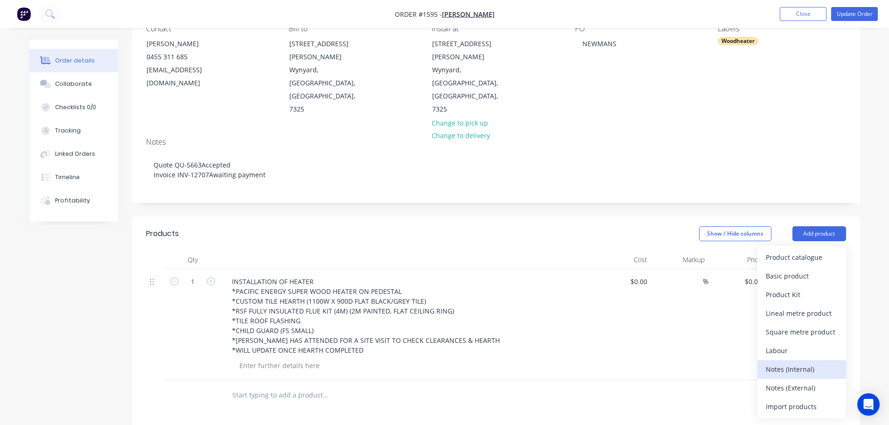
click at [794, 362] on div "Notes (Internal)" at bounding box center [802, 369] width 72 height 14
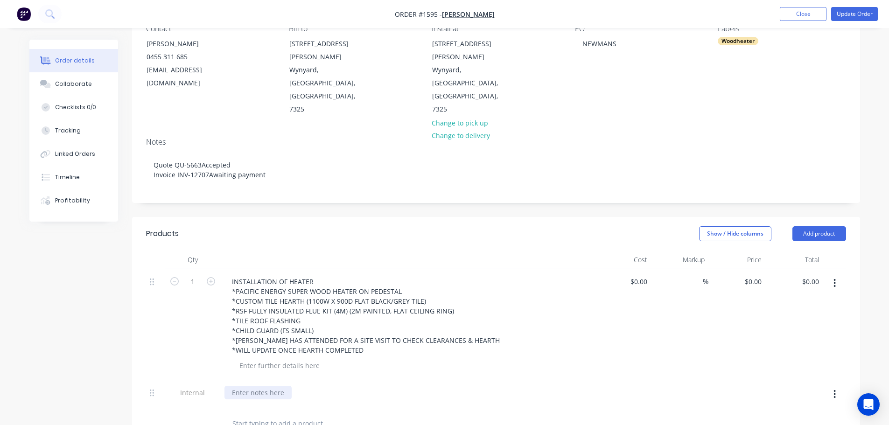
click at [268, 386] on div at bounding box center [257, 393] width 67 height 14
click at [386, 386] on div "THURLBYS $568.00 + GST" at bounding box center [407, 393] width 366 height 14
click at [91, 87] on button "Collaborate" at bounding box center [73, 83] width 89 height 23
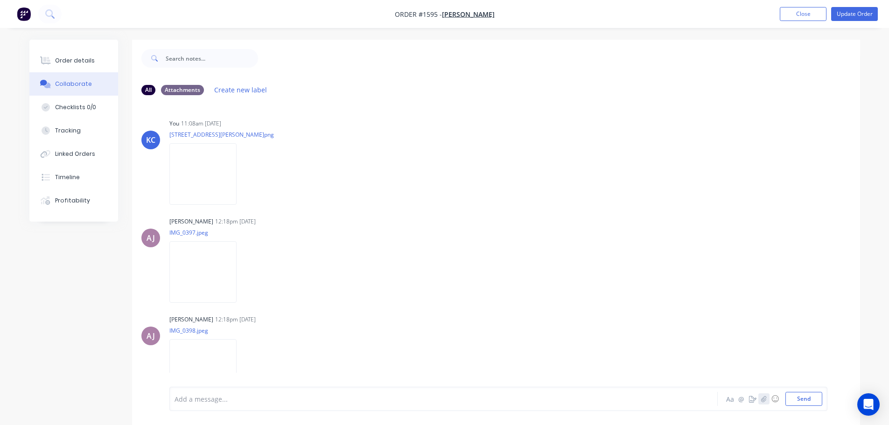
click at [766, 401] on button "button" at bounding box center [763, 398] width 11 height 11
click at [818, 398] on button "Send" at bounding box center [803, 399] width 37 height 14
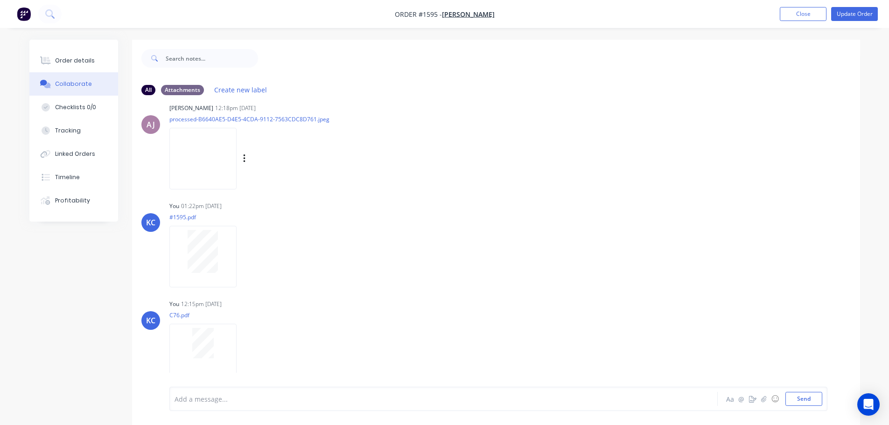
scroll to position [606, 0]
click at [861, 16] on button "Update Order" at bounding box center [854, 14] width 47 height 14
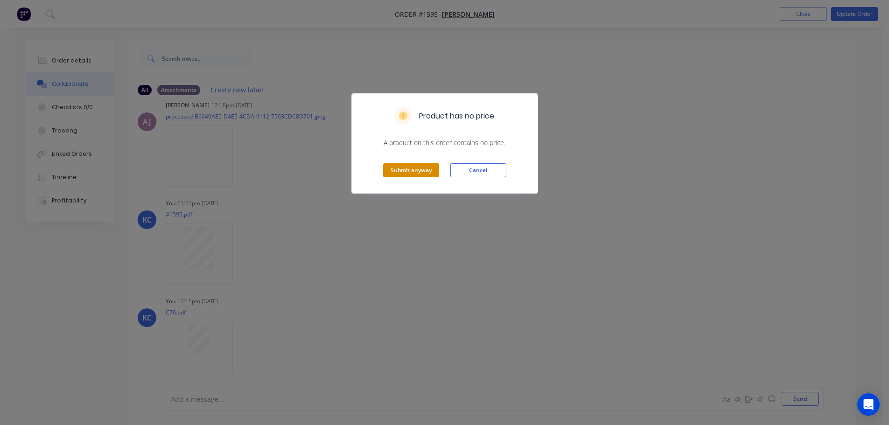
click at [420, 167] on button "Submit anyway" at bounding box center [411, 170] width 56 height 14
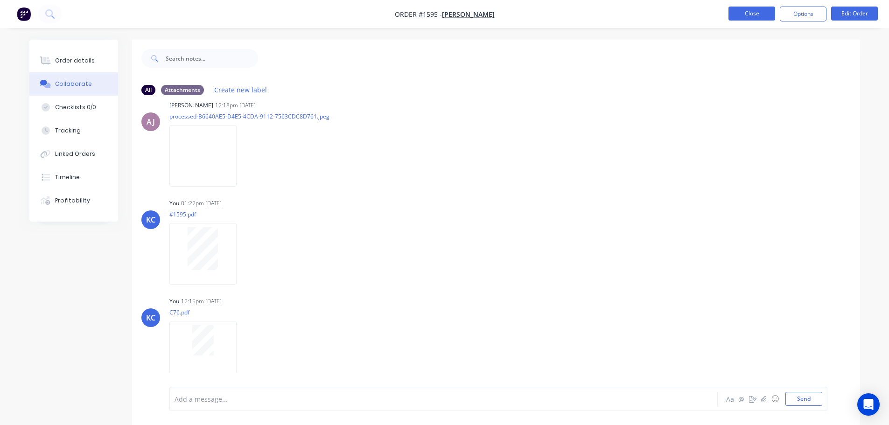
click at [738, 12] on button "Close" at bounding box center [751, 14] width 47 height 14
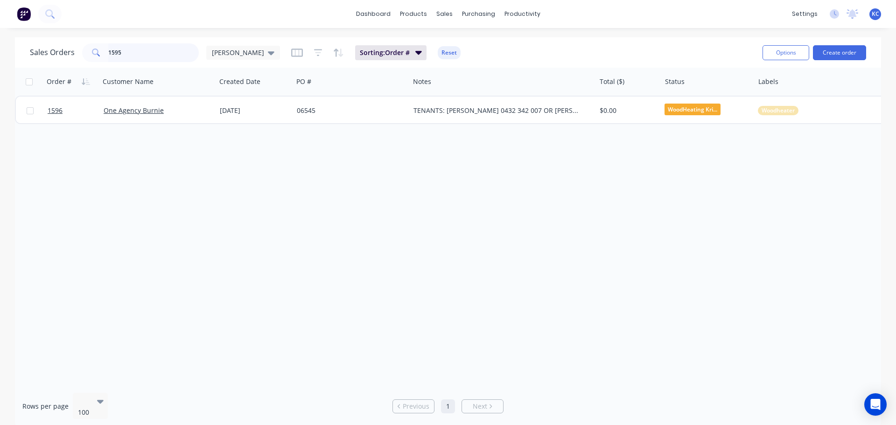
click at [46, 62] on div "Sales Orders 1595 [PERSON_NAME]: Order # Reset" at bounding box center [392, 52] width 725 height 23
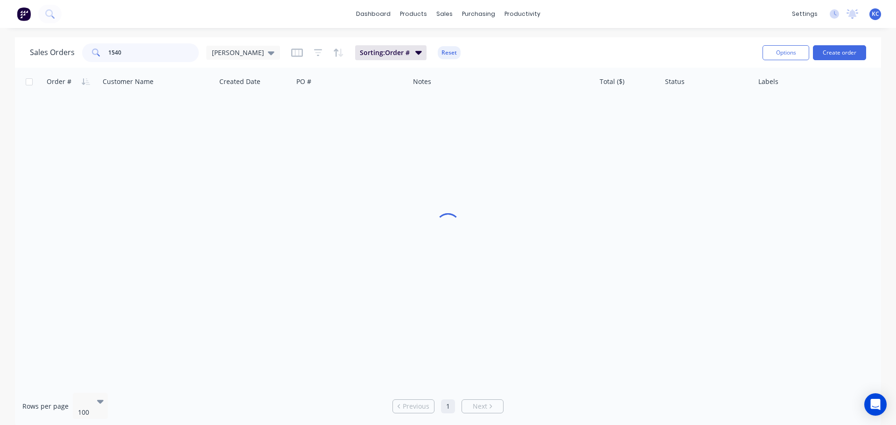
type input "1540"
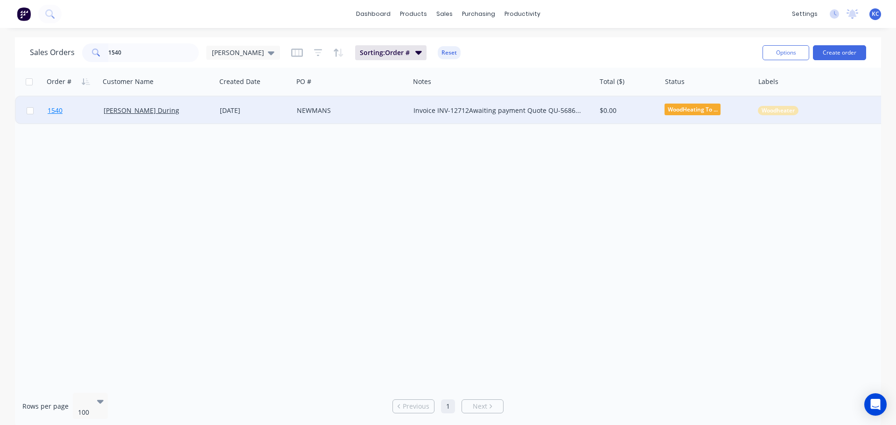
click at [51, 112] on span "1540" at bounding box center [55, 110] width 15 height 9
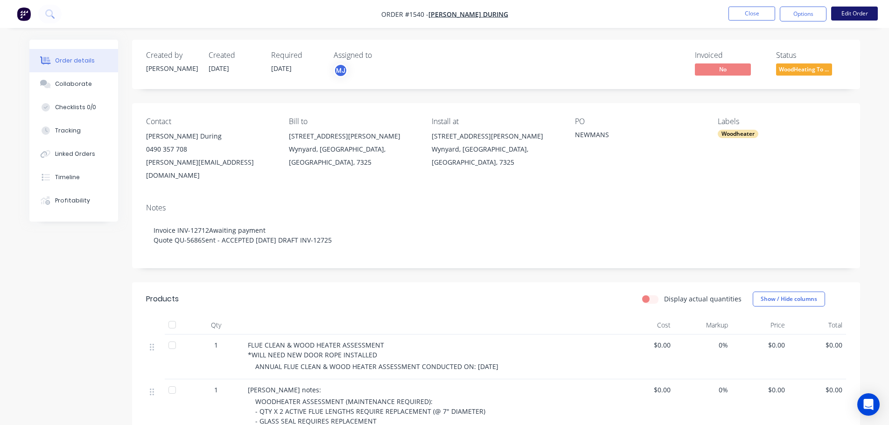
click at [847, 15] on button "Edit Order" at bounding box center [854, 14] width 47 height 14
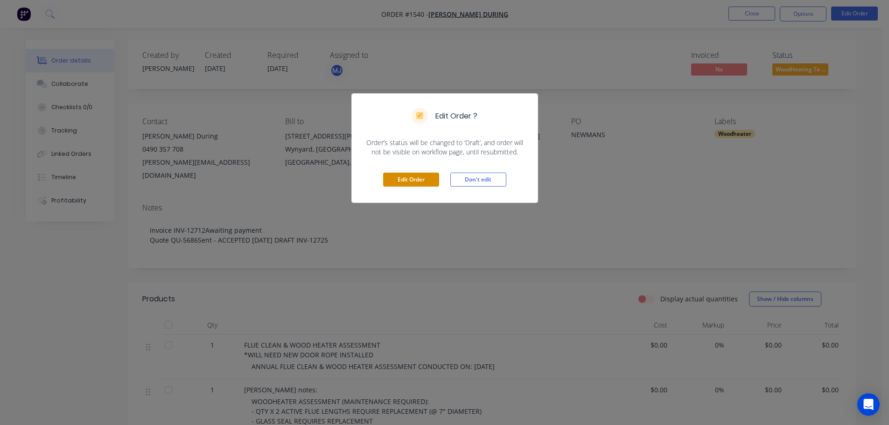
click at [401, 182] on button "Edit Order" at bounding box center [411, 180] width 56 height 14
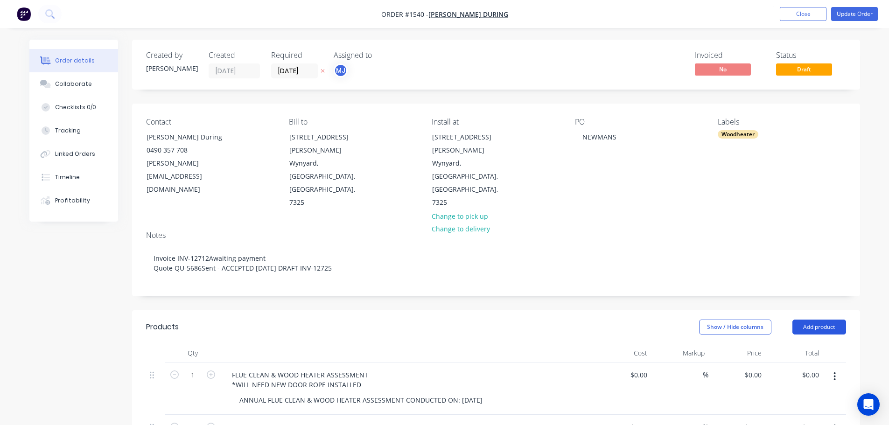
click at [821, 320] on button "Add product" at bounding box center [819, 327] width 54 height 15
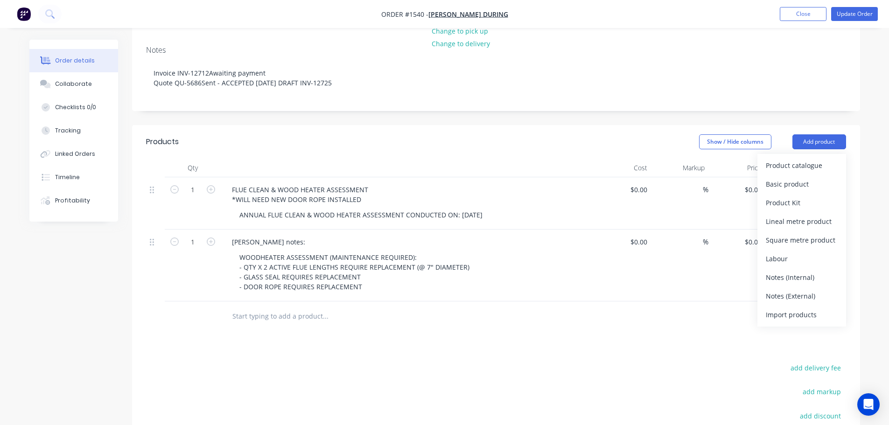
scroll to position [187, 0]
click at [797, 269] on div "Notes (Internal)" at bounding box center [802, 276] width 72 height 14
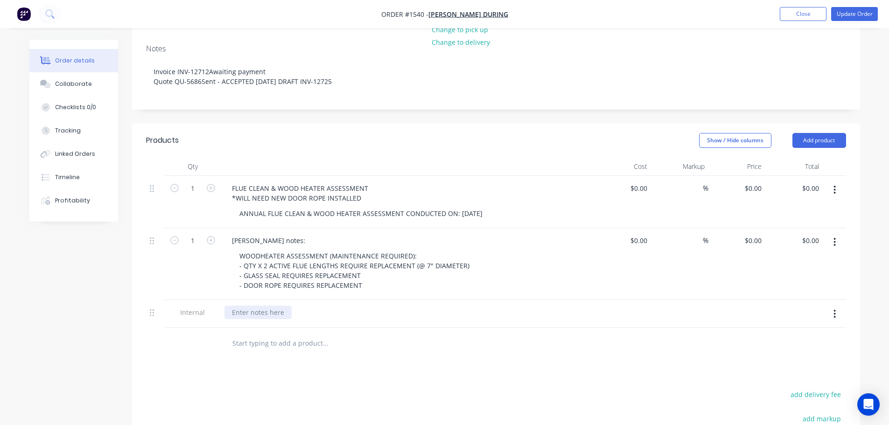
click at [252, 306] on div at bounding box center [257, 313] width 67 height 14
click at [483, 300] on div "THURLBYS $88.00 + GST" at bounding box center [407, 314] width 373 height 28
click at [86, 80] on div "Collaborate" at bounding box center [73, 84] width 37 height 8
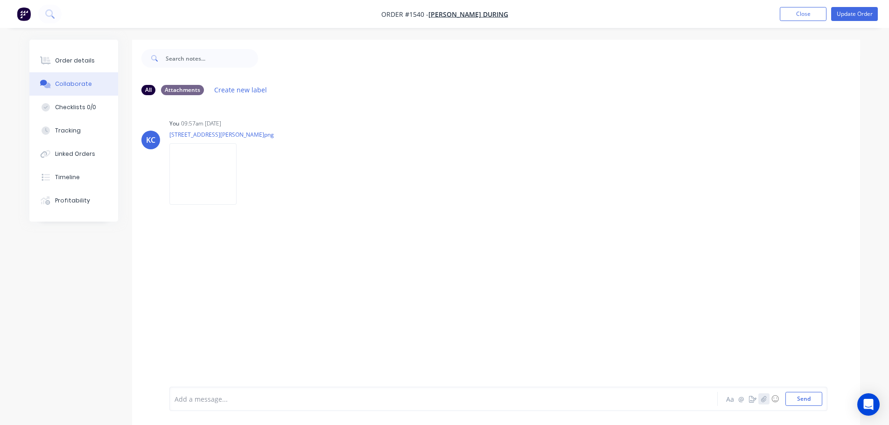
click at [764, 400] on icon "button" at bounding box center [763, 399] width 6 height 7
click at [810, 403] on button "Send" at bounding box center [803, 399] width 37 height 14
click at [849, 17] on button "Update Order" at bounding box center [854, 14] width 47 height 14
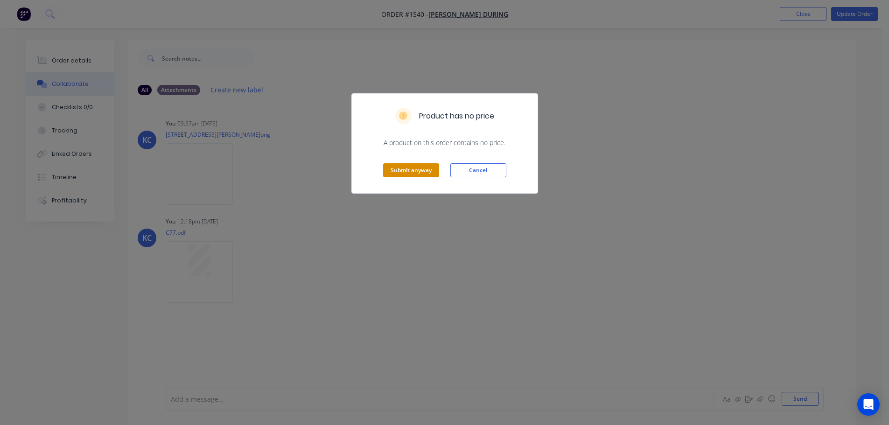
click at [424, 170] on button "Submit anyway" at bounding box center [411, 170] width 56 height 14
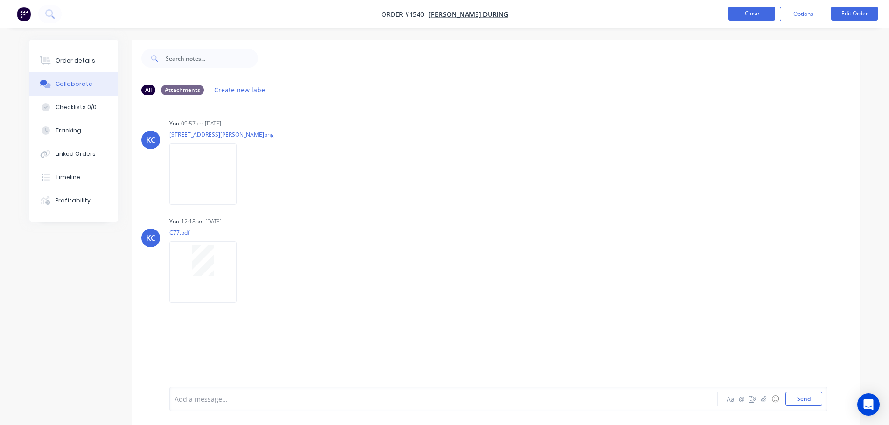
click at [745, 9] on button "Close" at bounding box center [751, 14] width 47 height 14
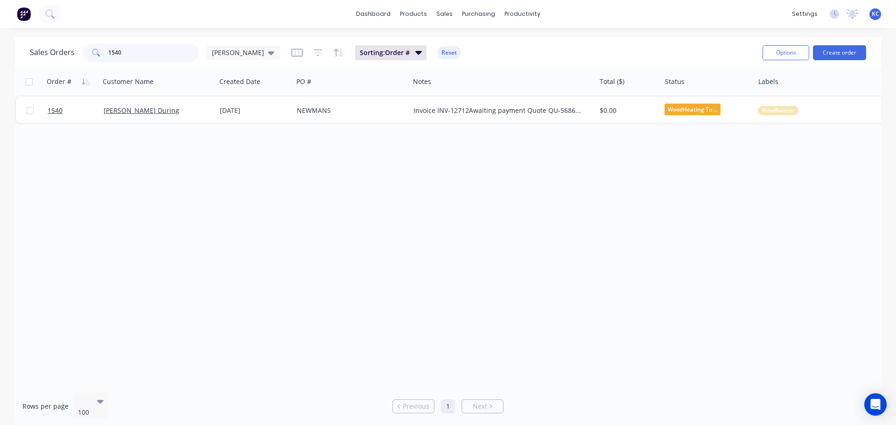
drag, startPoint x: 126, startPoint y: 53, endPoint x: 0, endPoint y: 28, distance: 128.7
click at [1, 46] on div "Sales Orders 1540 [PERSON_NAME] Sorting: Order # Reset Options Create order Ord…" at bounding box center [448, 232] width 896 height 390
type input "1534"
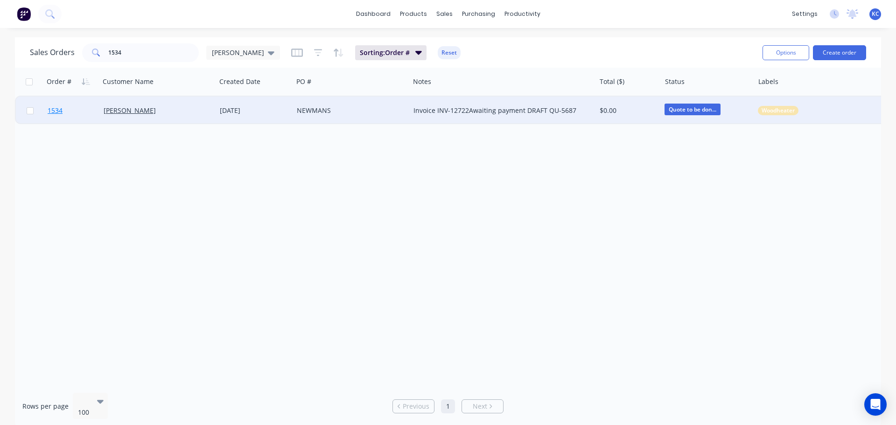
click at [57, 106] on link "1534" at bounding box center [76, 111] width 56 height 28
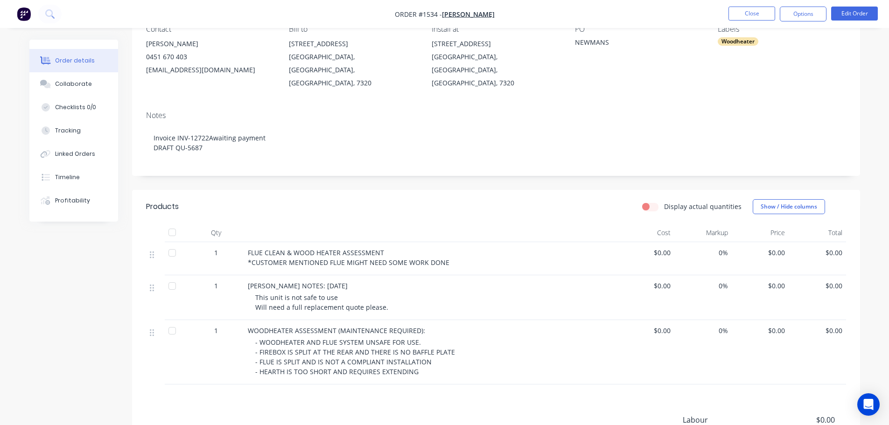
scroll to position [93, 0]
click at [861, 13] on button "Edit Order" at bounding box center [854, 14] width 47 height 14
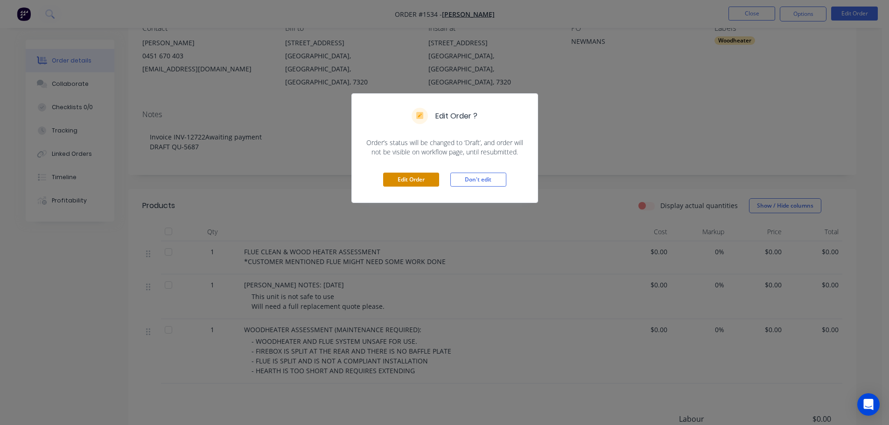
click at [402, 178] on button "Edit Order" at bounding box center [411, 180] width 56 height 14
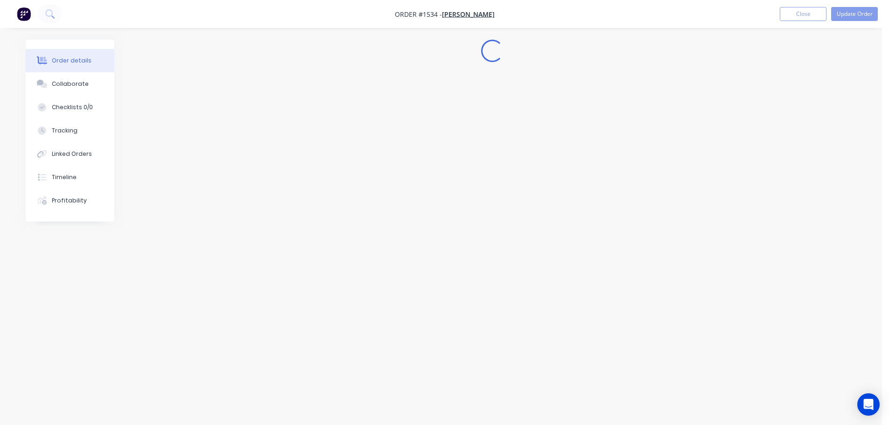
scroll to position [0, 0]
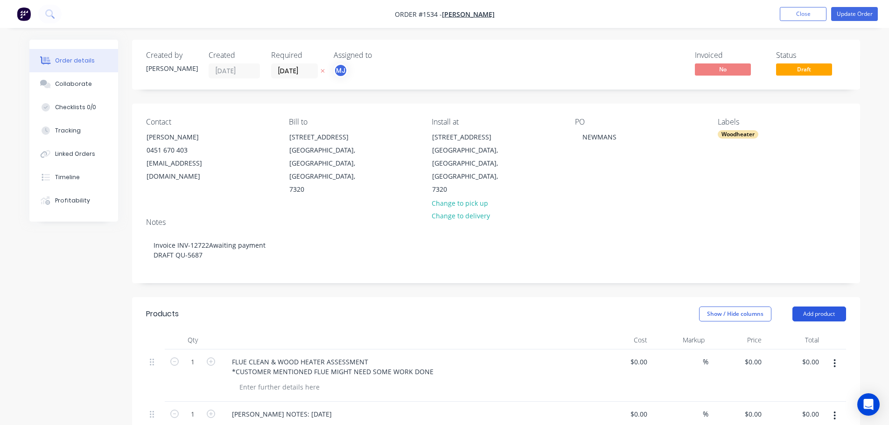
click at [822, 307] on button "Add product" at bounding box center [819, 314] width 54 height 15
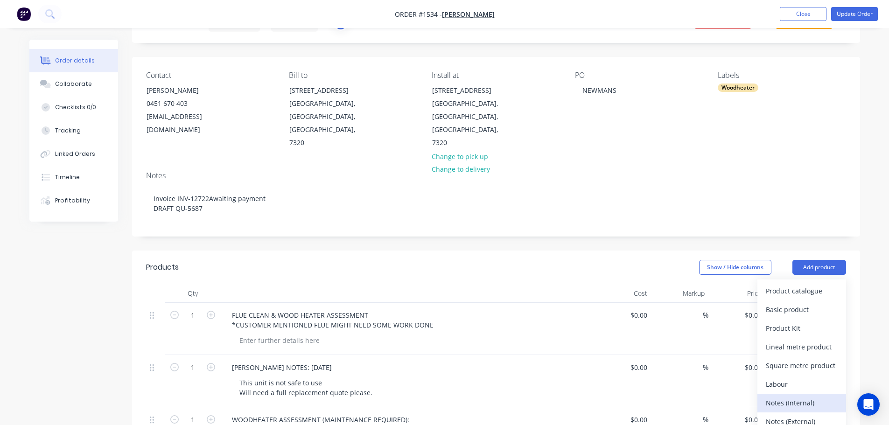
click at [806, 394] on button "Notes (Internal)" at bounding box center [801, 403] width 89 height 19
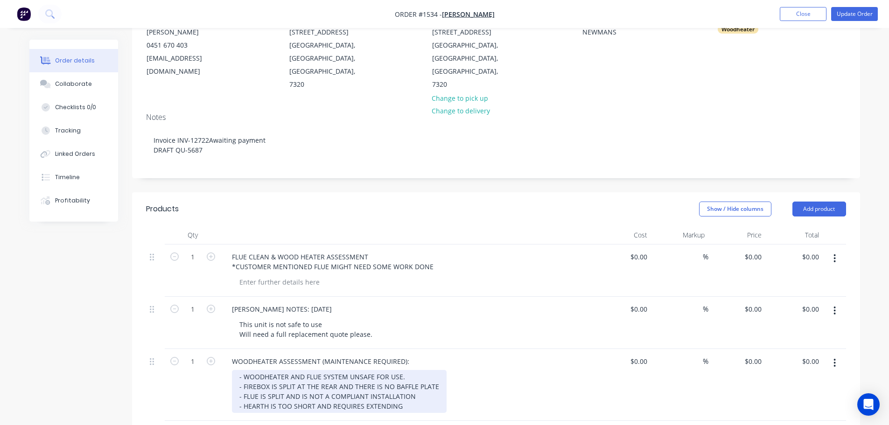
scroll to position [233, 0]
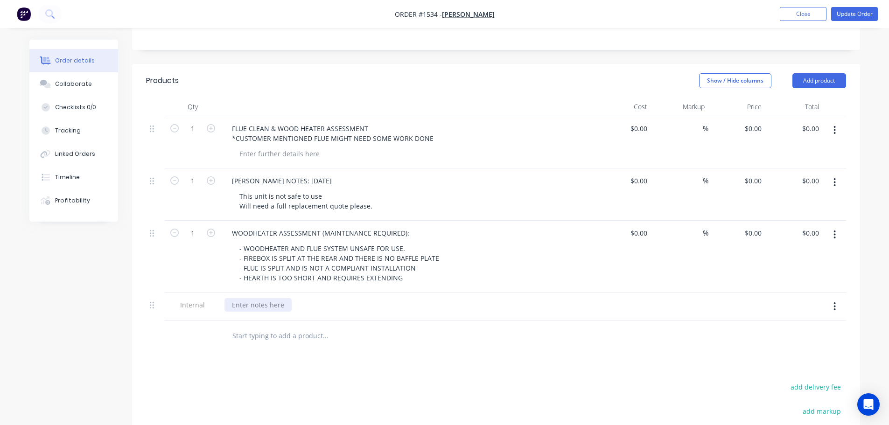
click at [263, 298] on div at bounding box center [257, 305] width 67 height 14
click at [414, 293] on div "THURLBYS $88.00 + GST" at bounding box center [407, 307] width 373 height 28
click at [90, 86] on button "Collaborate" at bounding box center [73, 83] width 89 height 23
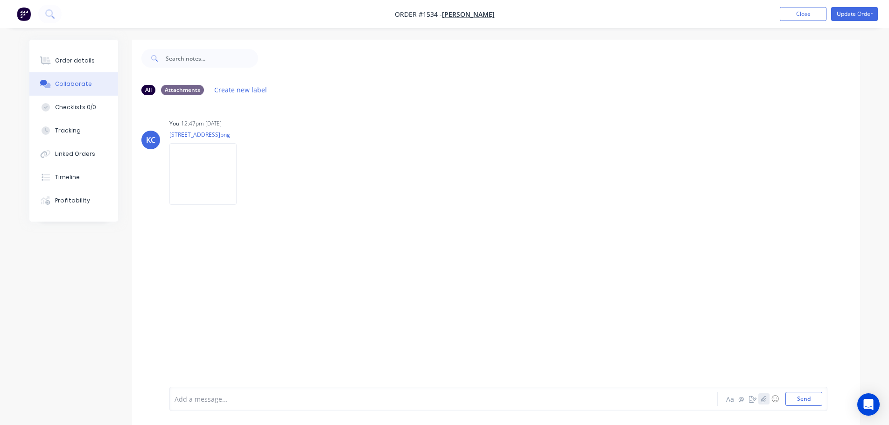
click at [766, 403] on button "button" at bounding box center [763, 398] width 11 height 11
click at [808, 403] on button "Send" at bounding box center [803, 399] width 37 height 14
click at [84, 55] on button "Order details" at bounding box center [73, 60] width 89 height 23
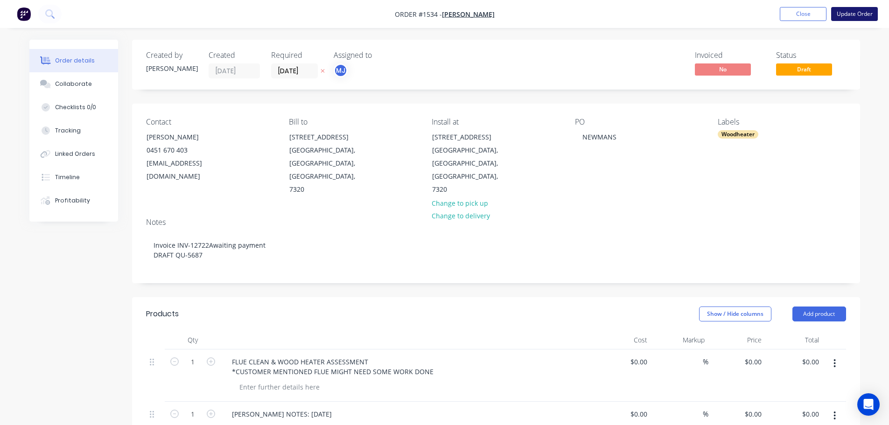
click at [858, 10] on button "Update Order" at bounding box center [854, 14] width 47 height 14
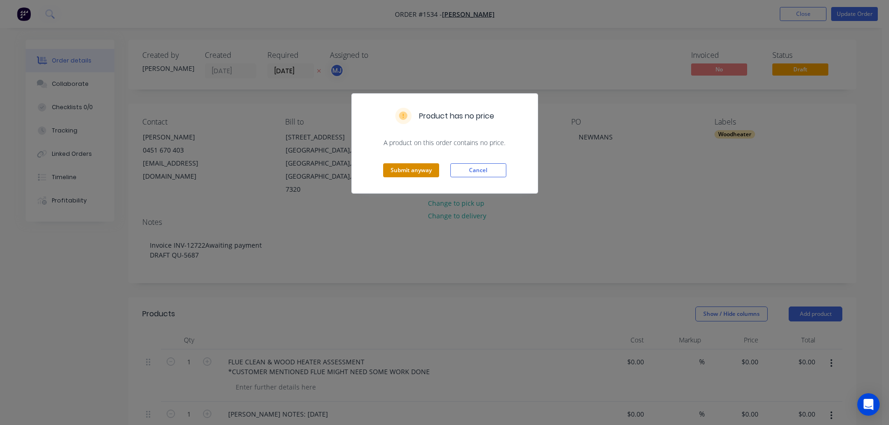
click at [426, 168] on button "Submit anyway" at bounding box center [411, 170] width 56 height 14
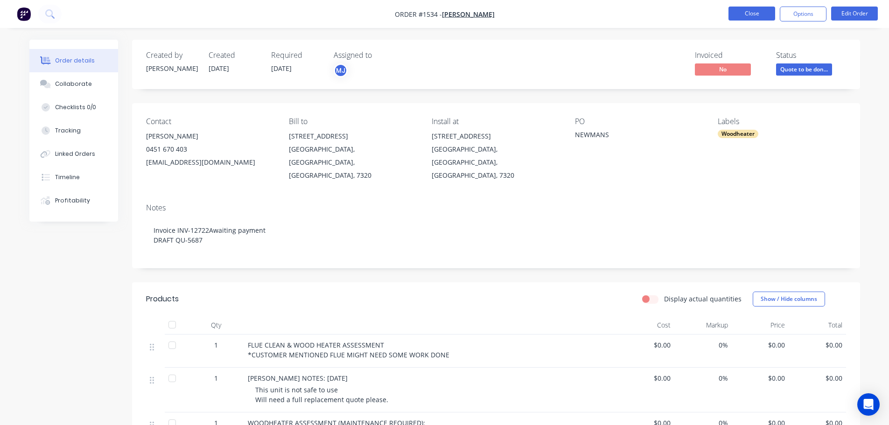
click at [736, 16] on button "Close" at bounding box center [751, 14] width 47 height 14
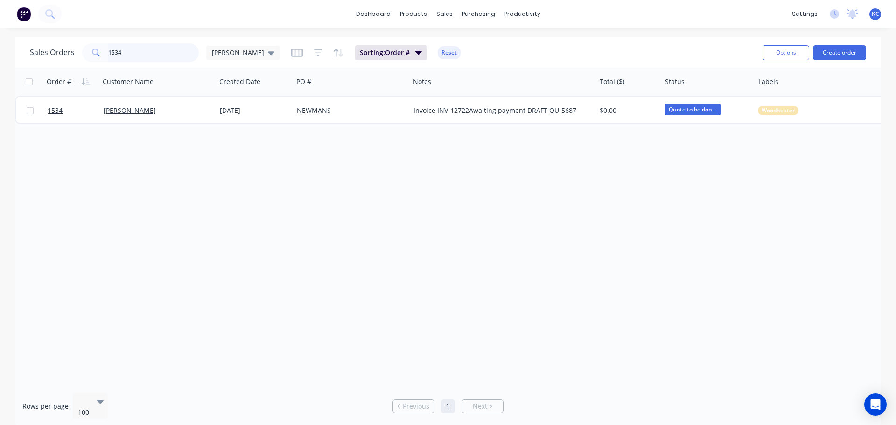
click at [128, 48] on input "1534" at bounding box center [153, 52] width 91 height 19
type input "1"
type input "1663"
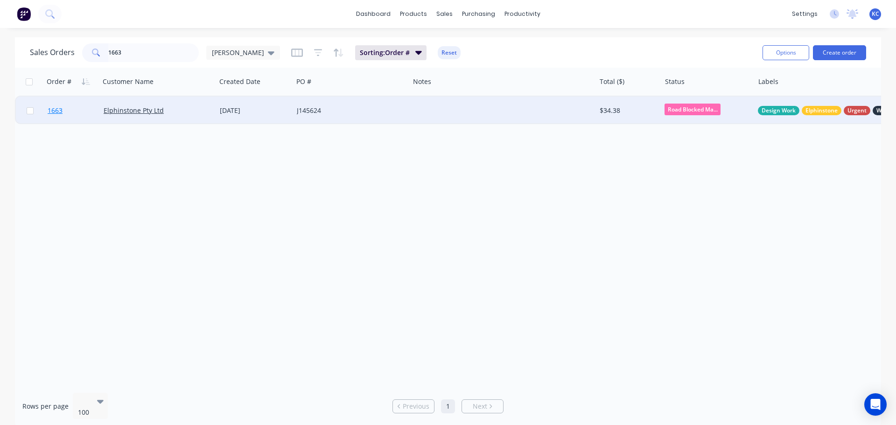
click at [55, 106] on span "1663" at bounding box center [55, 110] width 15 height 9
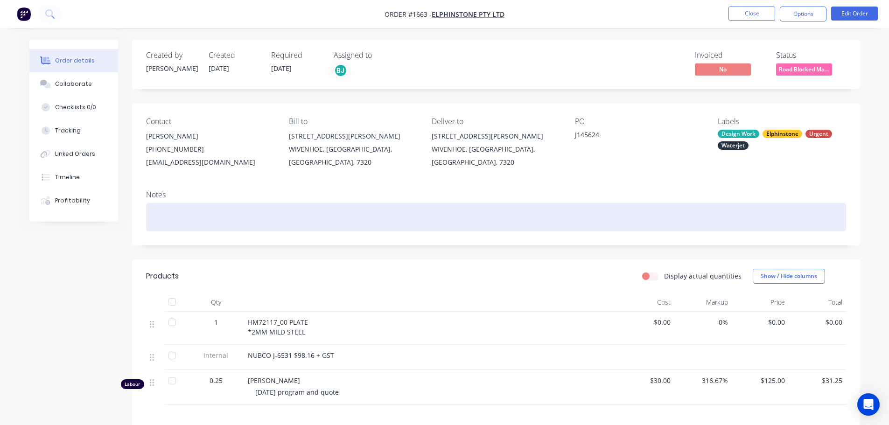
click at [164, 219] on div at bounding box center [496, 217] width 700 height 28
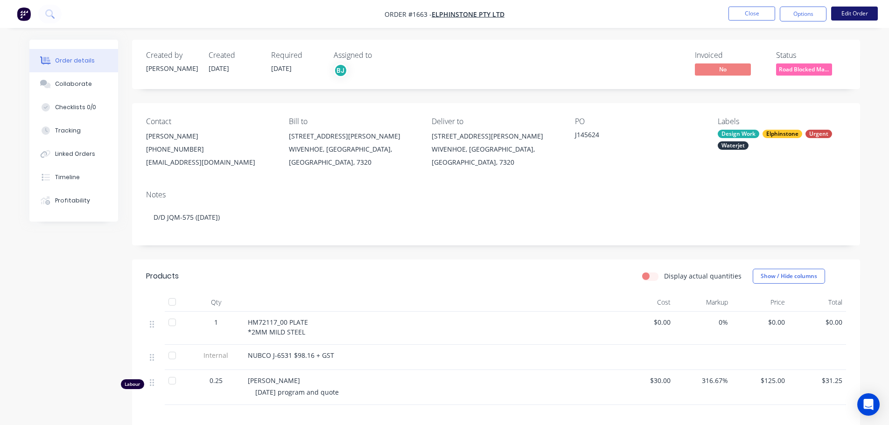
click at [855, 16] on button "Edit Order" at bounding box center [854, 14] width 47 height 14
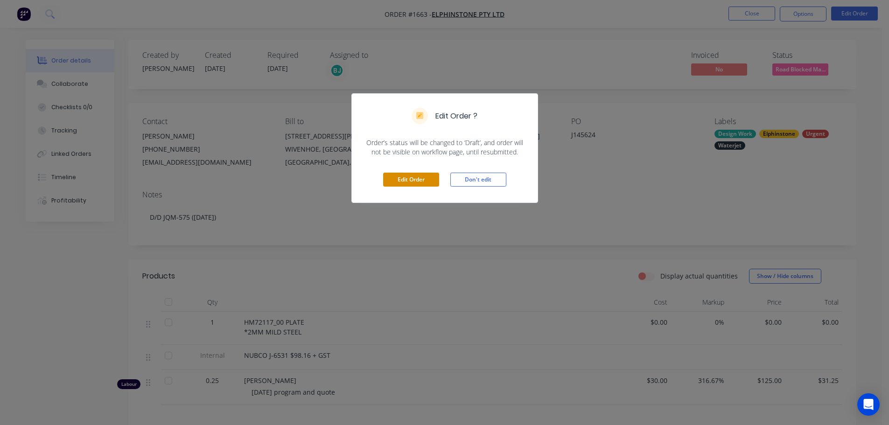
click at [417, 173] on button "Edit Order" at bounding box center [411, 180] width 56 height 14
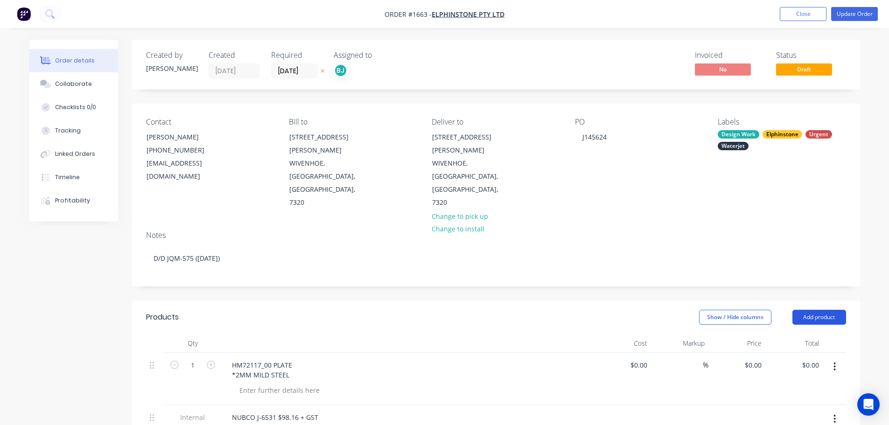
click at [830, 310] on button "Add product" at bounding box center [819, 317] width 54 height 15
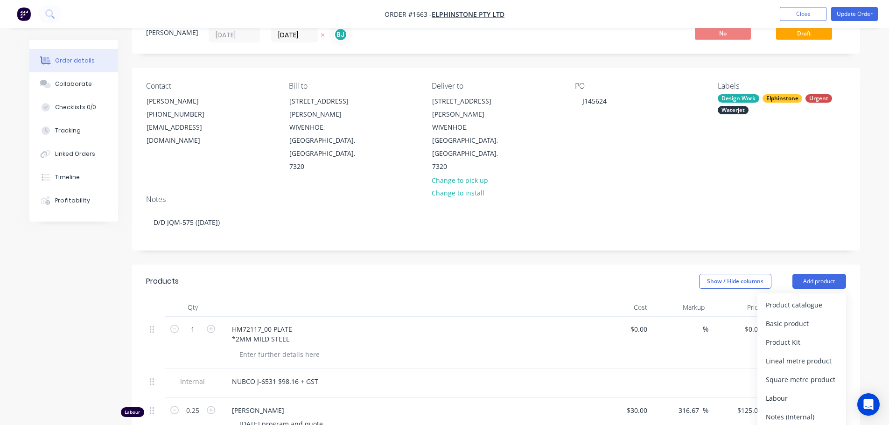
scroll to position [93, 0]
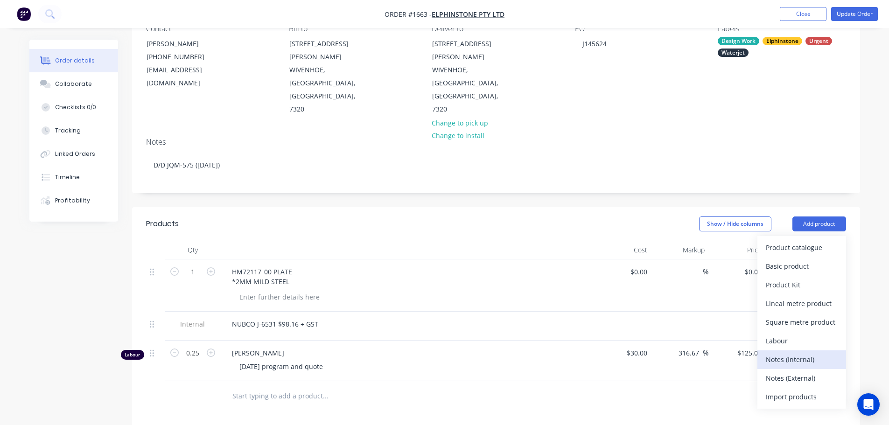
click at [805, 353] on div "Notes (Internal)" at bounding box center [802, 360] width 72 height 14
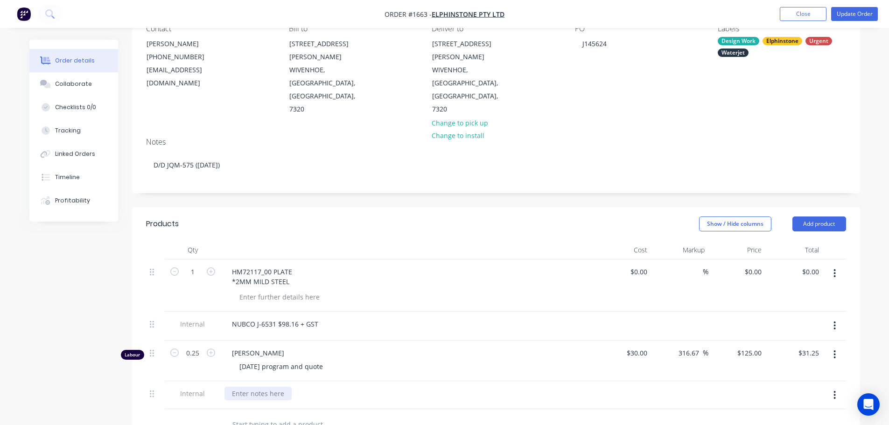
click at [277, 387] on div at bounding box center [257, 394] width 67 height 14
click at [372, 387] on div "2MM MILD STEEL - 275X2240 SET UP - 5MINS CLEAN UP - 10MINS CUT TIME - 11.50MINS" at bounding box center [407, 408] width 366 height 43
click at [845, 16] on button "Update Order" at bounding box center [854, 14] width 47 height 14
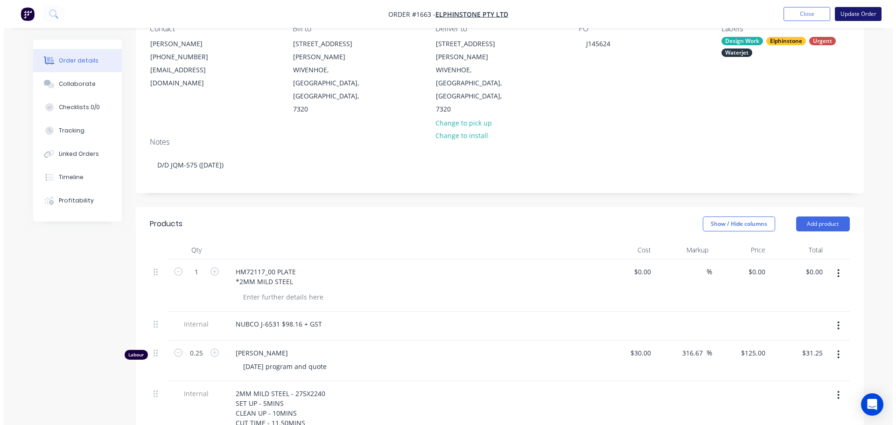
scroll to position [0, 0]
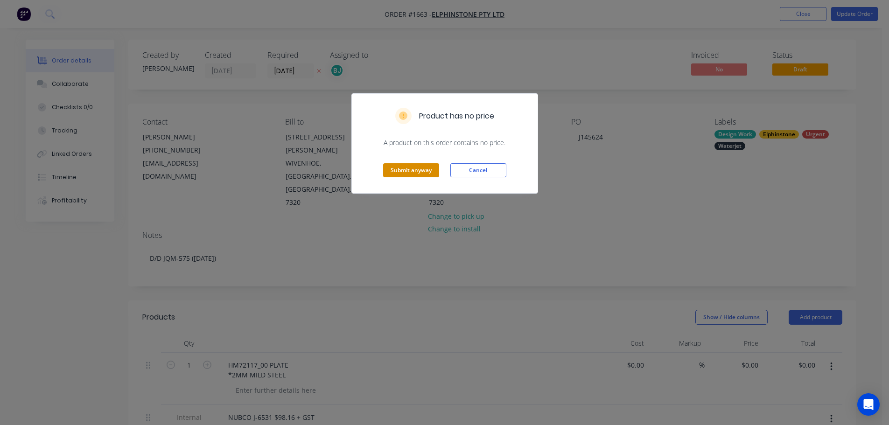
click at [424, 173] on button "Submit anyway" at bounding box center [411, 170] width 56 height 14
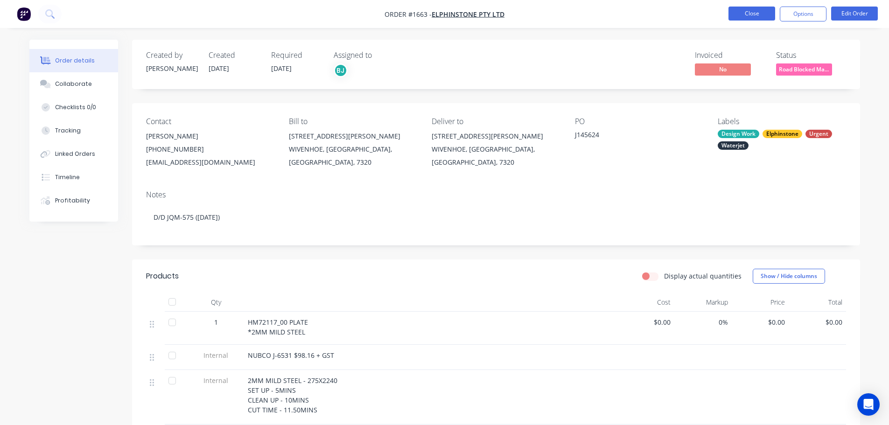
click at [747, 13] on button "Close" at bounding box center [751, 14] width 47 height 14
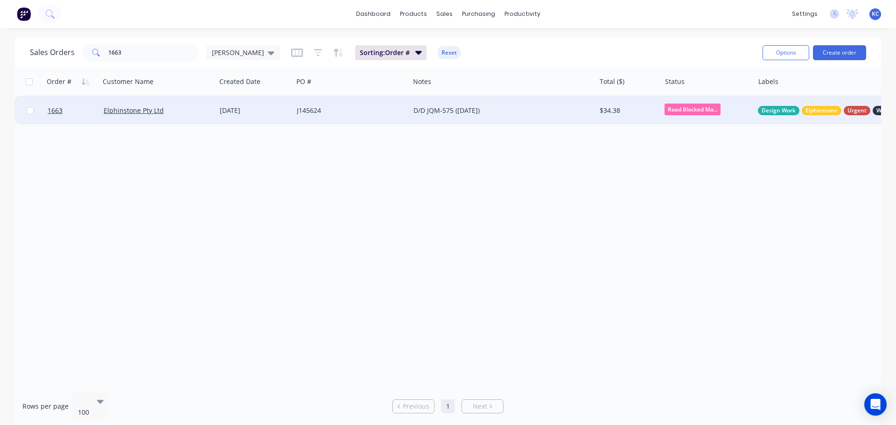
click at [699, 114] on span "Road Blocked Ma..." at bounding box center [692, 110] width 56 height 12
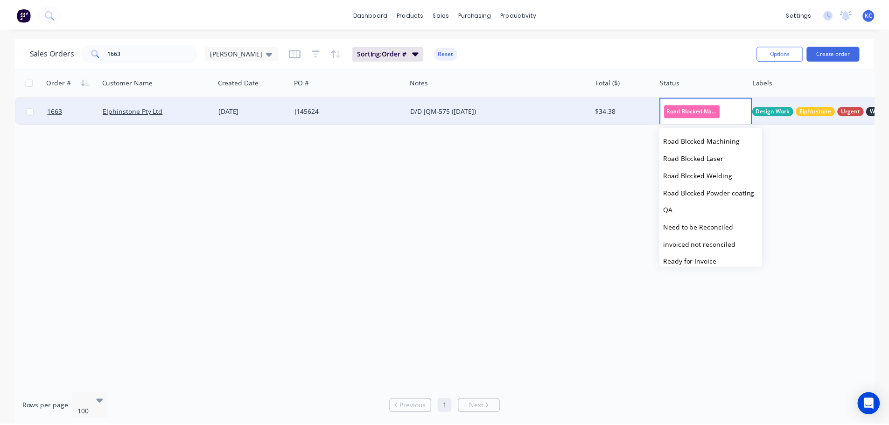
scroll to position [280, 0]
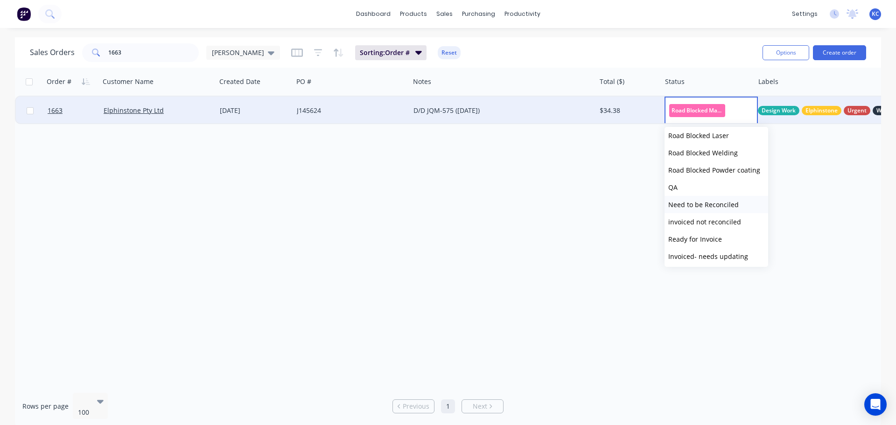
click at [724, 207] on span "Need to be Reconciled" at bounding box center [703, 204] width 70 height 9
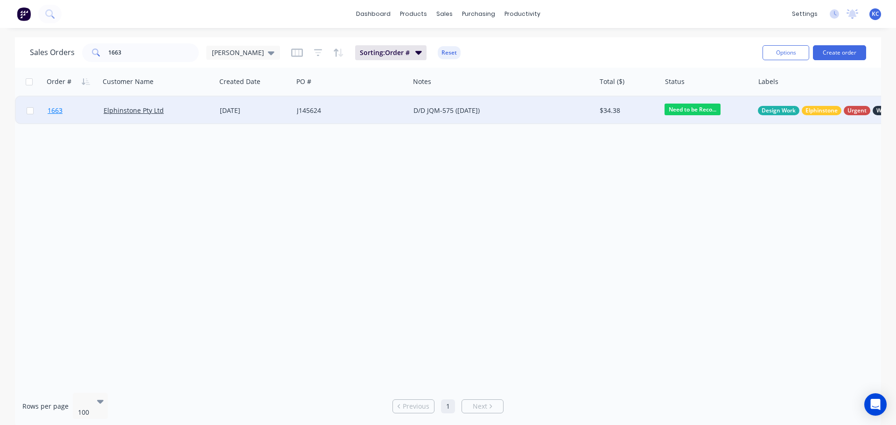
click at [55, 111] on span "1663" at bounding box center [55, 110] width 15 height 9
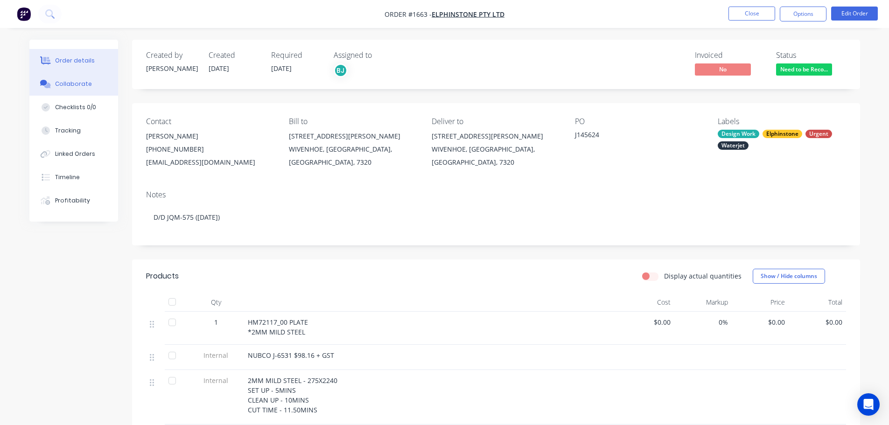
click at [83, 91] on button "Collaborate" at bounding box center [73, 83] width 89 height 23
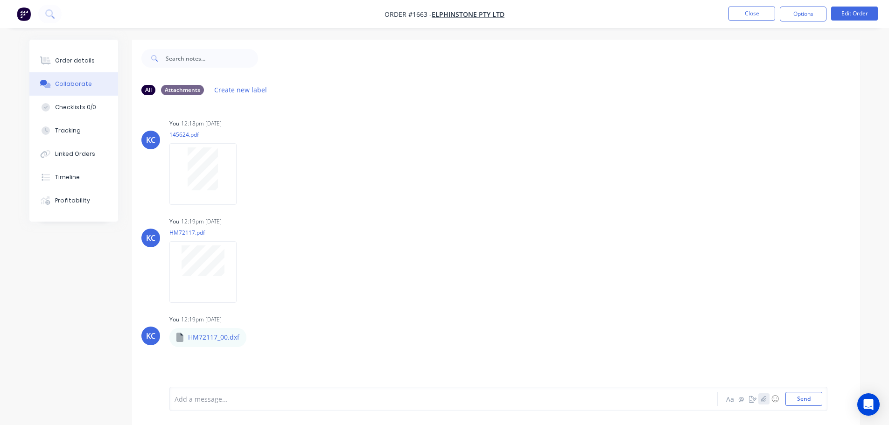
click at [765, 399] on icon "button" at bounding box center [763, 399] width 6 height 7
click at [804, 400] on button "Send" at bounding box center [803, 399] width 37 height 14
click at [90, 64] on button "Order details" at bounding box center [73, 60] width 89 height 23
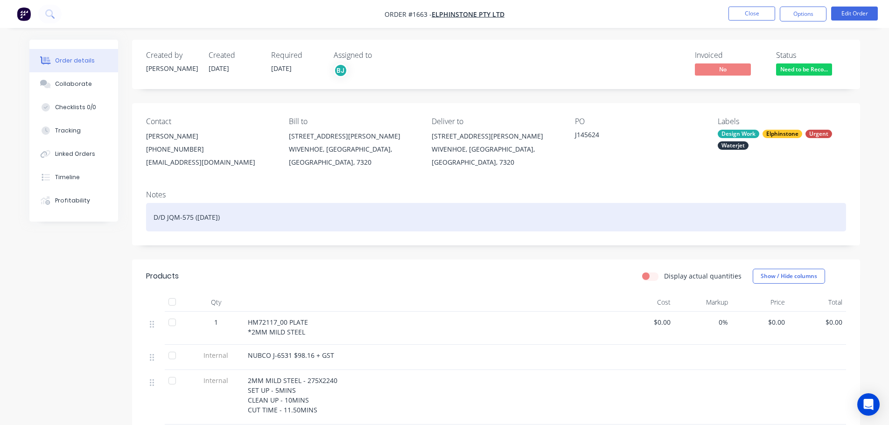
click at [242, 217] on div "D/D JQM-575 ([DATE])" at bounding box center [496, 217] width 700 height 28
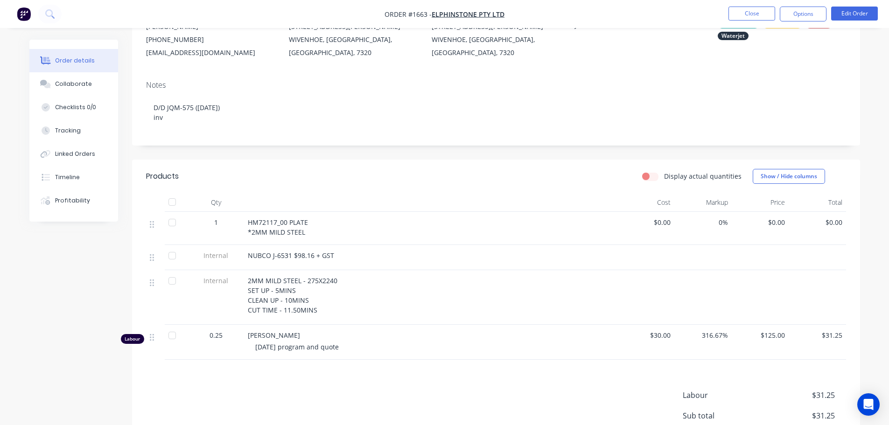
scroll to position [140, 0]
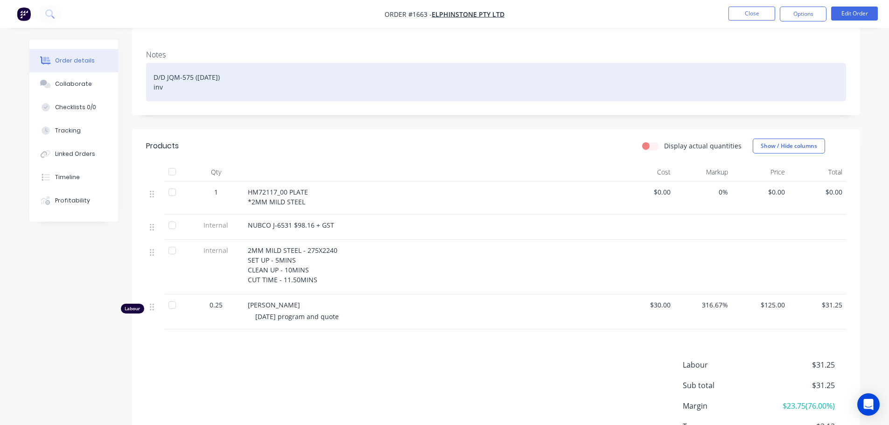
click at [175, 85] on div "D/D JQM-575 ([DATE]) inv" at bounding box center [496, 82] width 700 height 38
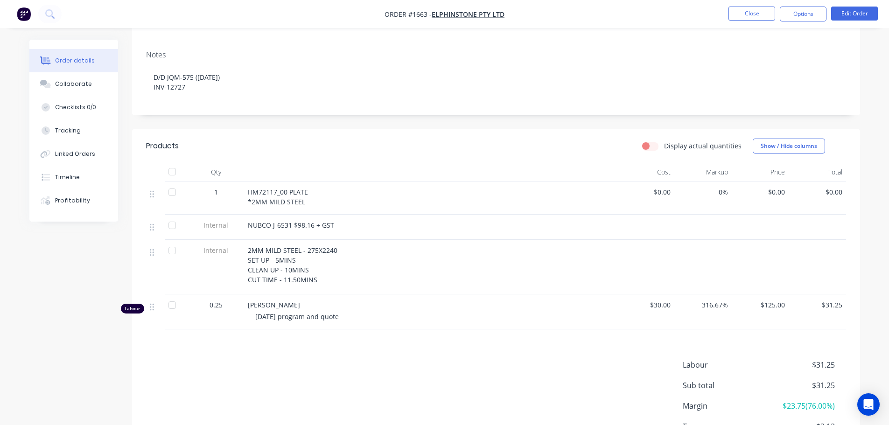
click at [334, 120] on div "Created by [PERSON_NAME] Created [DATE] Required [DATE] Assigned to BJ Invoiced…" at bounding box center [496, 191] width 728 height 582
click at [83, 86] on div "Collaborate" at bounding box center [73, 84] width 37 height 8
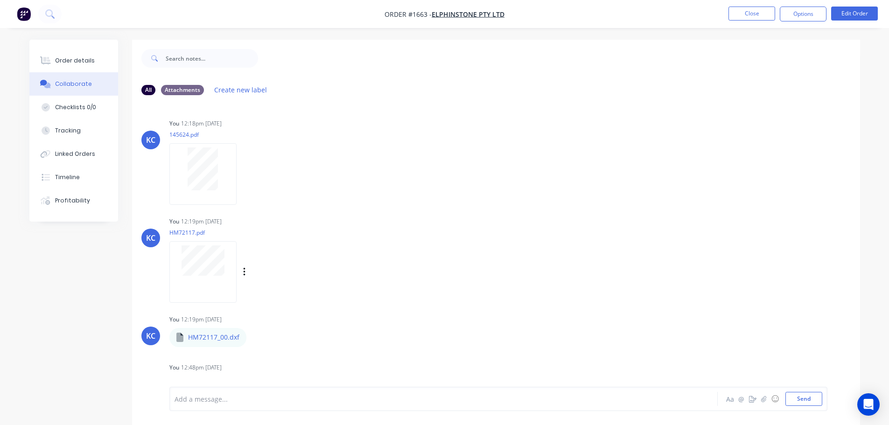
scroll to position [66, 0]
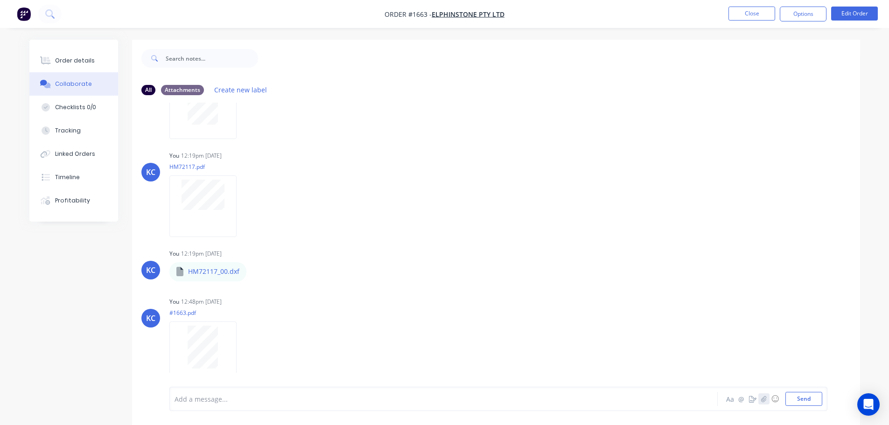
click at [766, 395] on button "button" at bounding box center [763, 398] width 11 height 11
click at [814, 400] on button "Send" at bounding box center [803, 399] width 37 height 14
click at [741, 10] on button "Close" at bounding box center [751, 14] width 47 height 14
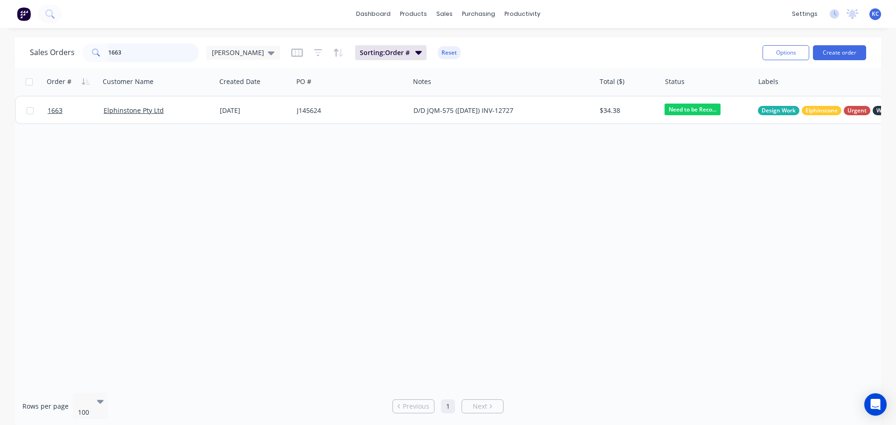
click at [110, 53] on input "1663" at bounding box center [153, 52] width 91 height 19
click at [125, 54] on input "1663" at bounding box center [153, 52] width 91 height 19
type input "1"
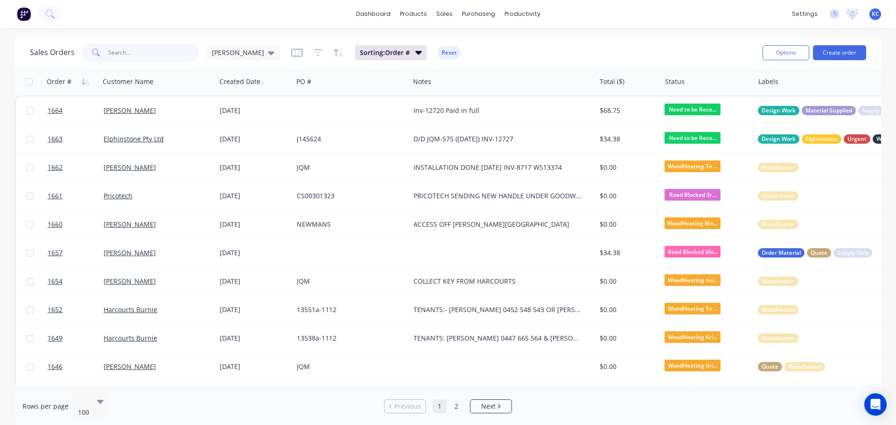
click at [157, 55] on input "text" at bounding box center [153, 52] width 91 height 19
type input "1579"
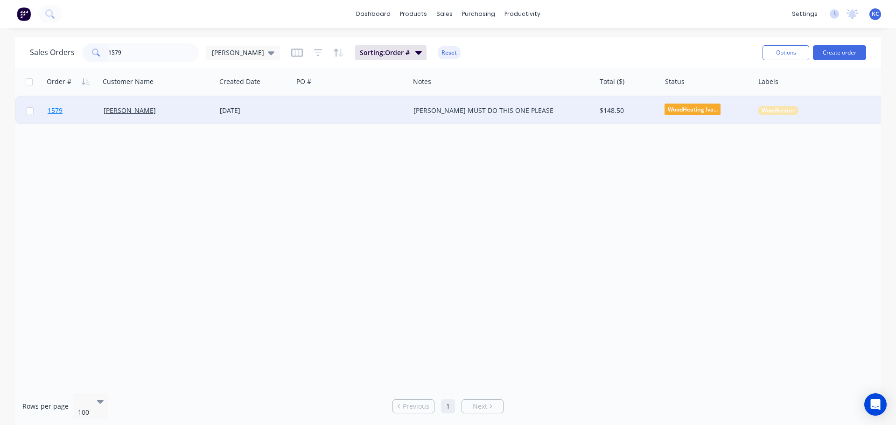
click at [60, 109] on span "1579" at bounding box center [55, 110] width 15 height 9
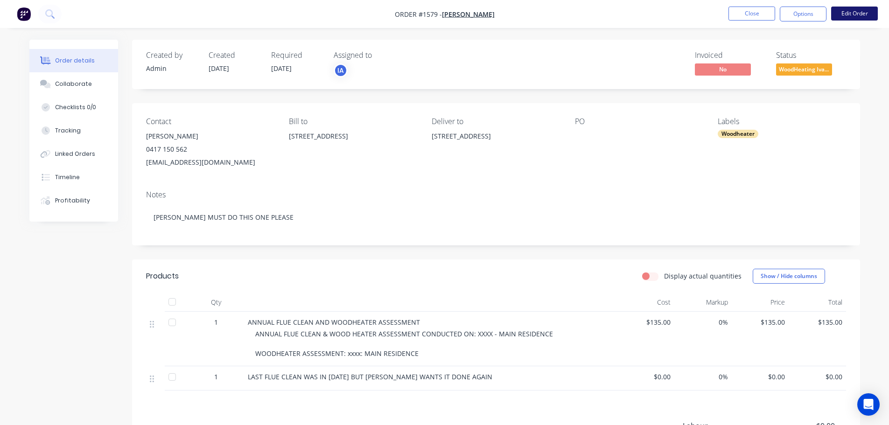
click at [854, 15] on button "Edit Order" at bounding box center [854, 14] width 47 height 14
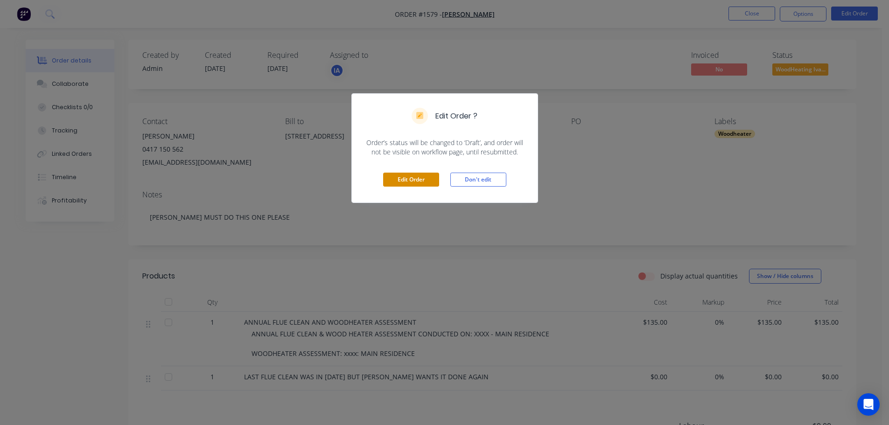
click at [424, 181] on button "Edit Order" at bounding box center [411, 180] width 56 height 14
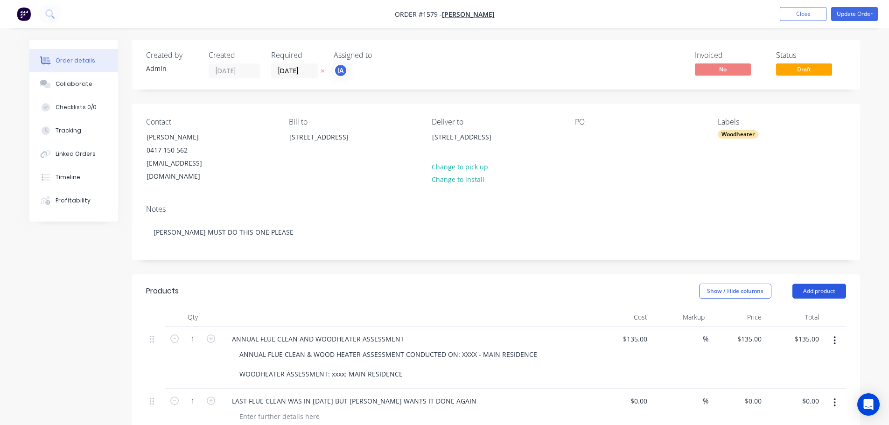
click at [815, 284] on button "Add product" at bounding box center [819, 291] width 54 height 15
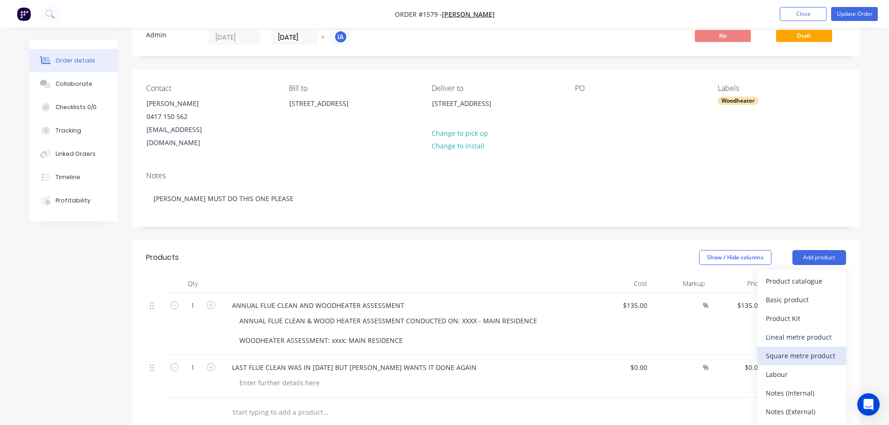
scroll to position [93, 0]
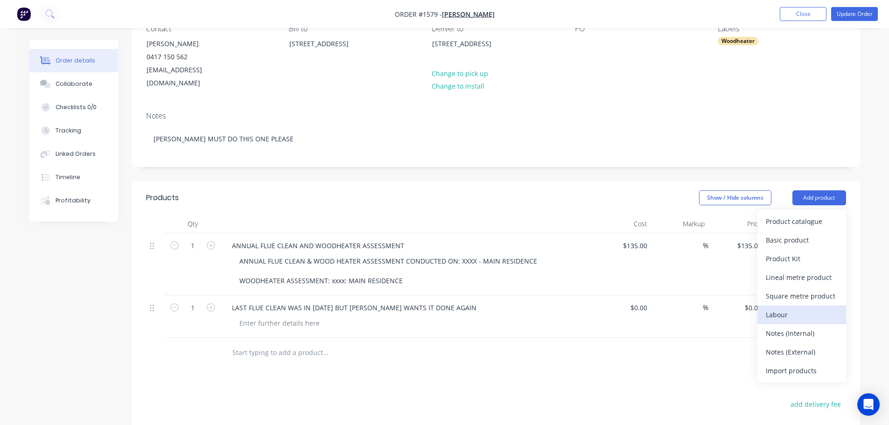
click at [806, 308] on div "Labour" at bounding box center [802, 315] width 72 height 14
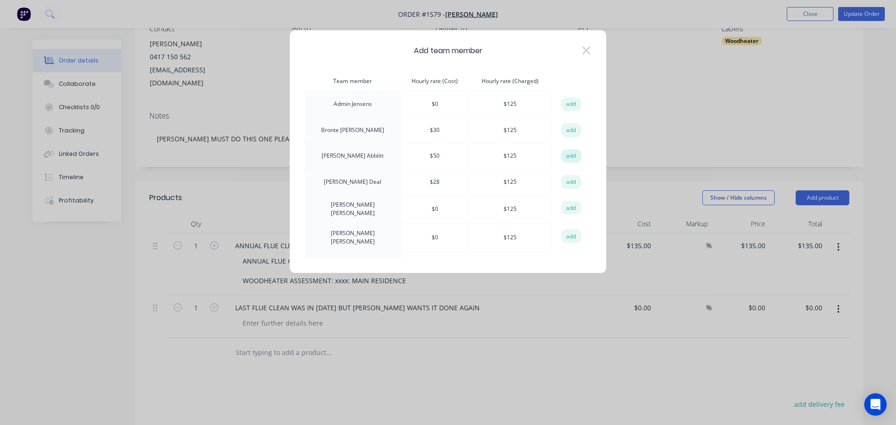
click at [569, 156] on button "add" at bounding box center [571, 156] width 21 height 14
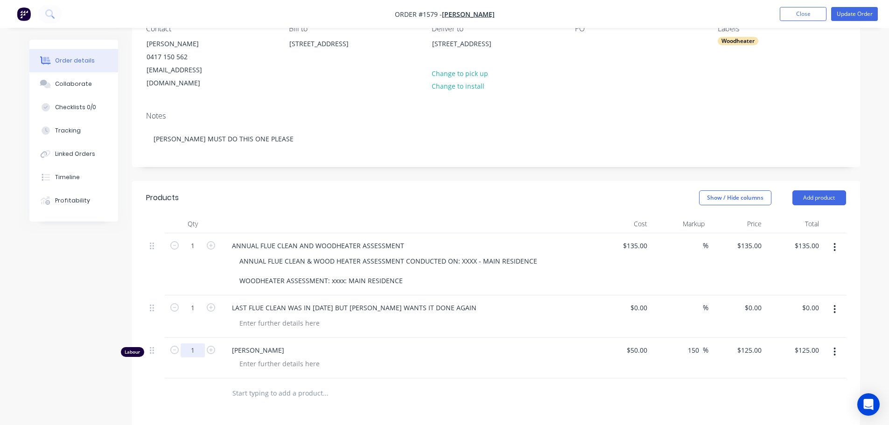
click at [198, 253] on input "1" at bounding box center [193, 246] width 24 height 14
type input "2"
type input "$250.00"
click at [249, 357] on div at bounding box center [279, 364] width 95 height 14
click at [871, 14] on button "Update Order" at bounding box center [854, 14] width 47 height 14
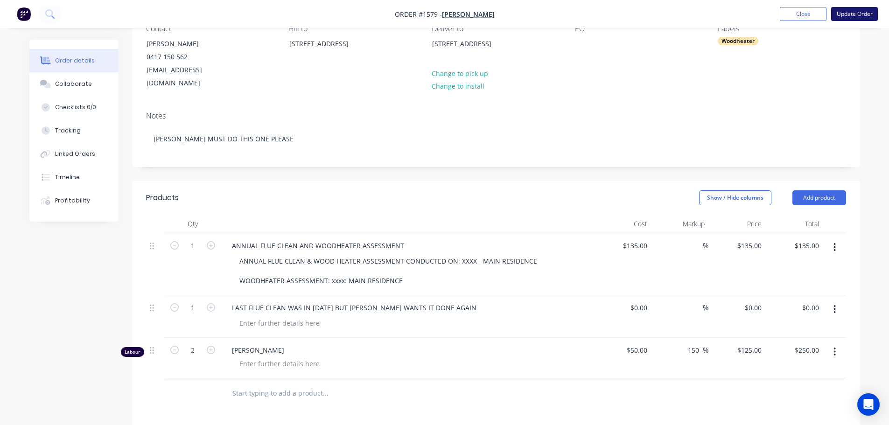
scroll to position [0, 0]
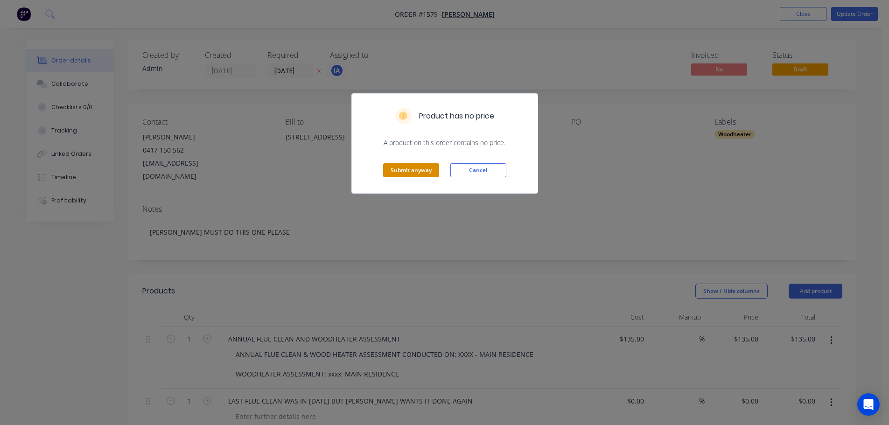
click at [404, 169] on button "Submit anyway" at bounding box center [411, 170] width 56 height 14
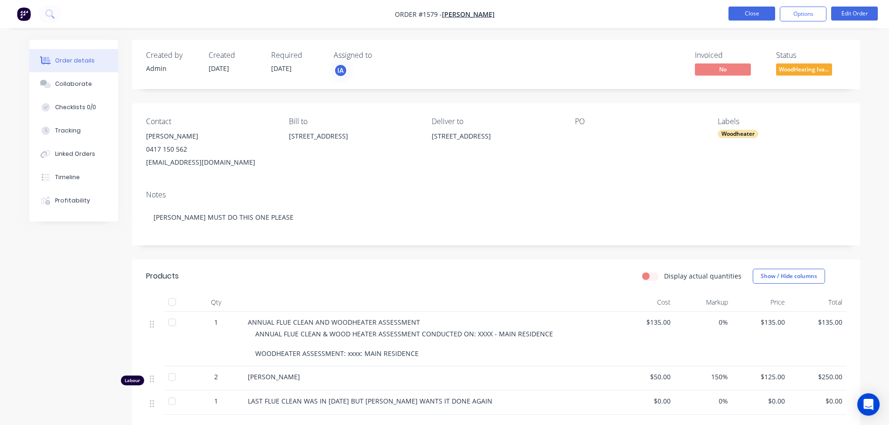
click at [765, 18] on button "Close" at bounding box center [751, 14] width 47 height 14
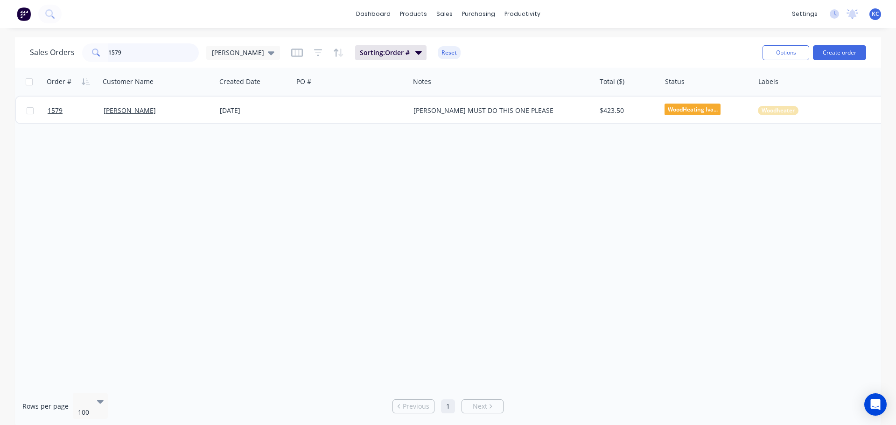
click at [131, 50] on input "1579" at bounding box center [153, 52] width 91 height 19
type input "1588"
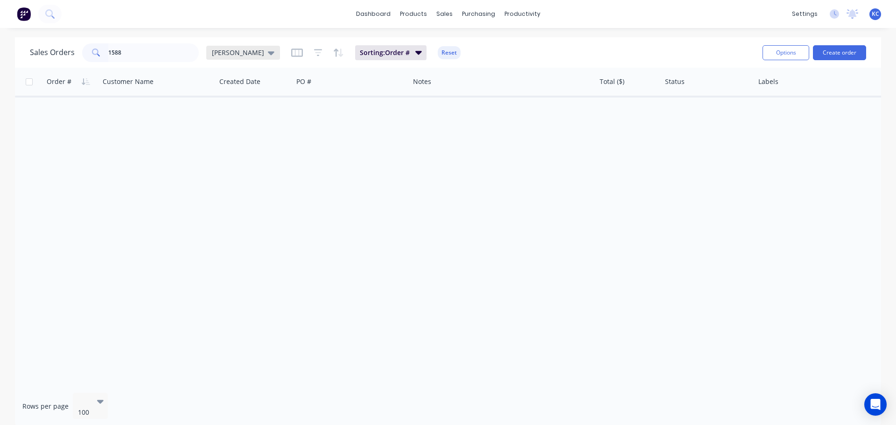
click at [268, 53] on icon at bounding box center [271, 53] width 7 height 10
click at [238, 171] on button "Archived" at bounding box center [262, 169] width 106 height 11
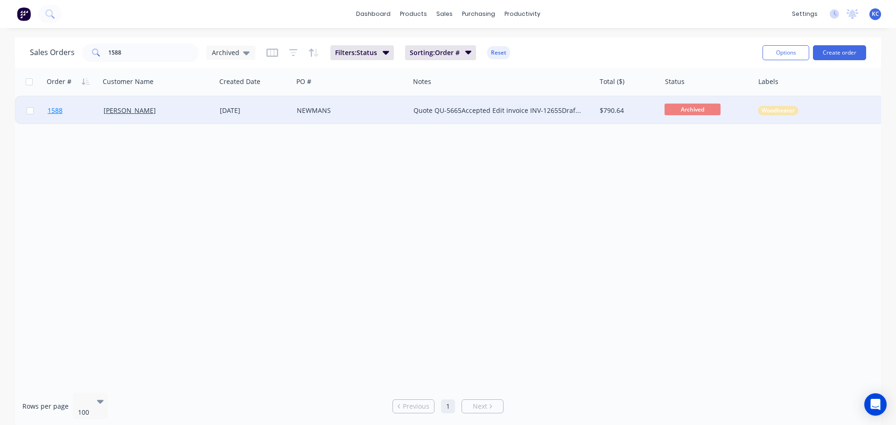
click at [54, 110] on span "1588" at bounding box center [55, 110] width 15 height 9
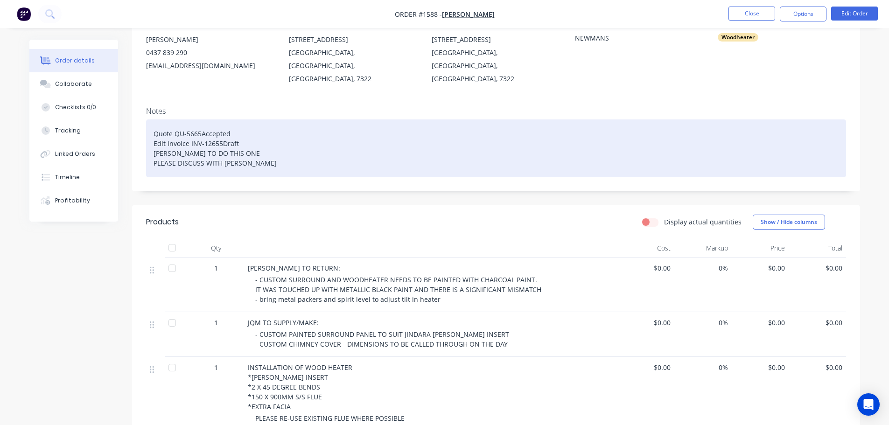
scroll to position [93, 0]
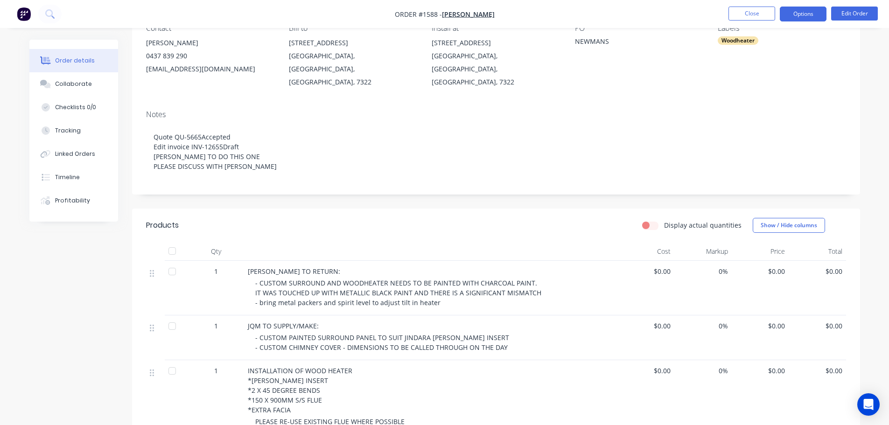
click at [810, 16] on button "Options" at bounding box center [803, 14] width 47 height 15
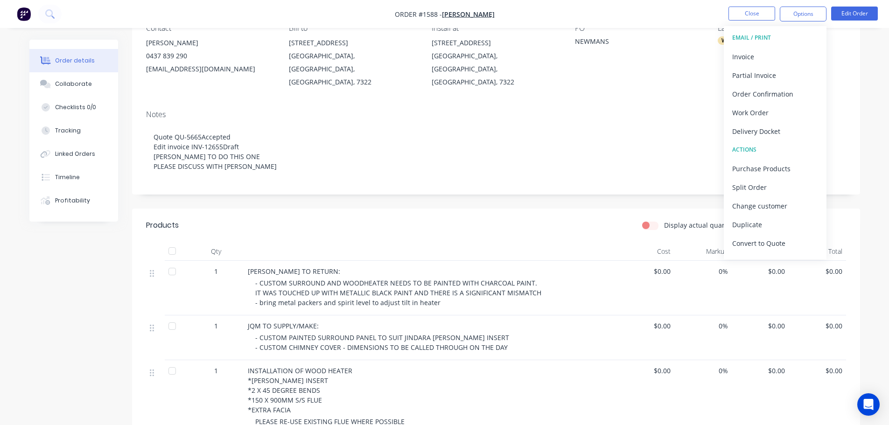
click at [842, 110] on div "Notes" at bounding box center [496, 114] width 700 height 9
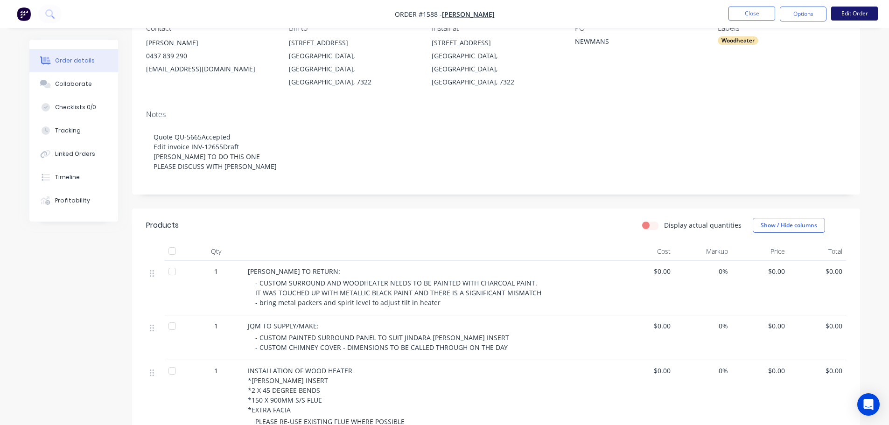
click at [853, 13] on button "Edit Order" at bounding box center [854, 14] width 47 height 14
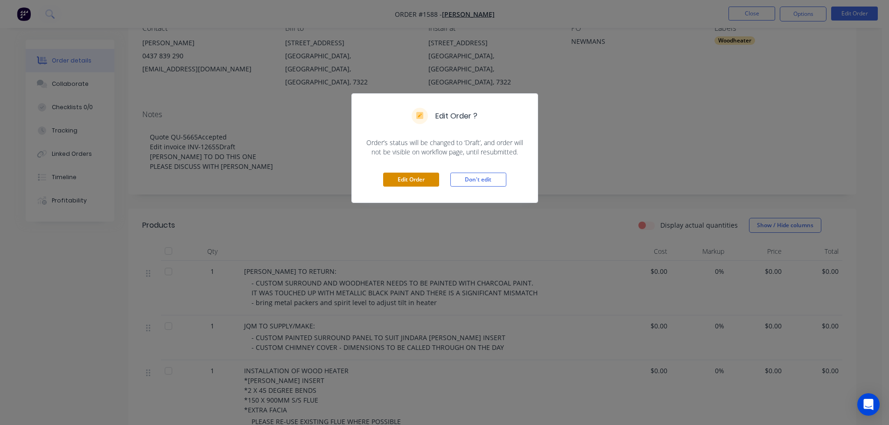
click at [421, 178] on button "Edit Order" at bounding box center [411, 180] width 56 height 14
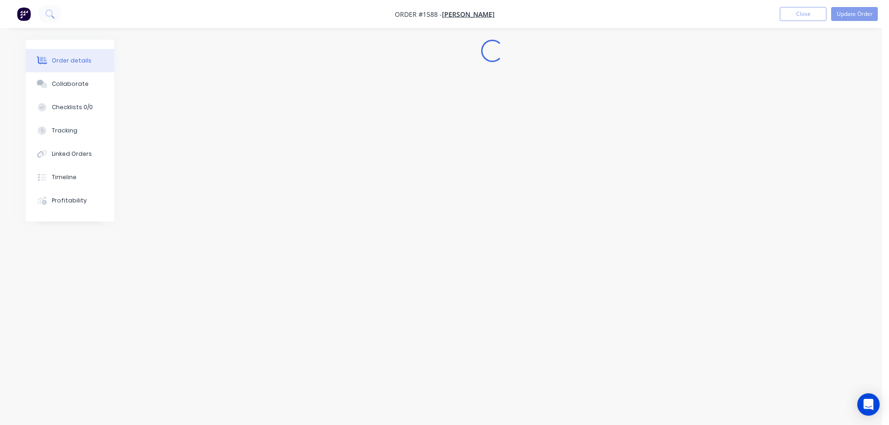
scroll to position [0, 0]
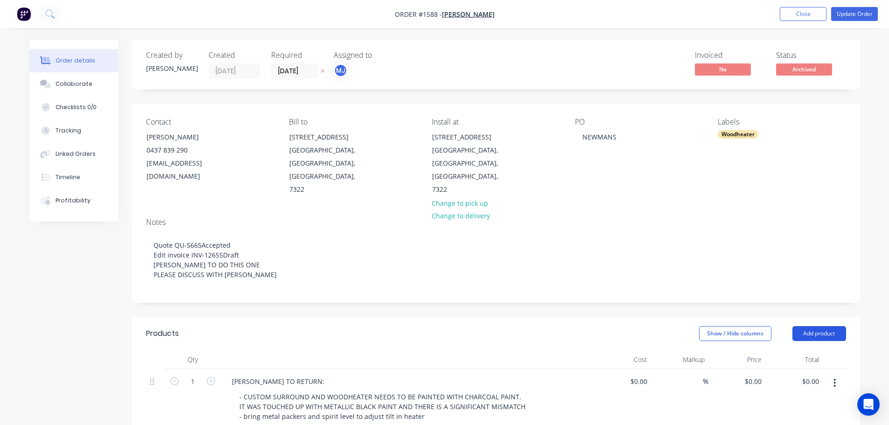
click at [822, 326] on button "Add product" at bounding box center [819, 333] width 54 height 15
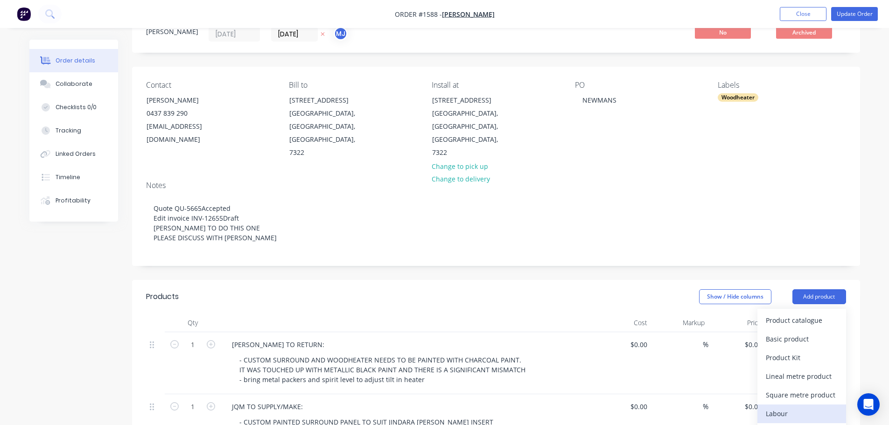
scroll to position [93, 0]
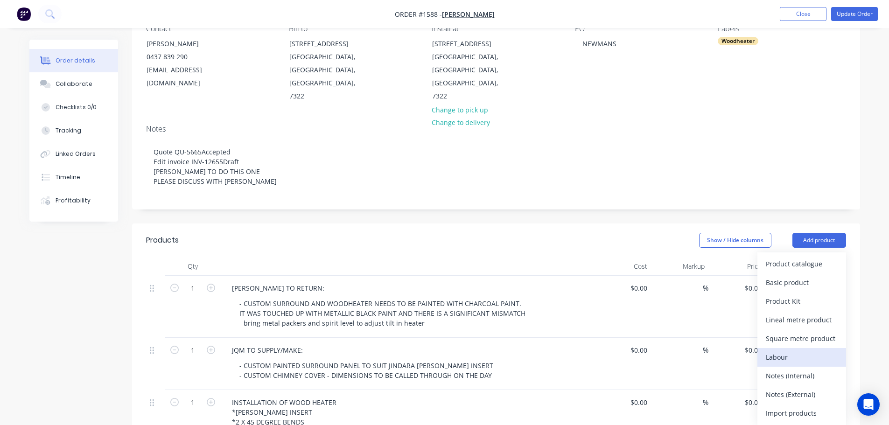
click at [800, 350] on div "Labour" at bounding box center [802, 357] width 72 height 14
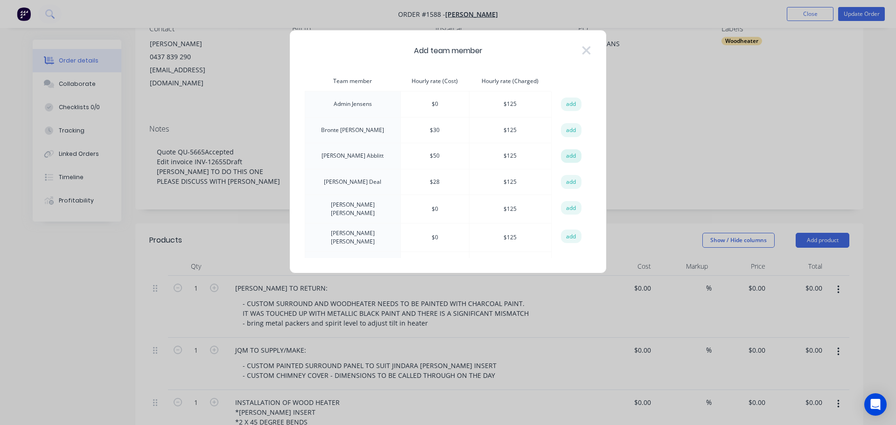
click at [567, 153] on button "add" at bounding box center [571, 156] width 21 height 14
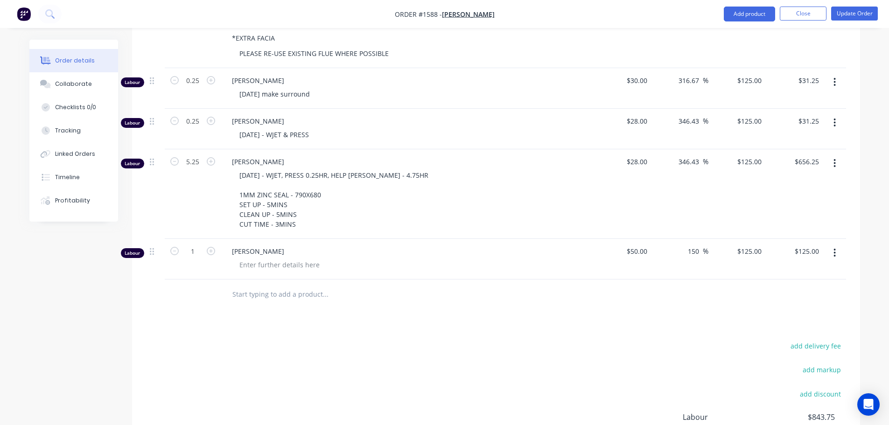
scroll to position [513, 0]
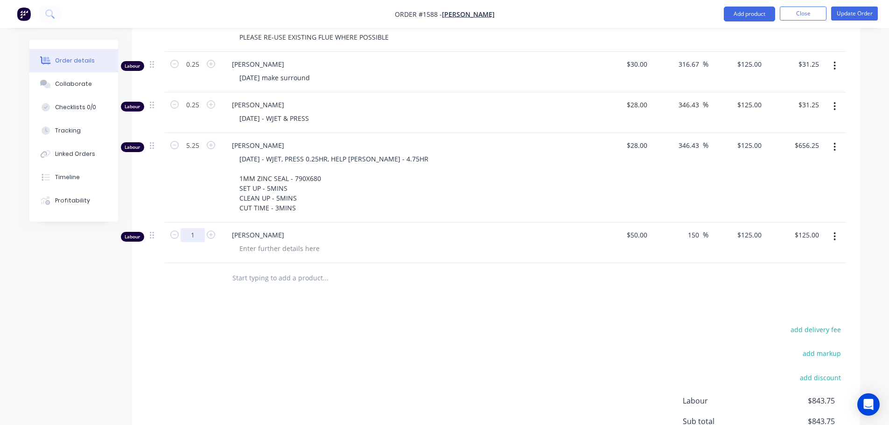
type input "6"
type input "$750.00"
click at [850, 15] on button "Update Order" at bounding box center [854, 14] width 47 height 14
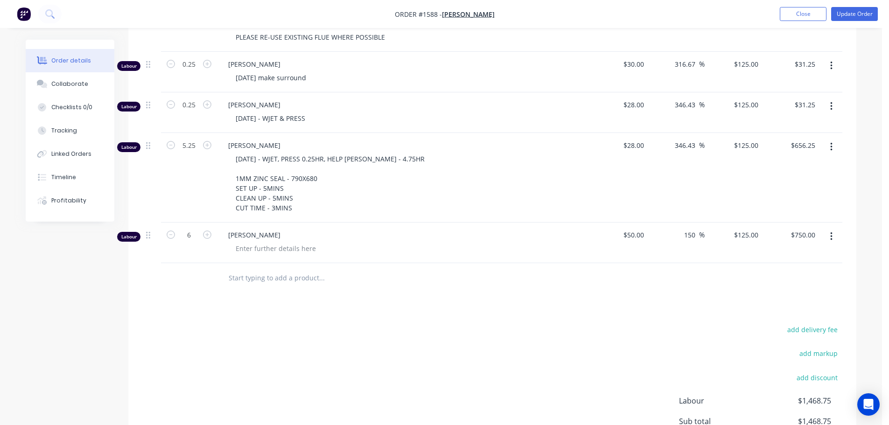
scroll to position [0, 0]
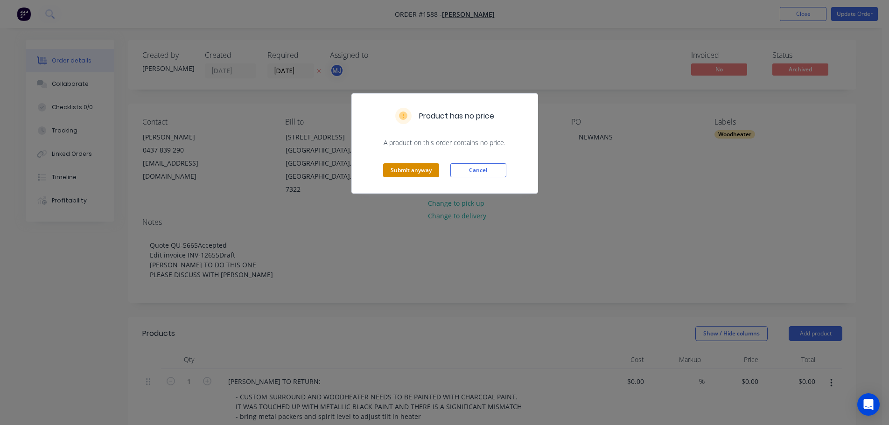
click at [388, 171] on button "Submit anyway" at bounding box center [411, 170] width 56 height 14
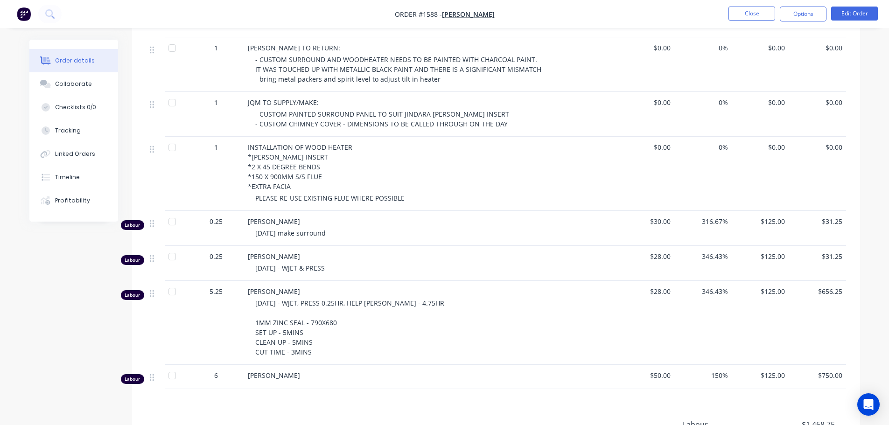
scroll to position [373, 0]
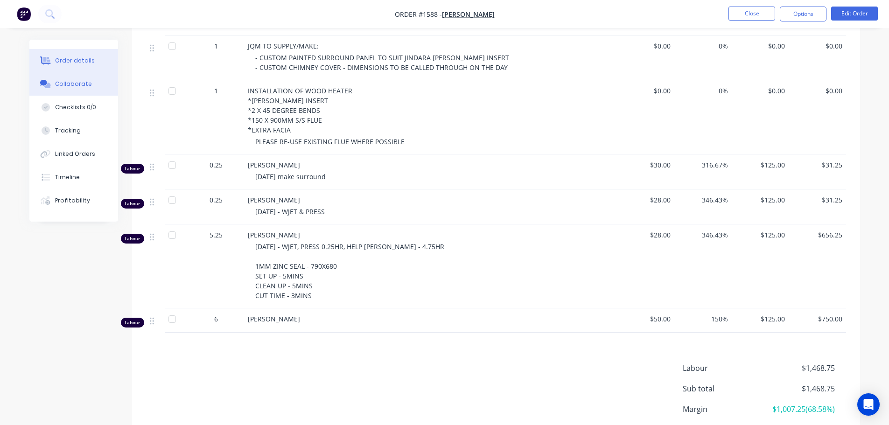
click at [83, 88] on button "Collaborate" at bounding box center [73, 83] width 89 height 23
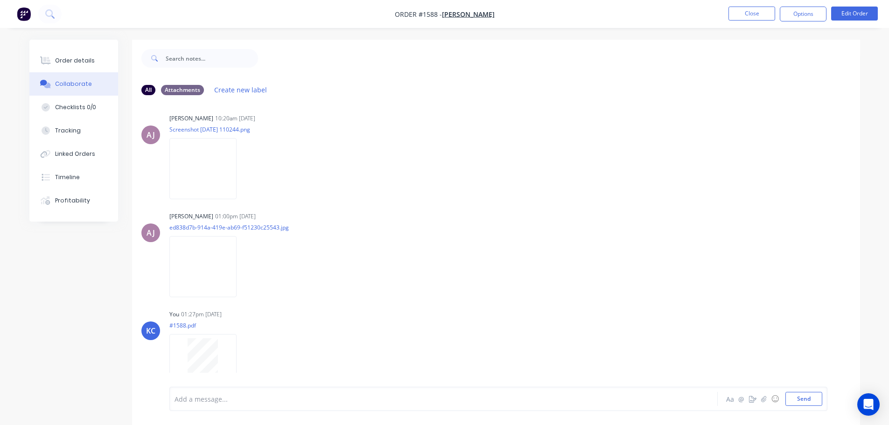
scroll to position [262, 0]
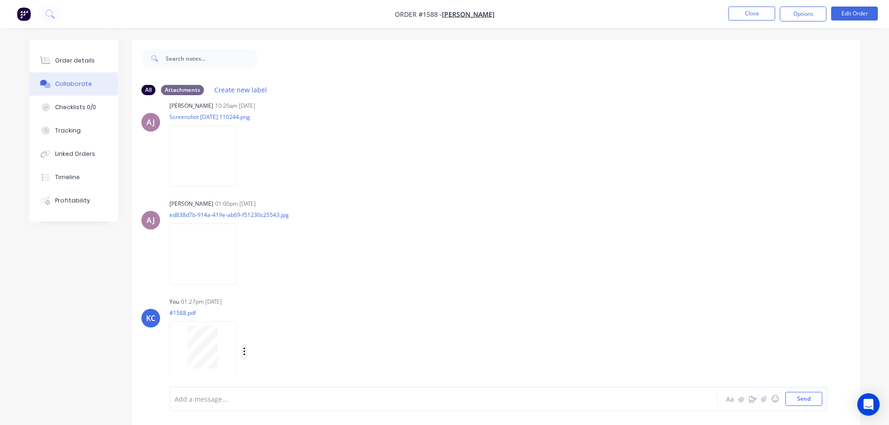
click at [243, 349] on icon "button" at bounding box center [244, 352] width 3 height 11
click at [279, 355] on button "Download" at bounding box center [305, 352] width 105 height 21
click at [738, 19] on button "Close" at bounding box center [751, 14] width 47 height 14
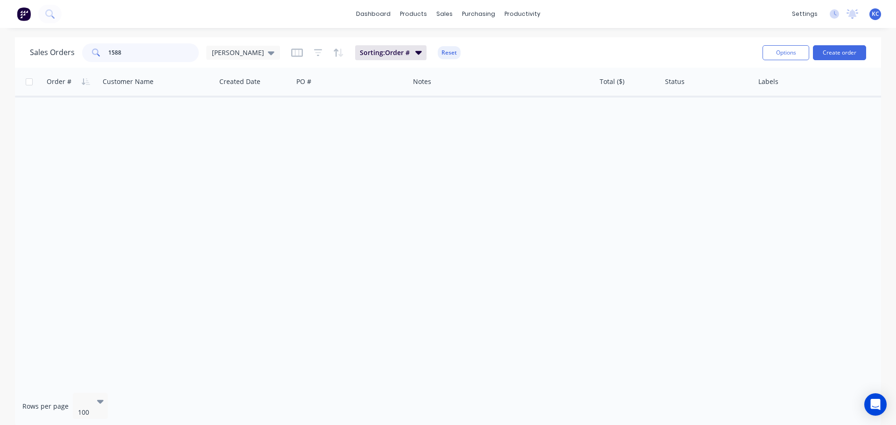
click at [134, 53] on input "1588" at bounding box center [153, 52] width 91 height 19
type input "1"
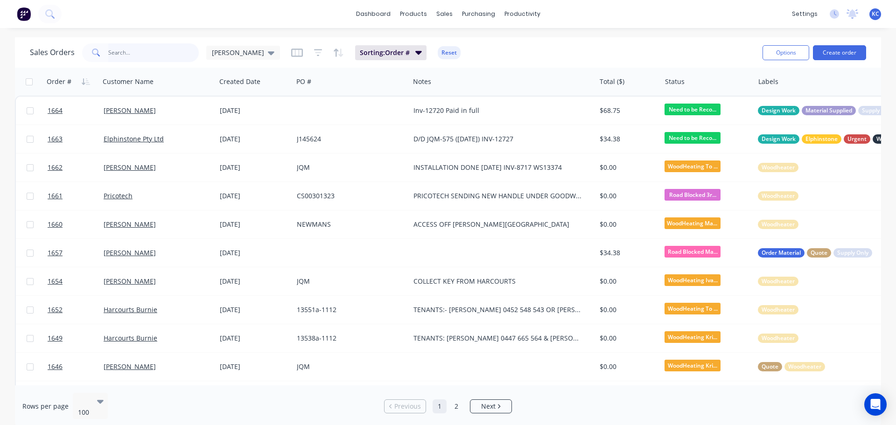
click at [168, 57] on input "text" at bounding box center [153, 52] width 91 height 19
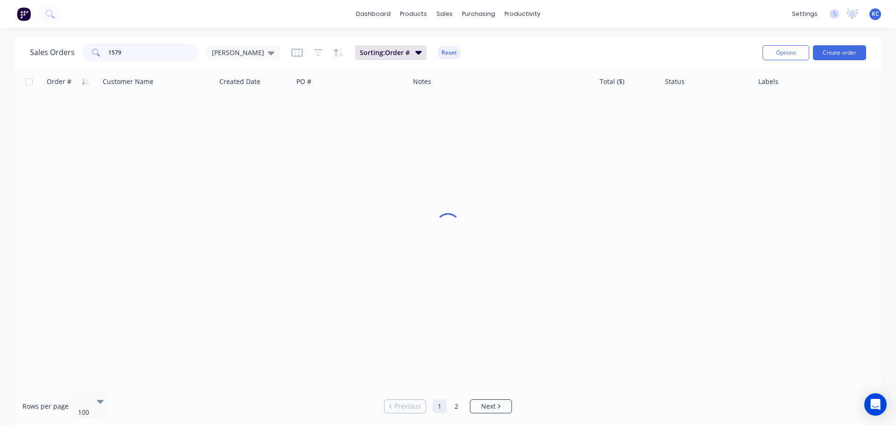
type input "1579"
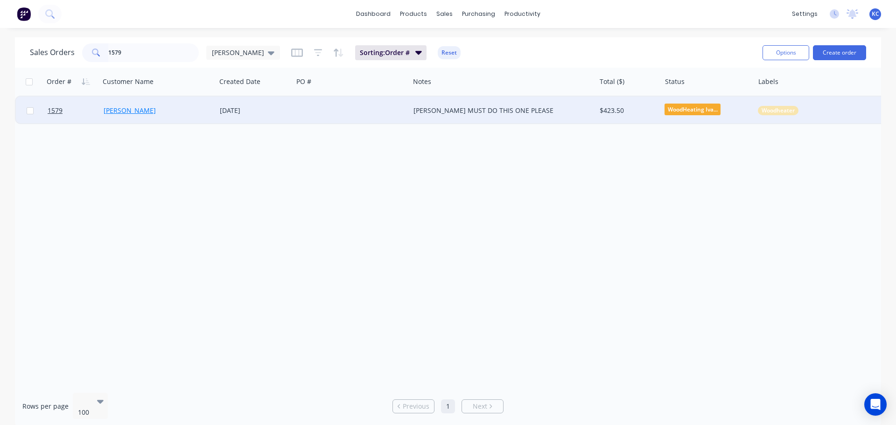
click at [116, 107] on link "[PERSON_NAME]" at bounding box center [130, 110] width 52 height 9
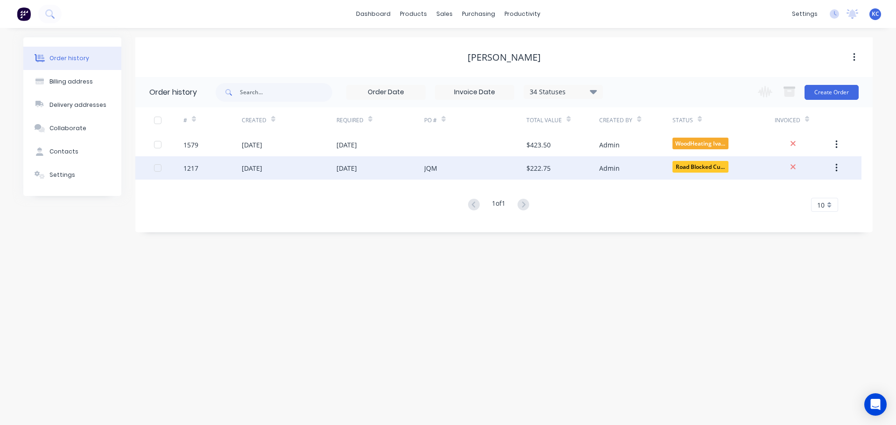
click at [263, 174] on div "[DATE]" at bounding box center [289, 167] width 95 height 23
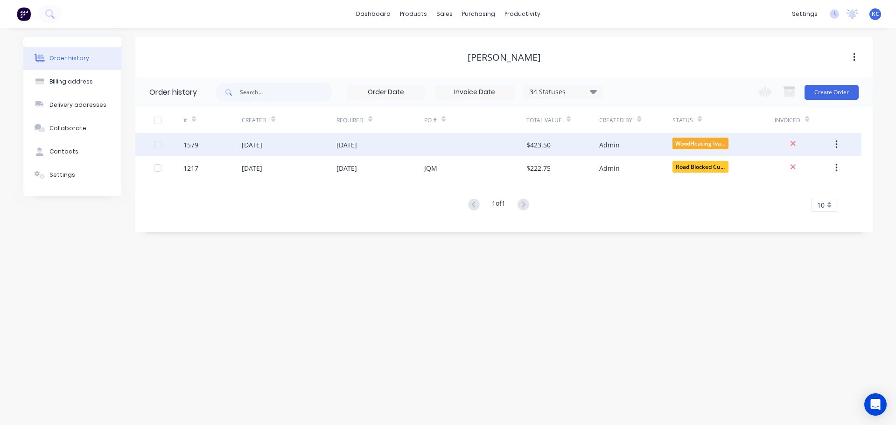
click at [198, 144] on div "1579" at bounding box center [212, 144] width 58 height 23
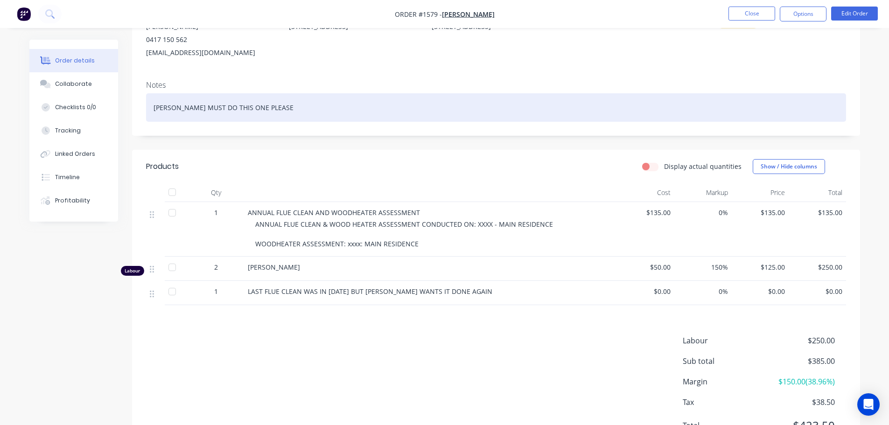
scroll to position [109, 0]
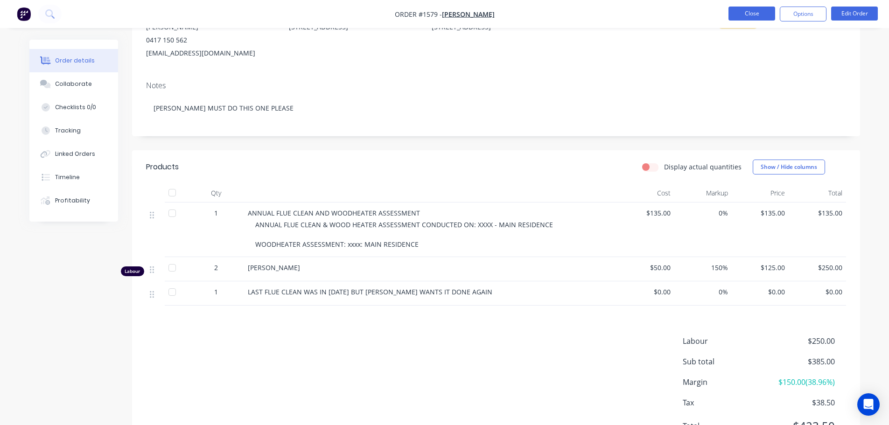
click at [759, 16] on button "Close" at bounding box center [751, 14] width 47 height 14
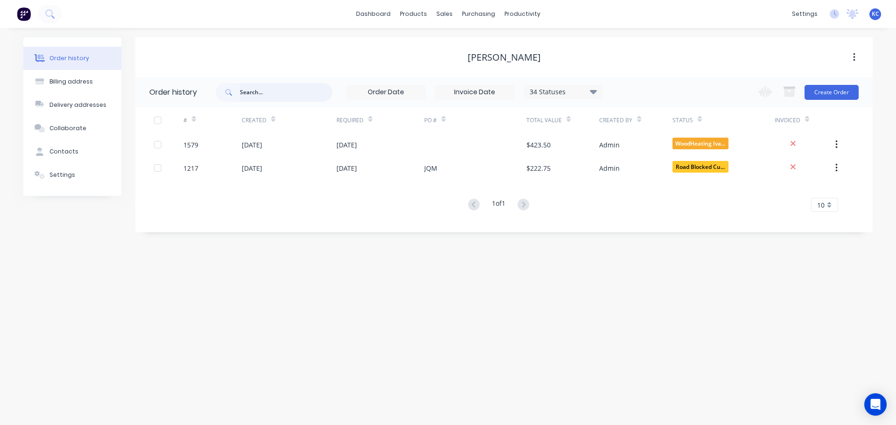
click at [261, 94] on input "text" at bounding box center [286, 92] width 92 height 19
click at [462, 46] on div "Sales Orders" at bounding box center [479, 45] width 38 height 8
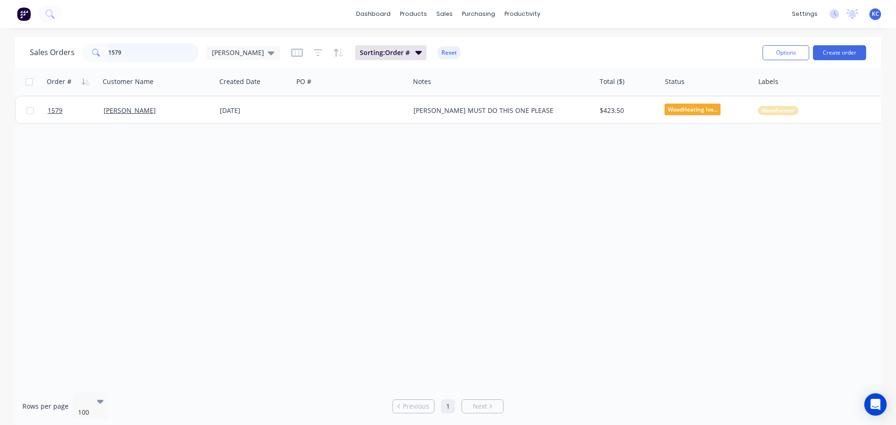
drag, startPoint x: 108, startPoint y: 57, endPoint x: 89, endPoint y: 60, distance: 19.7
click at [92, 60] on div "1579" at bounding box center [140, 52] width 117 height 19
type input "1663"
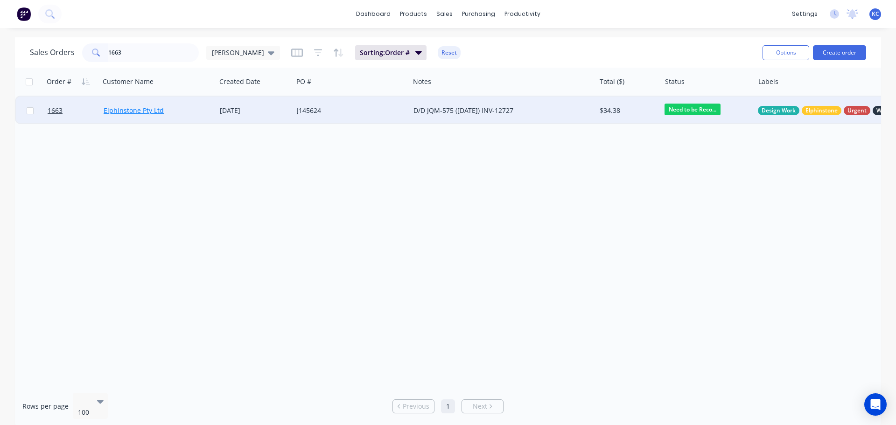
click at [111, 107] on link "Elphinstone Pty Ltd" at bounding box center [134, 110] width 60 height 9
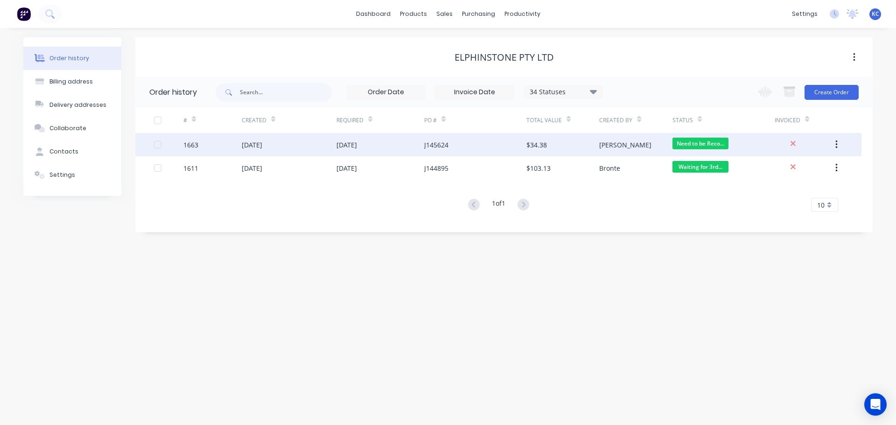
click at [260, 146] on div "[DATE]" at bounding box center [252, 145] width 21 height 10
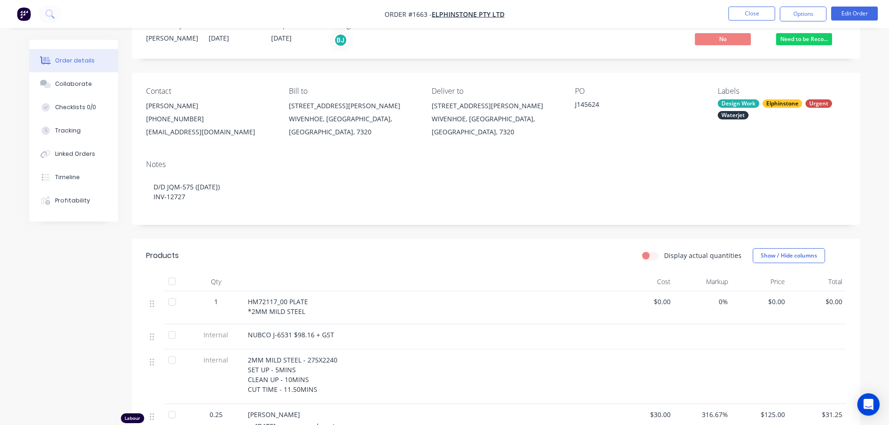
scroll to position [47, 0]
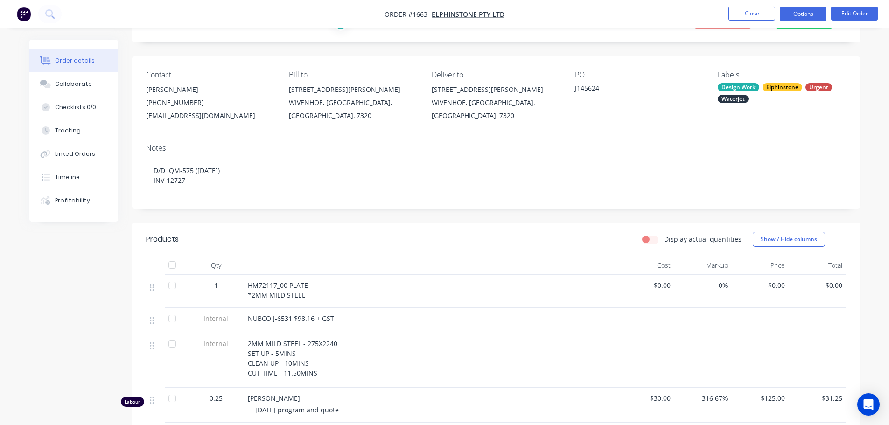
click at [822, 11] on button "Options" at bounding box center [803, 14] width 47 height 15
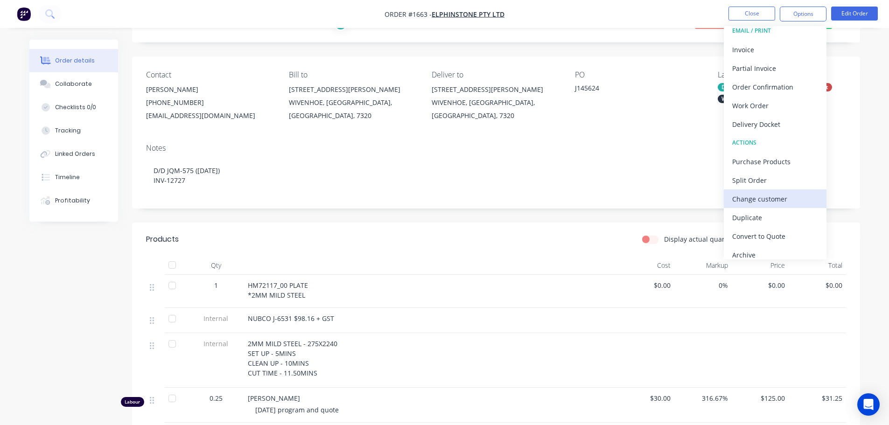
scroll to position [14, 0]
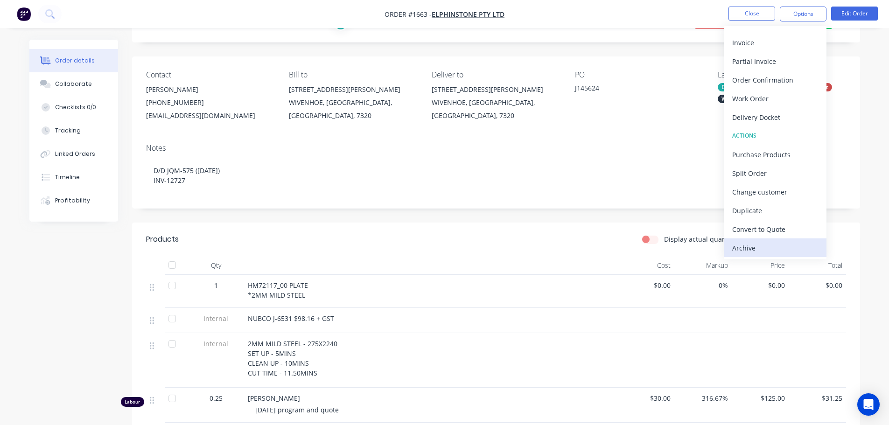
click at [785, 248] on div "Archive" at bounding box center [775, 248] width 86 height 14
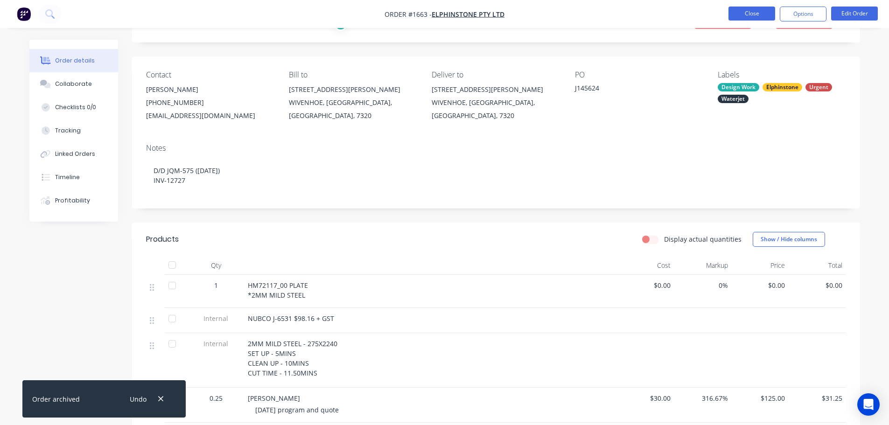
click at [750, 13] on button "Close" at bounding box center [751, 14] width 47 height 14
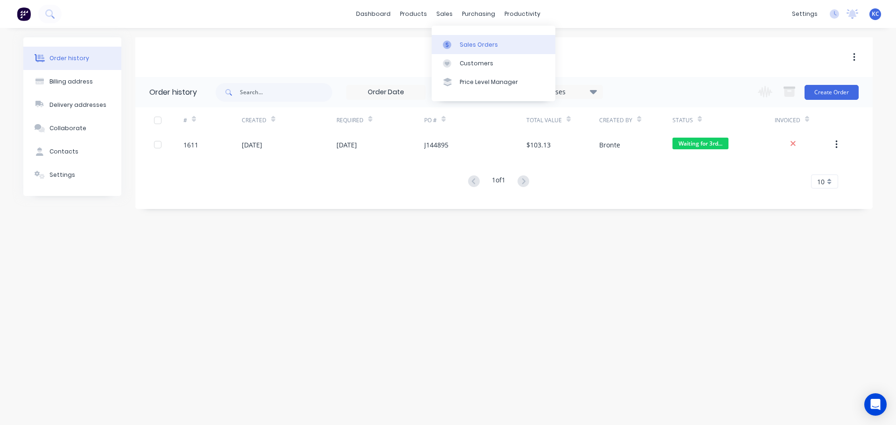
click at [465, 42] on div "Sales Orders" at bounding box center [479, 45] width 38 height 8
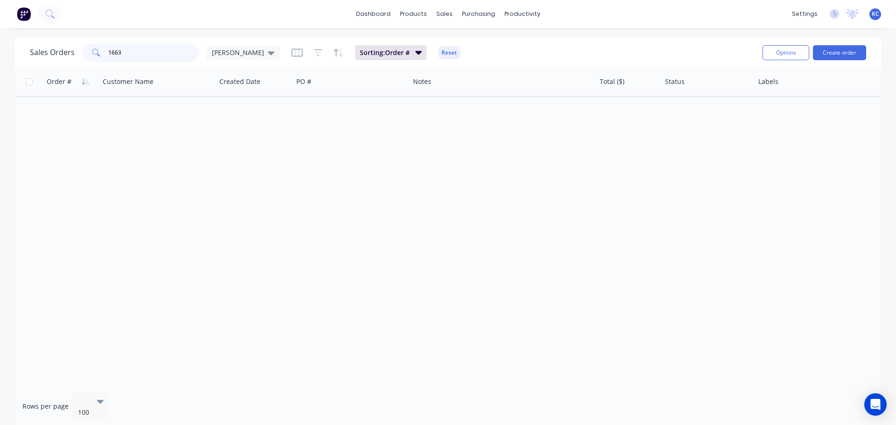
drag, startPoint x: 110, startPoint y: 57, endPoint x: 70, endPoint y: 60, distance: 39.8
click at [70, 60] on div "Sales Orders 1663 [PERSON_NAME]" at bounding box center [155, 52] width 250 height 19
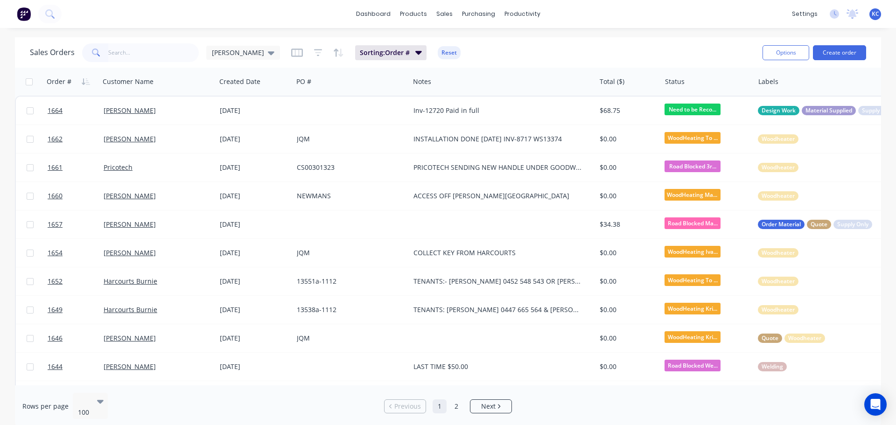
click at [875, 14] on span "KC" at bounding box center [874, 14] width 7 height 8
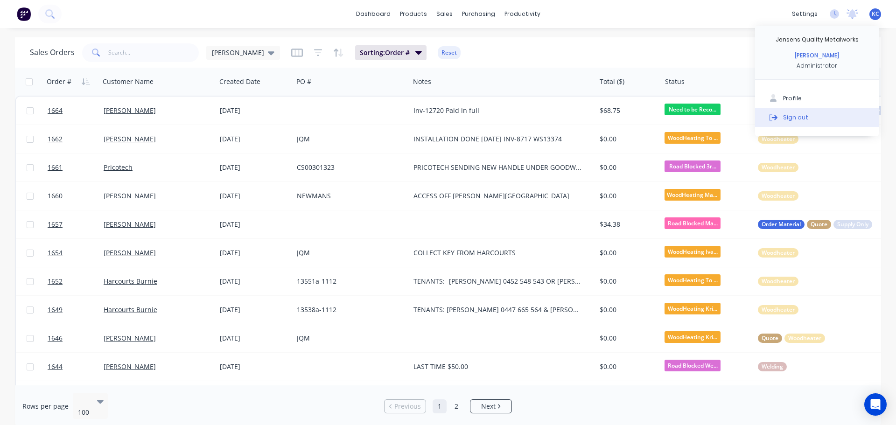
click at [812, 124] on button "Sign out" at bounding box center [817, 117] width 124 height 19
